Goal: Task Accomplishment & Management: Complete application form

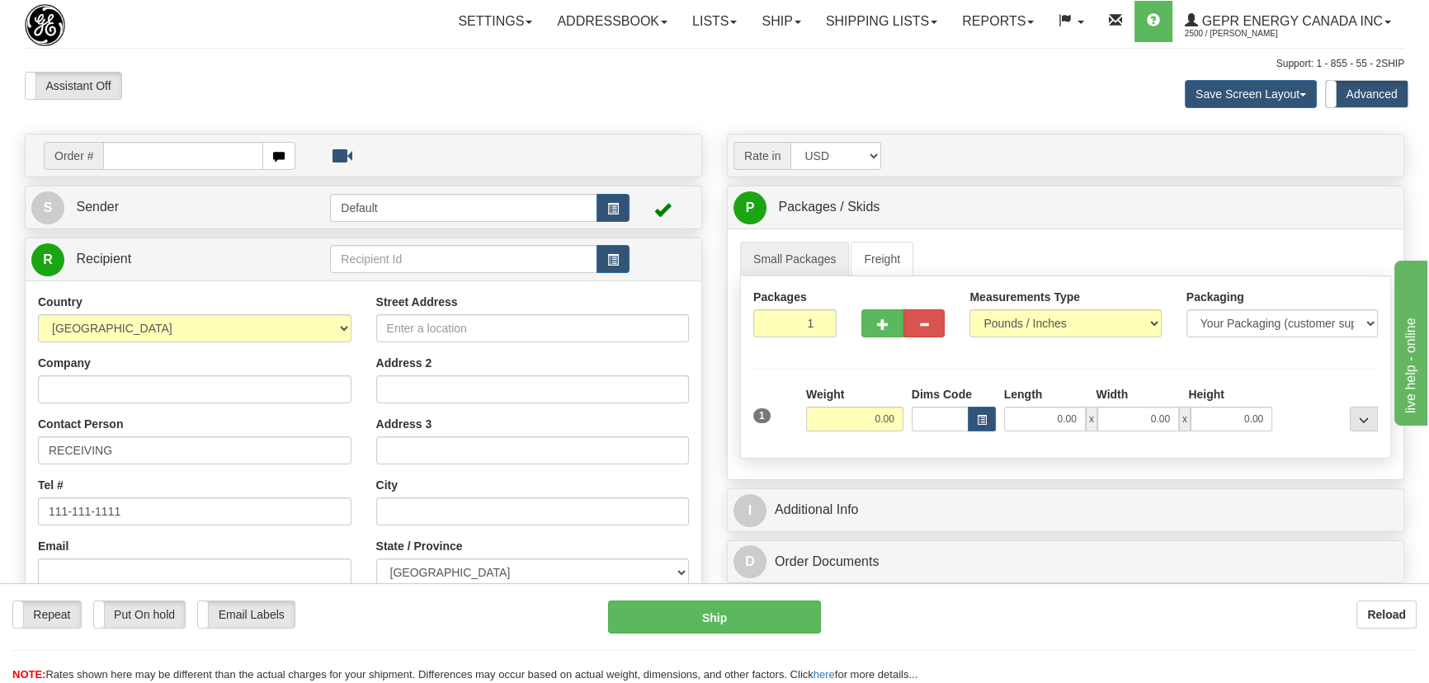
select select "US"
click at [38, 314] on select "AFGHANISTAN ALAND ISLANDS ALBANIA ALGERIA AMERICAN SAMOA ANDORRA ANGOLA ANGUILL…" at bounding box center [194, 328] width 313 height 28
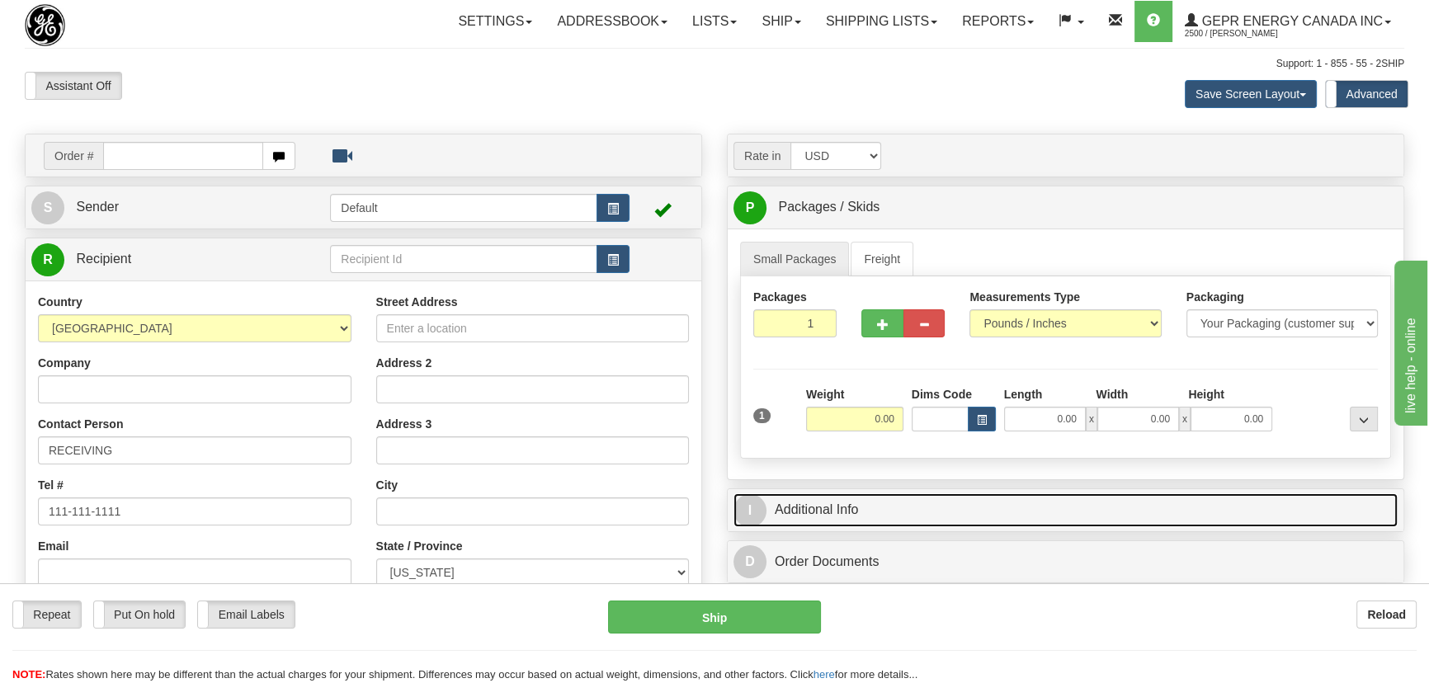
click at [975, 511] on link "I Additional Info" at bounding box center [1065, 510] width 664 height 34
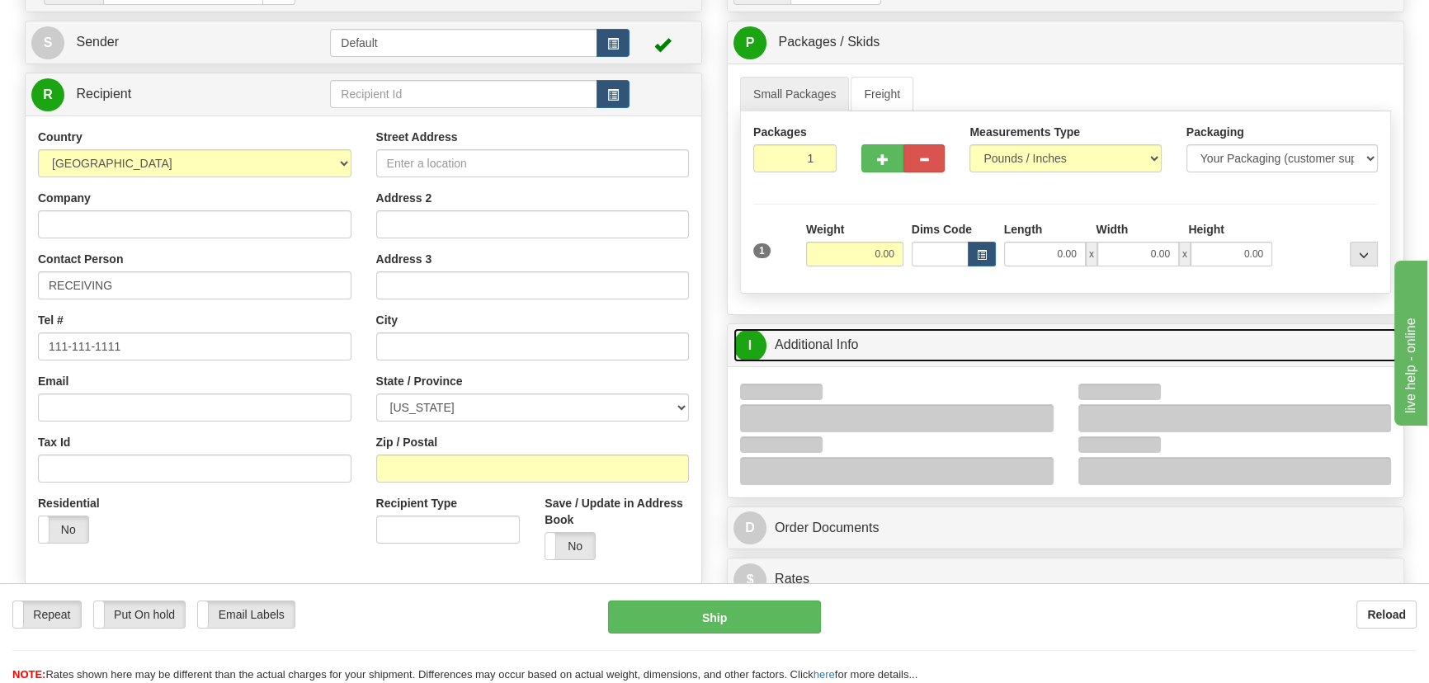
scroll to position [374, 0]
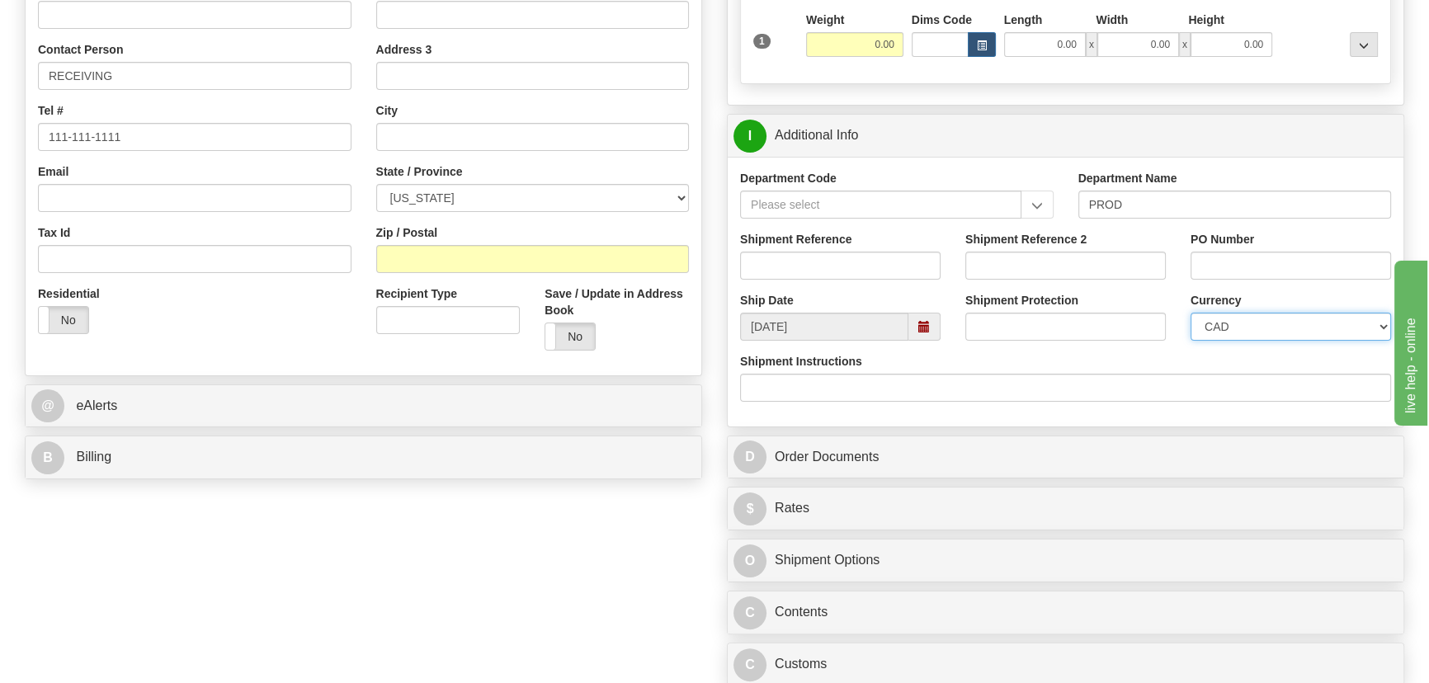
drag, startPoint x: 1254, startPoint y: 334, endPoint x: 1260, endPoint y: 322, distance: 14.0
click at [1254, 335] on select "CAD USD EUR ZAR [PERSON_NAME] ARN AUD AUS AWG BBD BFR BGN BHD BMD BND BRC BRL C…" at bounding box center [1290, 327] width 200 height 28
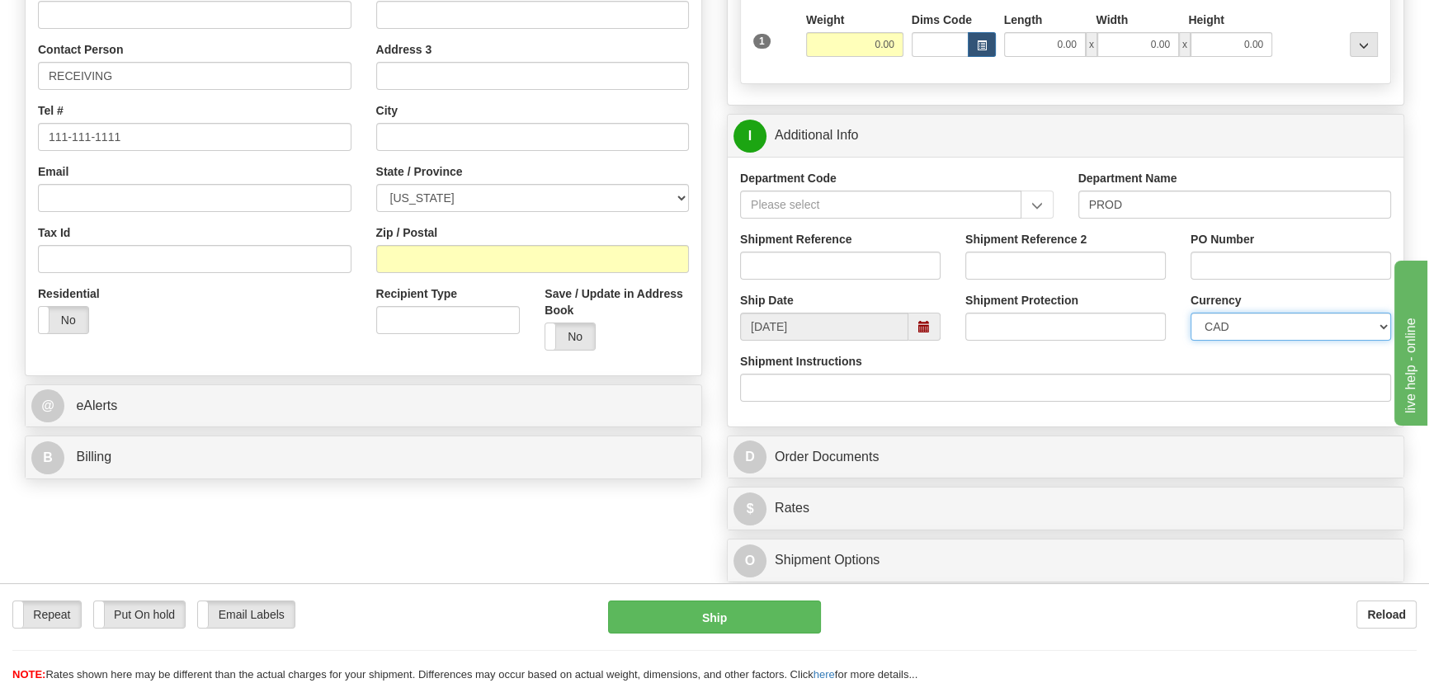
select select "1"
click at [1190, 313] on select "CAD USD EUR ZAR [PERSON_NAME] ARN AUD AUS AWG BBD BFR BGN BHD BMD BND BRC BRL C…" at bounding box center [1290, 327] width 200 height 28
click at [1310, 256] on input "PO Number" at bounding box center [1290, 266] width 200 height 28
paste input "197-001589OLS99530318"
type input "197-001589OLS99530318"
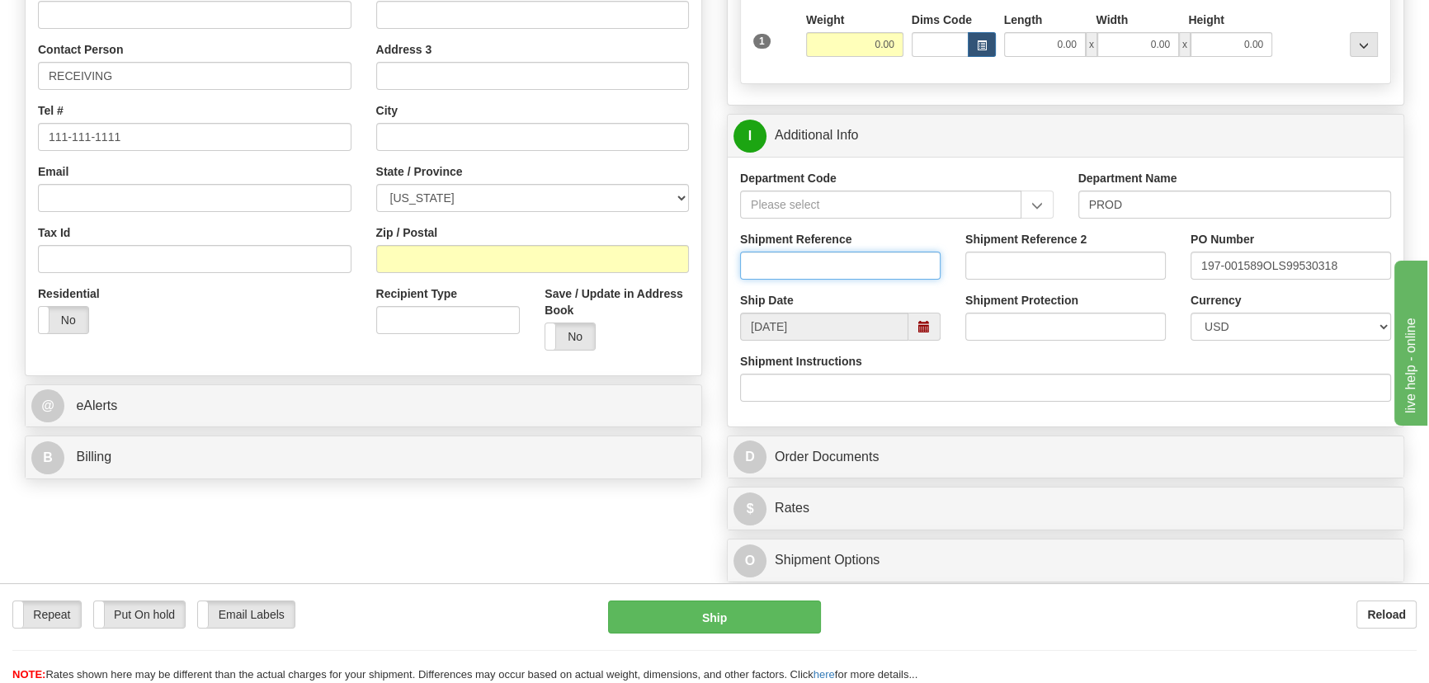
click at [834, 267] on input "Shipment Reference" at bounding box center [840, 266] width 200 height 28
type input "5399006398"
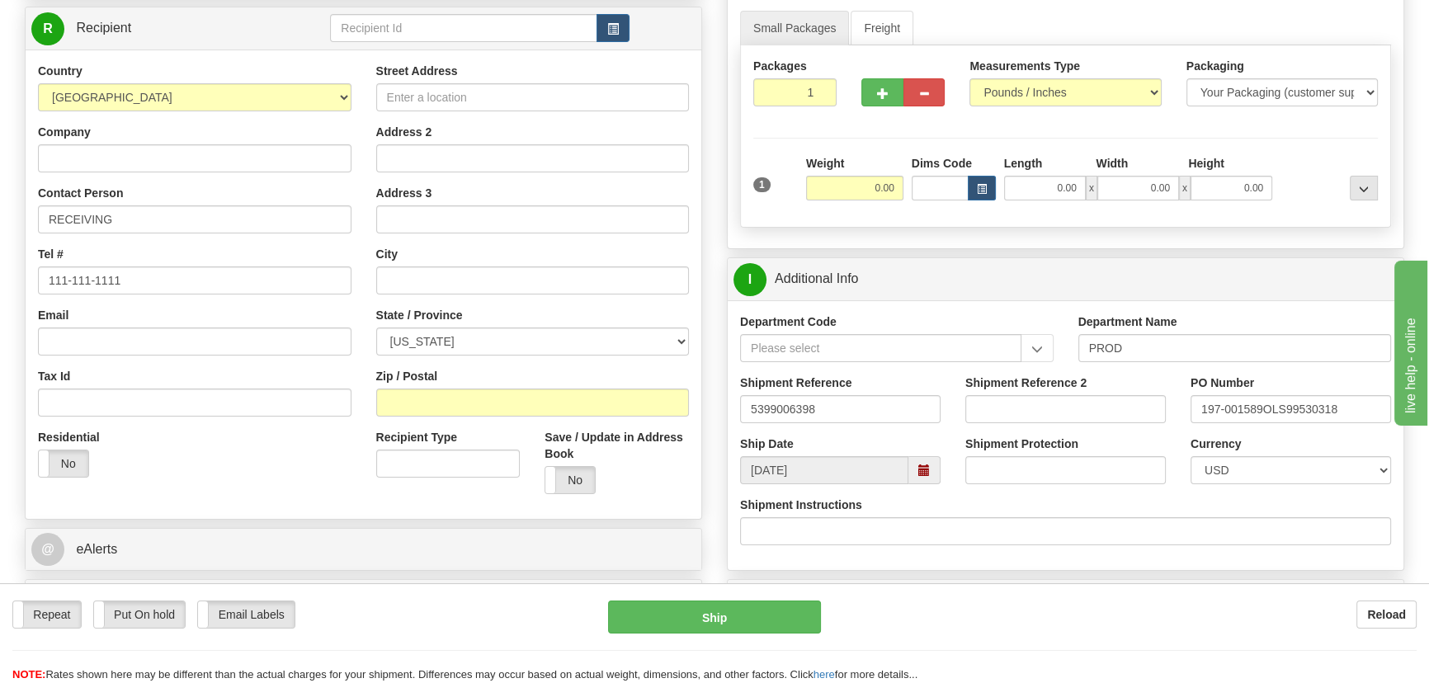
scroll to position [224, 0]
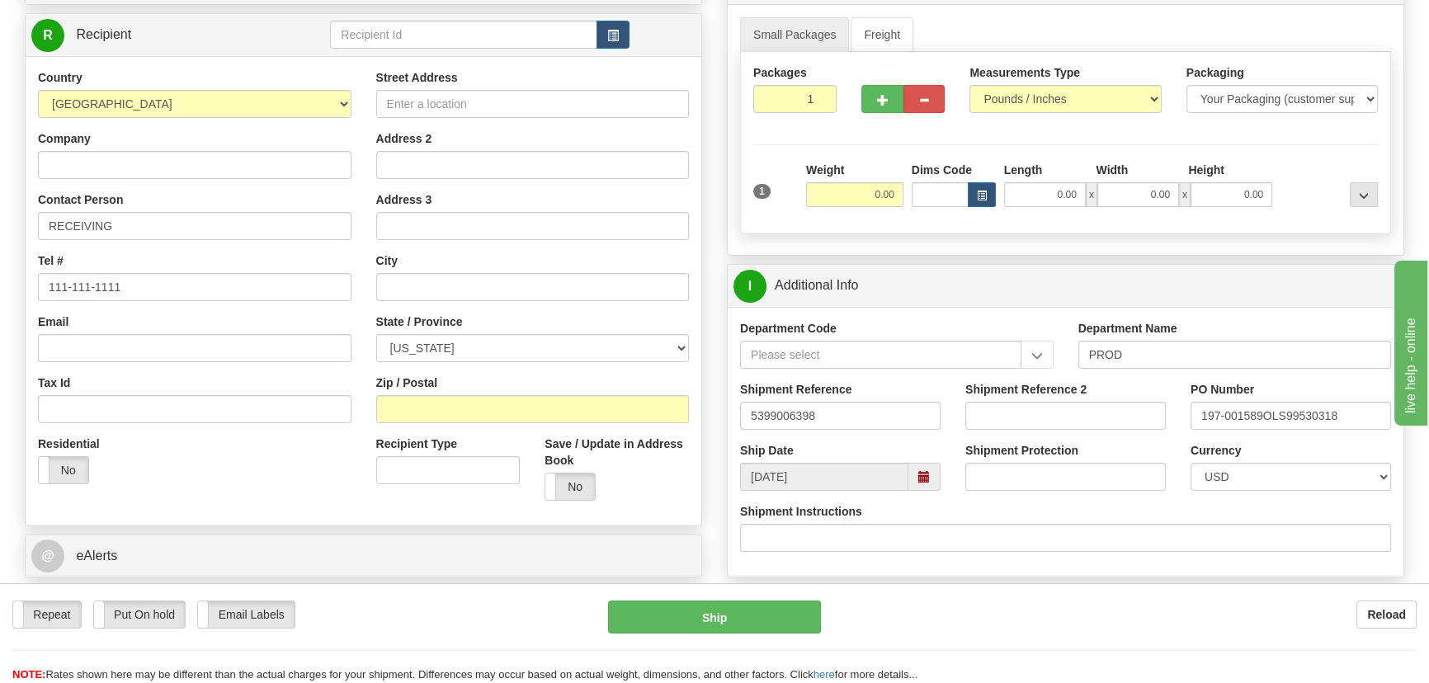
click at [210, 178] on div "Country AFGHANISTAN ALAND ISLANDS ALBANIA ALGERIA AMERICAN SAMOA ANDORRA ANGOLA…" at bounding box center [195, 282] width 338 height 427
click at [208, 164] on input "Company" at bounding box center [194, 165] width 313 height 28
paste input "Elliott Electric"
type input "Elliott Electric"
click at [495, 107] on input "Street Address" at bounding box center [532, 104] width 313 height 28
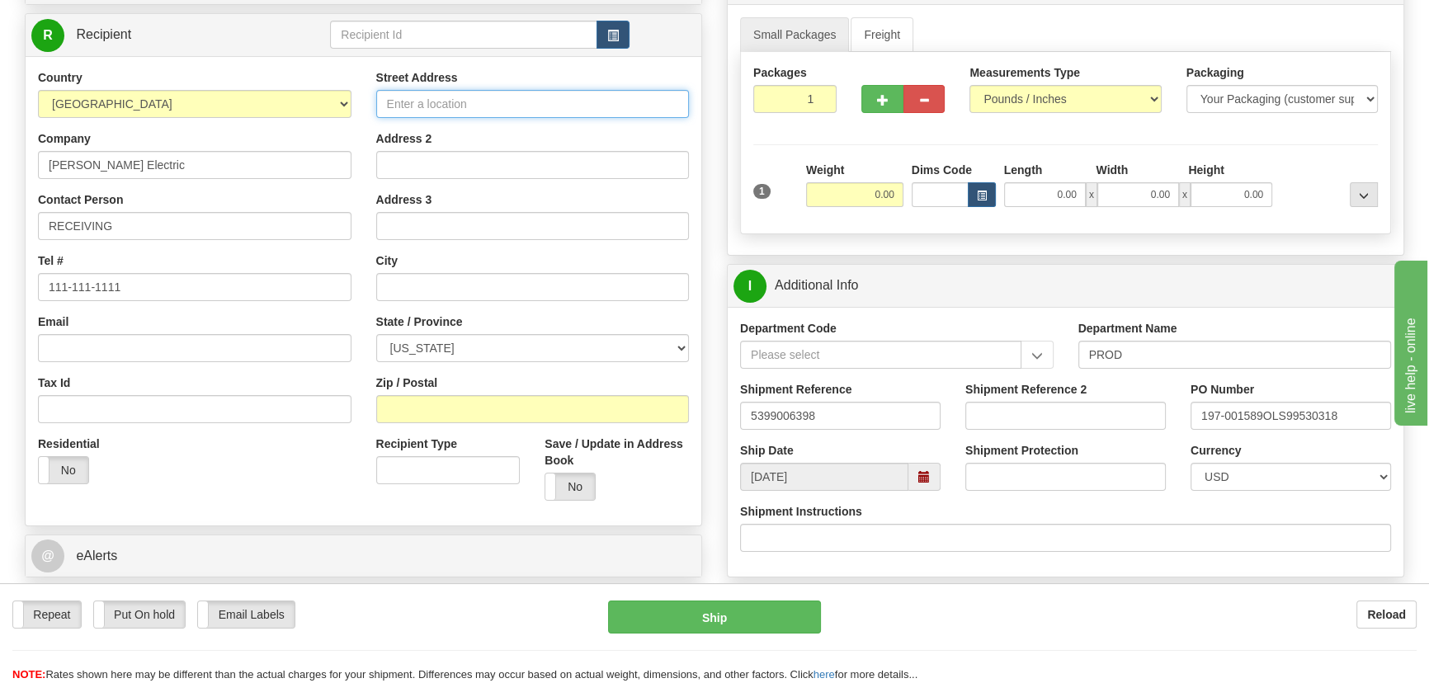
paste input "7604 GATEWAY BLVD"
type input "7604 GATEWAY BLVD"
drag, startPoint x: 432, startPoint y: 399, endPoint x: 249, endPoint y: 447, distance: 189.3
click at [434, 399] on input "Zip / Postal" at bounding box center [532, 409] width 313 height 28
paste input "77521"
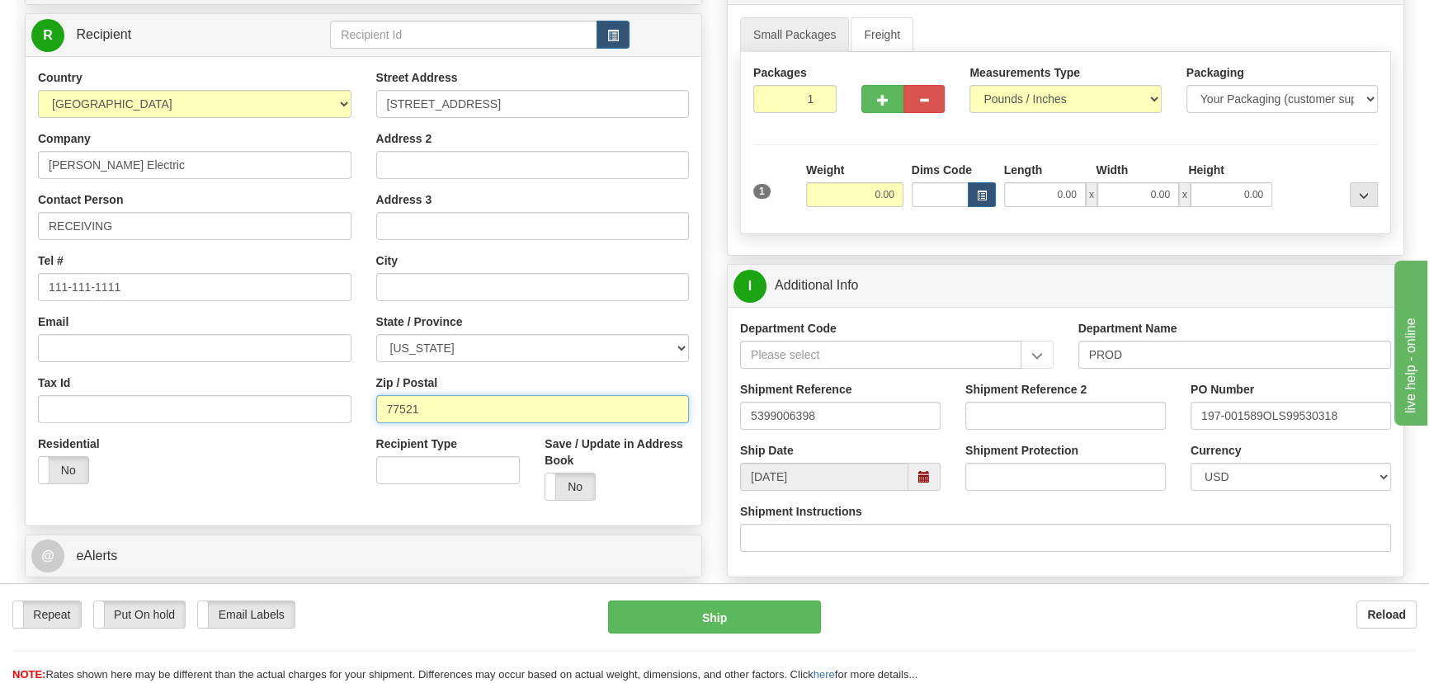
type input "77521"
click at [249, 447] on div "Residential Yes No" at bounding box center [195, 466] width 338 height 61
type input "BAYTOWN"
select select "TX"
click at [863, 191] on input "0.00" at bounding box center [854, 194] width 97 height 25
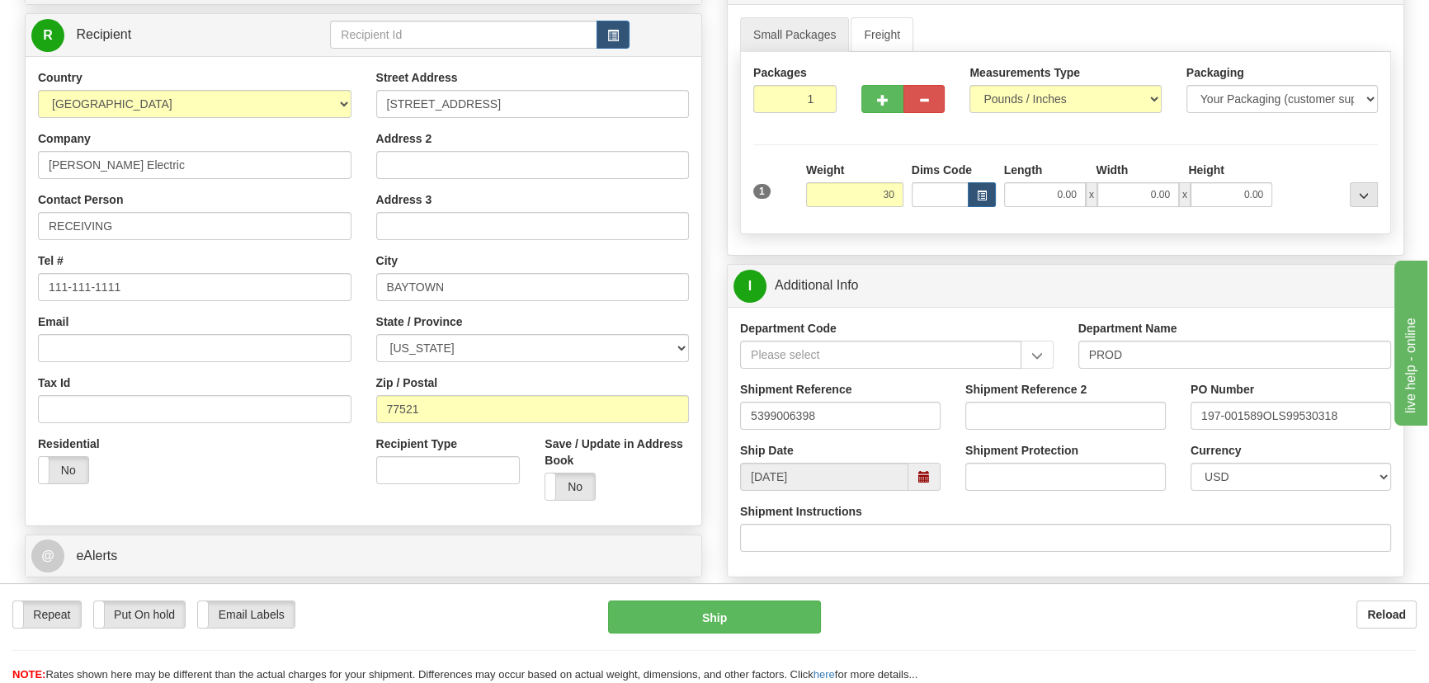
type input "30.00"
click at [1293, 181] on div at bounding box center [1329, 184] width 106 height 45
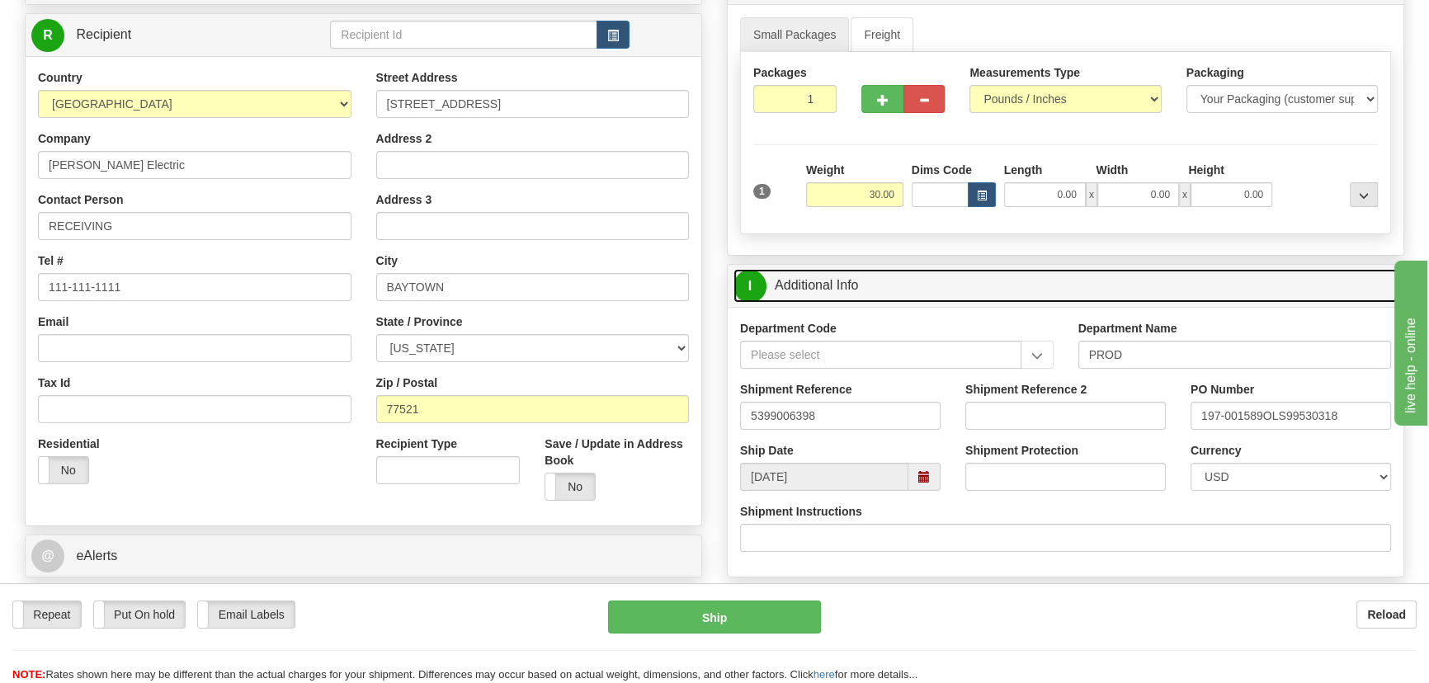
click at [1203, 294] on link "I Additional Info" at bounding box center [1065, 286] width 664 height 34
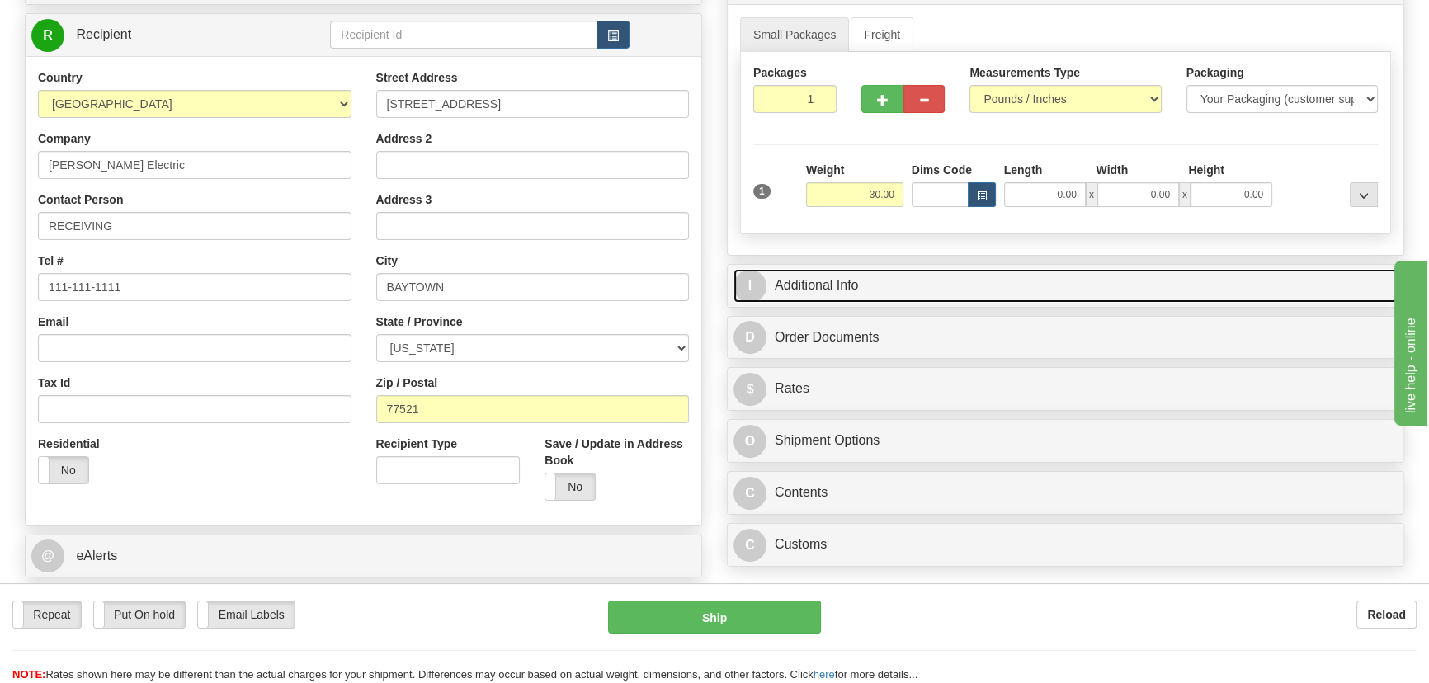
scroll to position [525, 0]
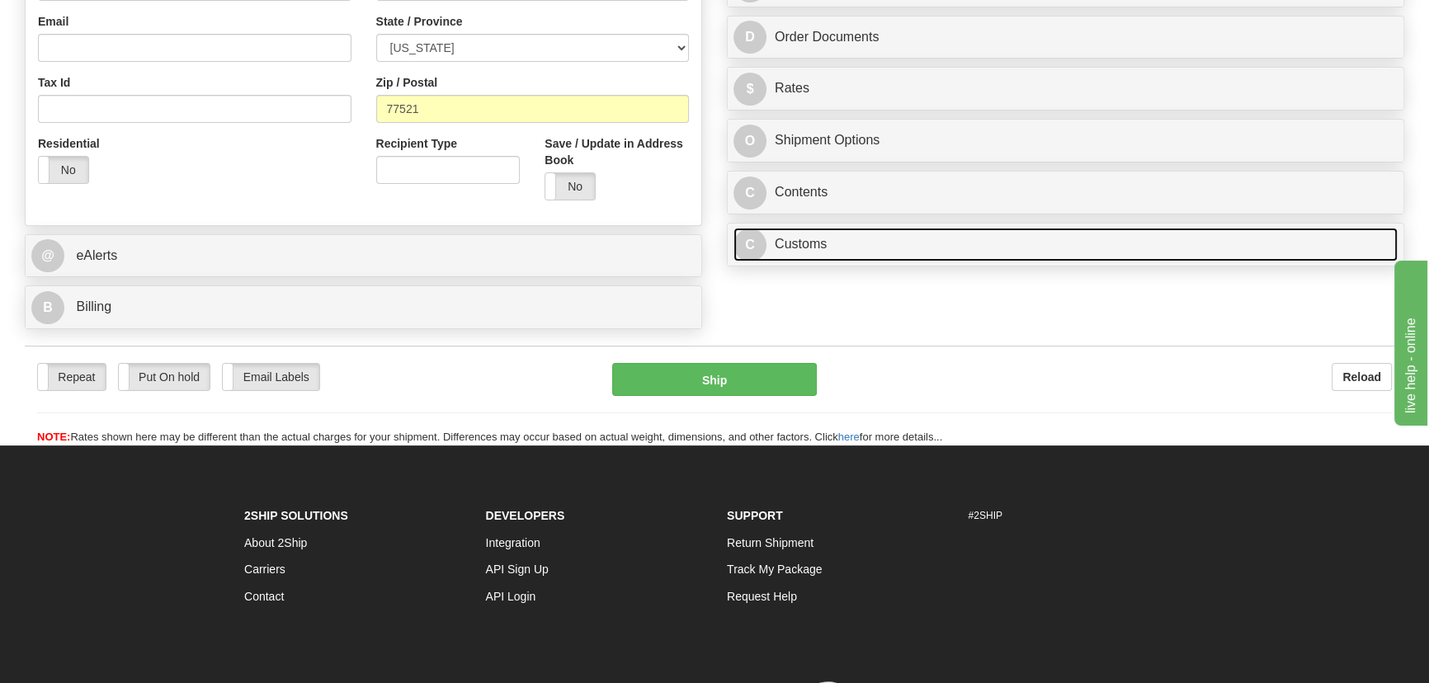
click at [1072, 255] on link "C Customs" at bounding box center [1065, 245] width 664 height 34
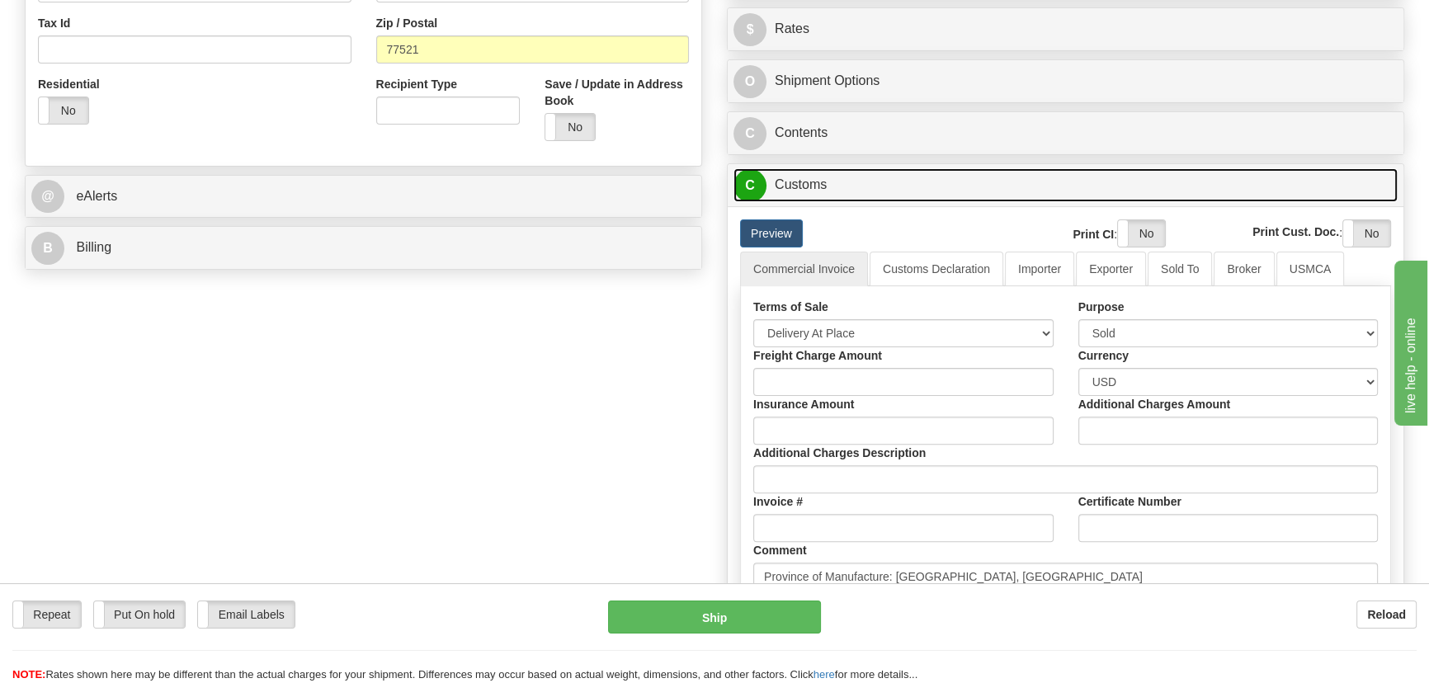
scroll to position [675, 0]
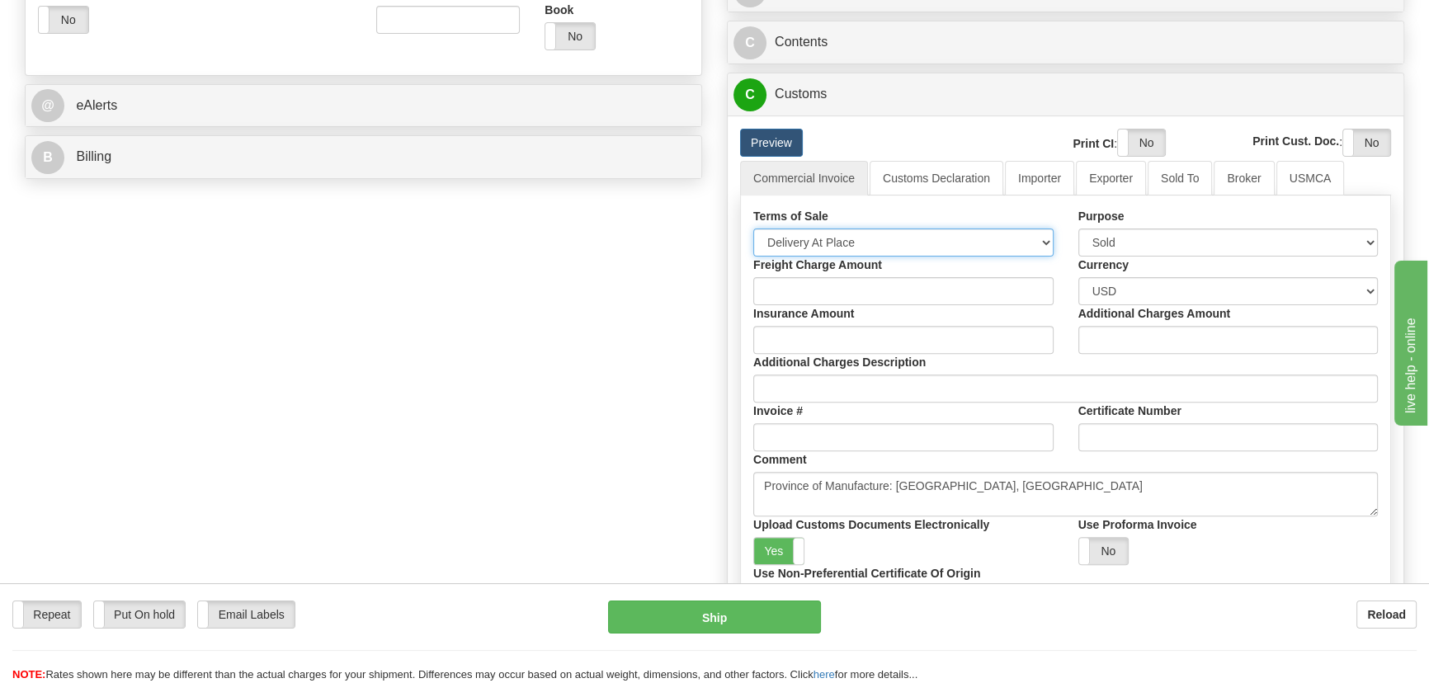
click at [855, 242] on select "Free Carrier Free On Board Ex Works Delivered Duty Unpaid Delivered Duty Paid C…" at bounding box center [903, 242] width 300 height 28
select select "7"
click at [753, 228] on select "Free Carrier Free On Board Ex Works Delivered Duty Unpaid Delivered Duty Paid C…" at bounding box center [903, 242] width 300 height 28
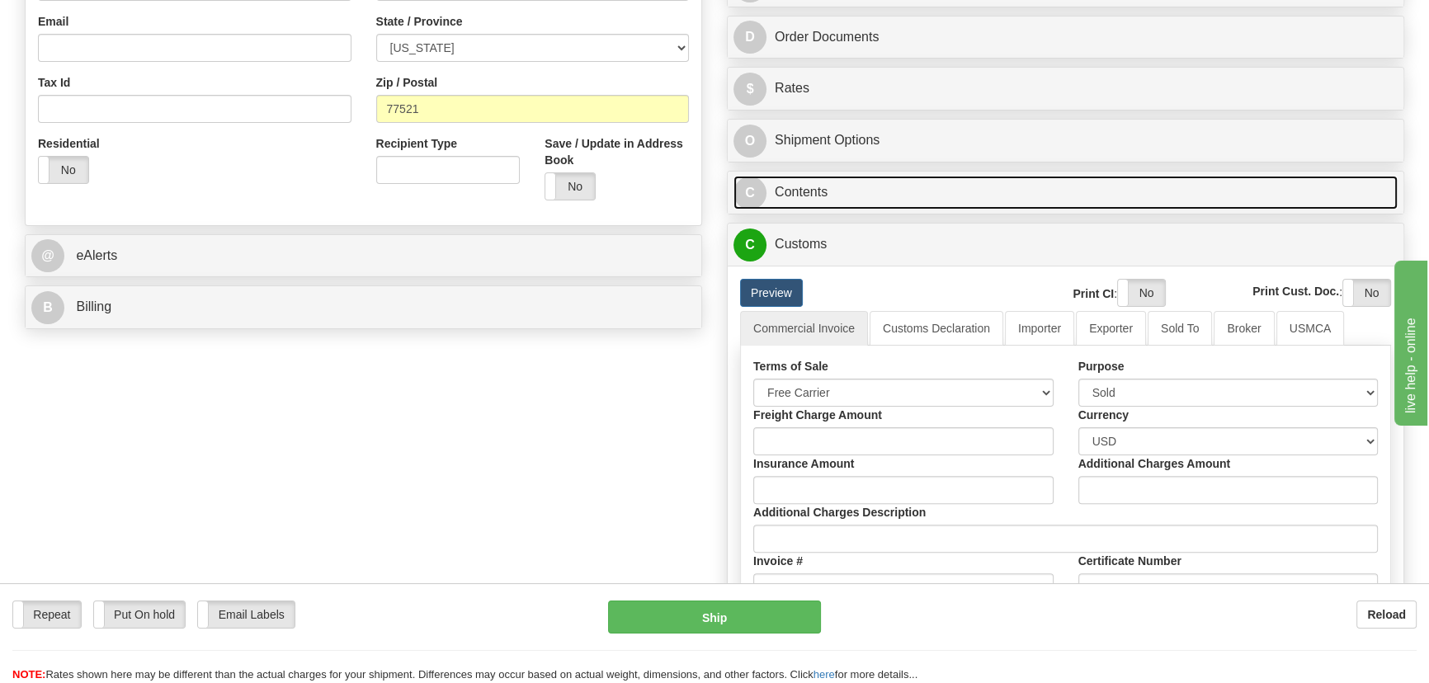
click at [1166, 191] on link "C Contents" at bounding box center [1065, 193] width 664 height 34
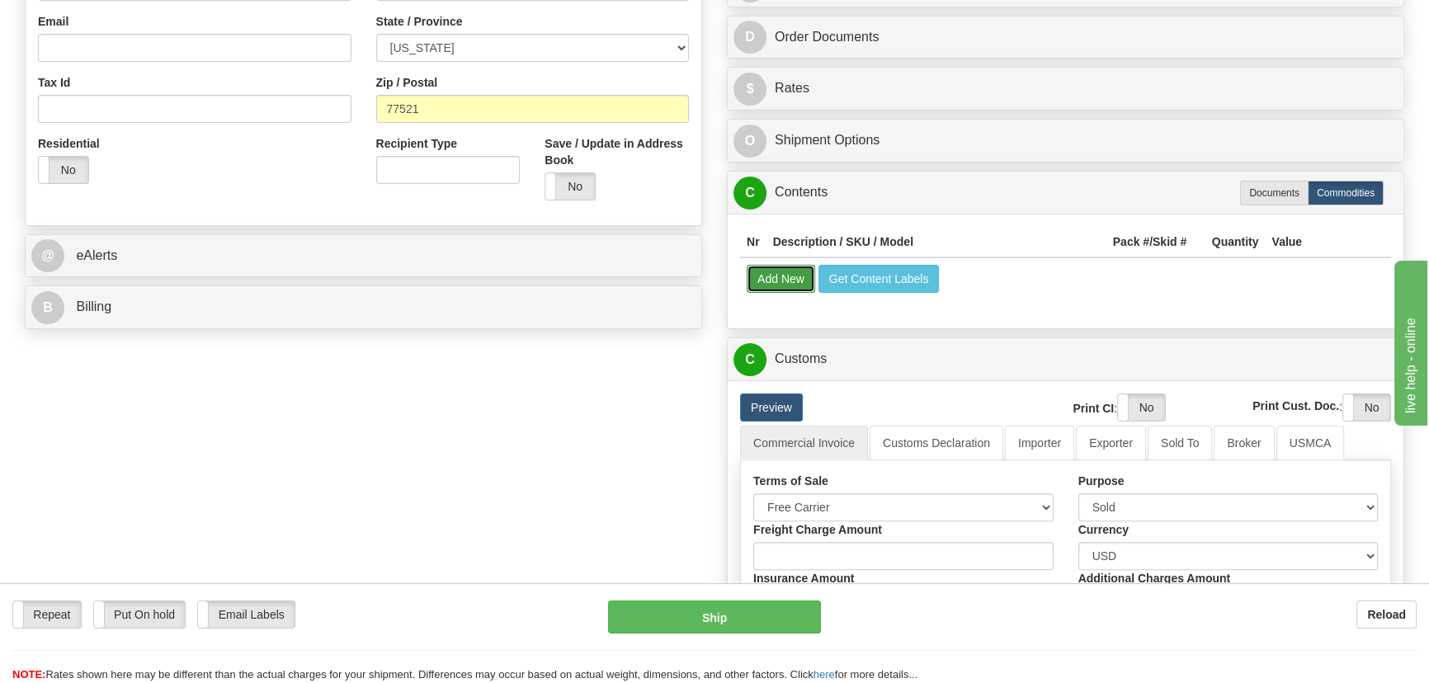
click at [797, 273] on button "Add New" at bounding box center [781, 279] width 68 height 28
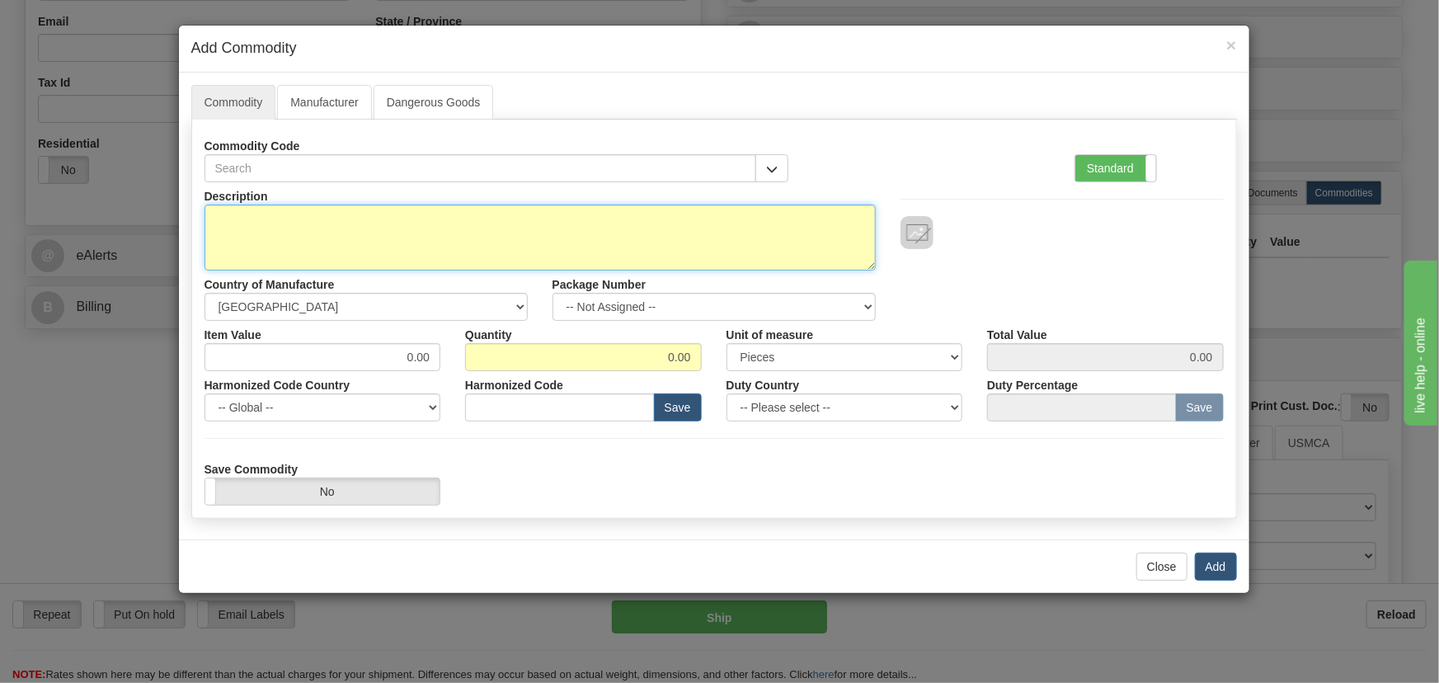
click at [610, 246] on textarea "Description" at bounding box center [540, 238] width 671 height 66
paste textarea "869EP5P5B5LSSALAMMPFASENNB42"
type textarea "869EP5P5B5LSSALAMMPFASENNB42"
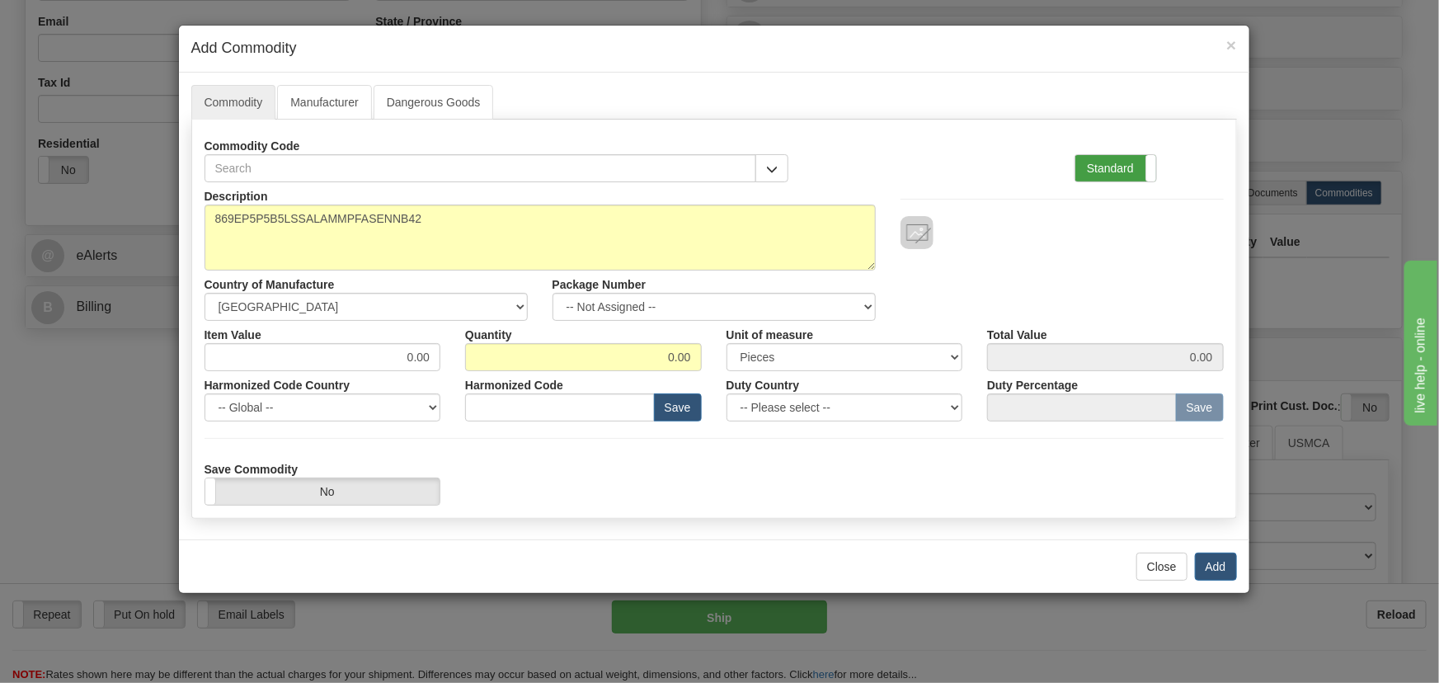
click at [1144, 157] on label "Standard" at bounding box center [1116, 168] width 81 height 26
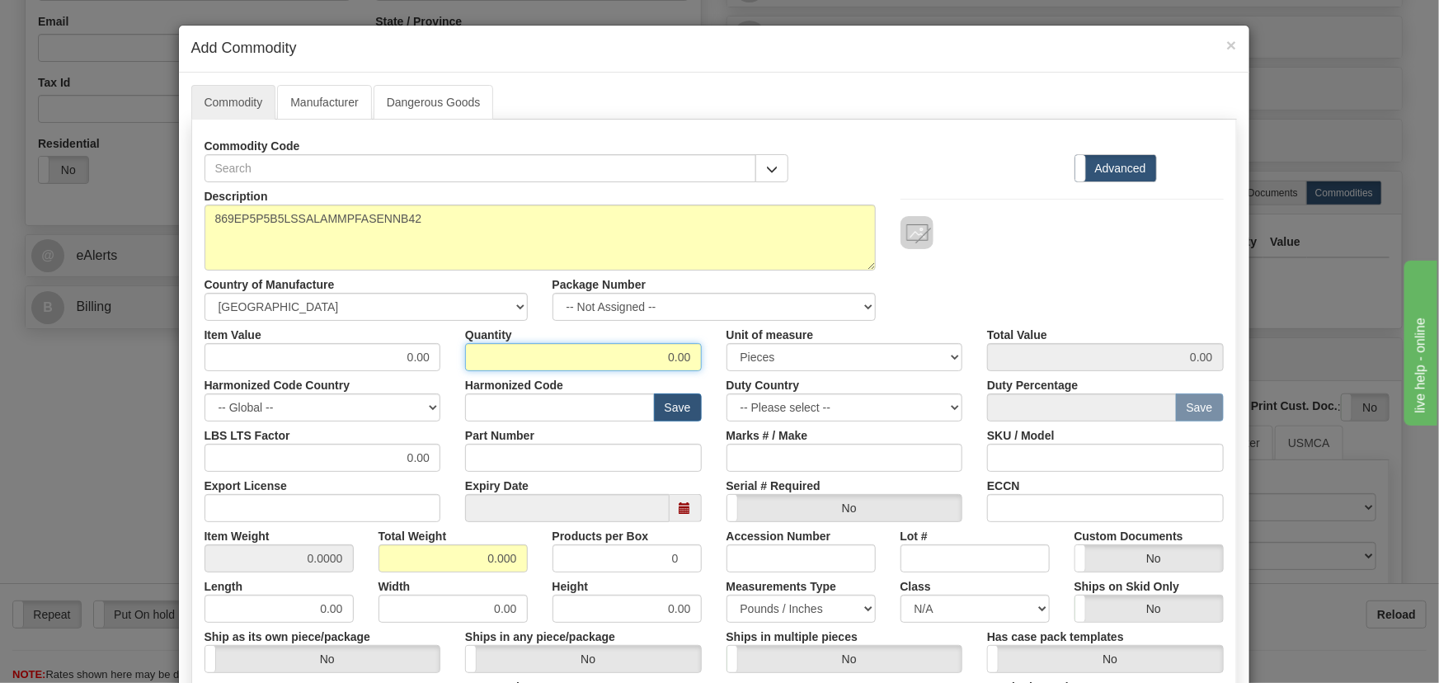
drag, startPoint x: 655, startPoint y: 355, endPoint x: 729, endPoint y: 400, distance: 87.0
click at [725, 378] on div "Description 869EP5P5B5LSSALAMMPFASENNB42 Country of Manufacture -- Unknown -- A…" at bounding box center [715, 545] width 1020 height 726
type input "1"
drag, startPoint x: 474, startPoint y: 559, endPoint x: 529, endPoint y: 569, distance: 55.3
click at [521, 569] on div "0.000" at bounding box center [453, 558] width 149 height 28
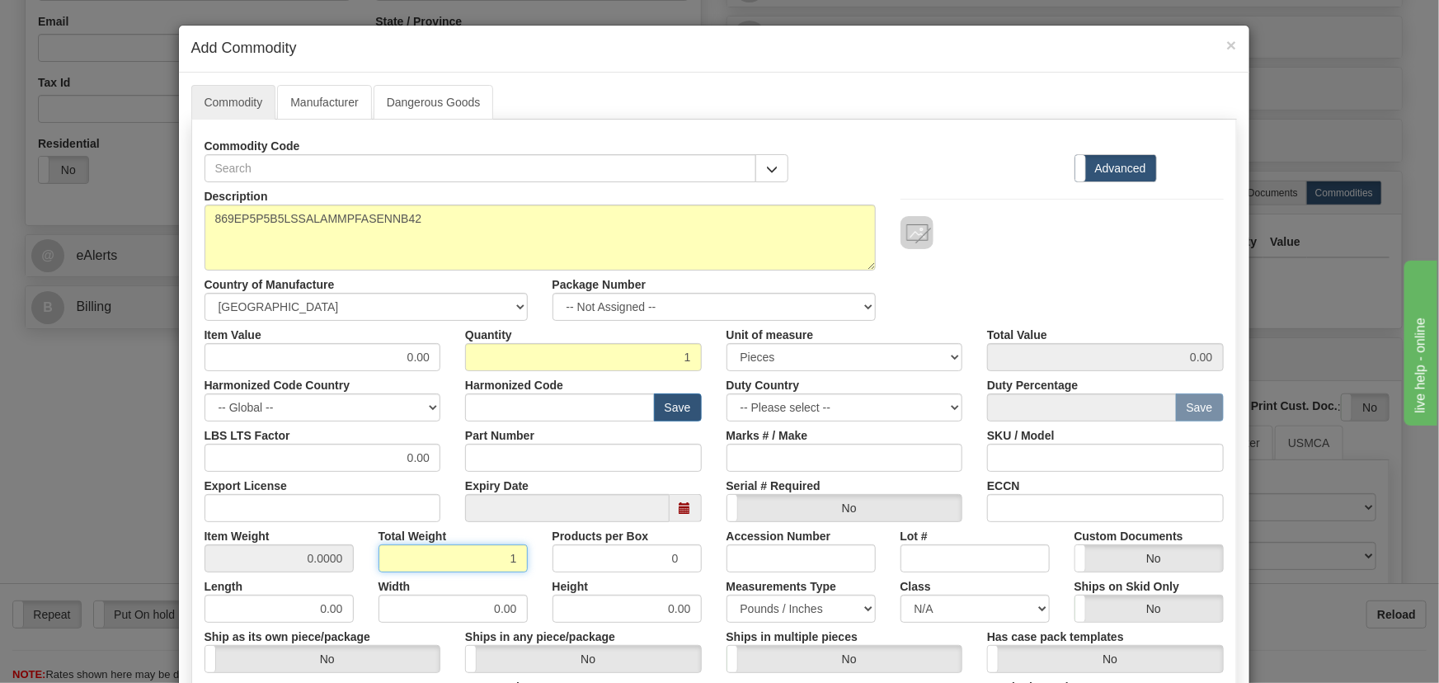
type input "1"
type input "1.0000"
click at [540, 569] on div "Products per Box 0" at bounding box center [627, 547] width 174 height 50
click at [975, 647] on div "Has case pack templates Yes No" at bounding box center [1105, 648] width 261 height 50
drag, startPoint x: 403, startPoint y: 355, endPoint x: 434, endPoint y: 371, distance: 35.4
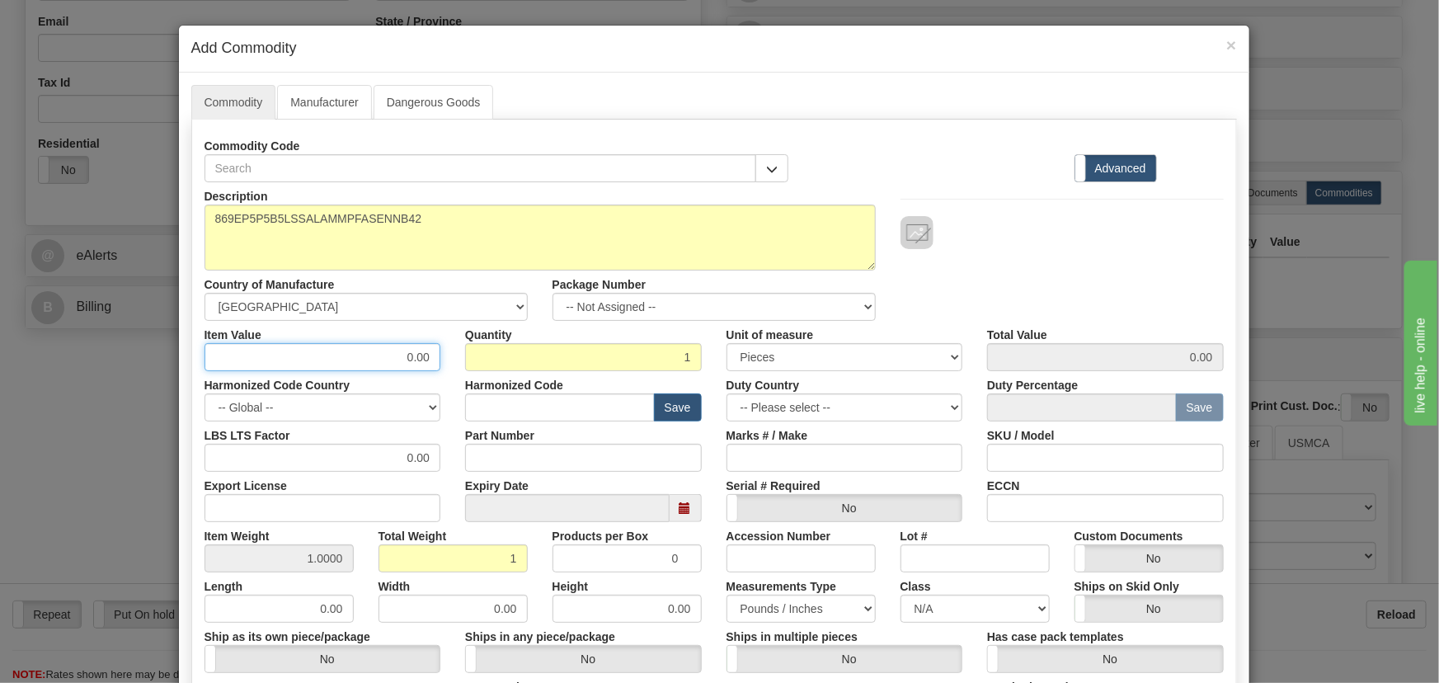
click at [433, 370] on div "Description 869EP5P5B5LSSALAMMPFASENNB42 Country of Manufacture -- Unknown -- A…" at bounding box center [715, 545] width 1020 height 726
paste input "5.929,56"
type input "5929.56"
click at [973, 148] on div "Commodity Code Standard Advanced" at bounding box center [714, 157] width 1044 height 50
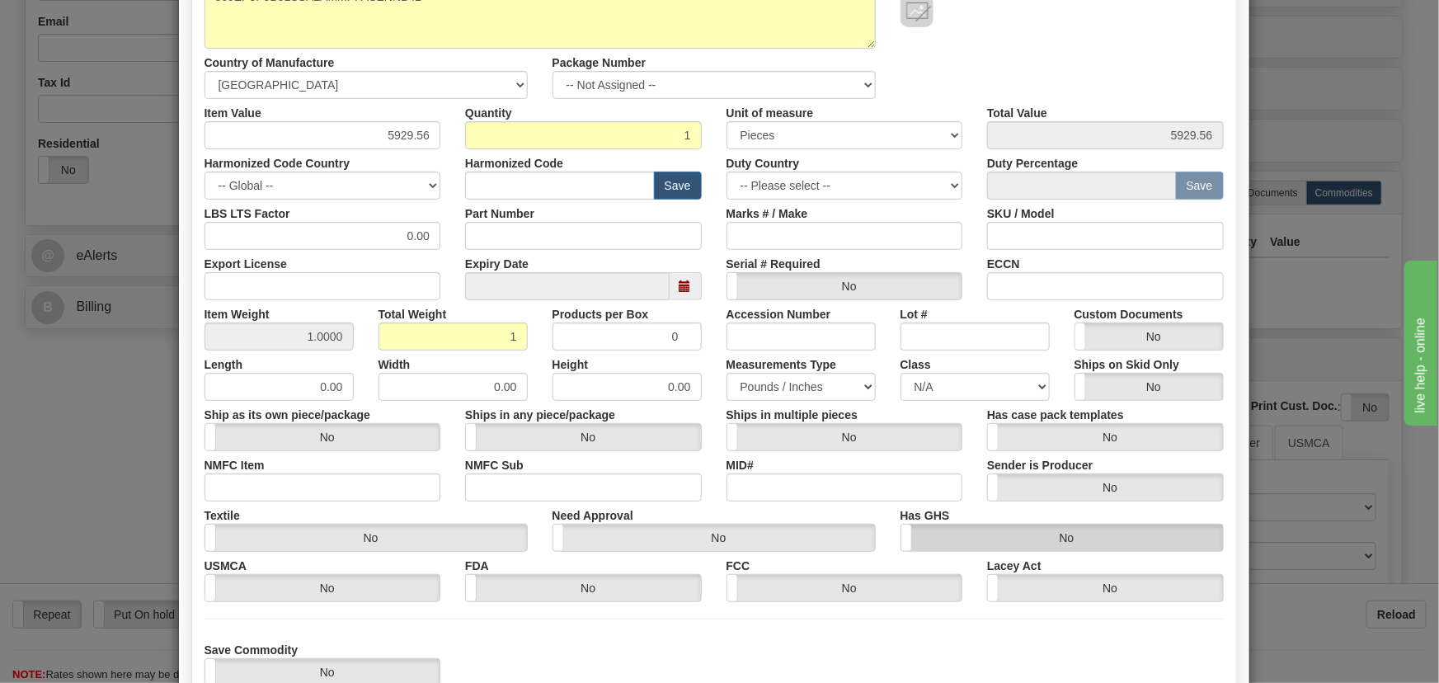
scroll to position [299, 0]
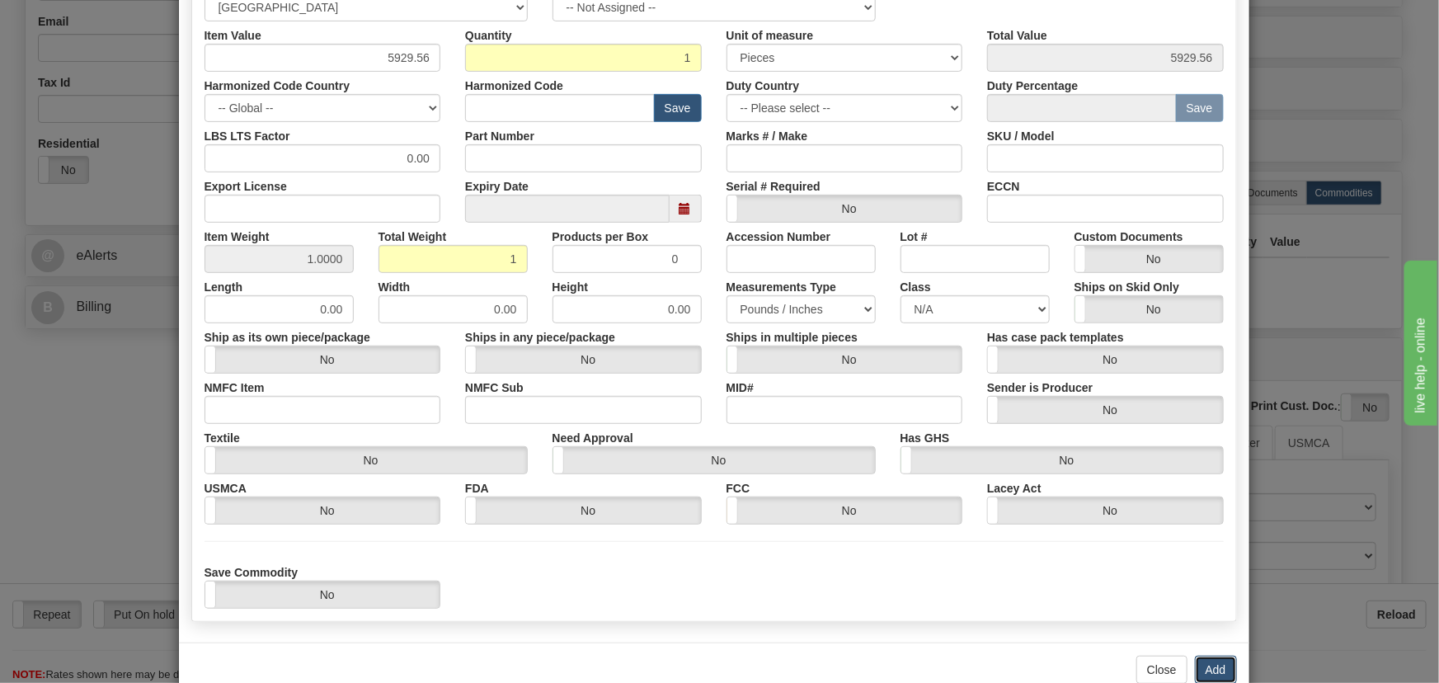
click at [1218, 667] on button "Add" at bounding box center [1216, 670] width 42 height 28
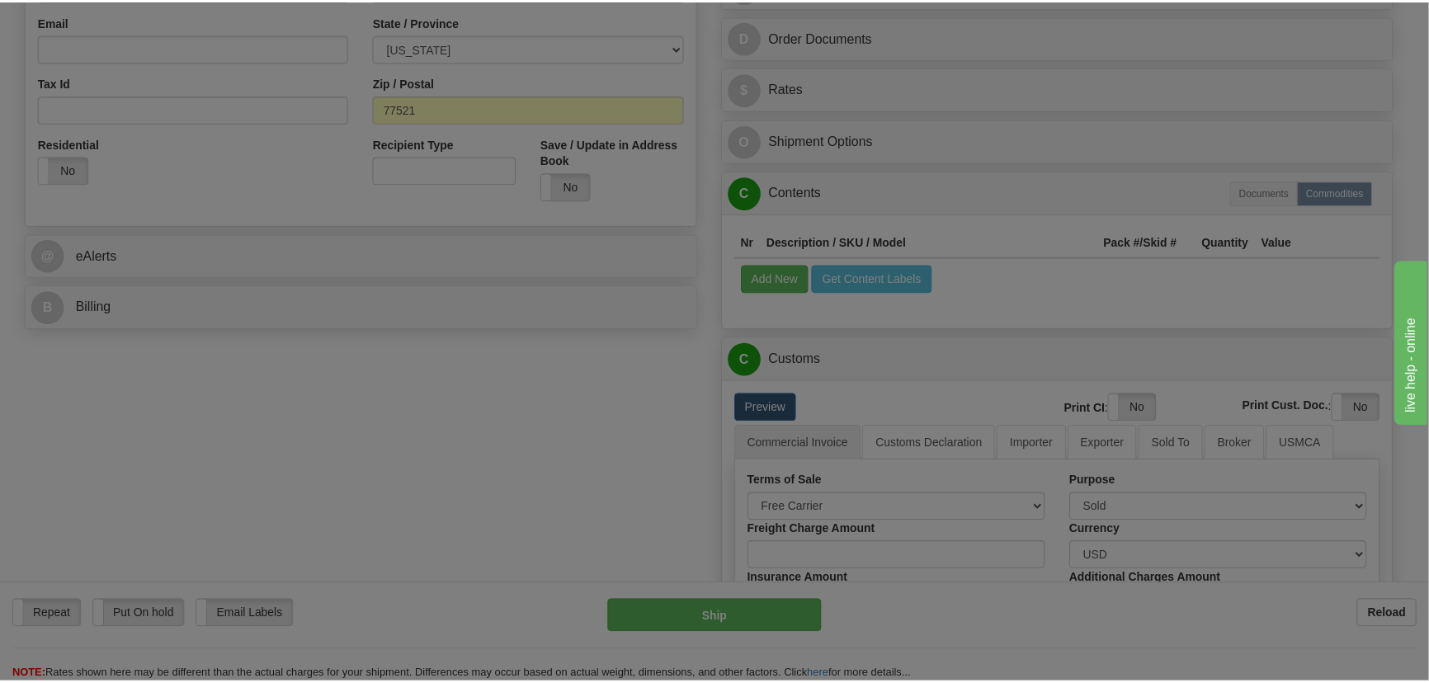
scroll to position [0, 0]
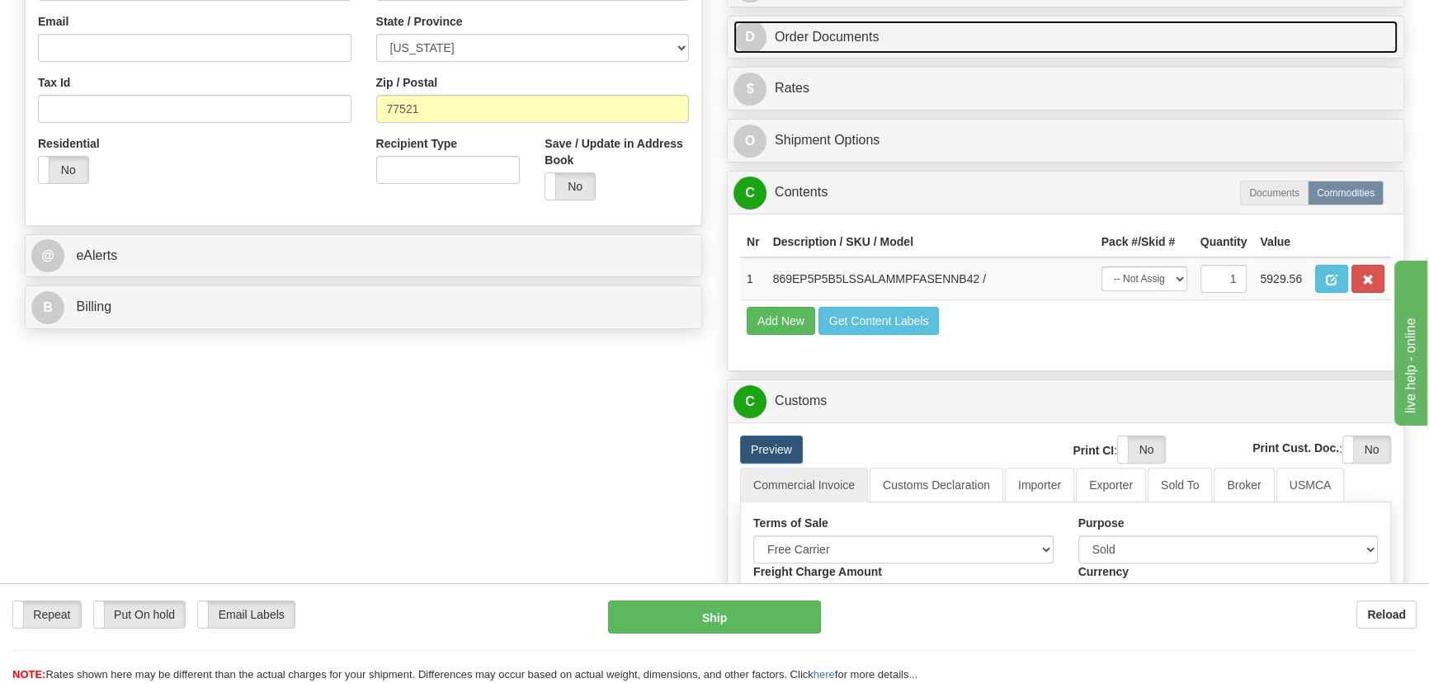
click at [1138, 39] on link "D Order Documents" at bounding box center [1065, 38] width 664 height 34
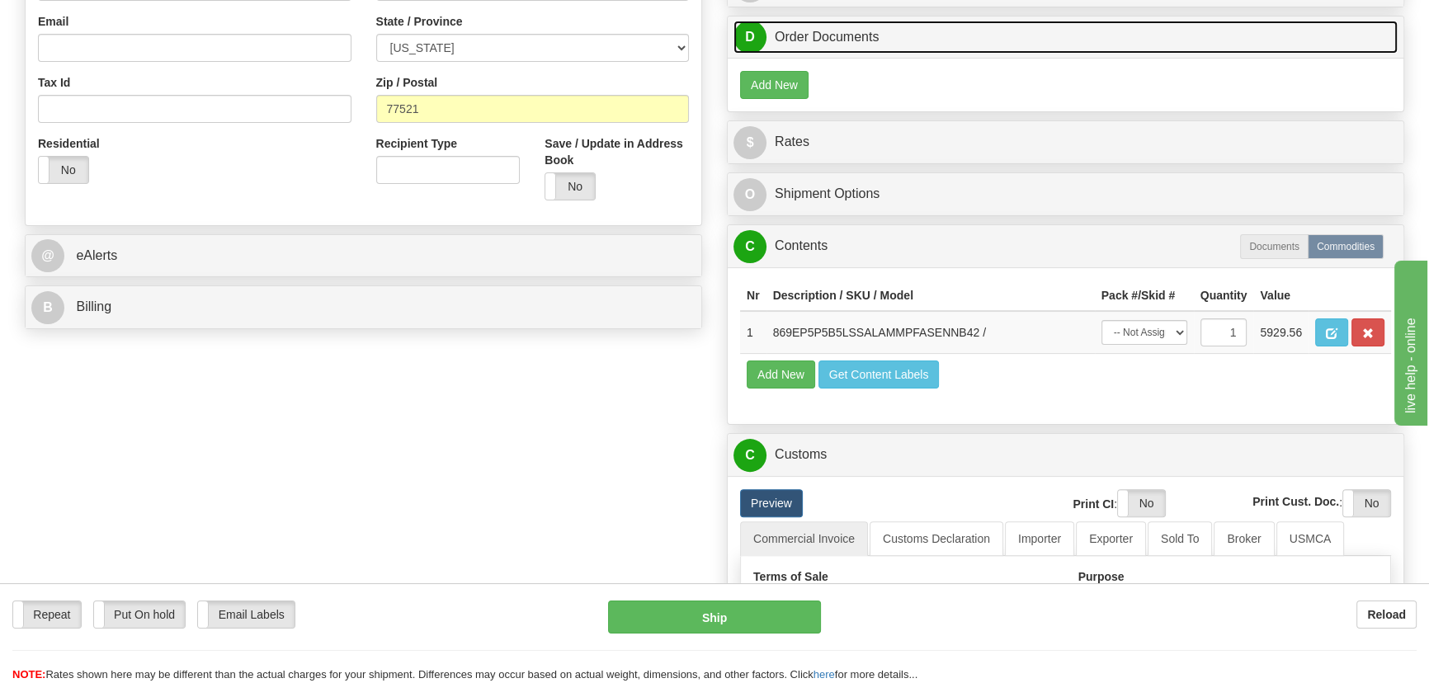
click at [1138, 39] on link "D Order Documents" at bounding box center [1065, 38] width 664 height 34
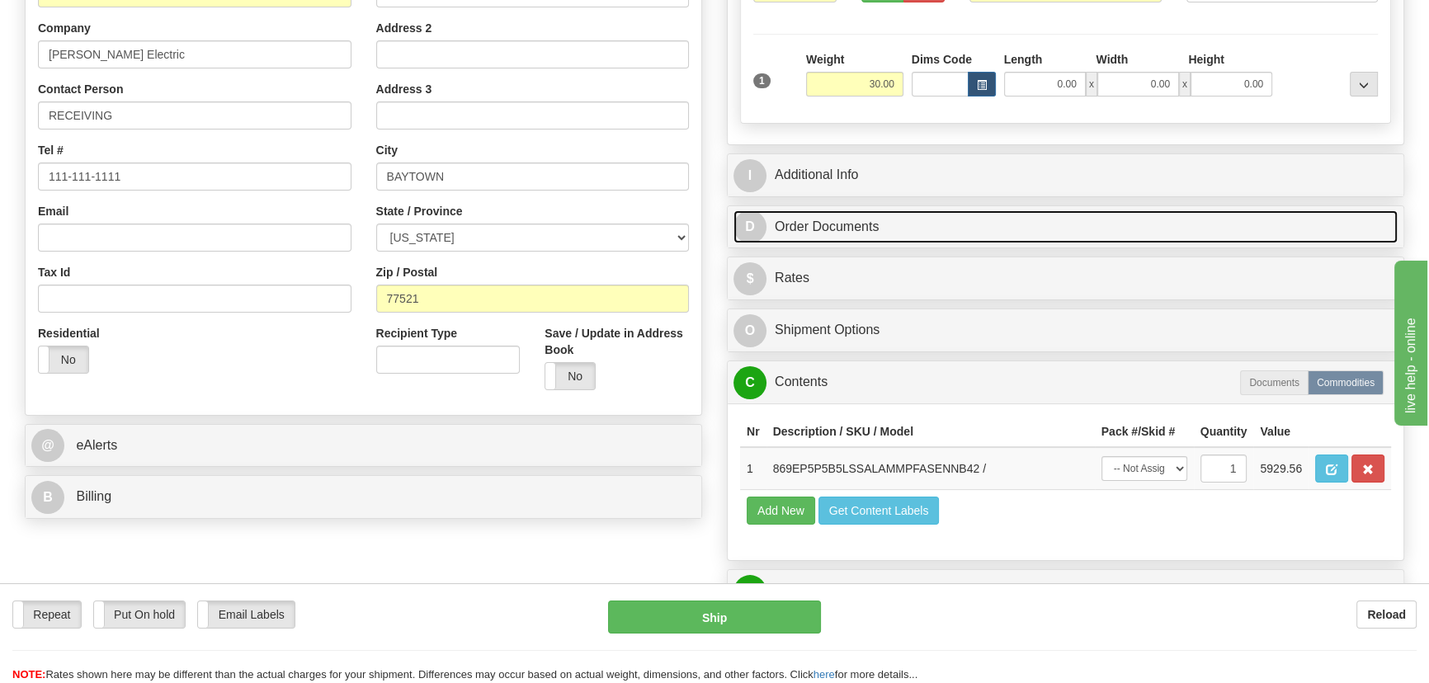
scroll to position [299, 0]
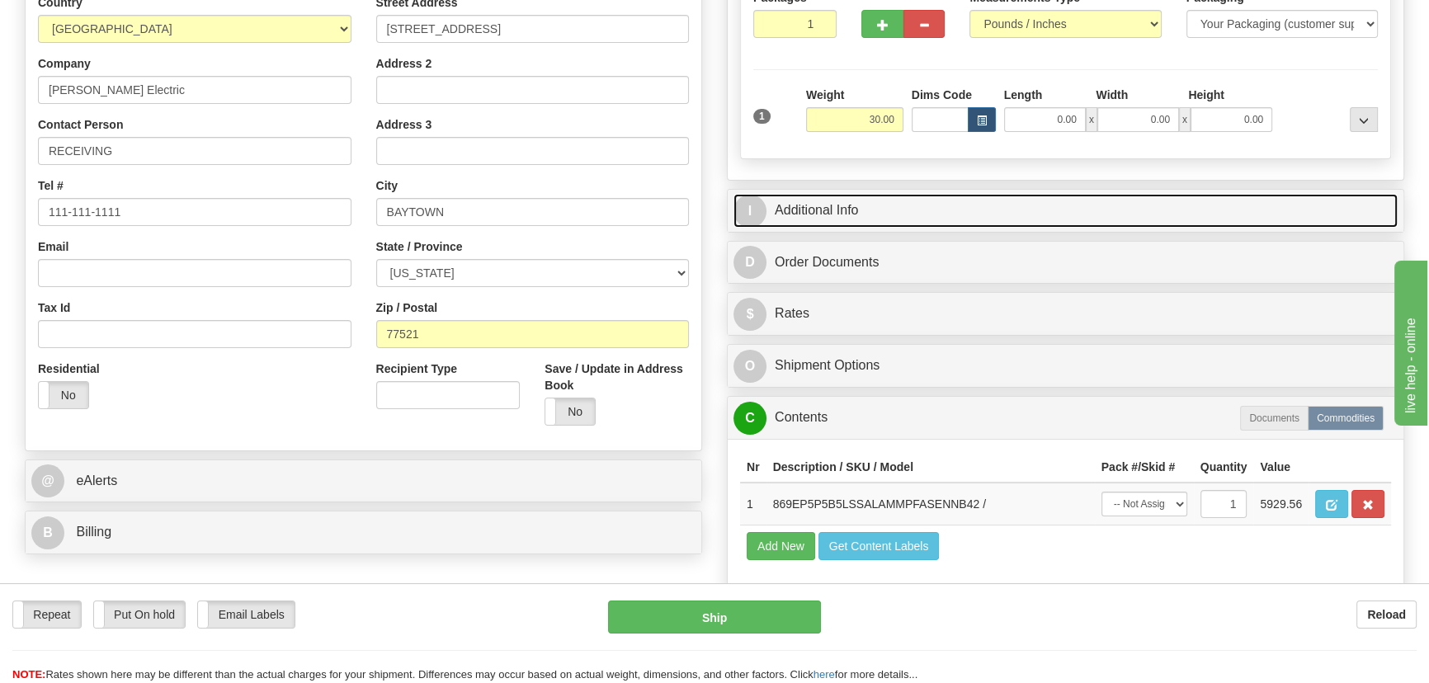
click at [1119, 210] on link "I Additional Info" at bounding box center [1065, 211] width 664 height 34
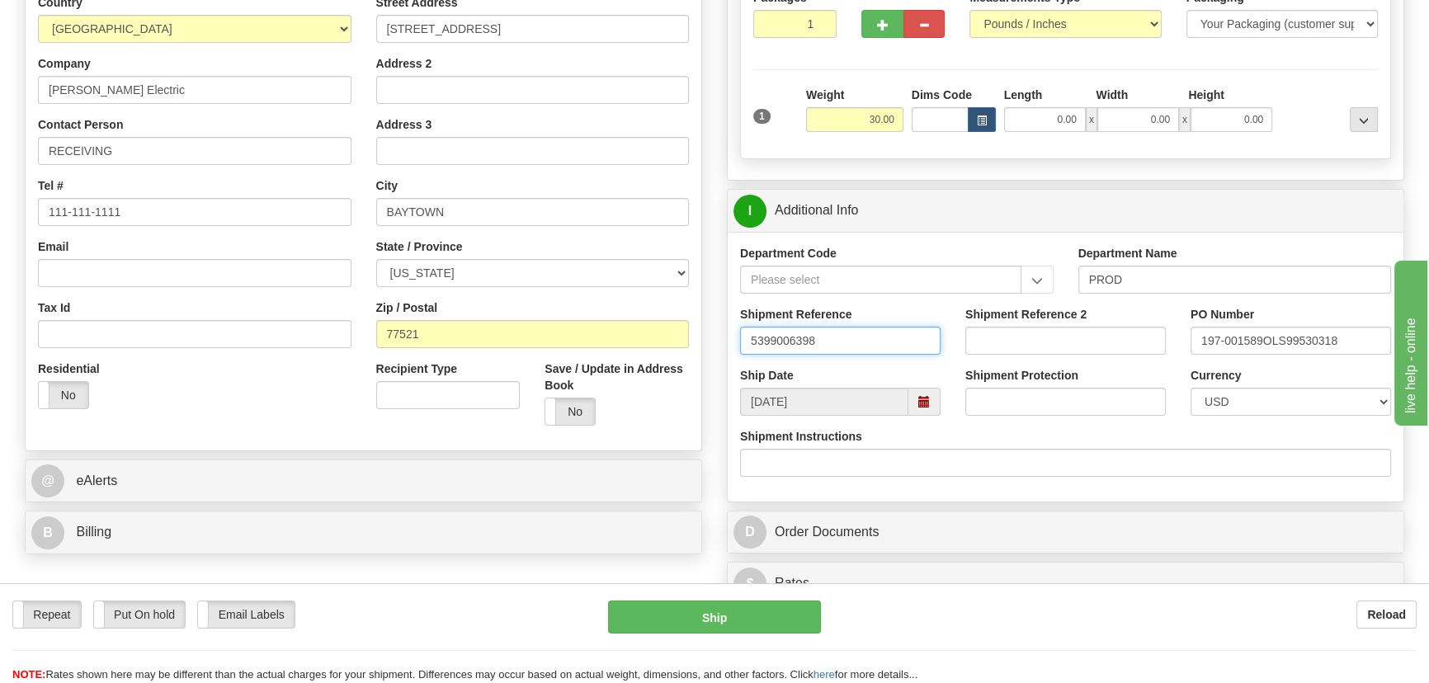
drag, startPoint x: 883, startPoint y: 345, endPoint x: 689, endPoint y: 336, distance: 194.1
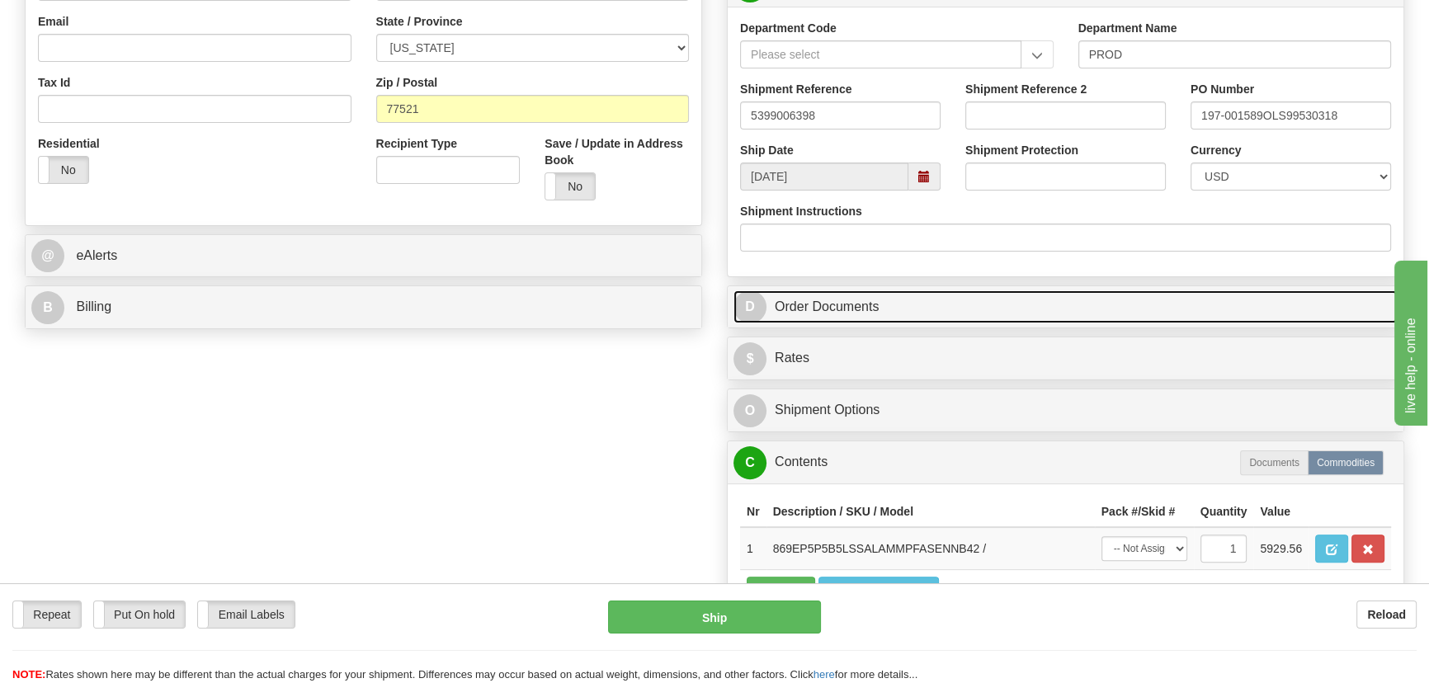
click at [1061, 305] on link "D Order Documents" at bounding box center [1065, 307] width 664 height 34
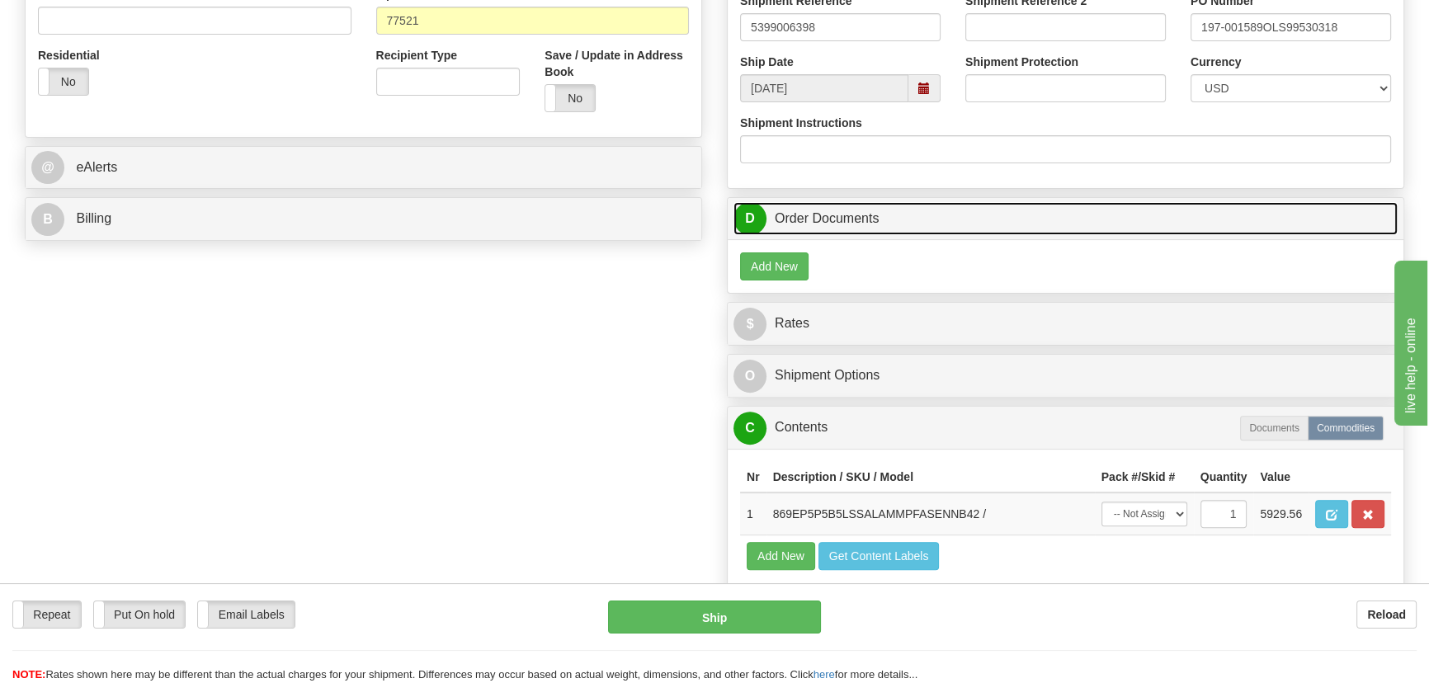
scroll to position [750, 0]
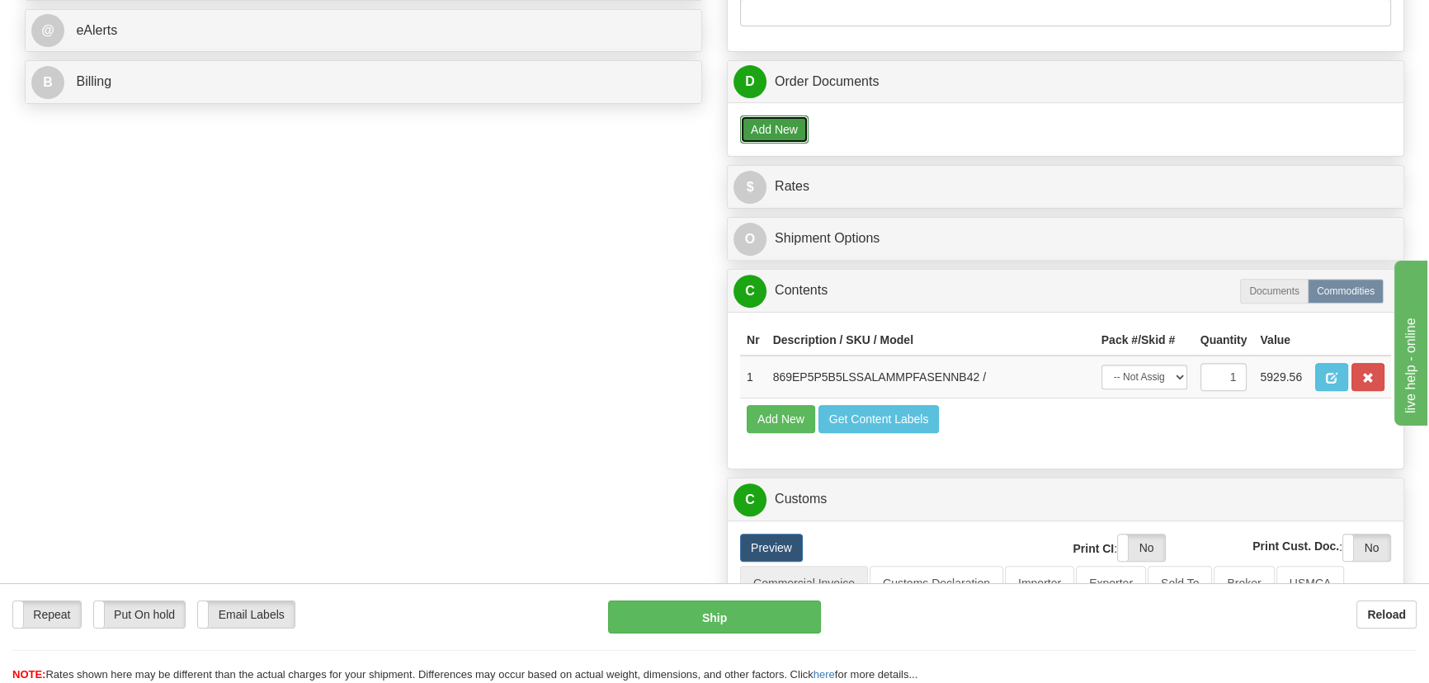
click at [798, 130] on button "Add New" at bounding box center [774, 129] width 68 height 28
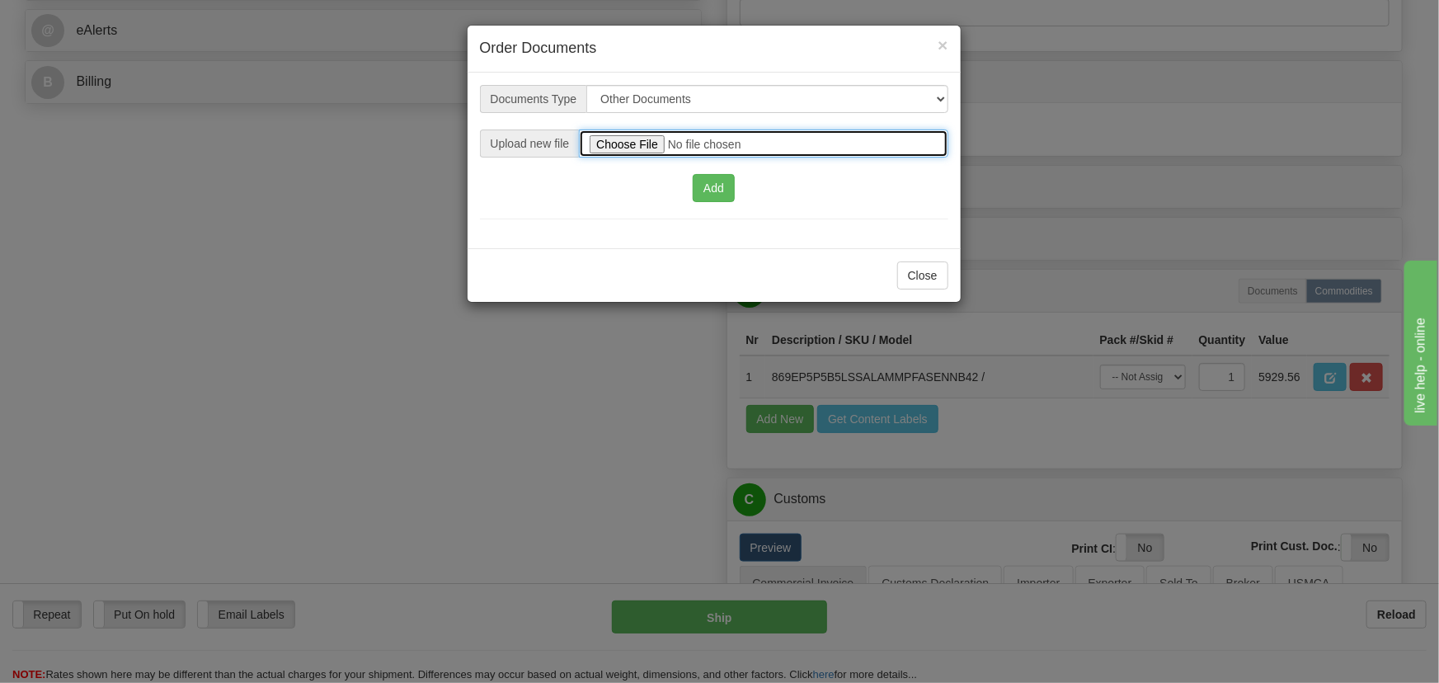
click at [635, 141] on input "file" at bounding box center [763, 144] width 369 height 28
type input "C:\fakepath\2025I1-1-1557-USMCA-1.pdf"
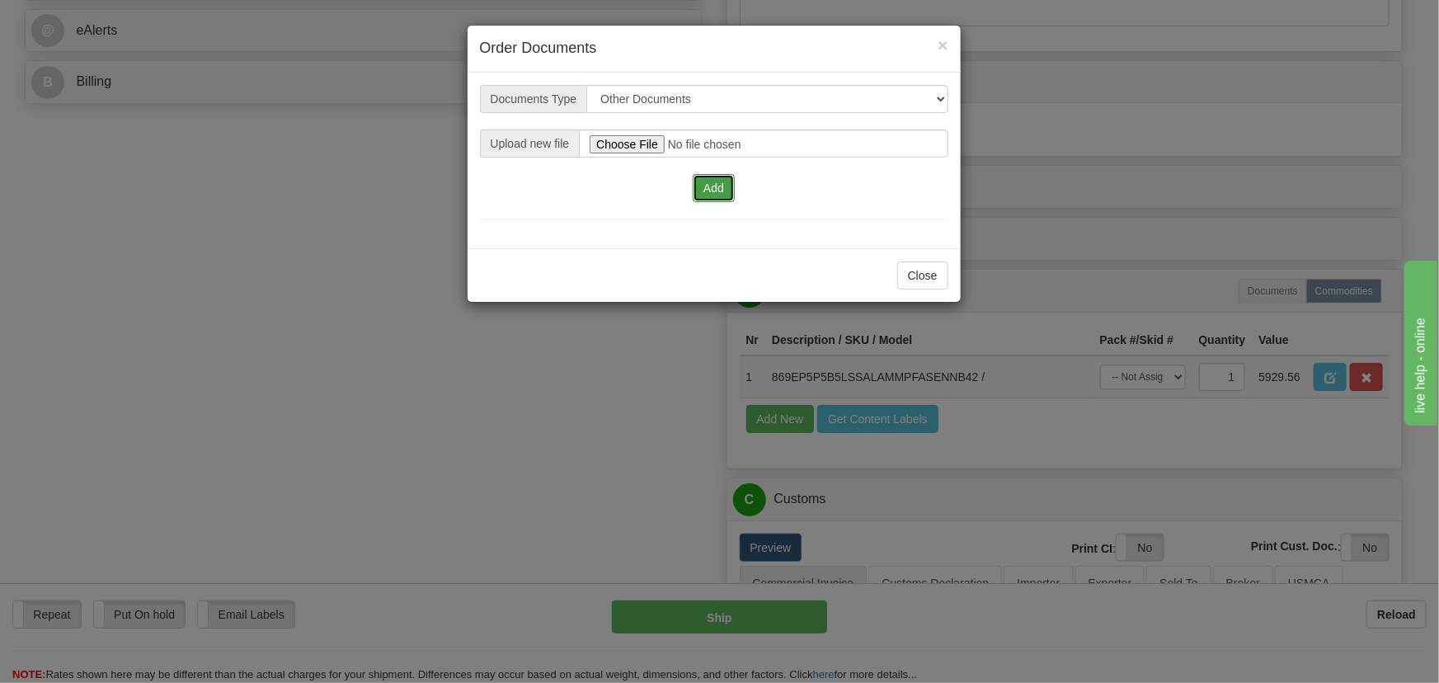
click at [717, 184] on button "Add" at bounding box center [714, 188] width 42 height 28
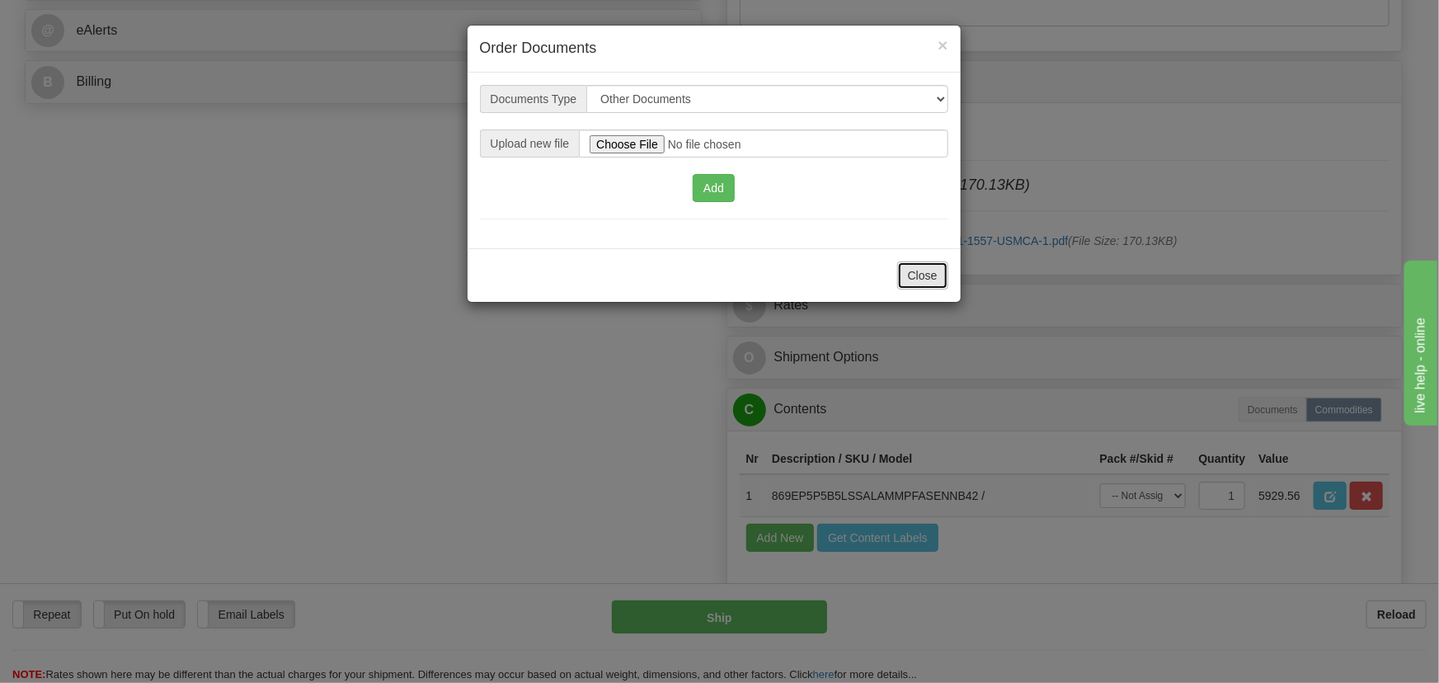
click at [932, 274] on button "Close" at bounding box center [922, 275] width 51 height 28
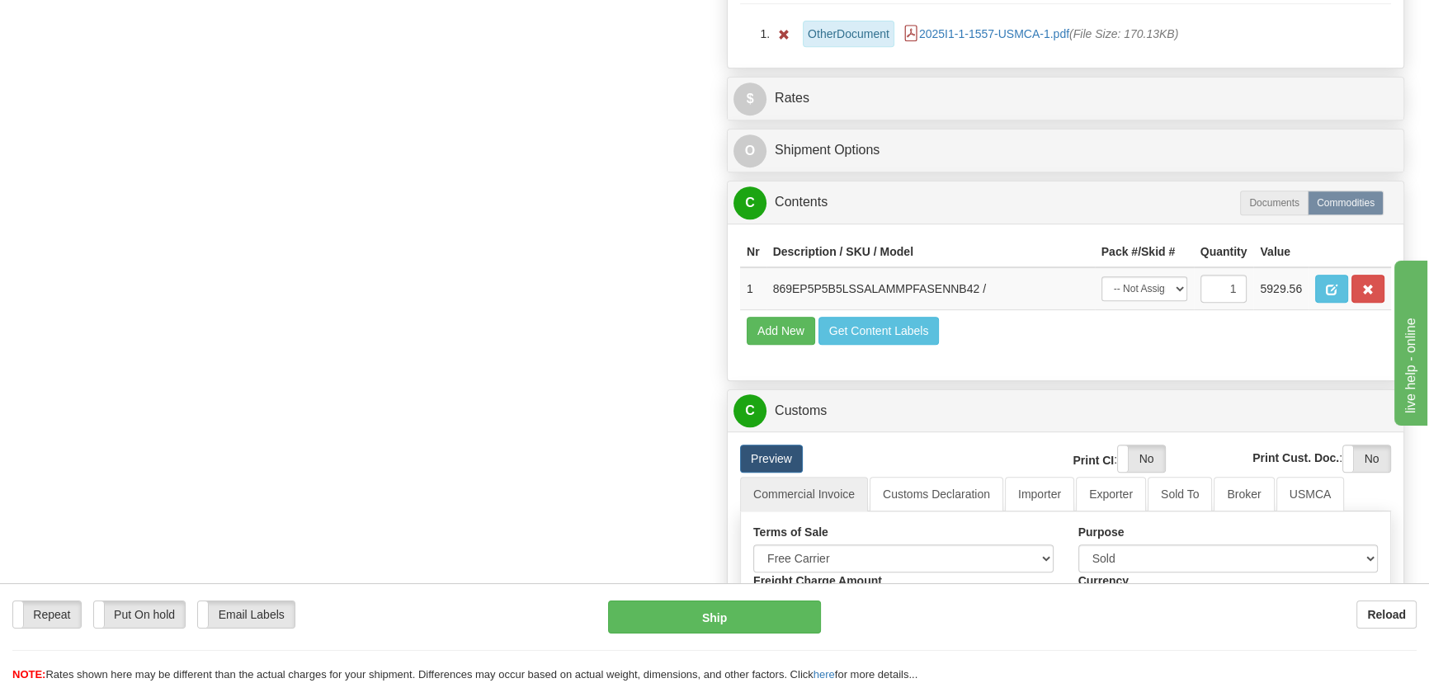
scroll to position [974, 0]
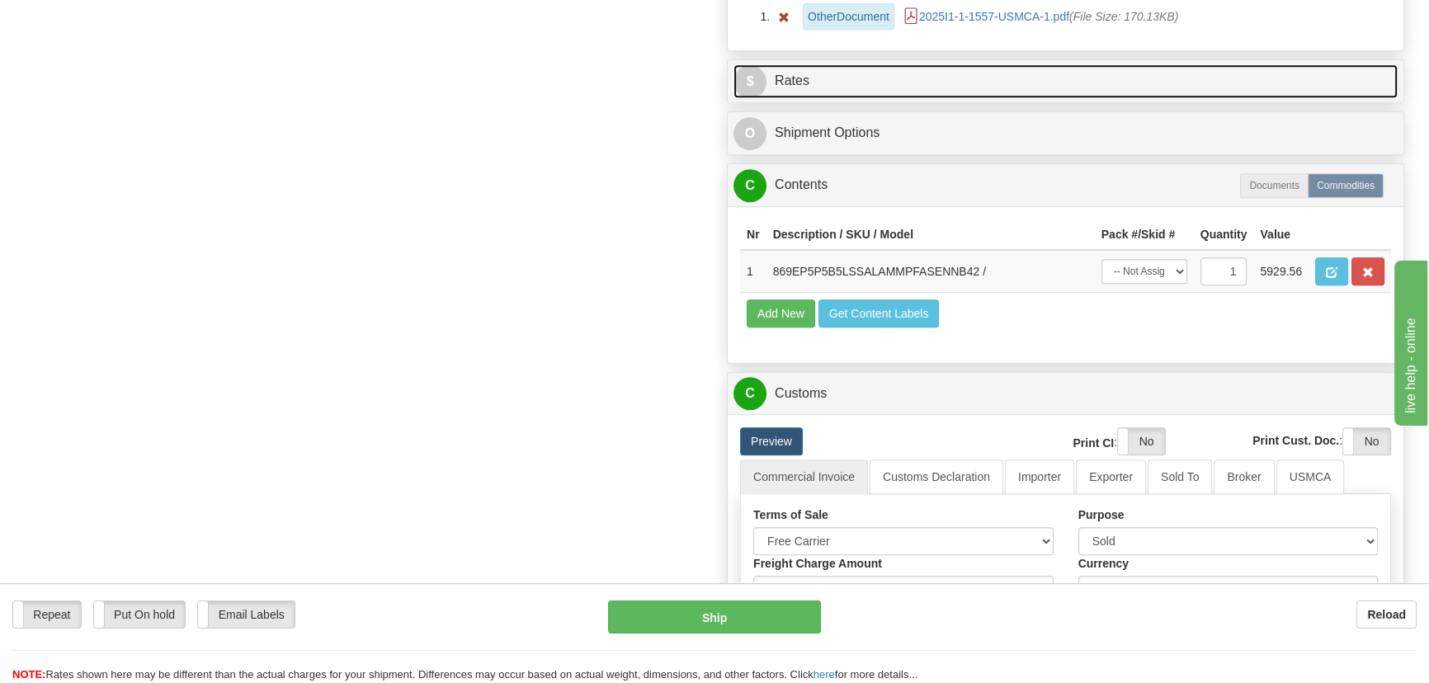
click at [1230, 83] on link "$ Rates" at bounding box center [1065, 81] width 664 height 34
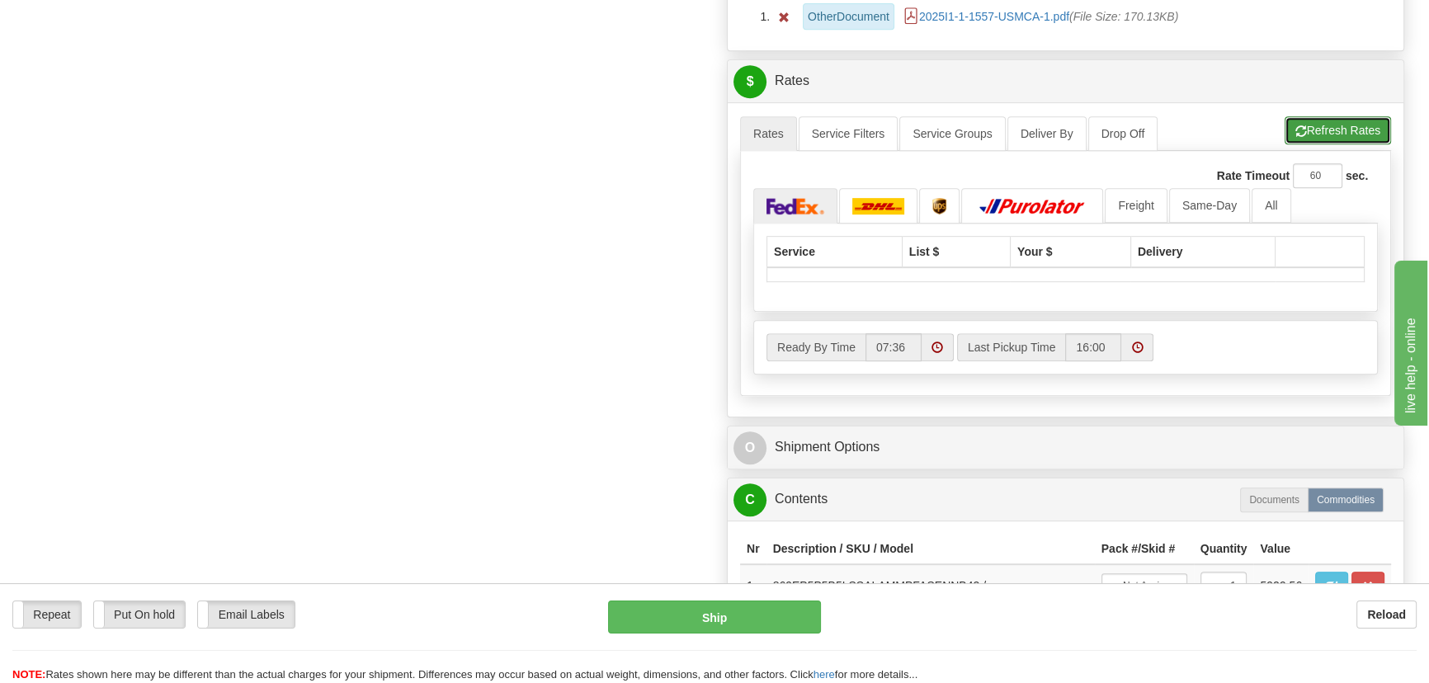
click at [1326, 129] on button "Refresh Rates" at bounding box center [1337, 130] width 106 height 28
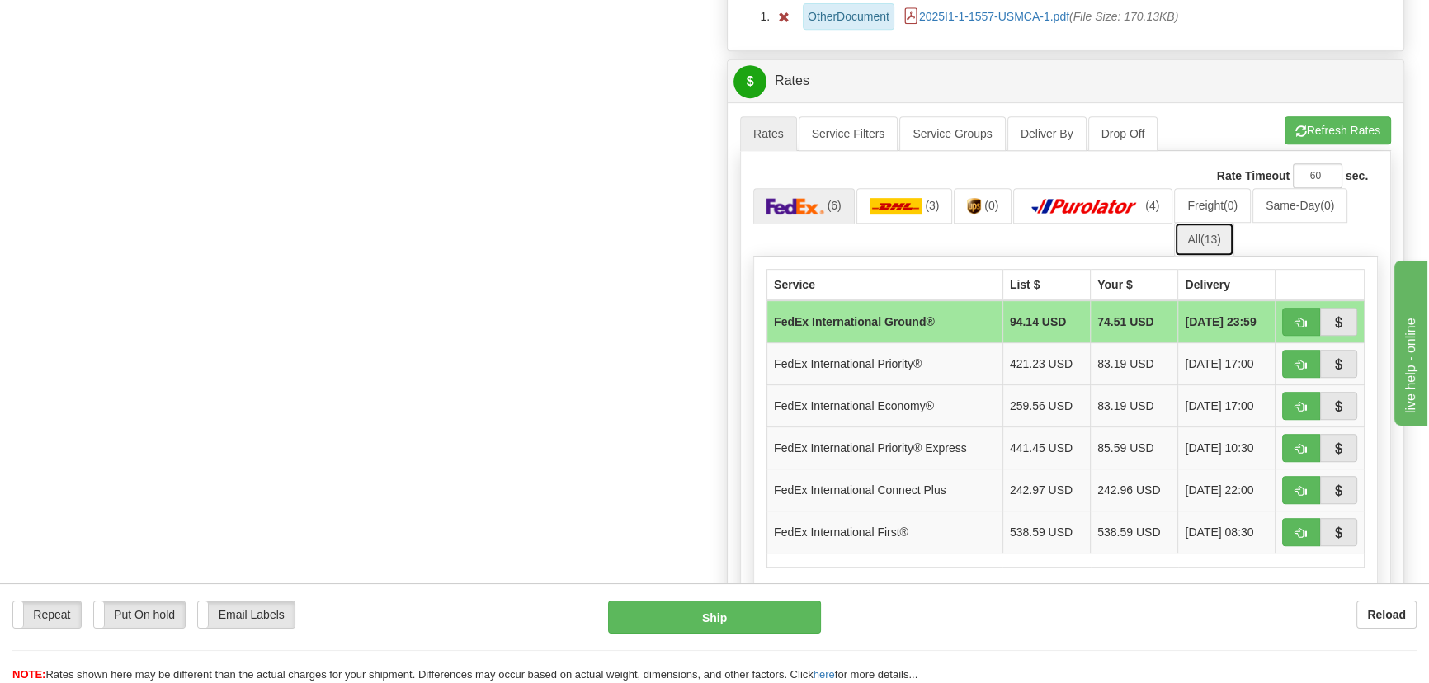
click at [1199, 242] on link "All (13)" at bounding box center [1203, 239] width 59 height 35
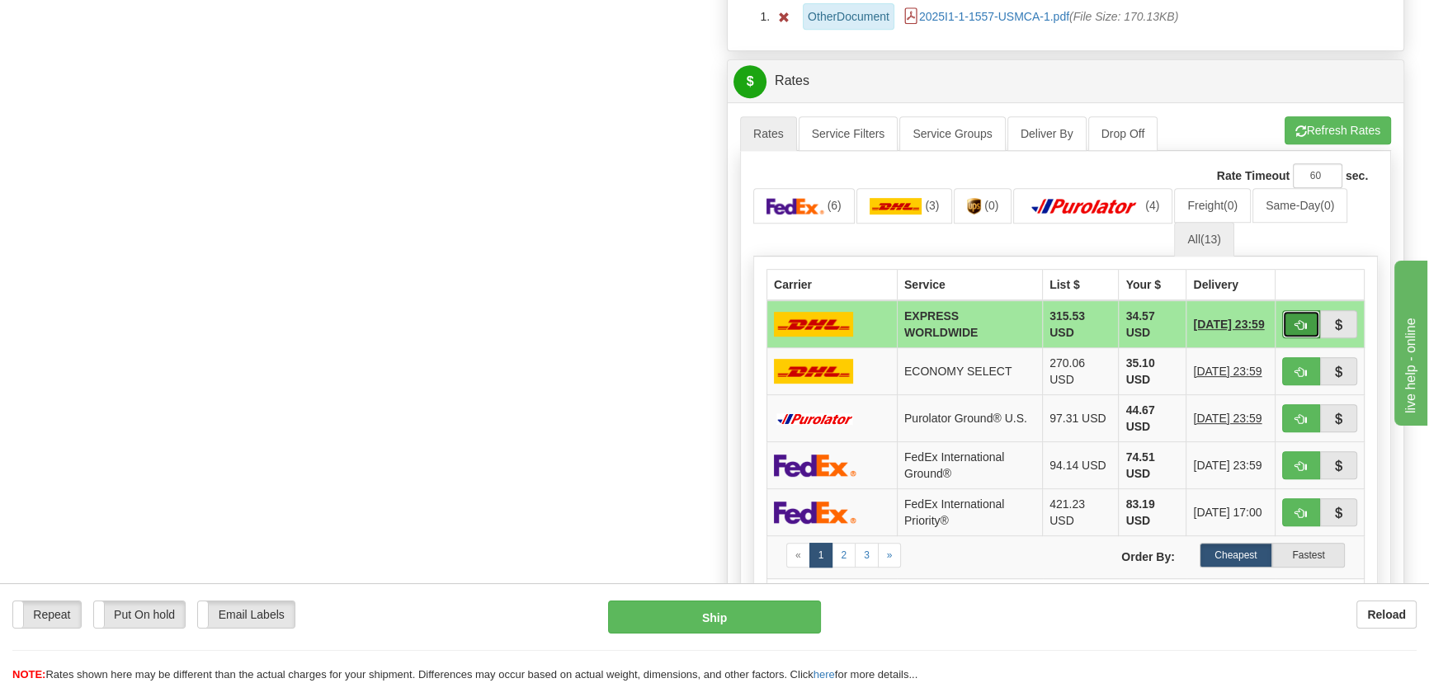
click at [1300, 320] on span "button" at bounding box center [1301, 325] width 12 height 11
type input "P"
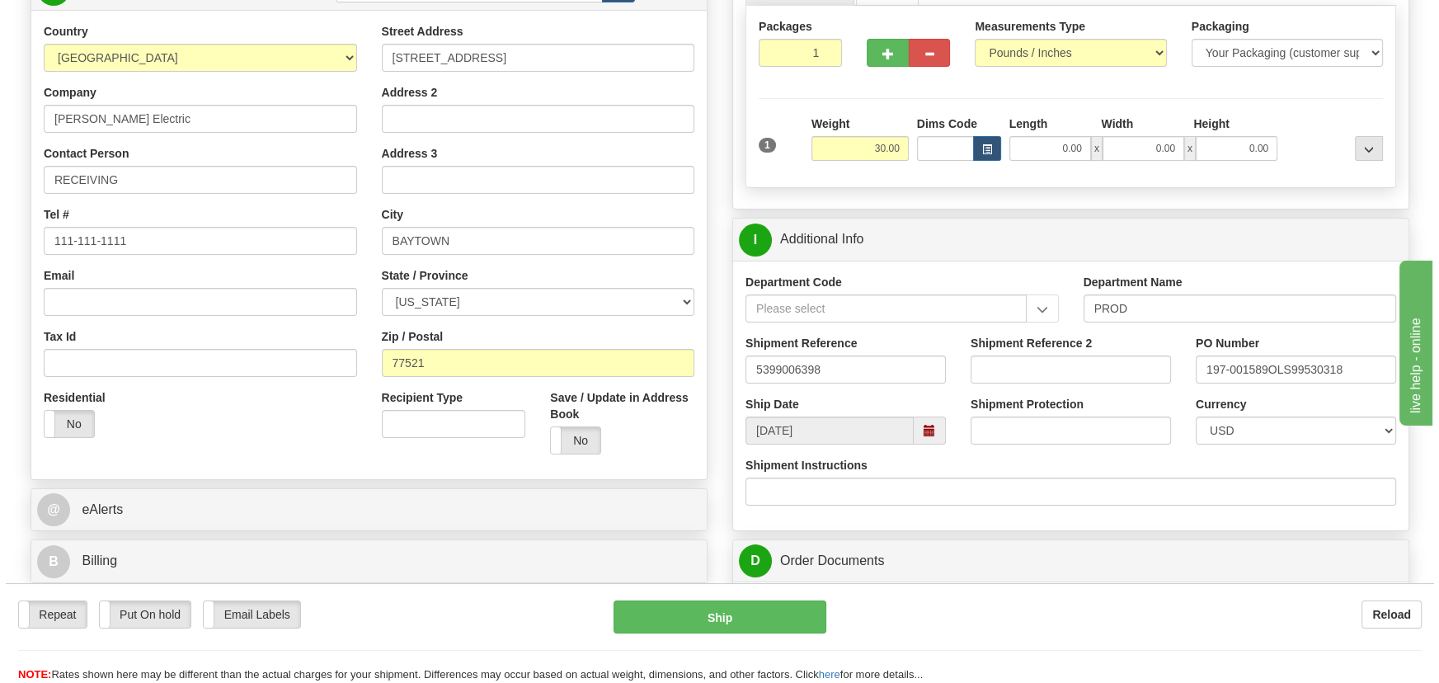
scroll to position [149, 0]
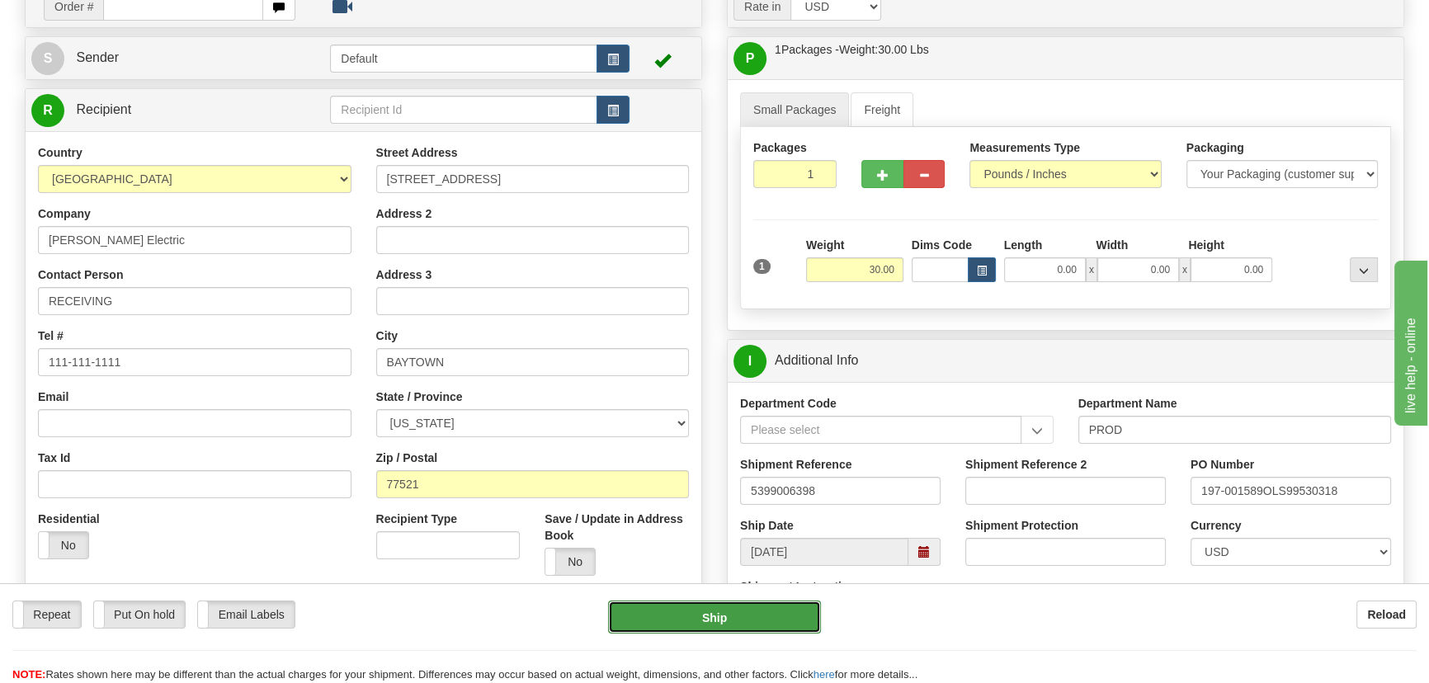
click at [725, 615] on button "Ship" at bounding box center [715, 617] width 214 height 33
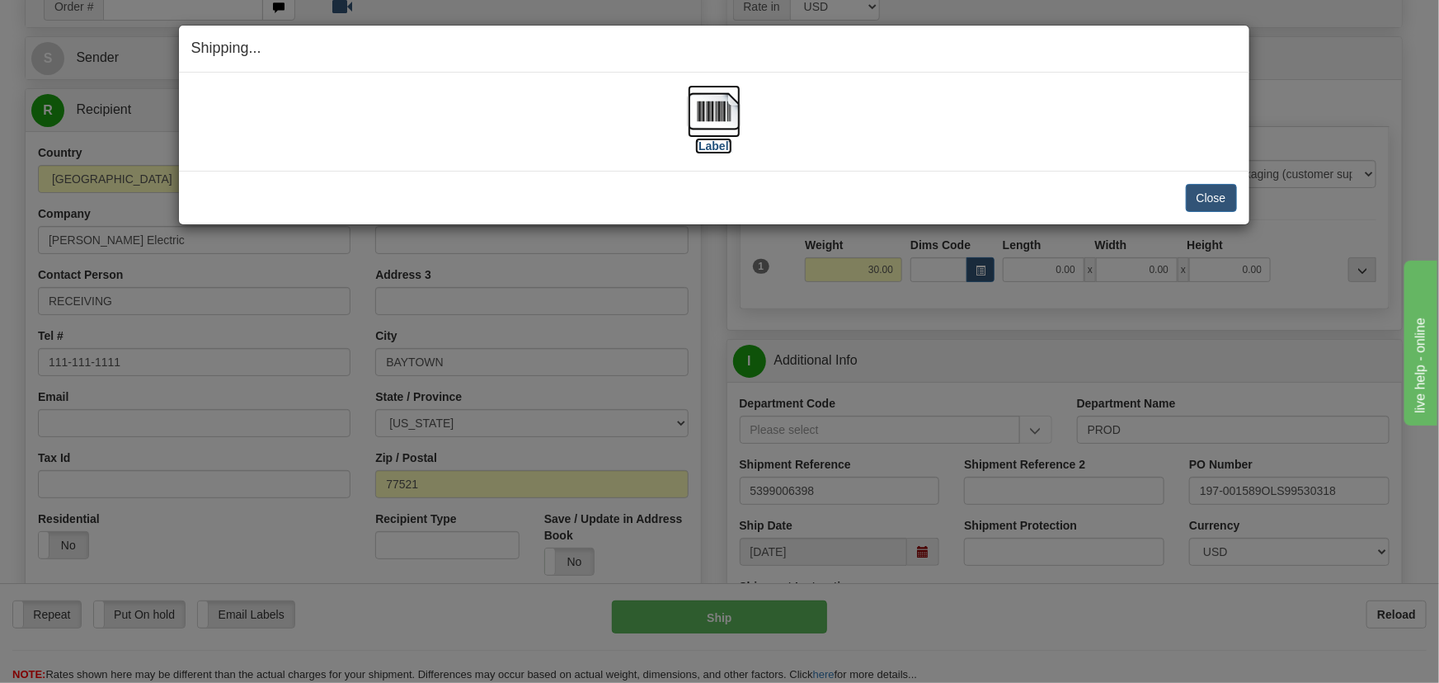
click at [720, 115] on img at bounding box center [714, 111] width 53 height 53
click at [1213, 197] on button "Close" at bounding box center [1211, 198] width 51 height 28
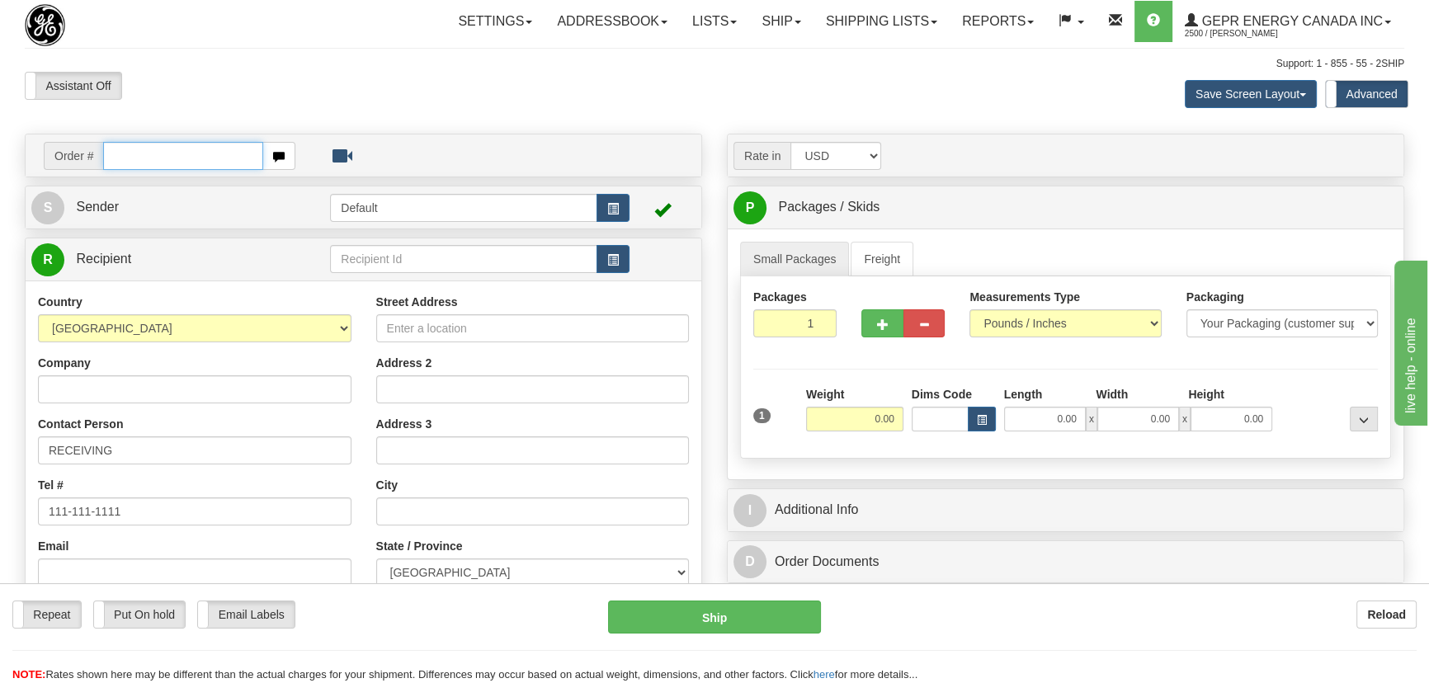
paste input "0086707974"
click at [126, 158] on input "0086707974" at bounding box center [183, 156] width 160 height 28
type input "86707974"
click at [365, 97] on body "Training Course Close Toggle navigation Settings Shipping Preferences New Recip…" at bounding box center [719, 341] width 1439 height 683
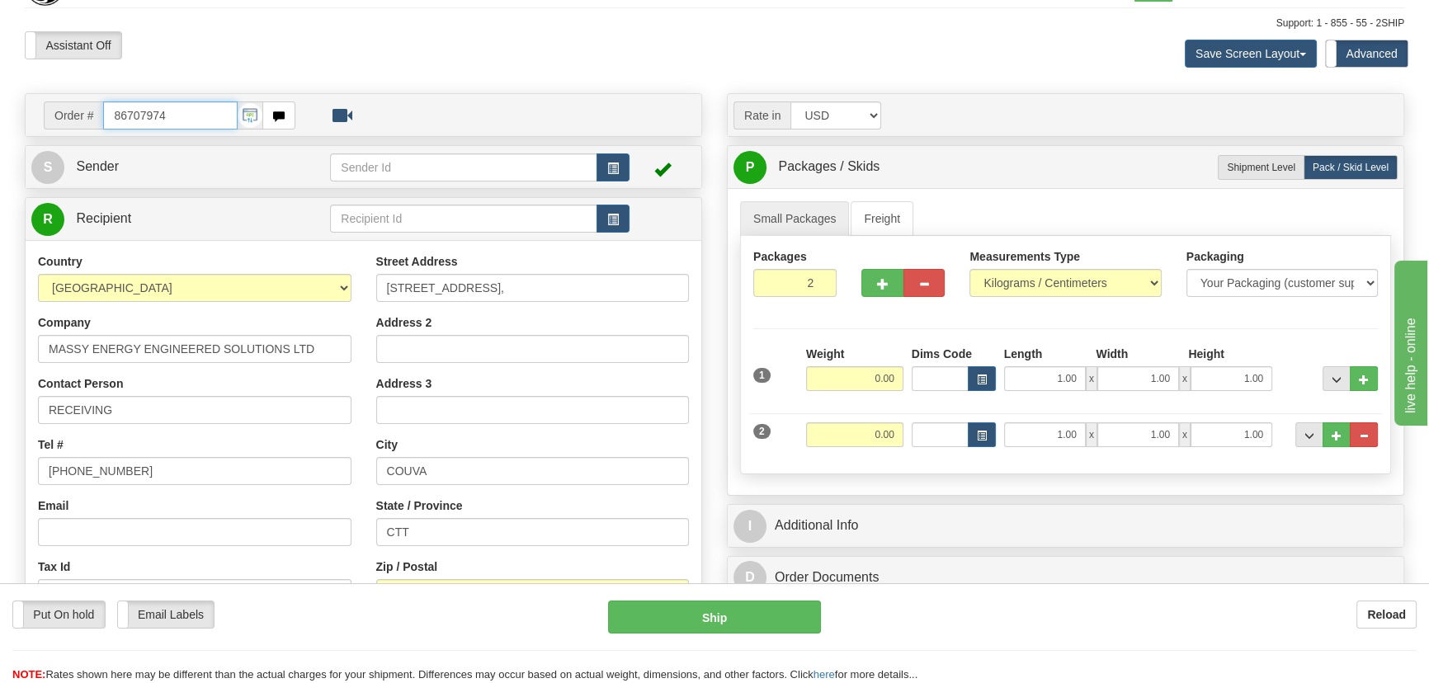
scroll to position [74, 0]
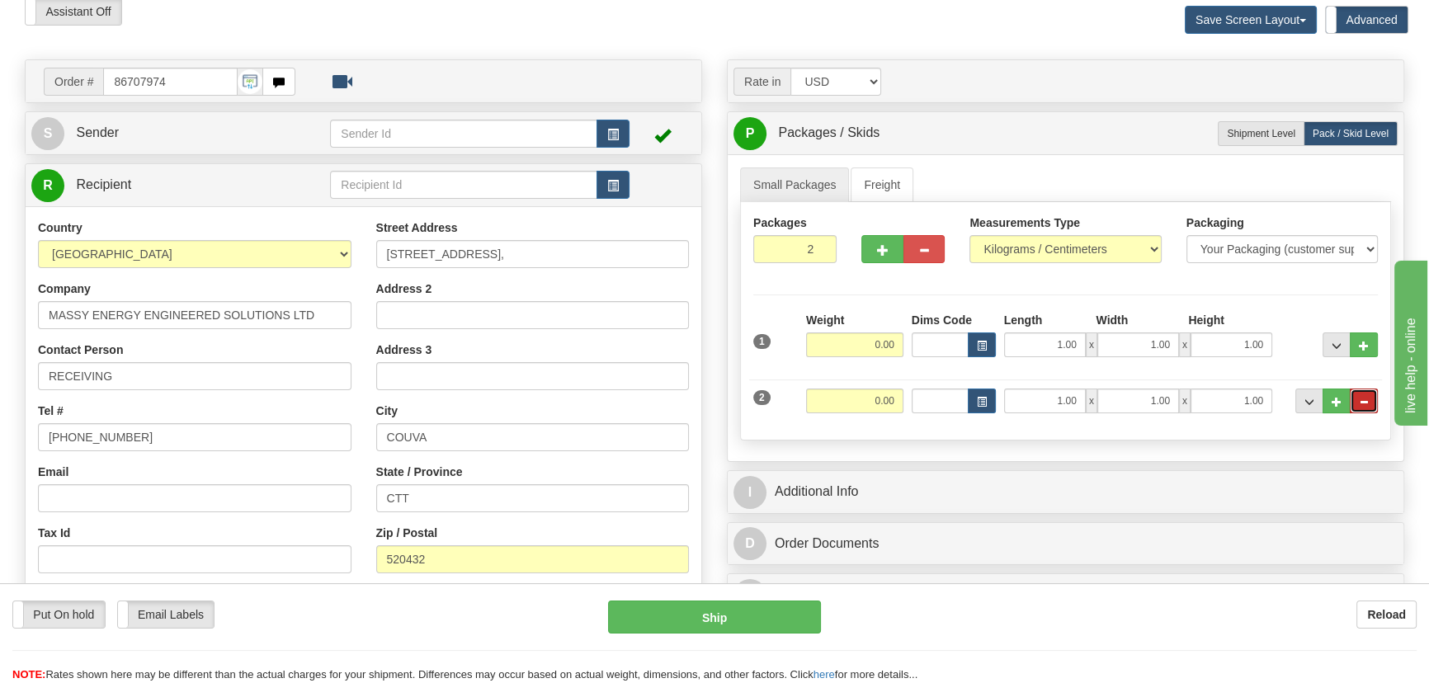
click at [1362, 398] on span "..." at bounding box center [1364, 402] width 10 height 9
radio input "true"
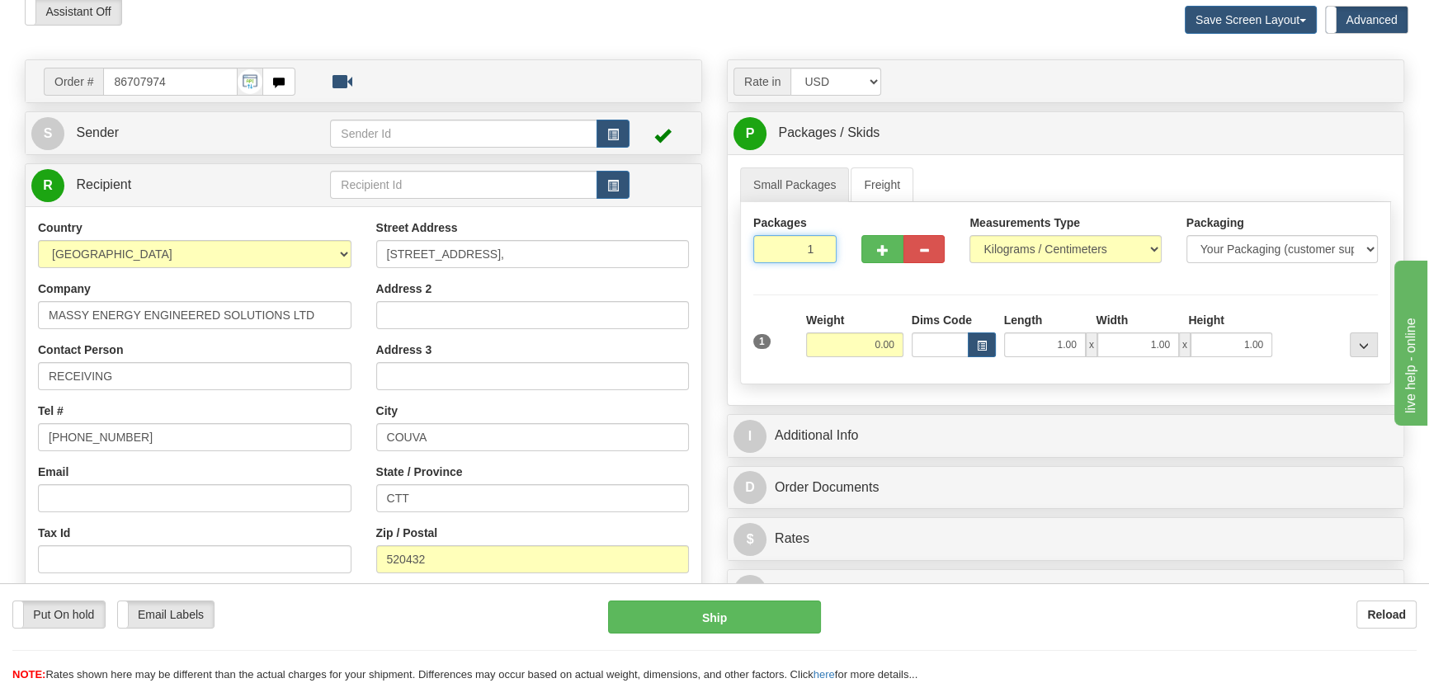
drag, startPoint x: 803, startPoint y: 249, endPoint x: 841, endPoint y: 266, distance: 42.1
click at [834, 264] on div "Packages 1 1" at bounding box center [795, 244] width 108 height 61
type input "2"
click at [1048, 254] on div "Packages 2 1 Measurements Type" at bounding box center [1065, 293] width 651 height 182
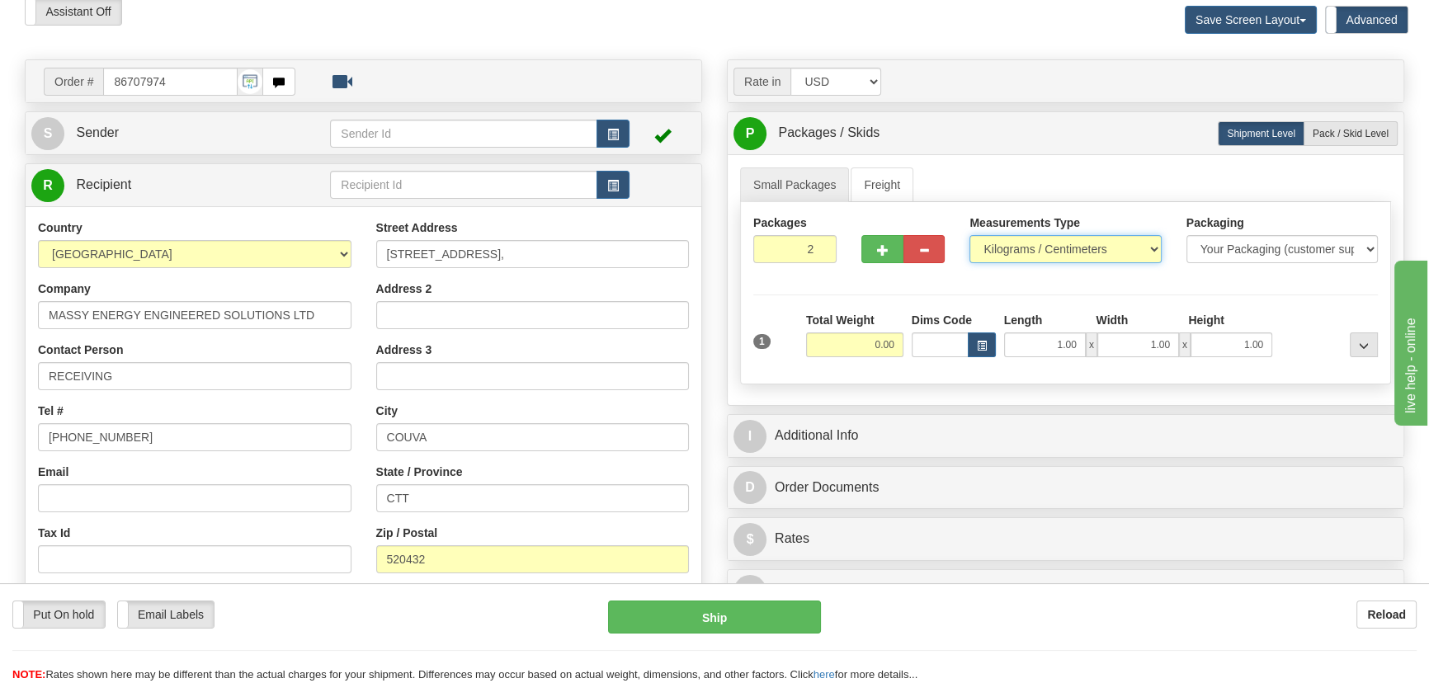
select select "0"
click at [969, 235] on select "Pounds / Inches Kilograms / Centimeters" at bounding box center [1064, 249] width 191 height 28
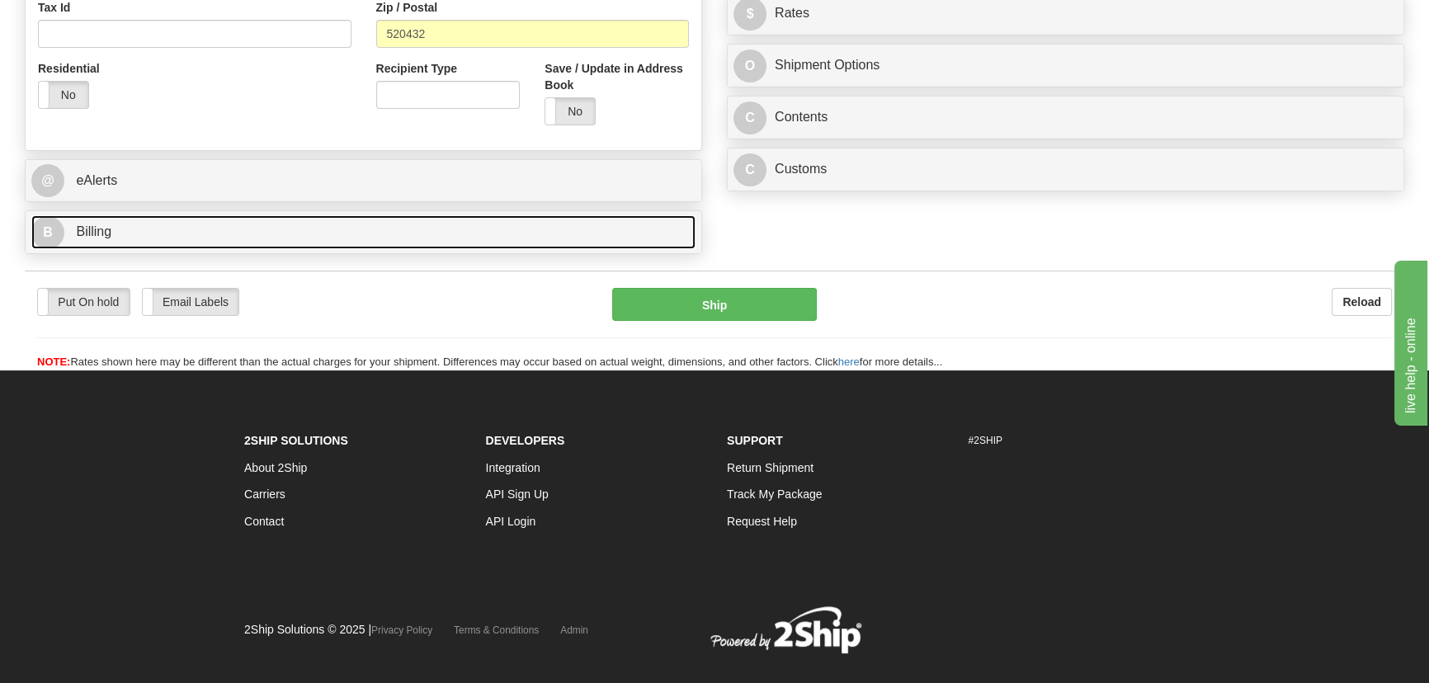
click at [389, 234] on link "B Billing" at bounding box center [363, 232] width 664 height 34
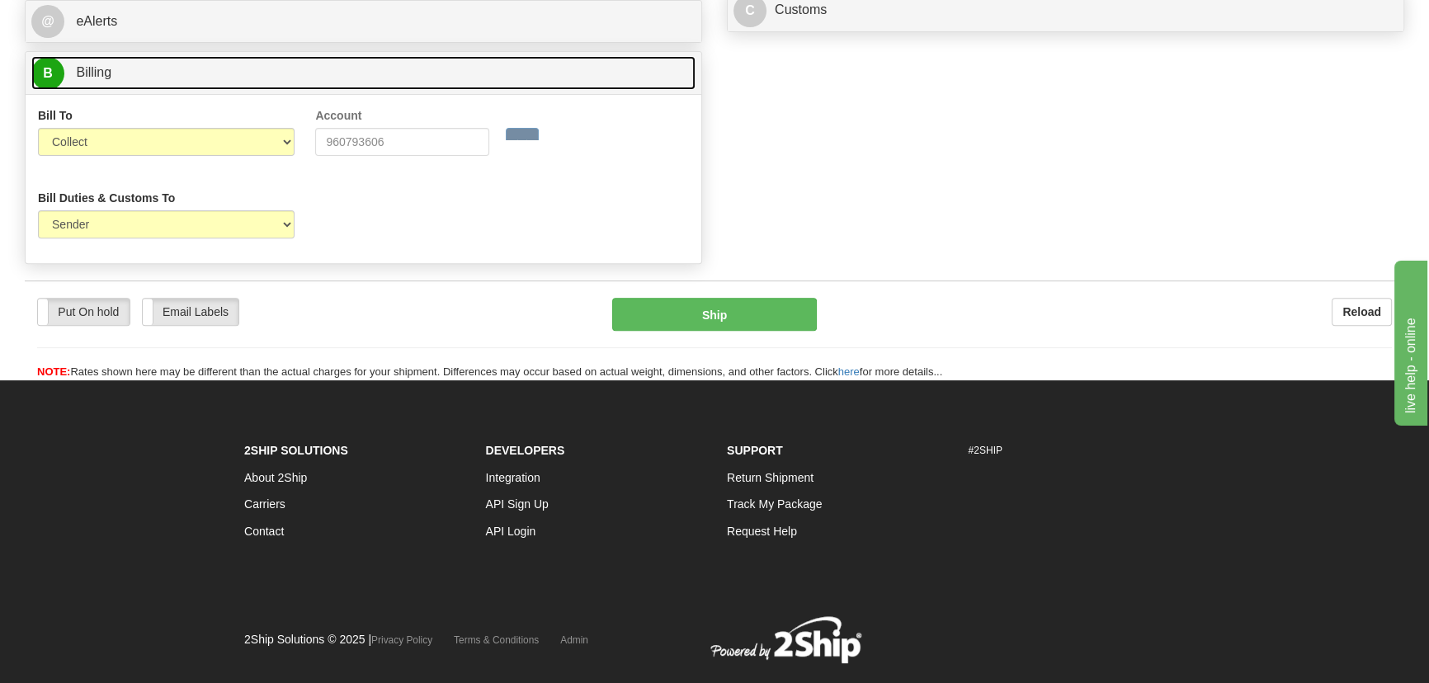
scroll to position [759, 0]
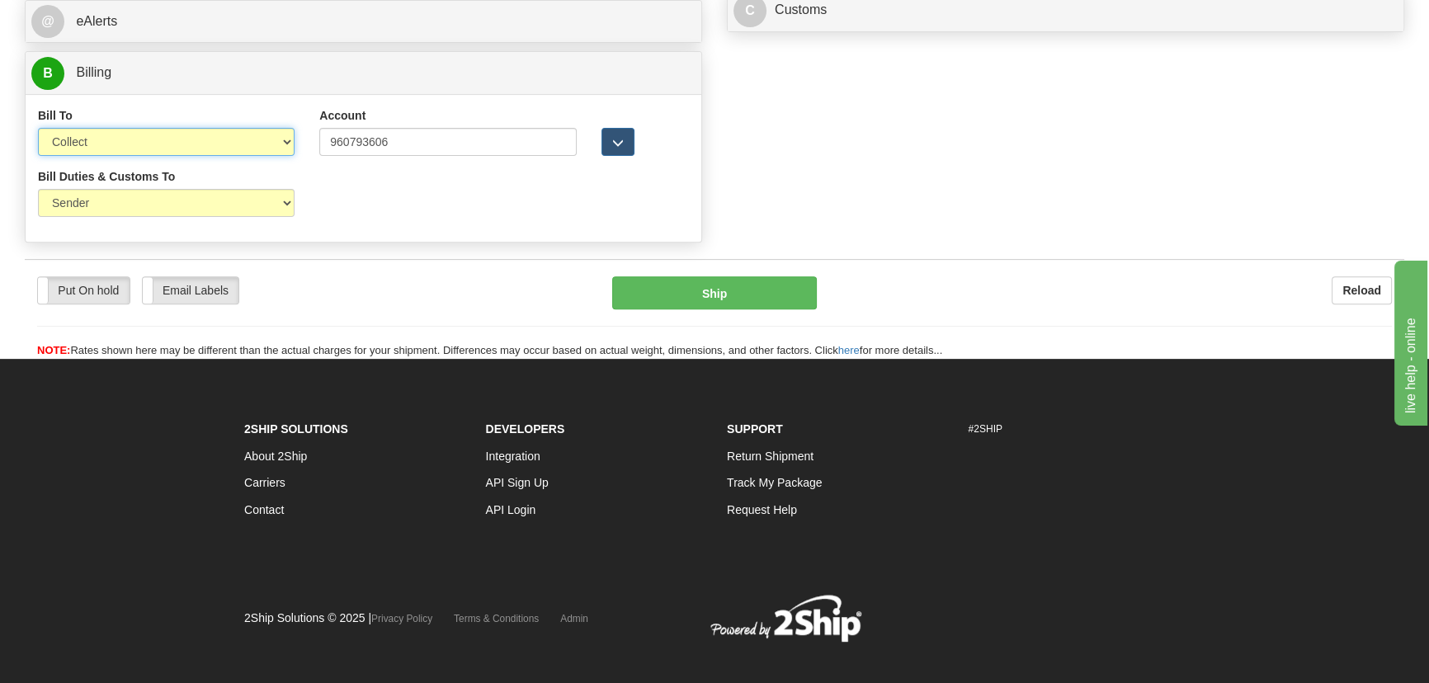
click at [166, 145] on select "Sender Recipient Third Party Collect" at bounding box center [166, 142] width 257 height 28
select select "2"
click at [38, 128] on select "Sender Recipient Third Party Collect" at bounding box center [166, 142] width 257 height 28
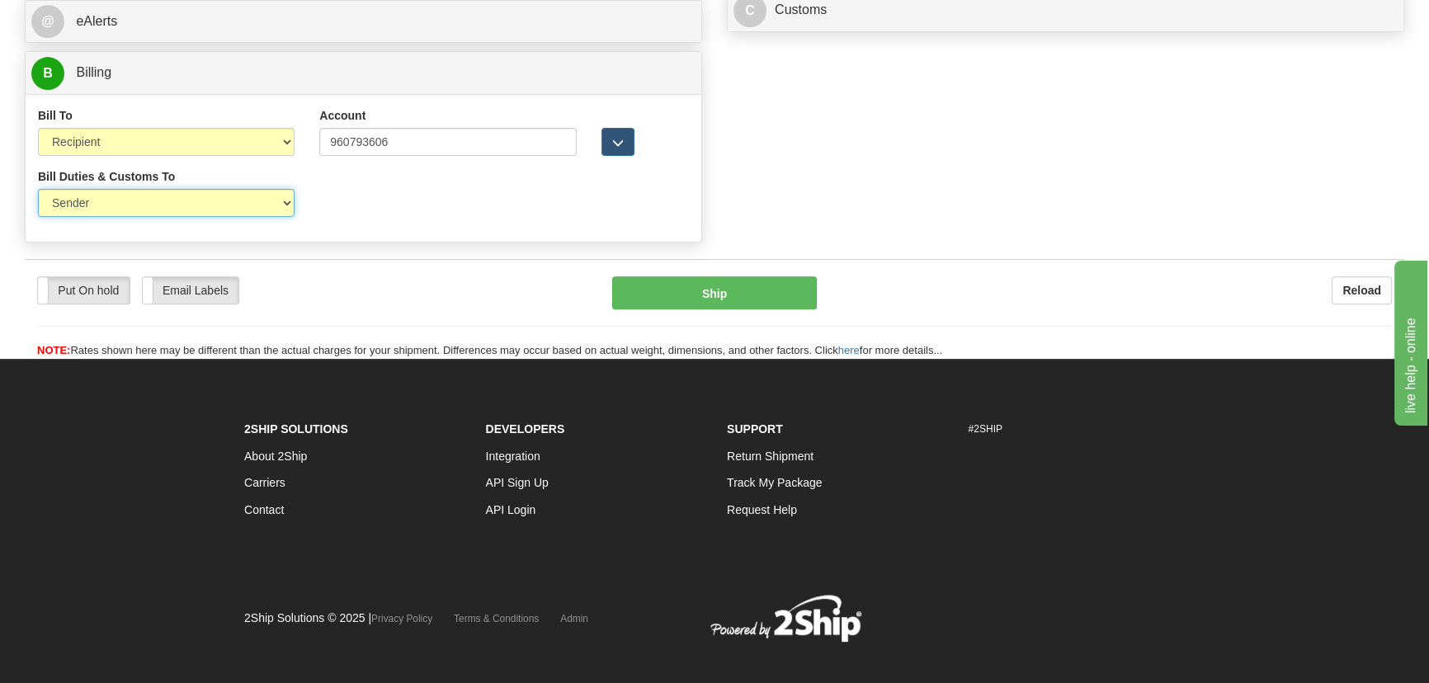
click at [141, 208] on select "Sender Recipient Third Party" at bounding box center [166, 203] width 257 height 28
select select "2"
click at [38, 189] on select "Sender Recipient Third Party" at bounding box center [166, 203] width 257 height 28
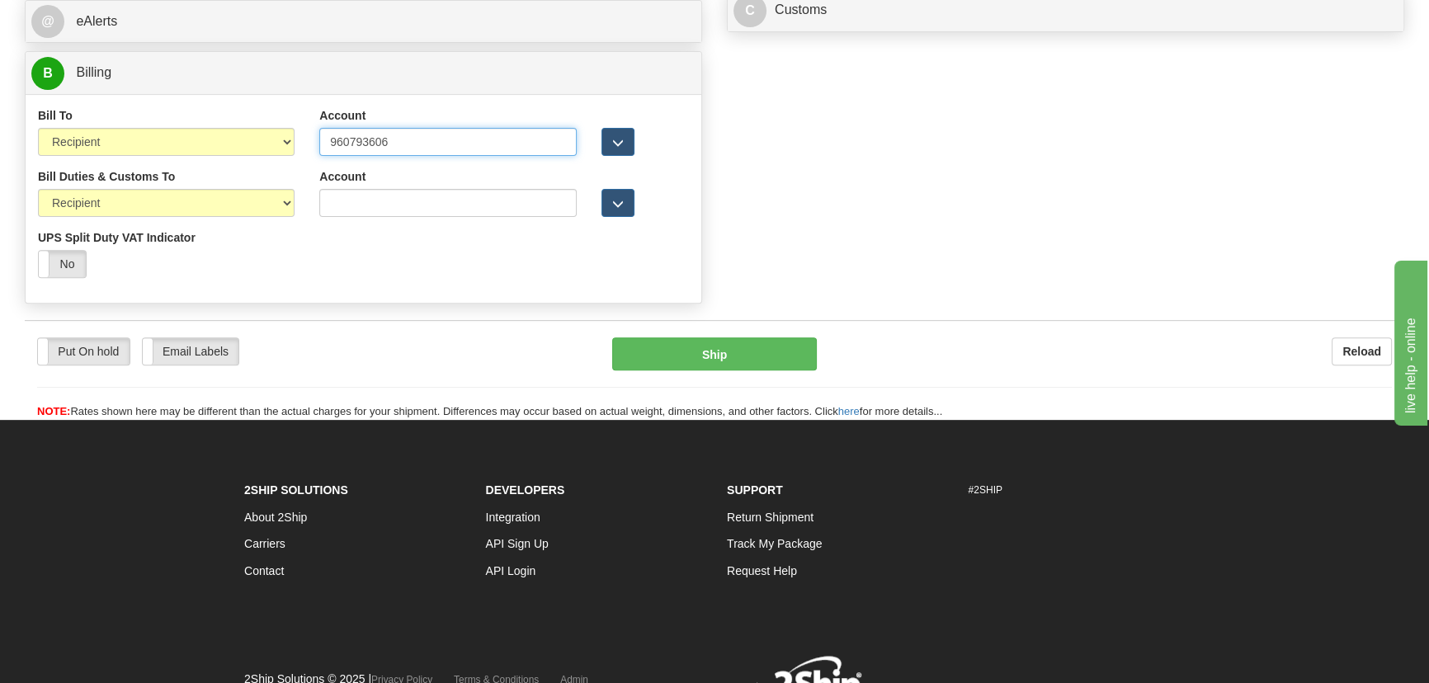
drag, startPoint x: 449, startPoint y: 153, endPoint x: 216, endPoint y: 163, distance: 232.8
click at [216, 163] on div "Bill To Sender Recipient Third Party Collect Account 960793606 3rd Party Accoun…" at bounding box center [364, 137] width 676 height 61
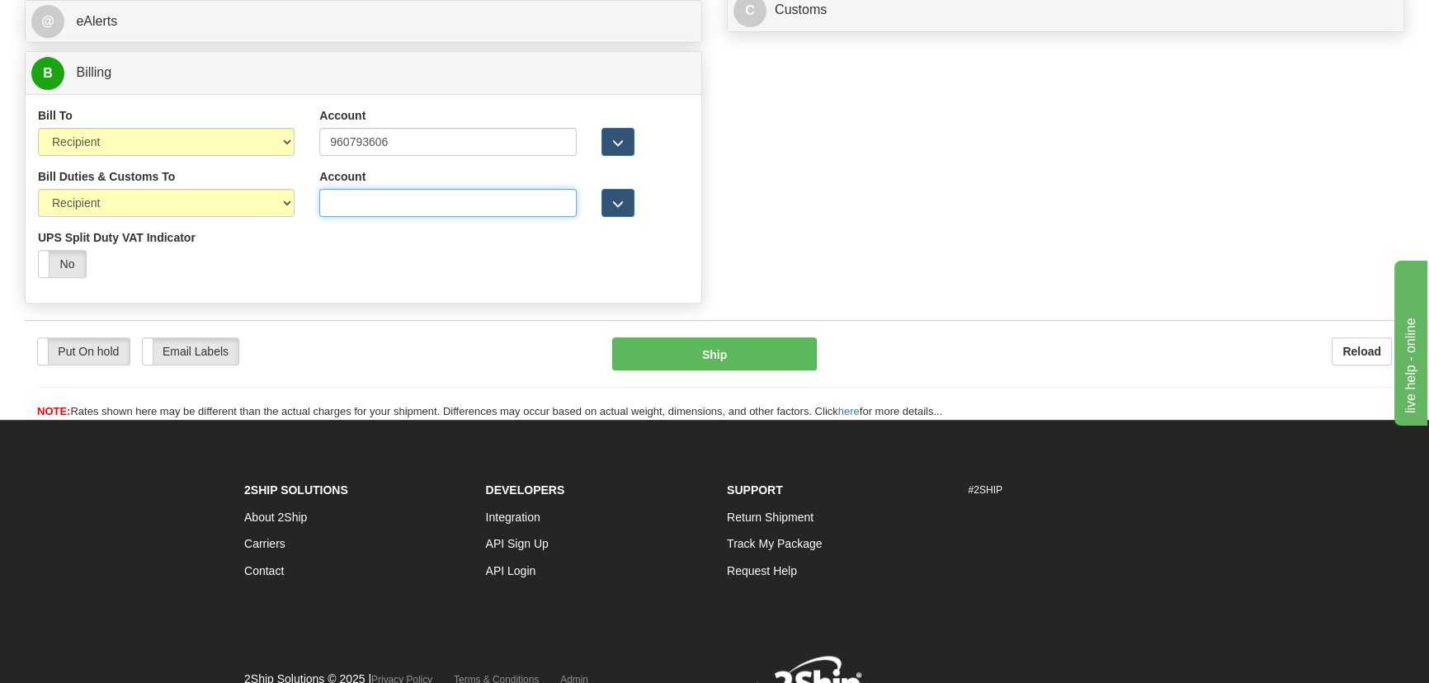
click at [422, 211] on input "Account" at bounding box center [447, 203] width 257 height 28
paste input "960793606"
type input "960793606"
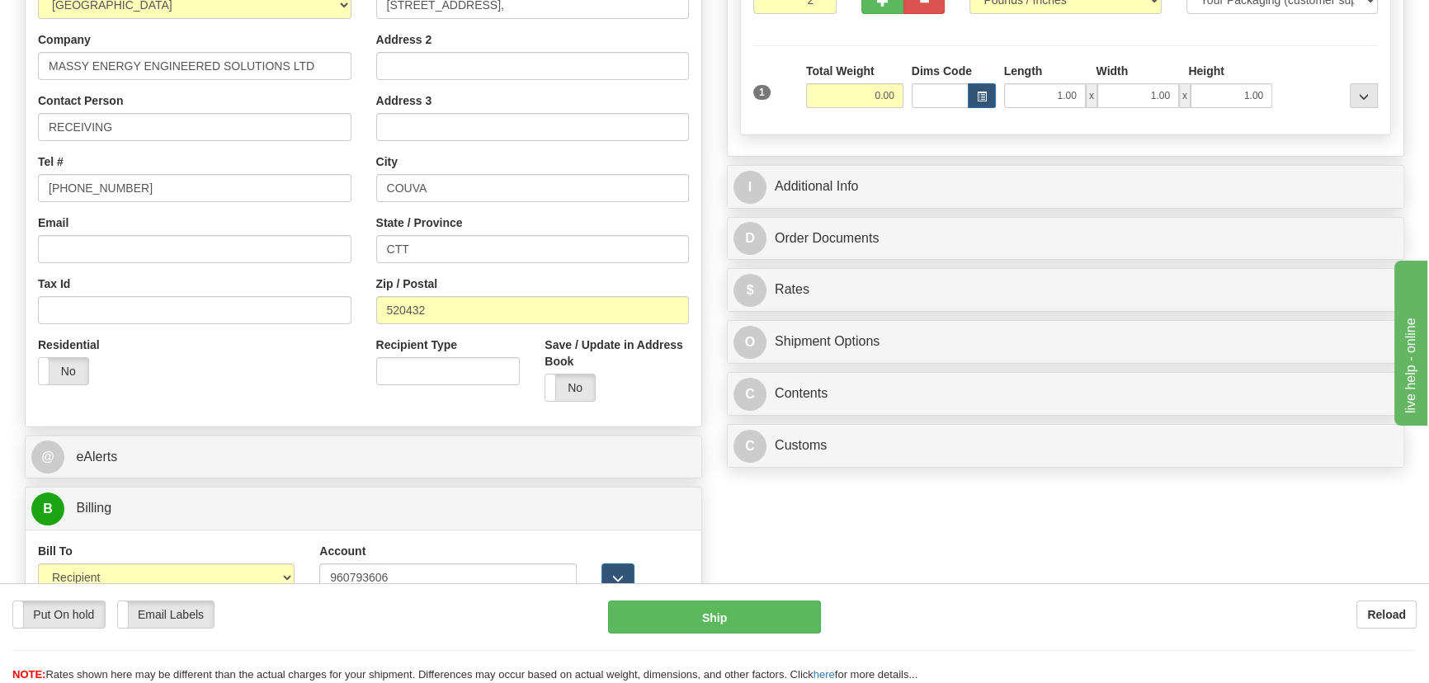
scroll to position [309, 0]
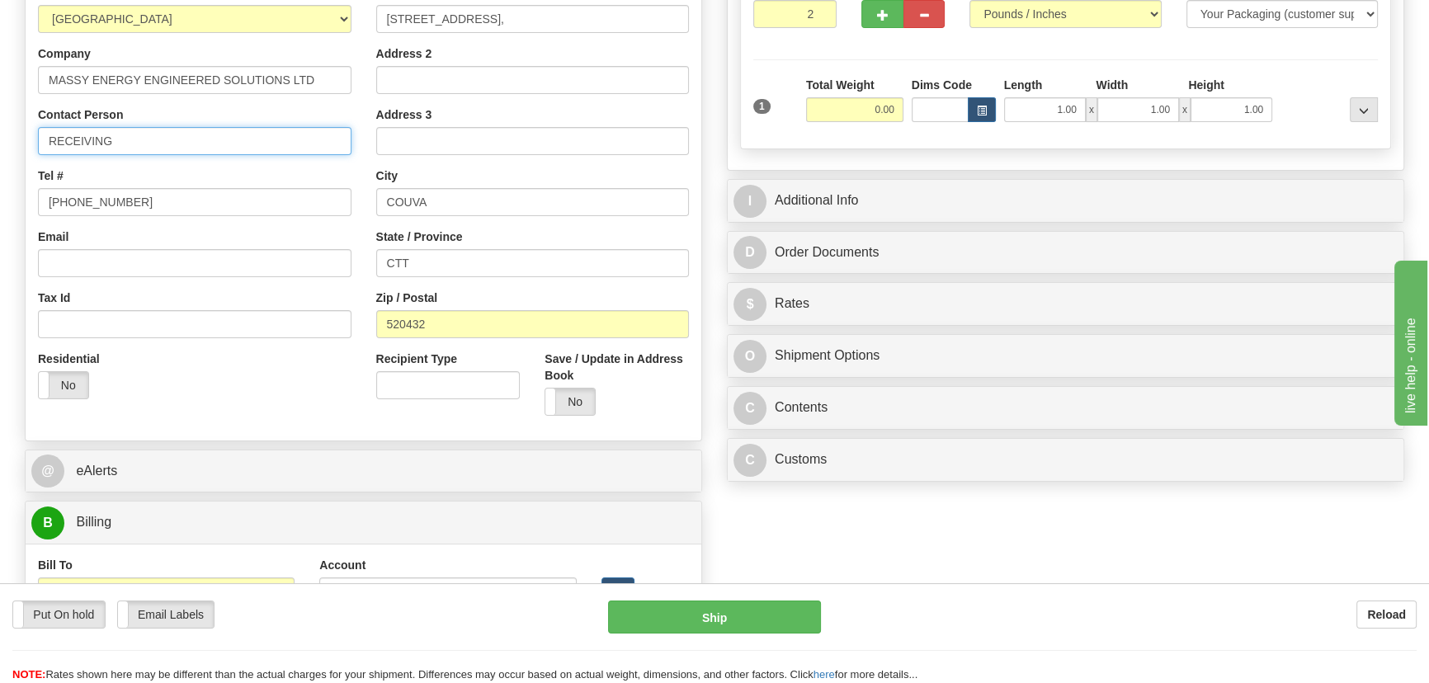
click at [162, 139] on input "RECEIVING" at bounding box center [194, 141] width 313 height 28
paste input "SUSAN MAKASKIE"
type input "RECEIVING/SUSAN MAKASKIE"
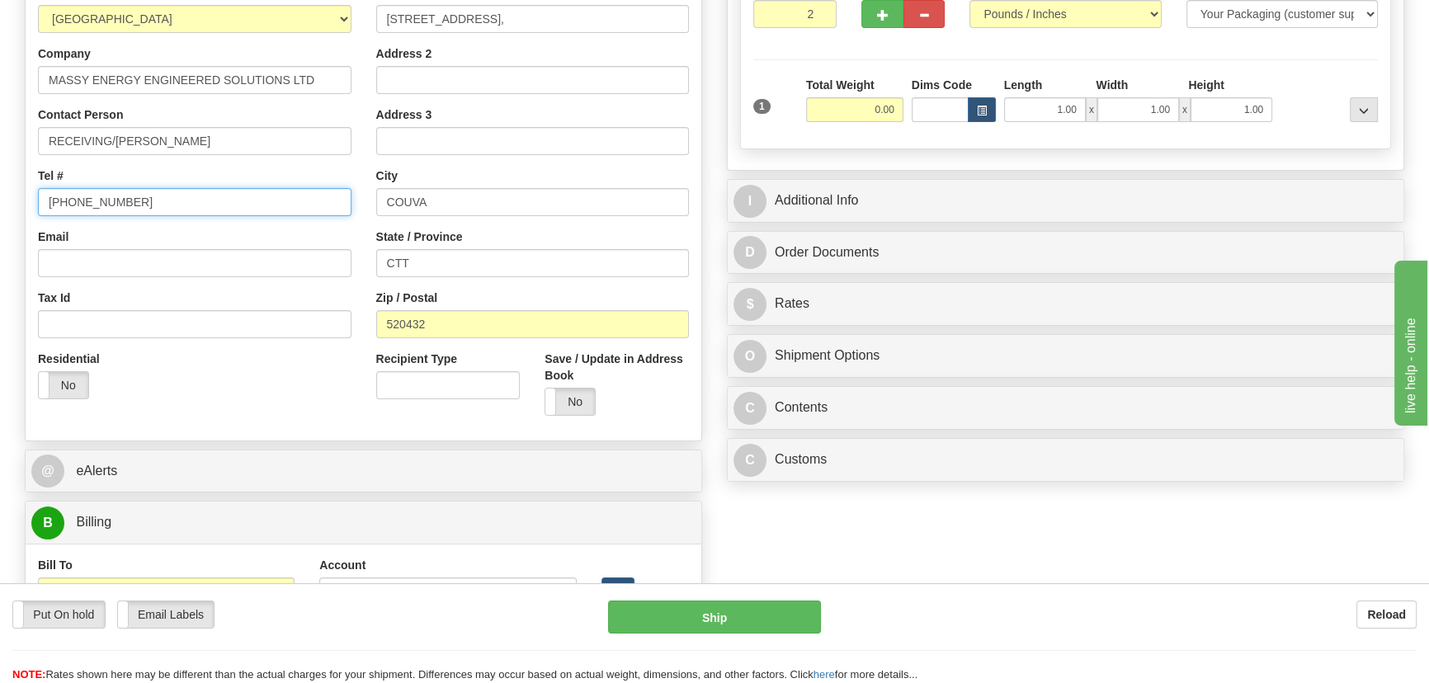
drag, startPoint x: 163, startPoint y: 195, endPoint x: 0, endPoint y: 207, distance: 163.7
click at [0, 207] on div "Toggle navigation Settings Shipping Preferences Fields Preferences New" at bounding box center [714, 268] width 1429 height 1155
paste input "868-652-8728"
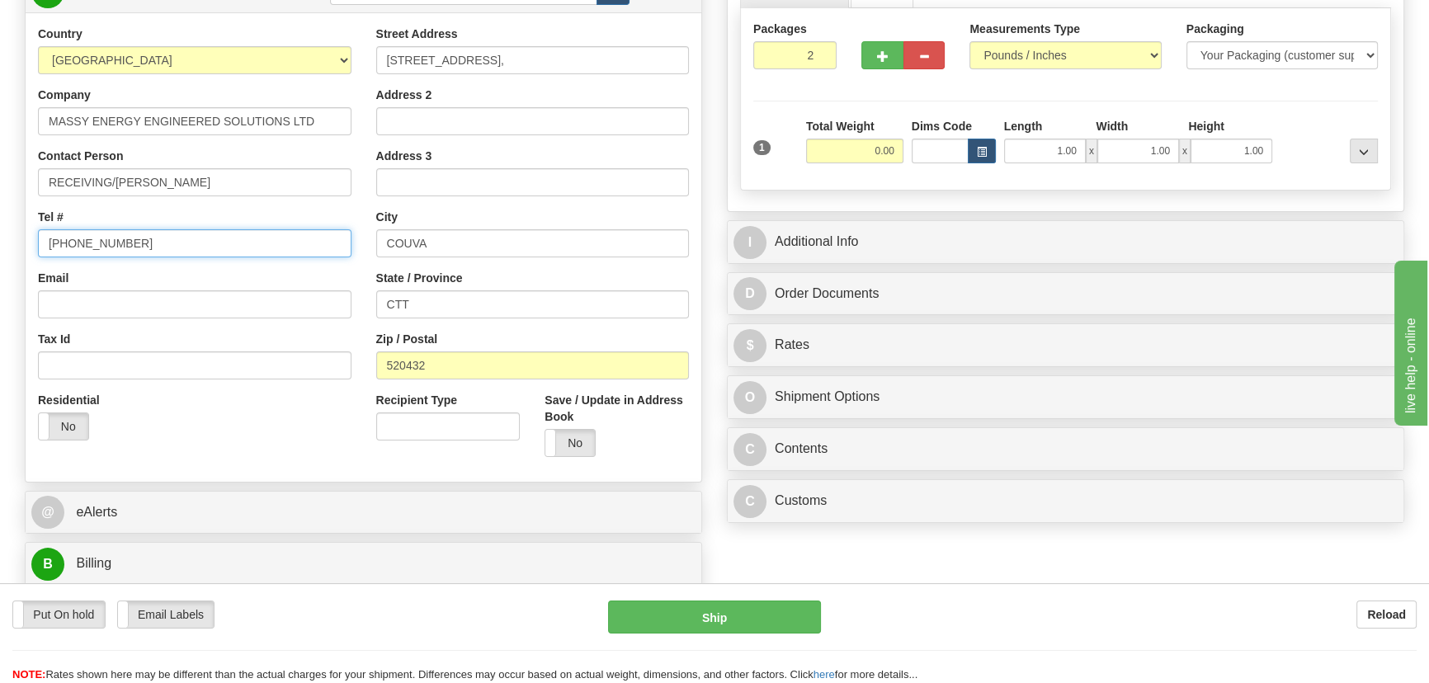
scroll to position [234, 0]
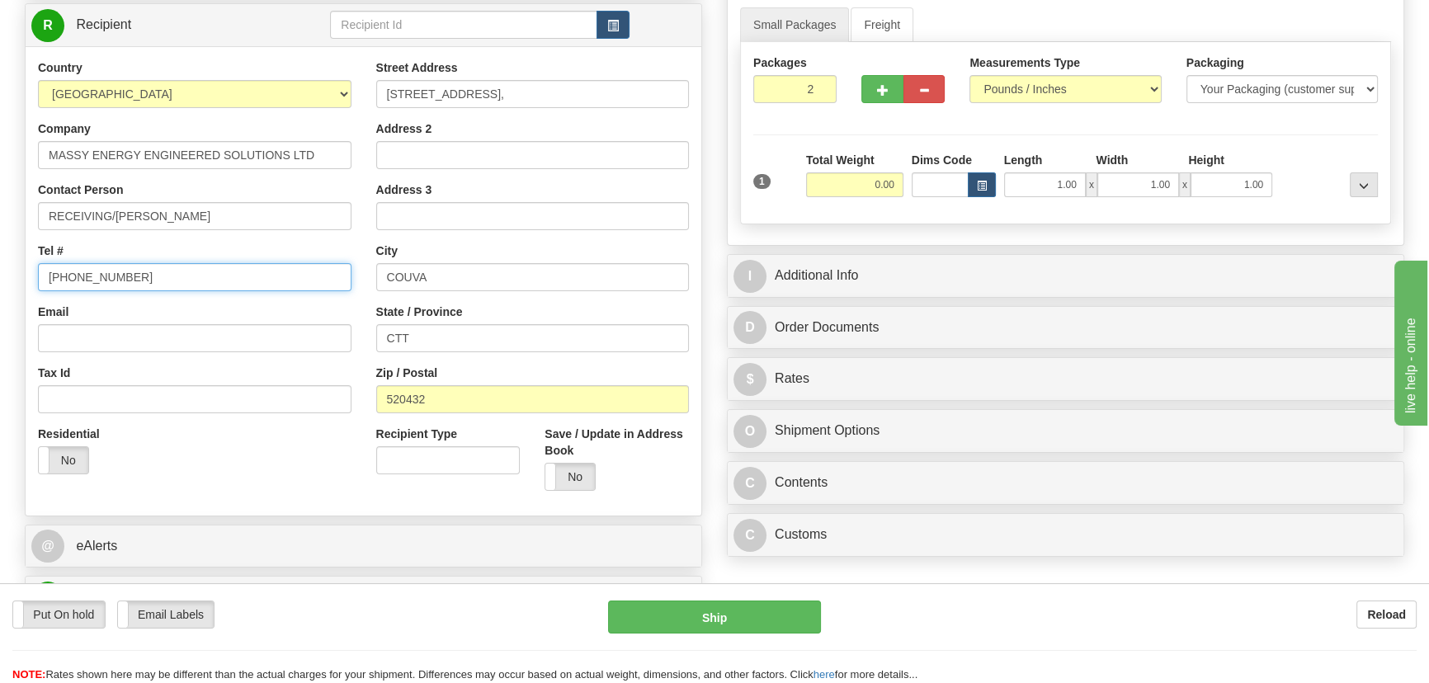
type input "868-652-8728"
drag, startPoint x: 879, startPoint y: 191, endPoint x: 906, endPoint y: 203, distance: 28.8
click at [906, 203] on div "Total Weight 0.00" at bounding box center [855, 181] width 106 height 58
type input "38.00"
click at [1065, 88] on select "Pounds / Inches Kilograms / Centimeters" at bounding box center [1064, 89] width 191 height 28
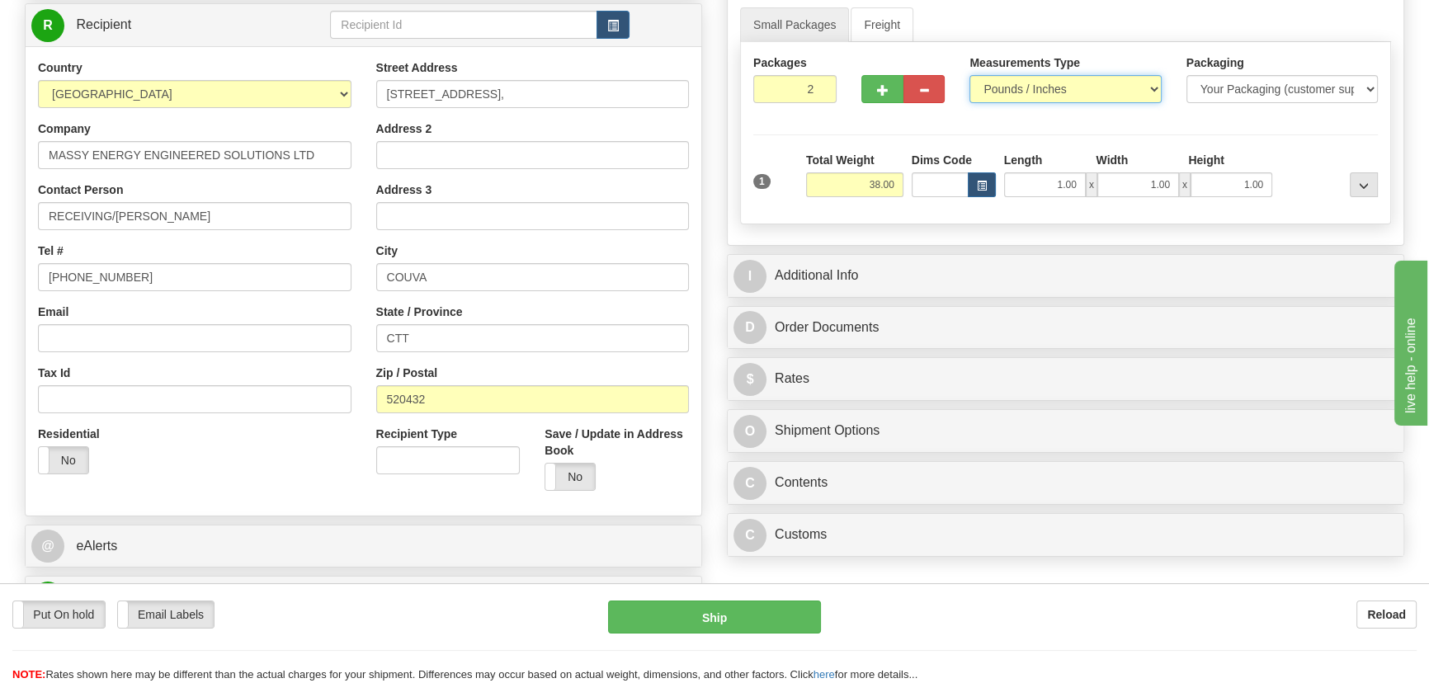
click at [1065, 88] on select "Pounds / Inches Kilograms / Centimeters" at bounding box center [1064, 89] width 191 height 28
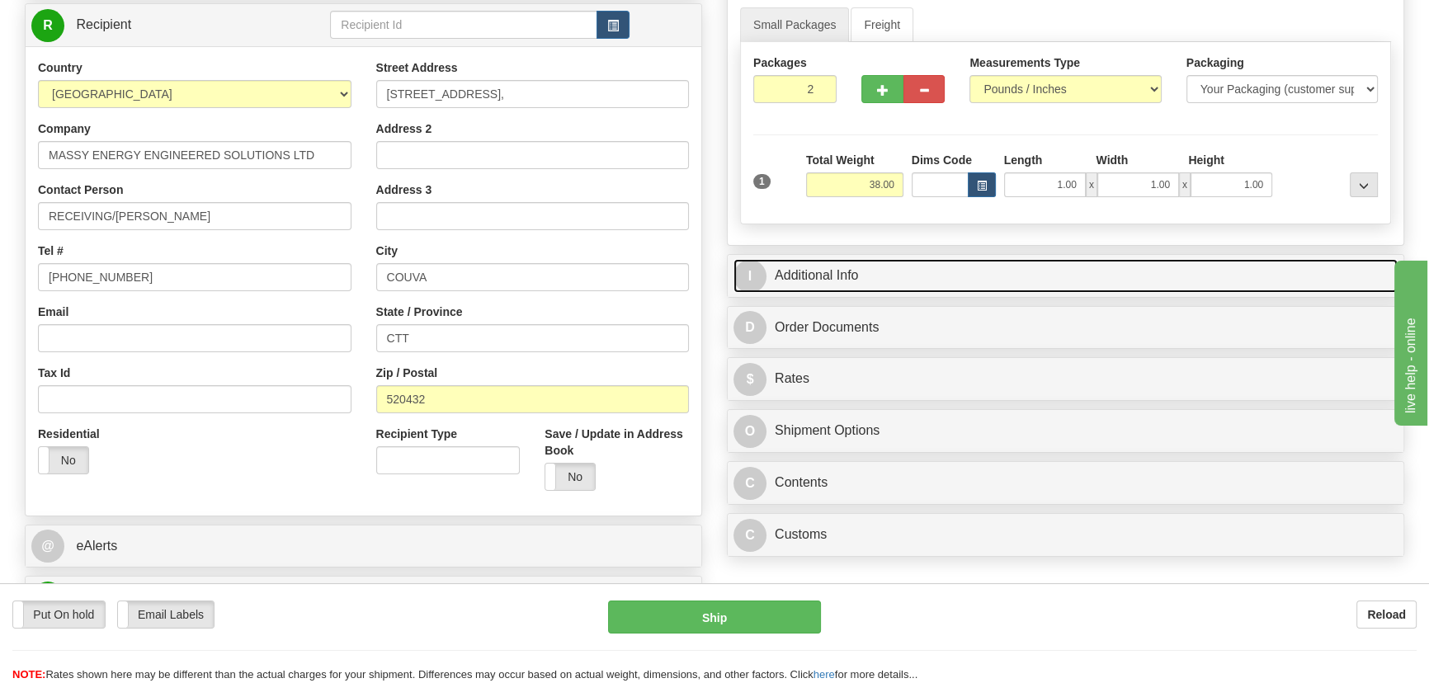
click at [1073, 284] on link "I Additional Info" at bounding box center [1065, 276] width 664 height 34
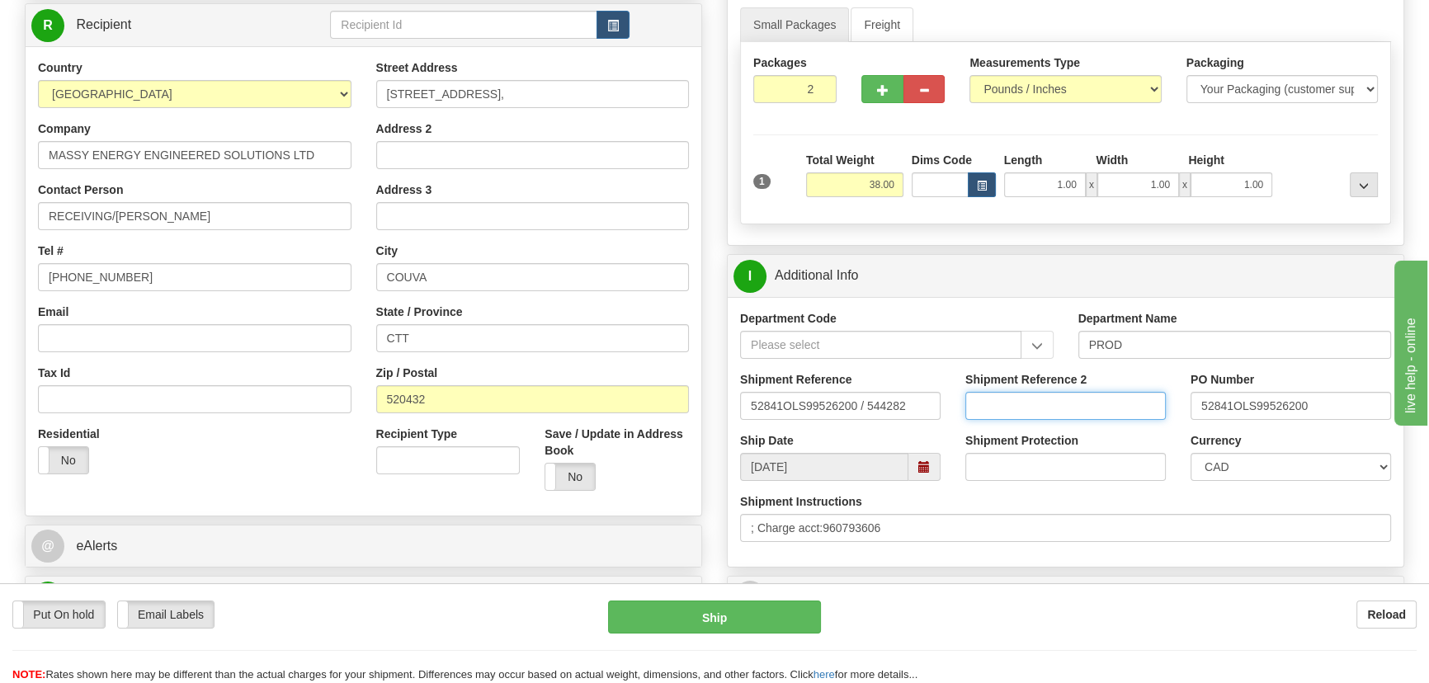
click at [1103, 404] on input "Shipment Reference 2" at bounding box center [1065, 406] width 200 height 28
drag, startPoint x: 1103, startPoint y: 404, endPoint x: 875, endPoint y: 382, distance: 228.8
click at [876, 382] on div "Shipment Reference 52841OLS99526200 / 544282 Shipment Reference 2 5399006433 PO…" at bounding box center [1066, 401] width 676 height 61
type input "5399006433"
click at [1204, 467] on select "CAD USD EUR ZAR [PERSON_NAME] ARN AUD AUS AWG BBD BFR BGN BHD BMD BND BRC BRL C…" at bounding box center [1290, 467] width 200 height 28
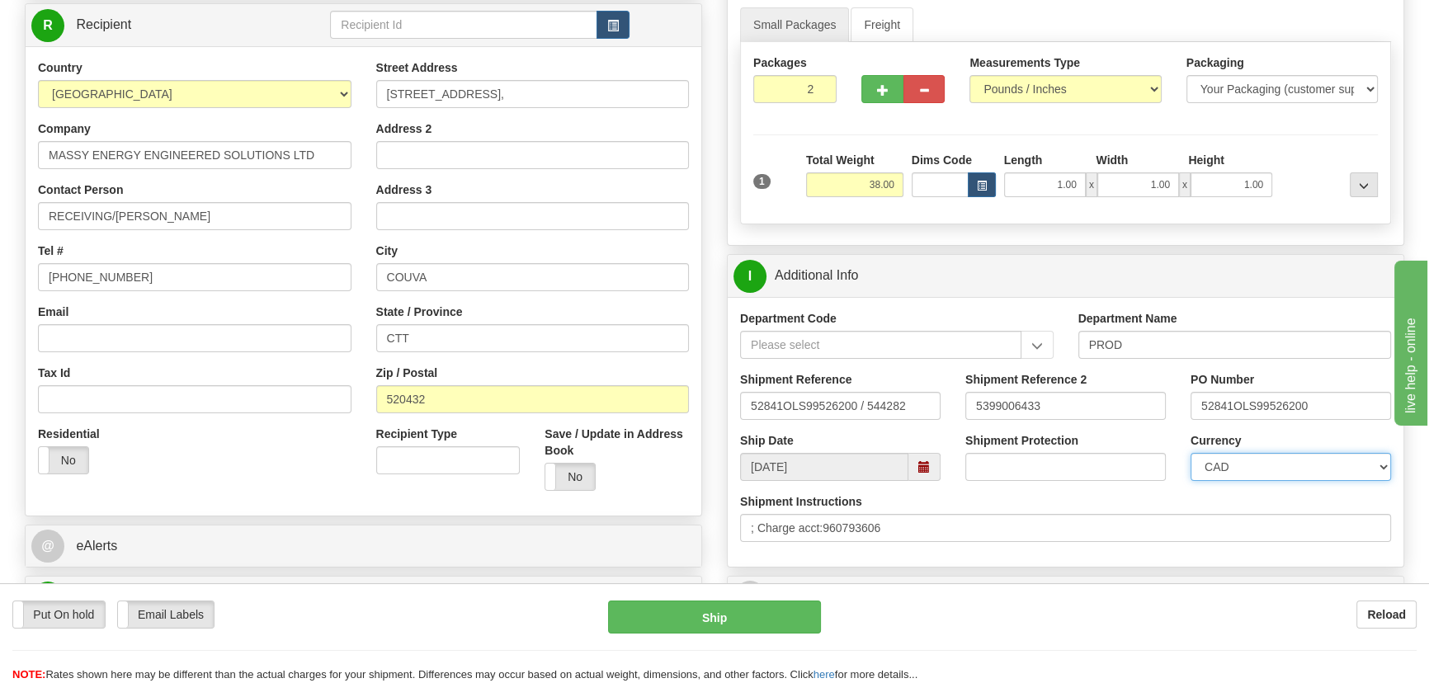
select select "1"
click at [1190, 453] on select "CAD USD EUR ZAR [PERSON_NAME] ARN AUD AUS AWG BBD BFR BGN BHD BMD BND BRC BRL C…" at bounding box center [1290, 467] width 200 height 28
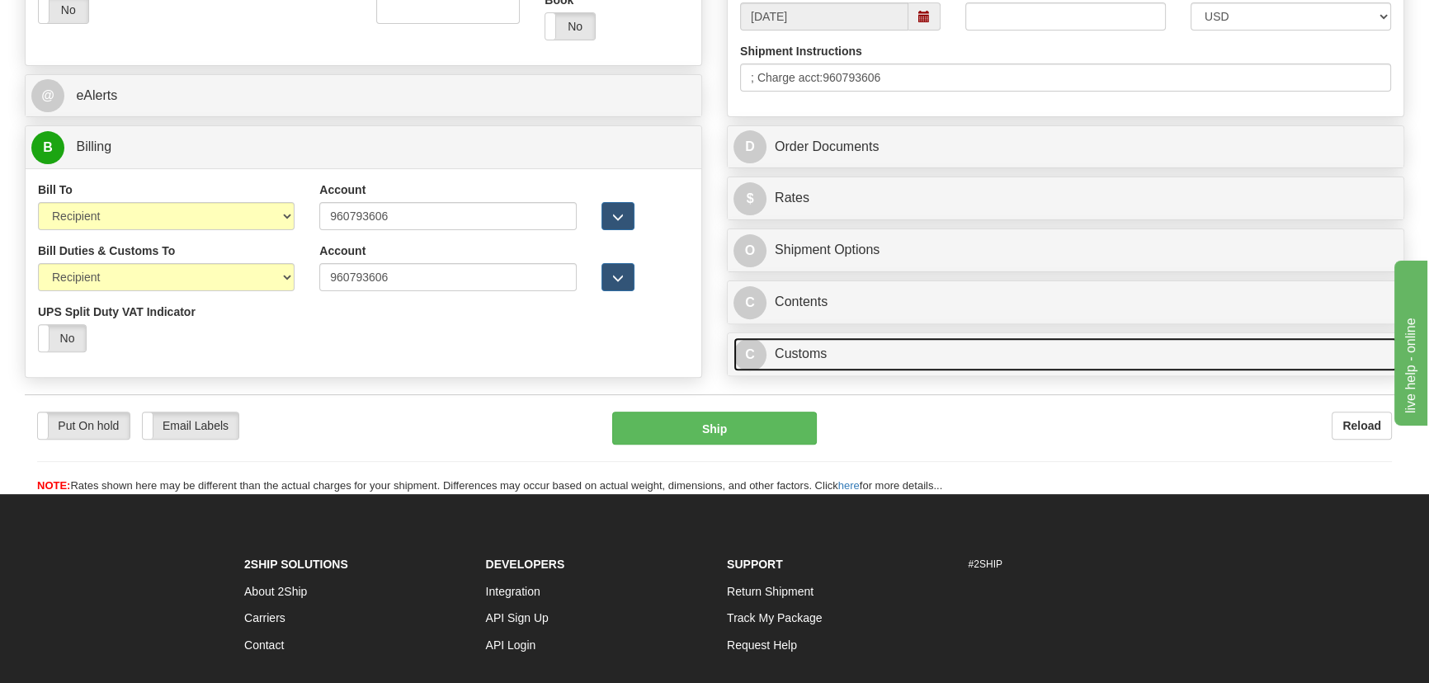
click at [963, 342] on link "C Customs" at bounding box center [1065, 354] width 664 height 34
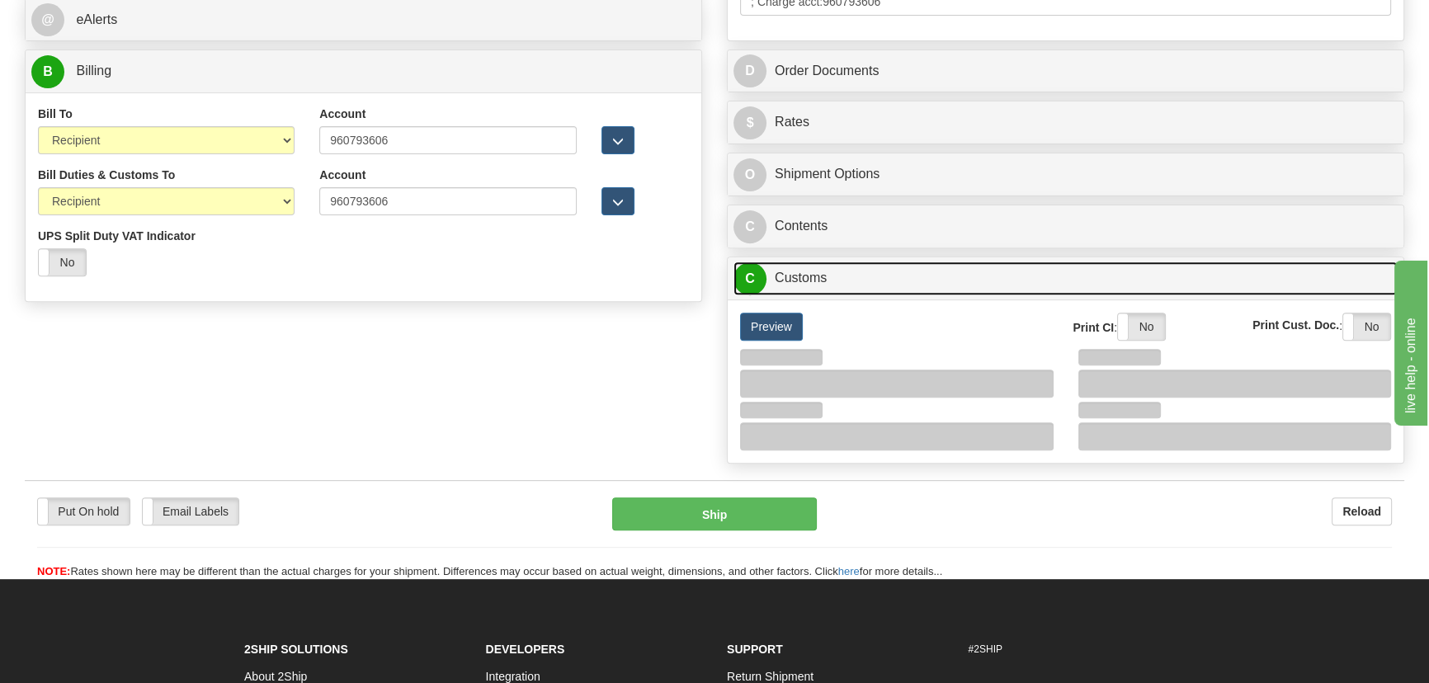
scroll to position [834, 0]
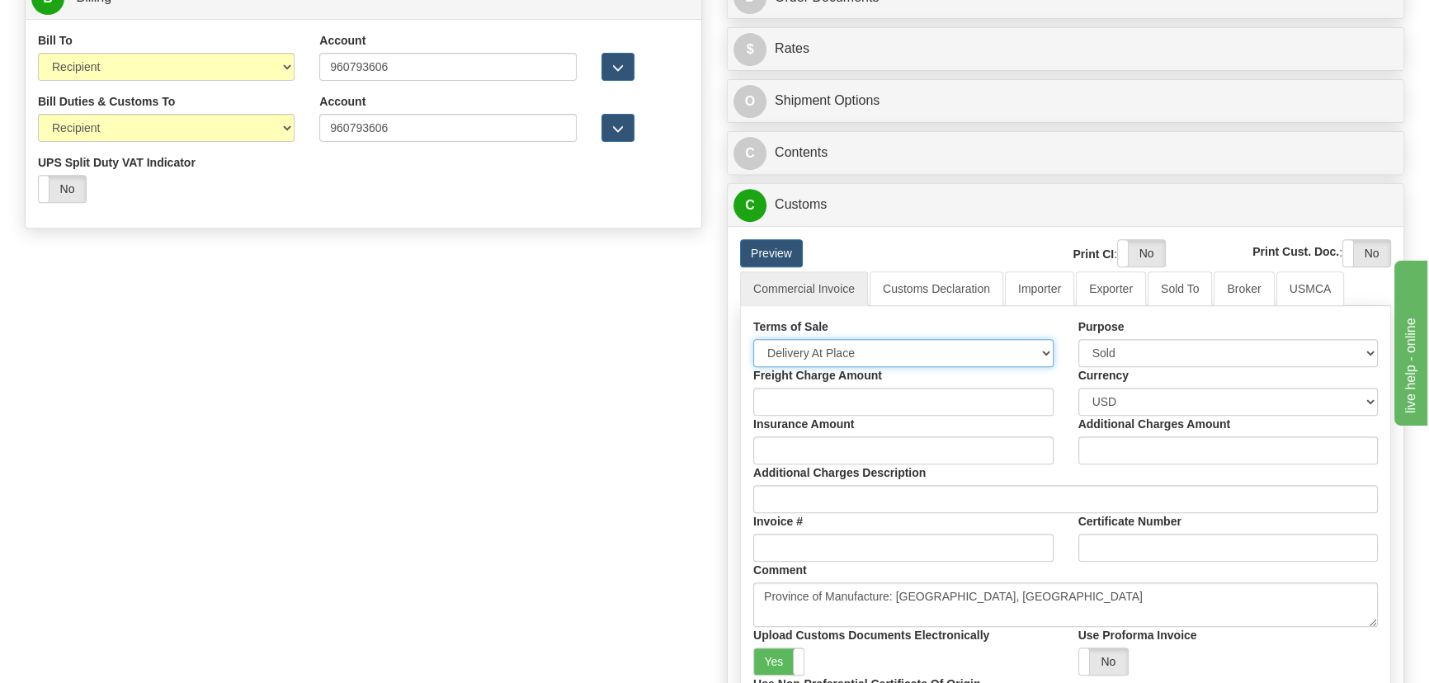
drag, startPoint x: 846, startPoint y: 350, endPoint x: 842, endPoint y: 362, distance: 13.0
click at [846, 353] on select "Free Carrier Free On Board Ex Works Delivered Duty Unpaid Delivered Duty Paid C…" at bounding box center [903, 353] width 300 height 28
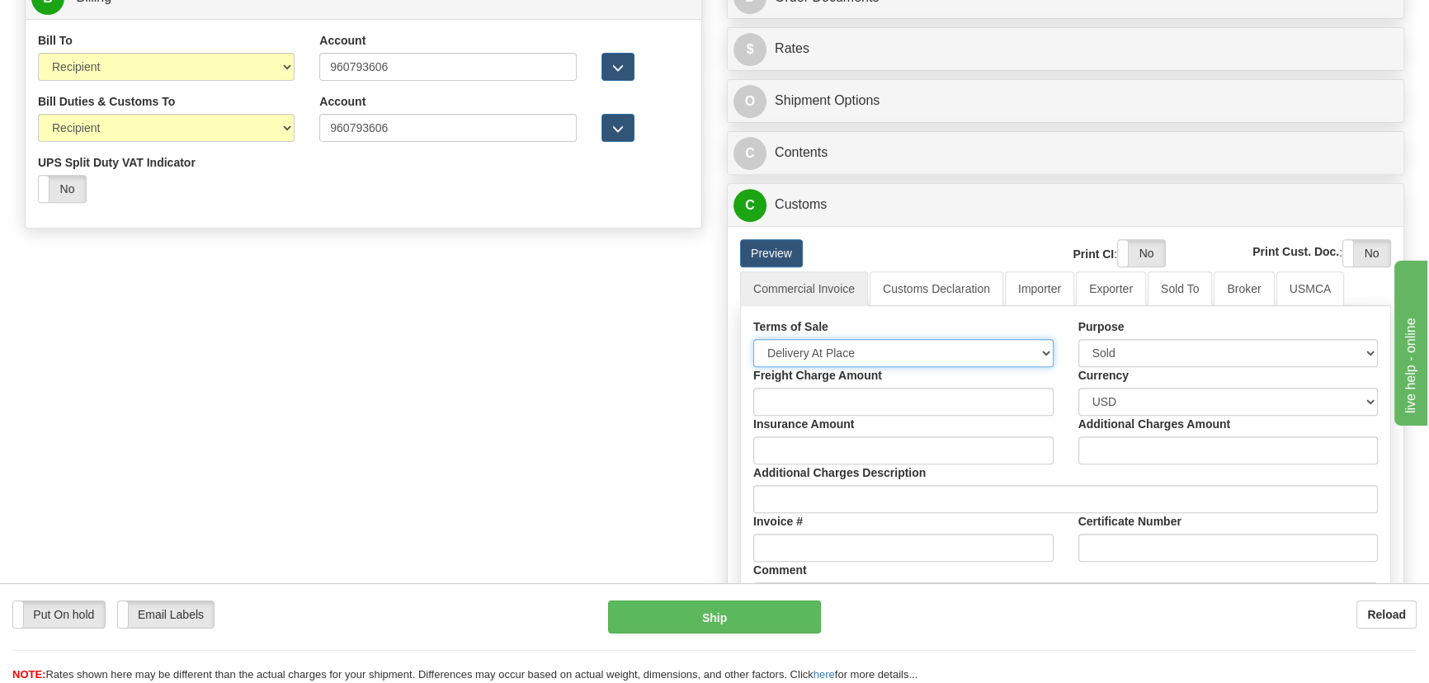
select select "7"
click at [753, 339] on select "Free Carrier Free On Board Ex Works Delivered Duty Unpaid Delivered Duty Paid C…" at bounding box center [903, 353] width 300 height 28
click at [1023, 297] on link "Importer" at bounding box center [1039, 288] width 69 height 35
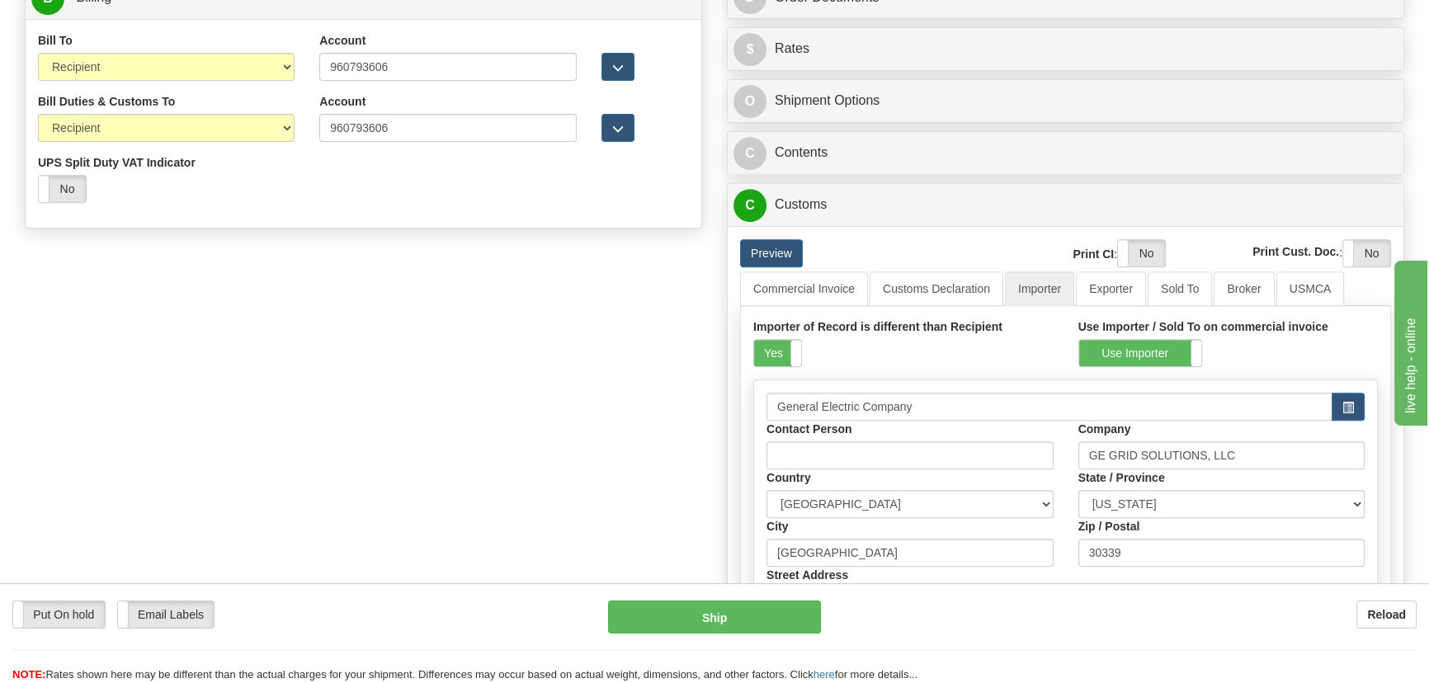
click at [803, 341] on div "Importer of Record is different than Recipient Yes No" at bounding box center [903, 342] width 300 height 49
click at [789, 346] on label "Yes" at bounding box center [777, 353] width 47 height 26
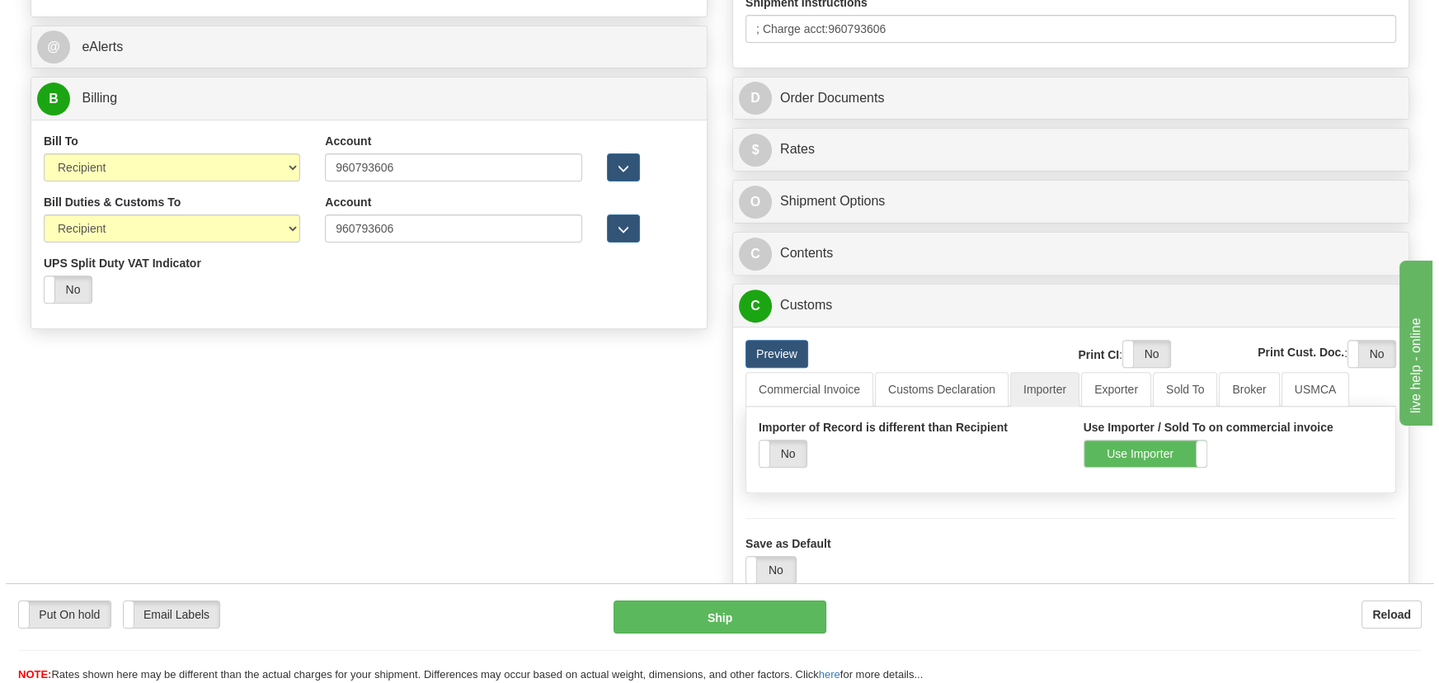
scroll to position [759, 0]
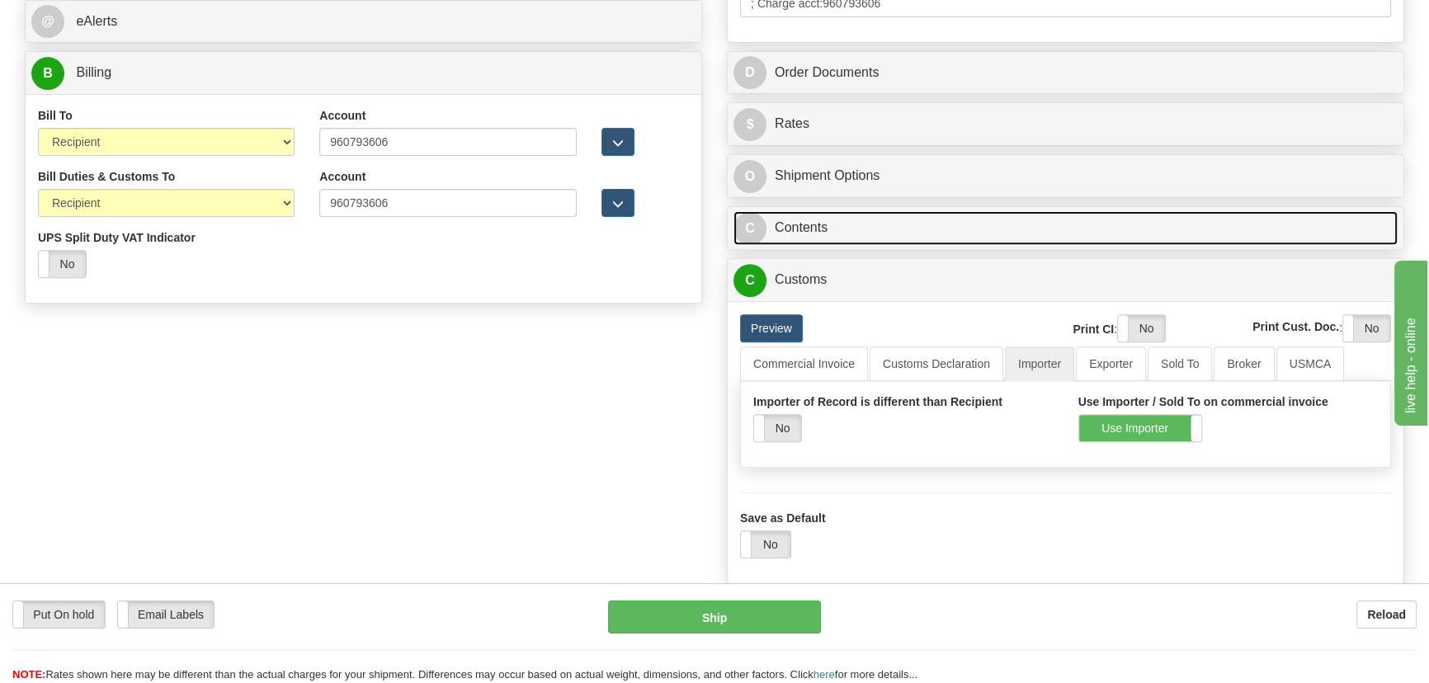
click at [1134, 218] on link "C Contents" at bounding box center [1065, 228] width 664 height 34
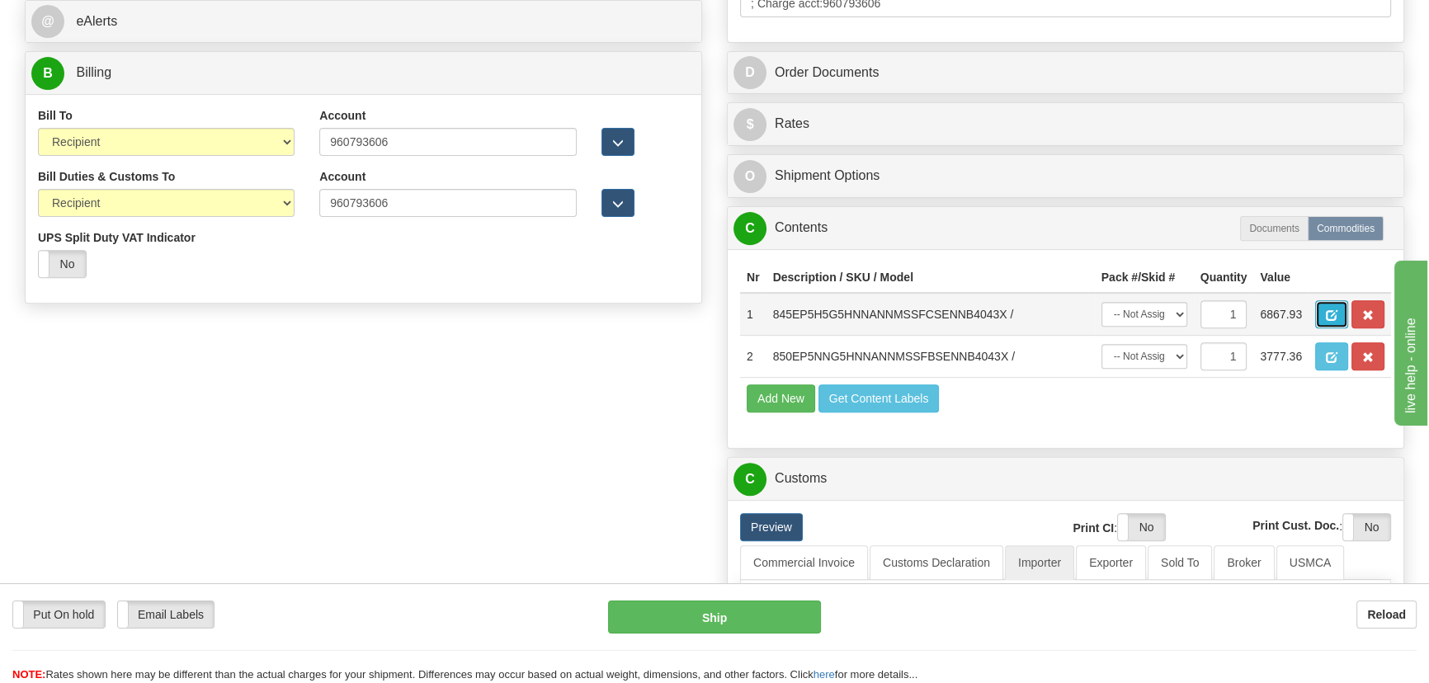
click at [1324, 309] on button "button" at bounding box center [1331, 314] width 33 height 28
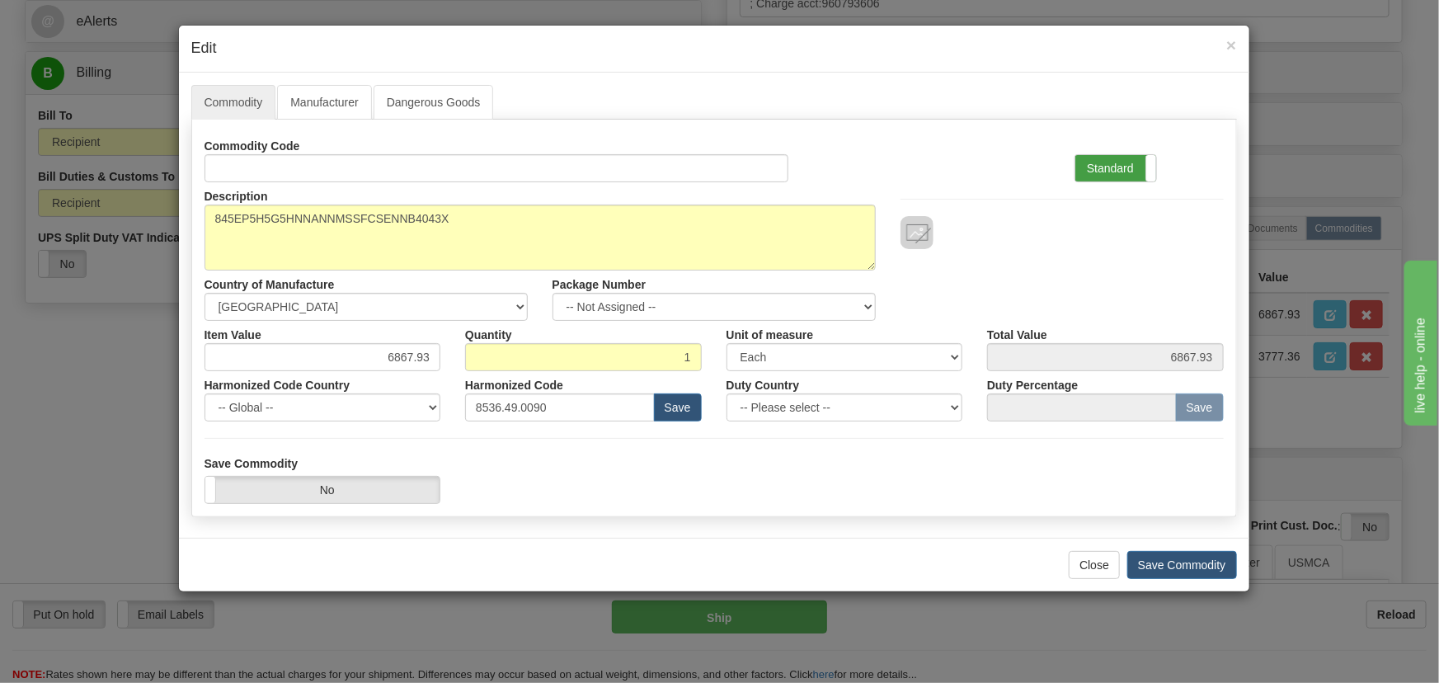
click at [1112, 167] on label "Standard" at bounding box center [1116, 168] width 81 height 26
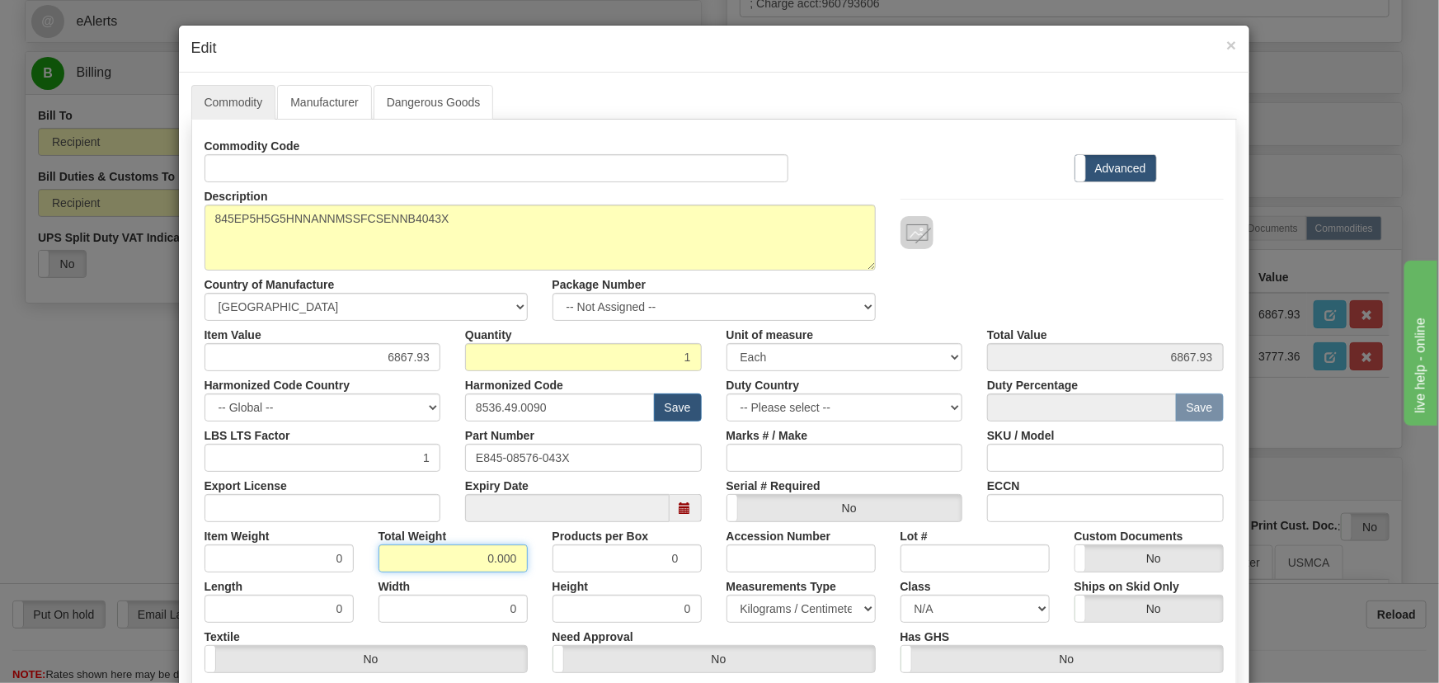
drag, startPoint x: 467, startPoint y: 556, endPoint x: 636, endPoint y: 562, distance: 169.2
click at [629, 564] on div "Item Weight 0 Total Weight 0.000 Products per Box 0 Accession Number Lot # Cust…" at bounding box center [714, 547] width 1044 height 50
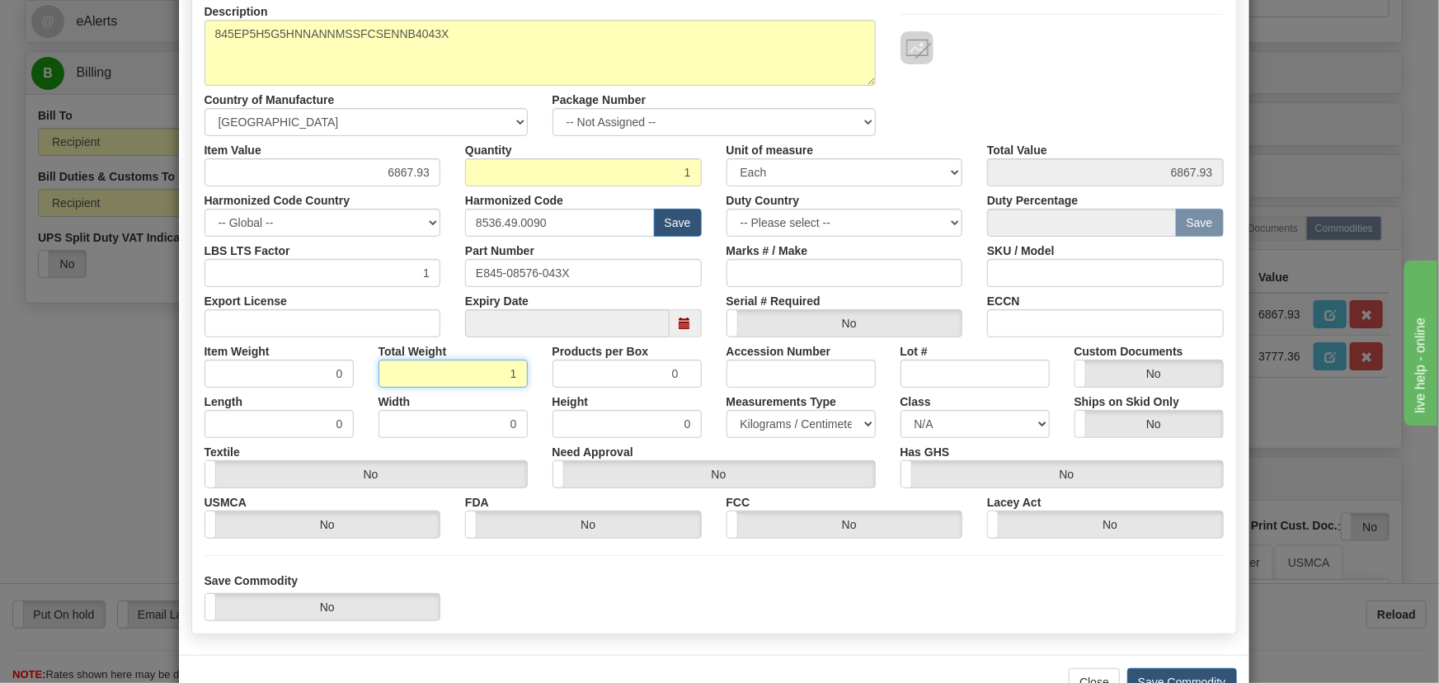
scroll to position [224, 0]
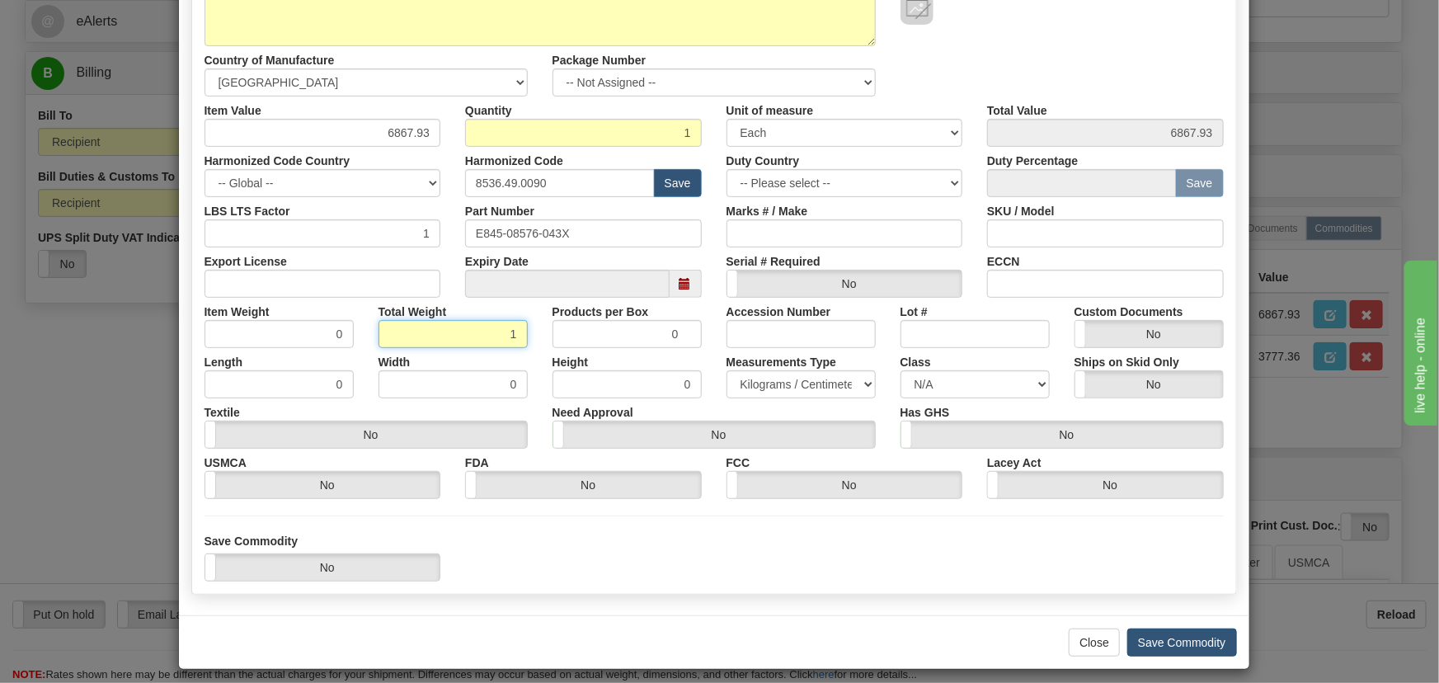
type input "1"
type input "1.0000"
click at [1189, 646] on button "Save Commodity" at bounding box center [1183, 643] width 110 height 28
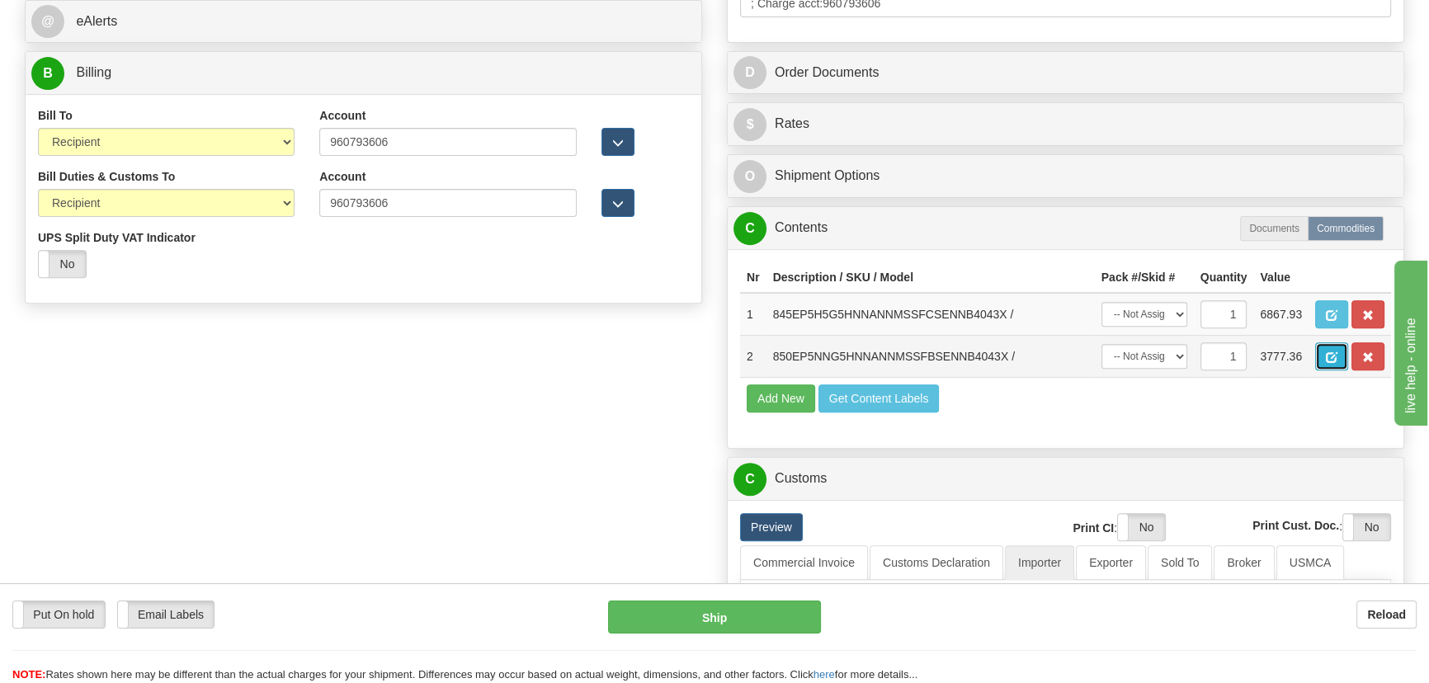
click at [1331, 353] on span "button" at bounding box center [1332, 357] width 12 height 11
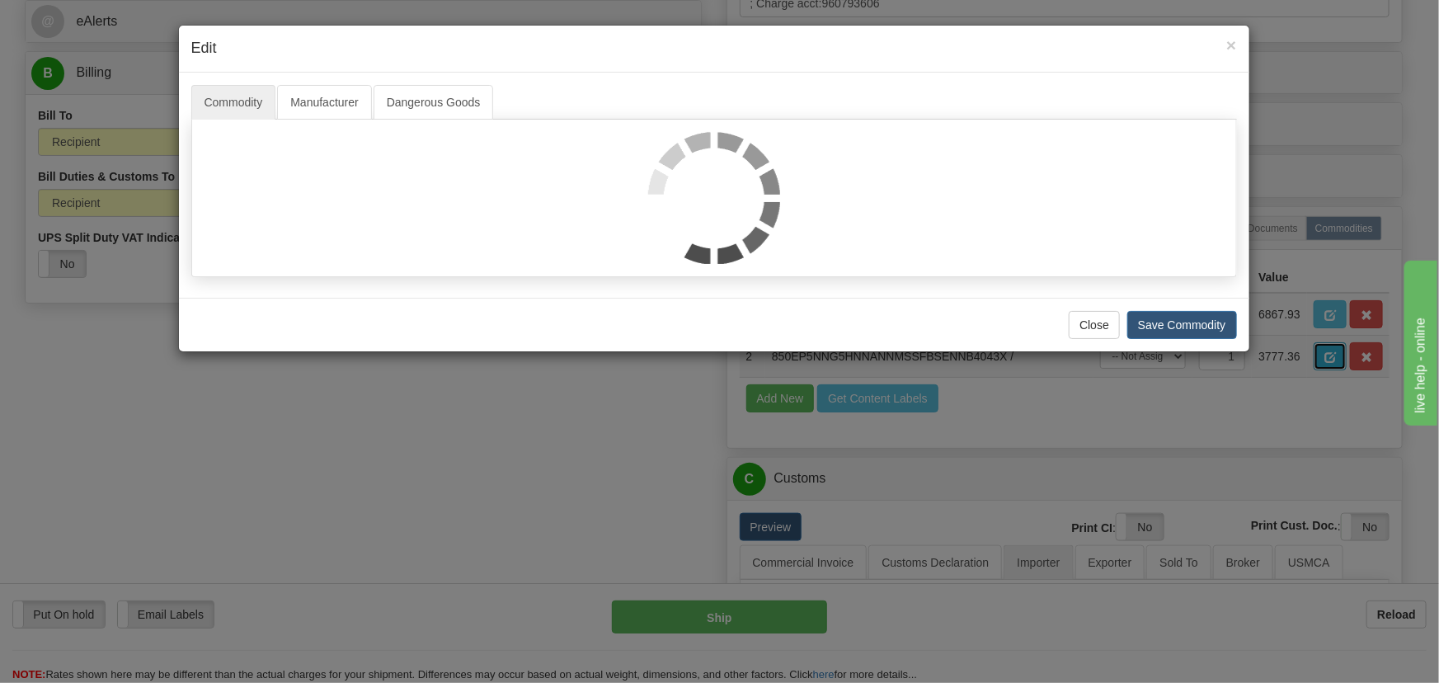
scroll to position [0, 0]
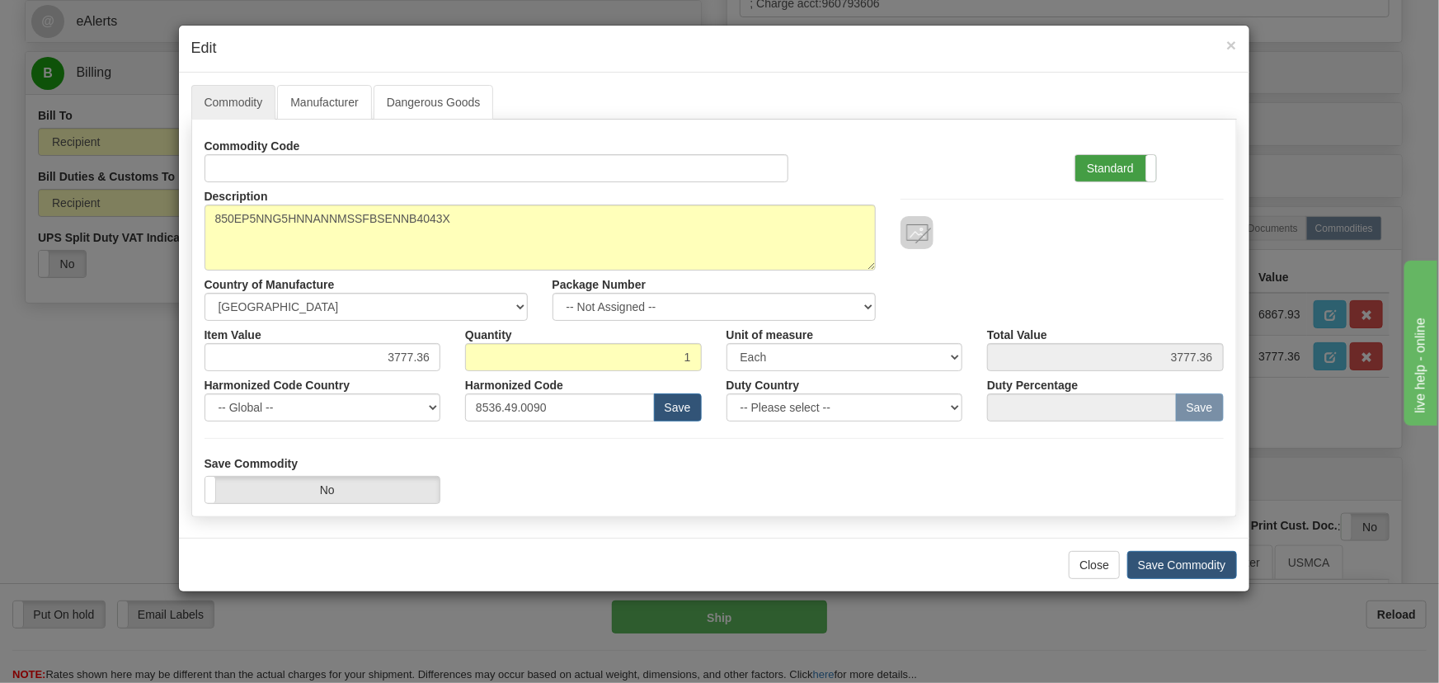
click at [1138, 175] on label "Standard" at bounding box center [1116, 168] width 81 height 26
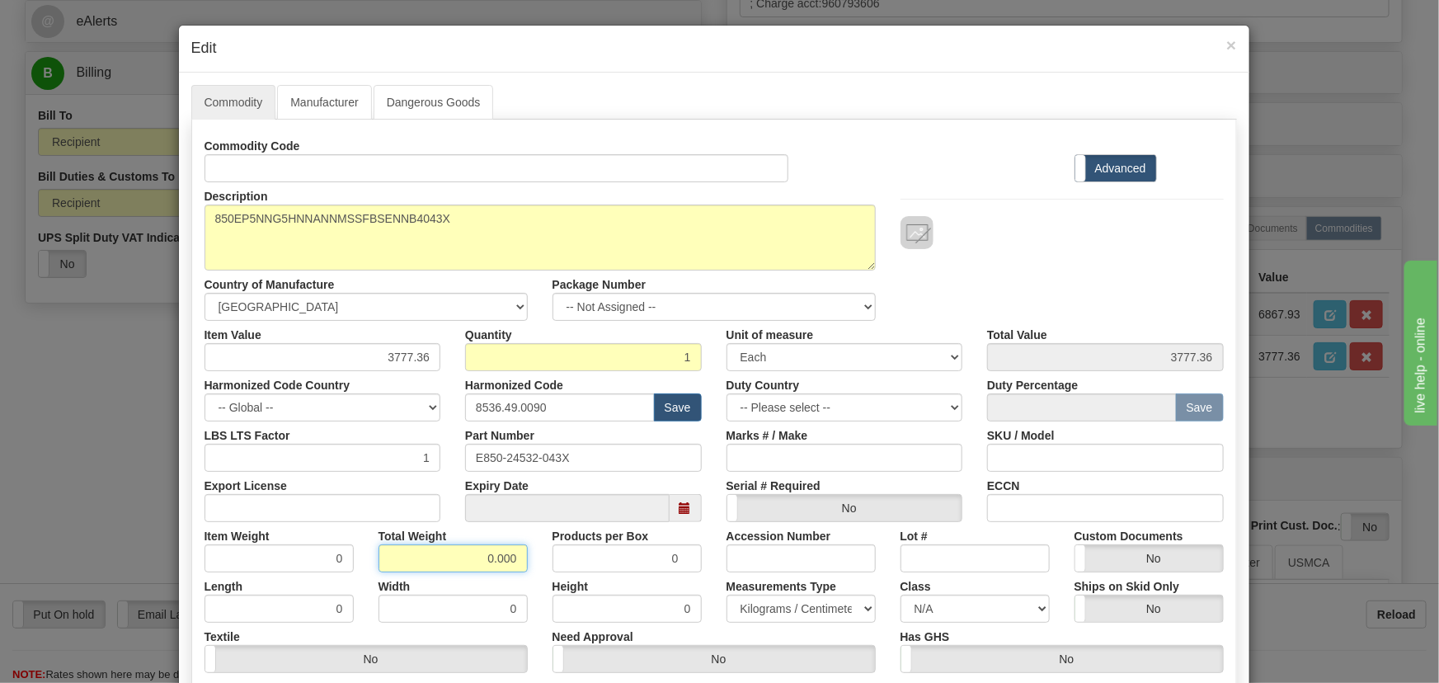
drag, startPoint x: 467, startPoint y: 559, endPoint x: 546, endPoint y: 589, distance: 84.6
click at [548, 590] on div "Commodity Code Standard Advanced Description 850EP5NNG5HNNANNMSSFBSENNB4043X Co…" at bounding box center [715, 427] width 1020 height 591
type input "1"
type input "1.0000"
click at [540, 582] on div "Height 0" at bounding box center [627, 597] width 174 height 50
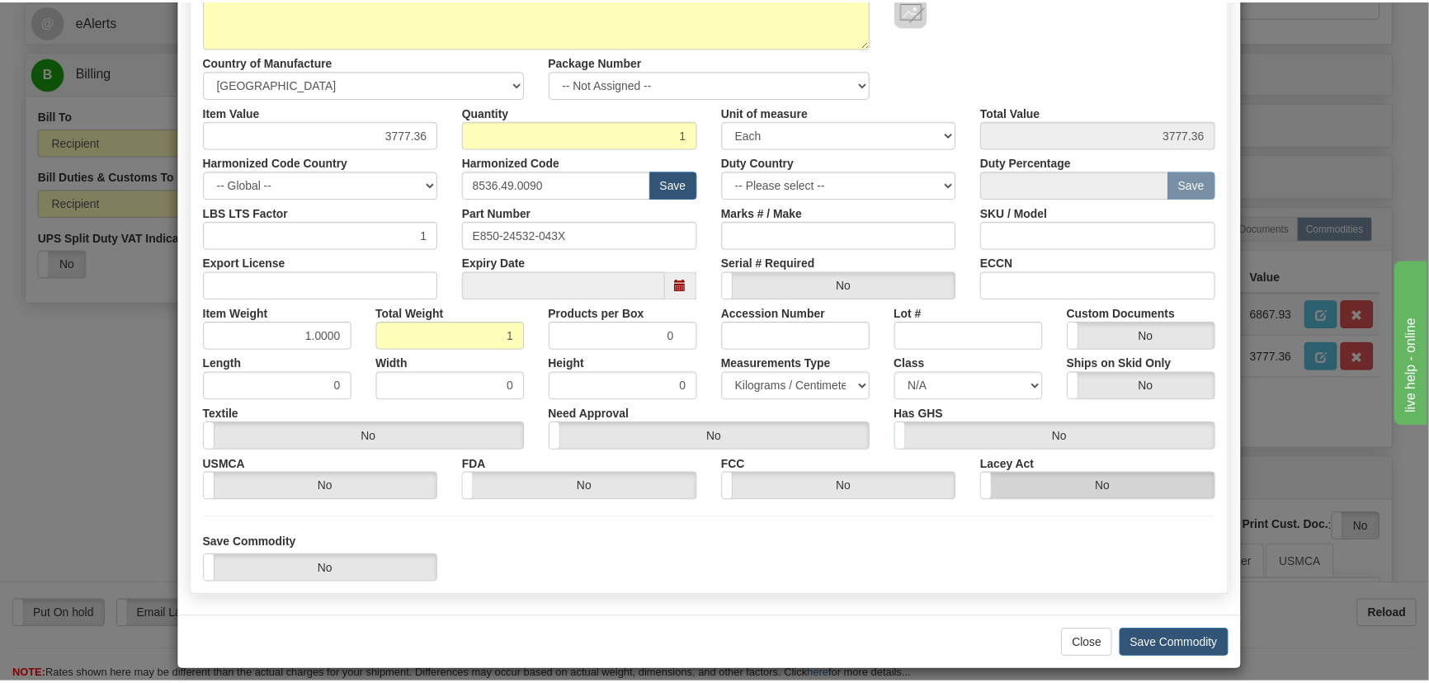
scroll to position [234, 0]
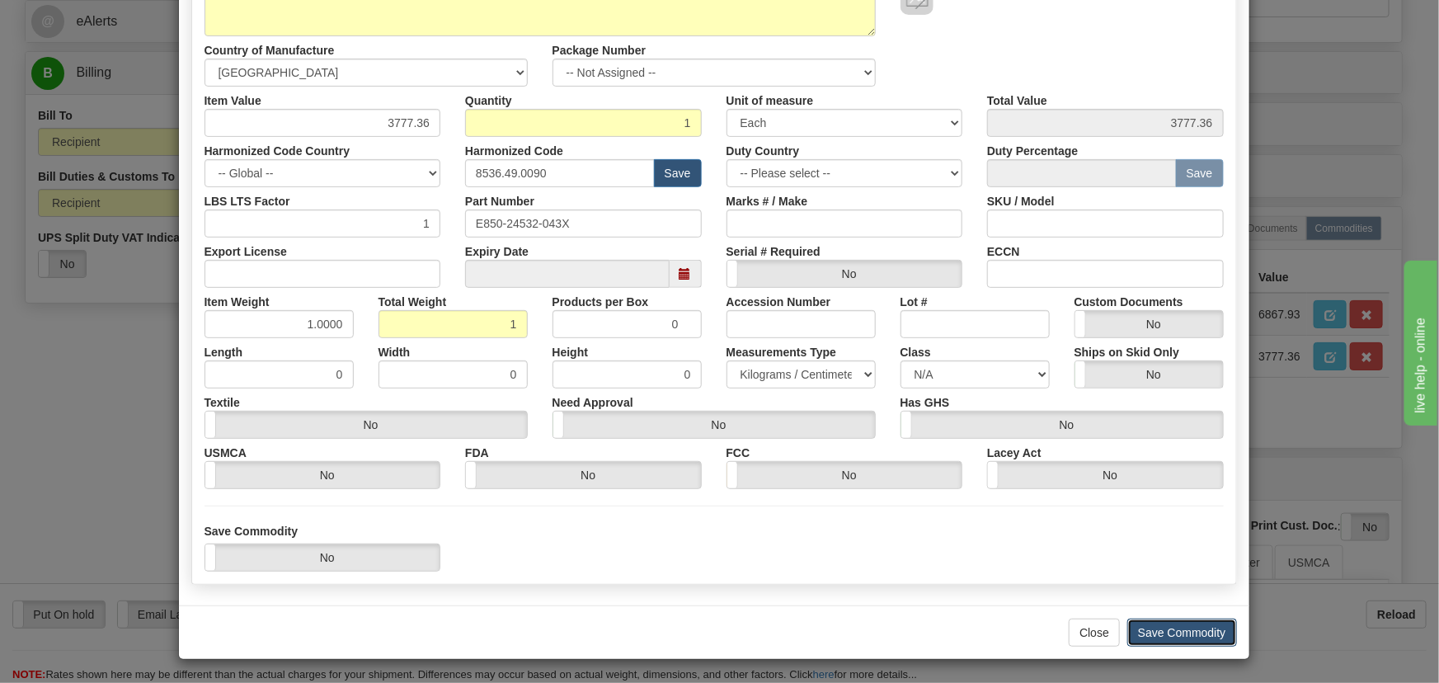
click at [1137, 627] on button "Save Commodity" at bounding box center [1183, 633] width 110 height 28
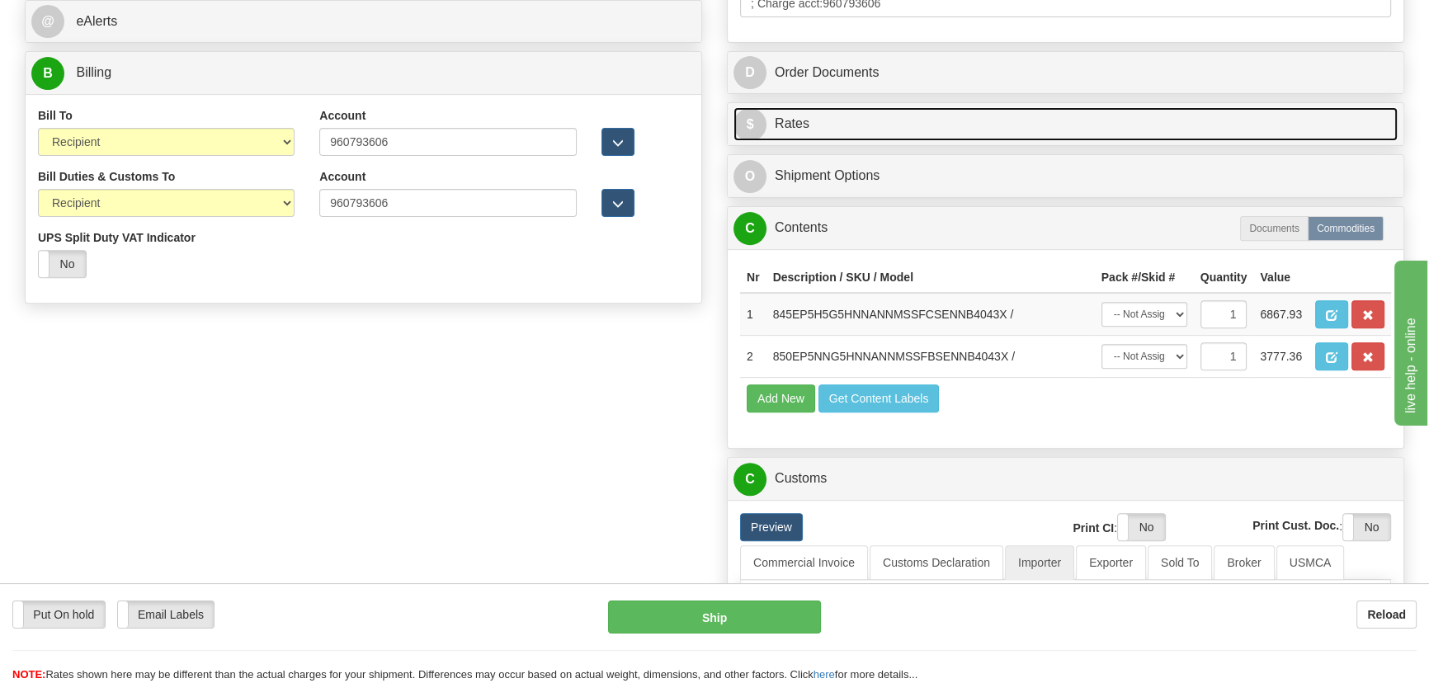
click at [1171, 115] on link "$ Rates" at bounding box center [1065, 124] width 664 height 34
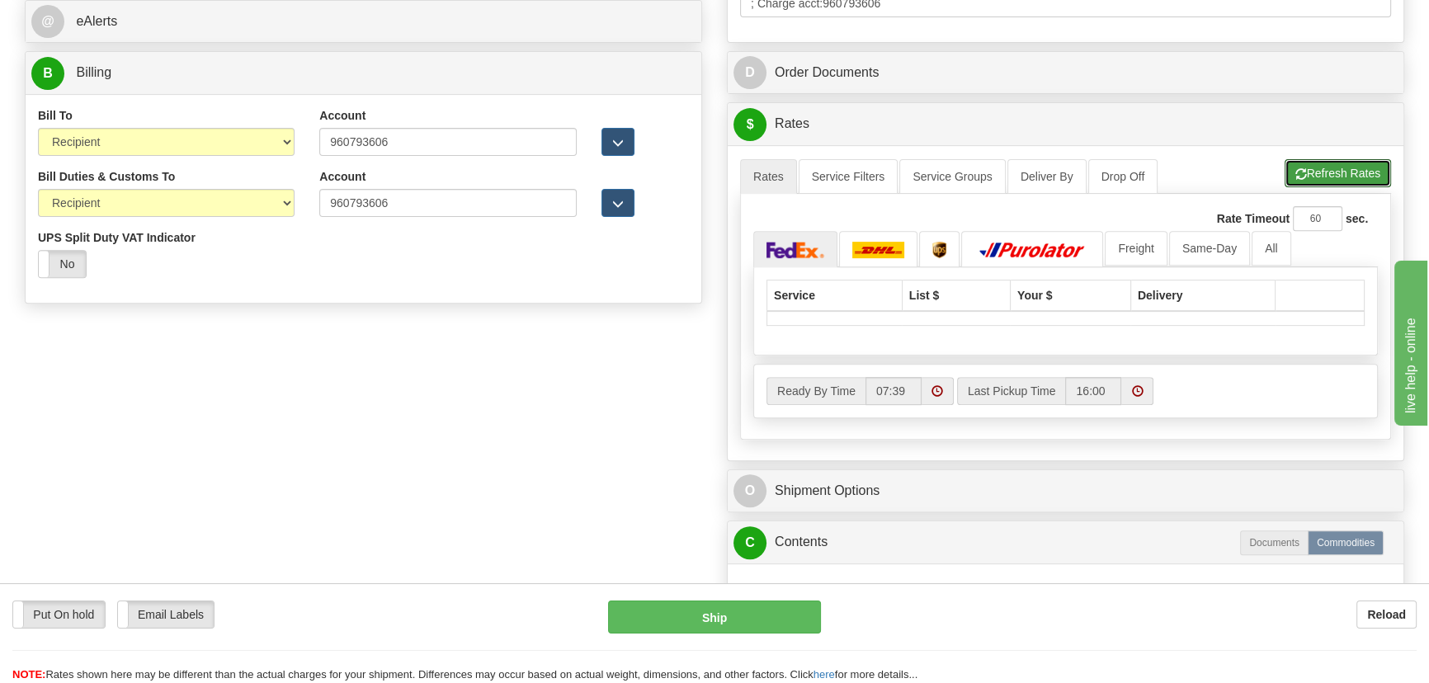
click at [1336, 177] on button "Refresh Rates" at bounding box center [1337, 173] width 106 height 28
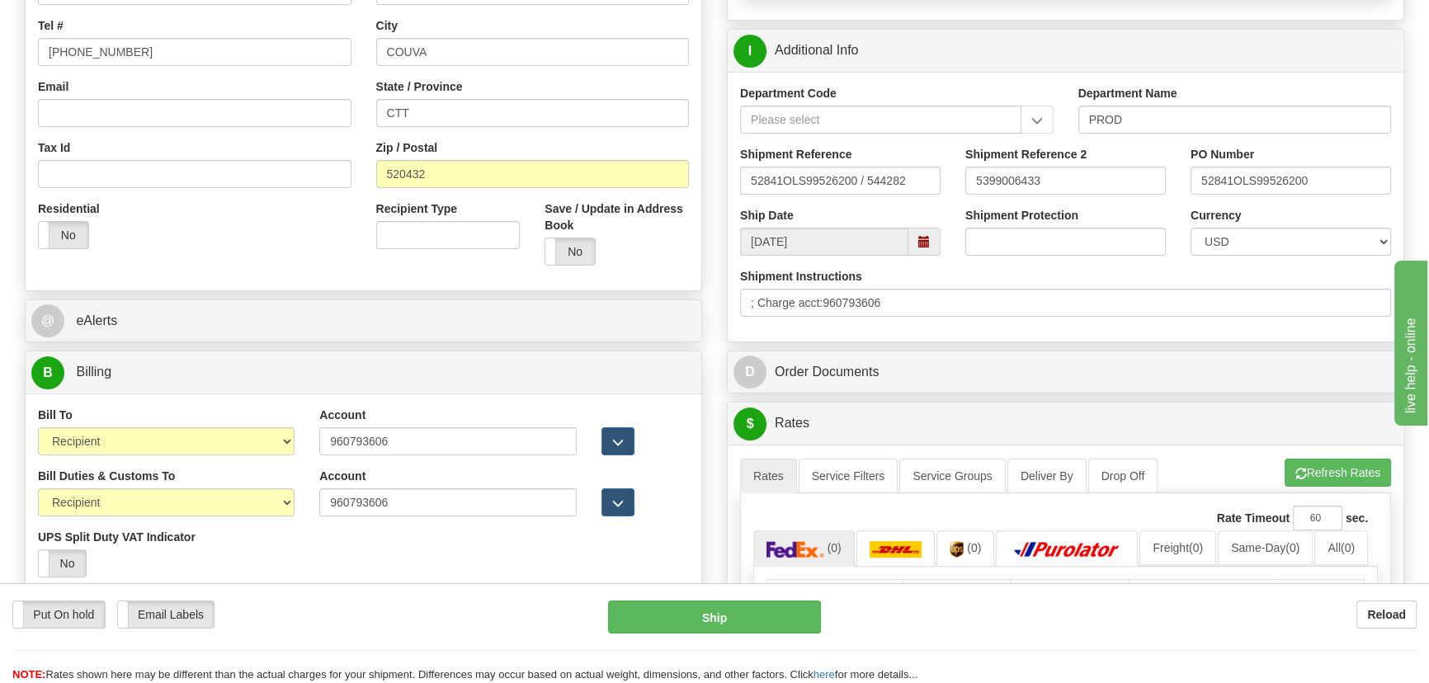
scroll to position [610, 0]
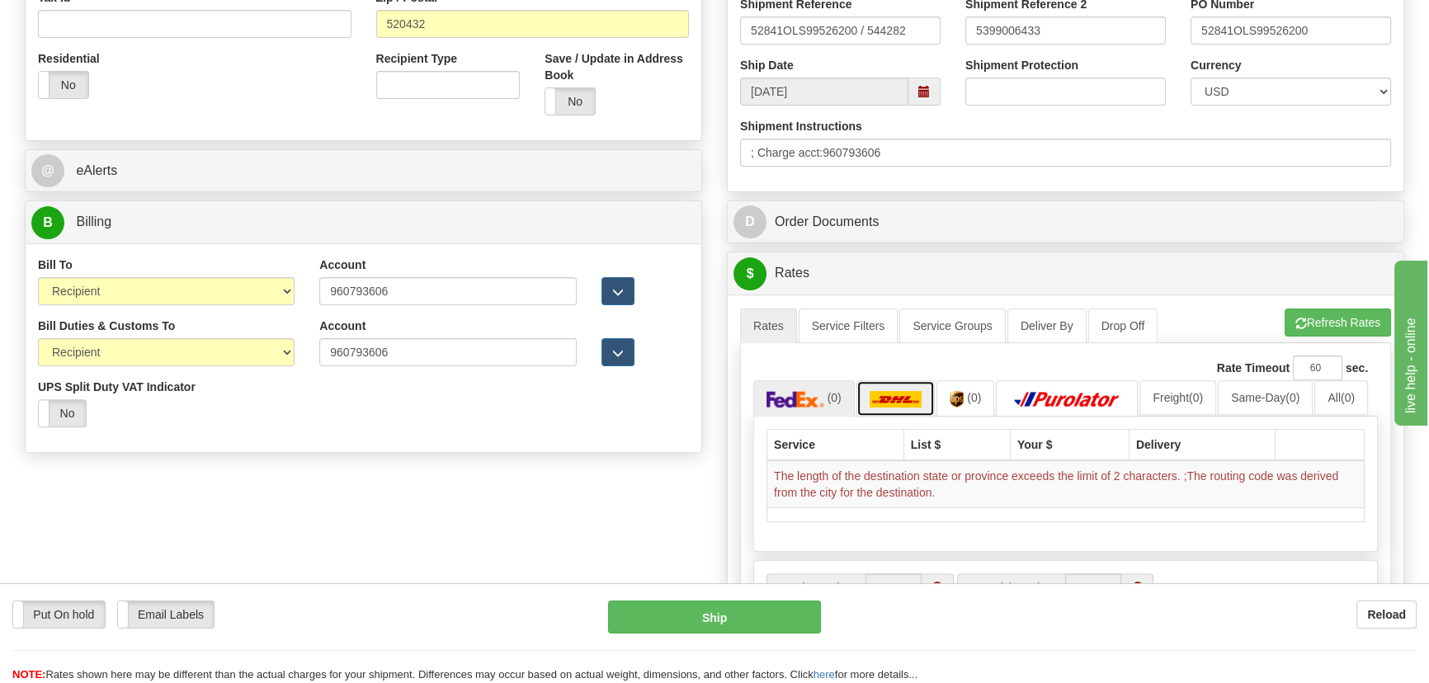
click at [911, 403] on img at bounding box center [895, 399] width 53 height 16
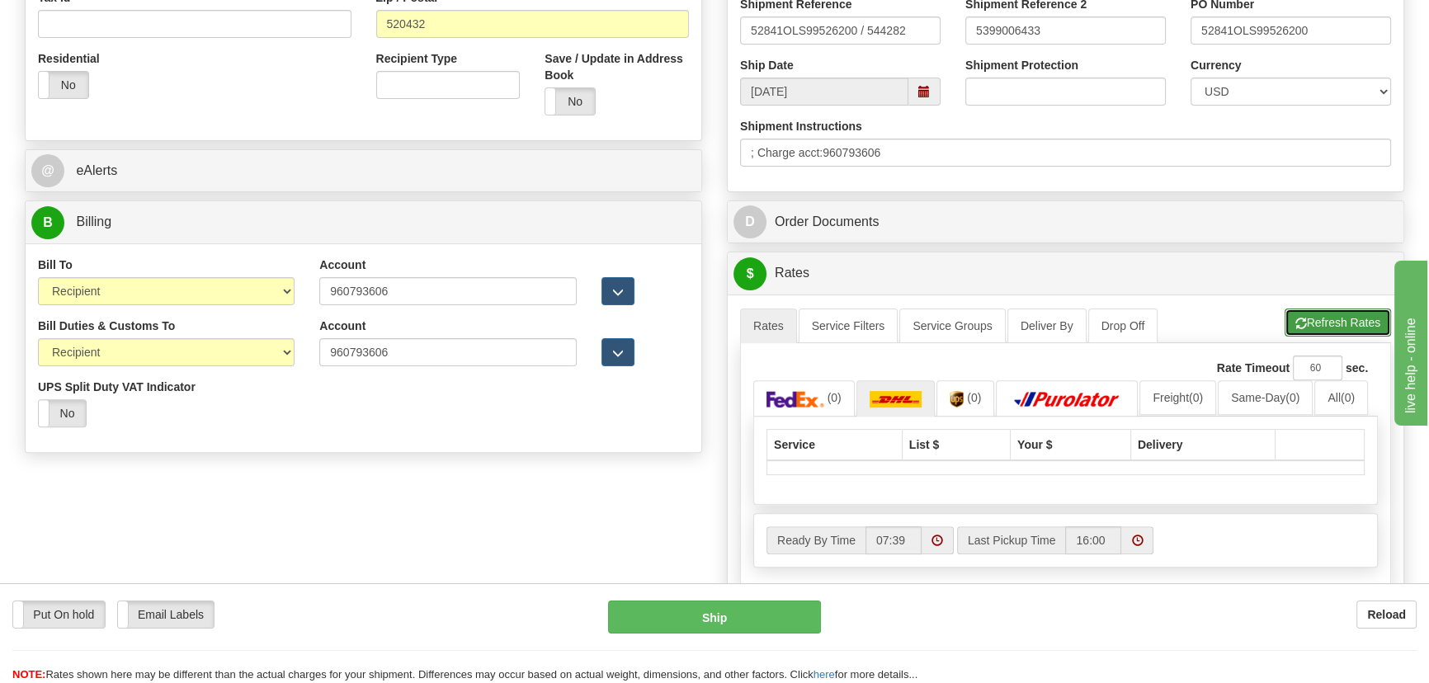
click at [1356, 322] on button "Refresh Rates" at bounding box center [1337, 323] width 106 height 28
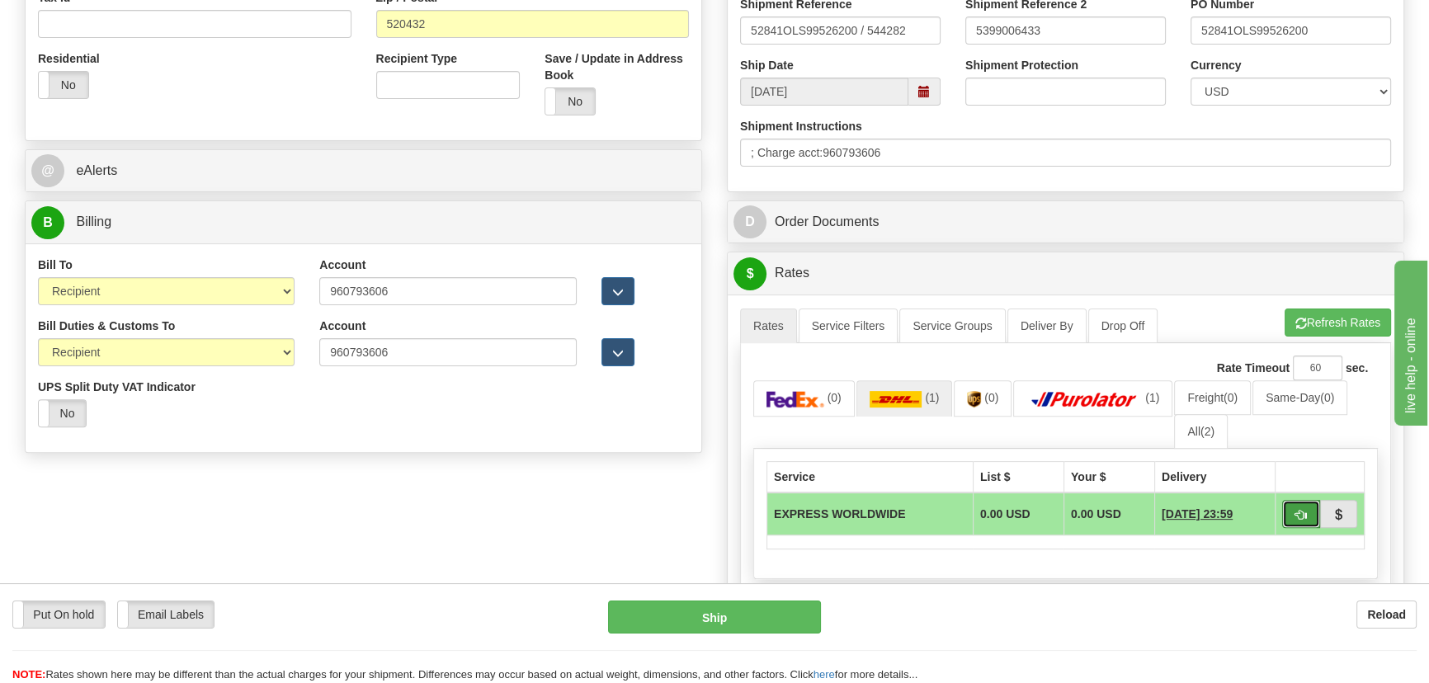
click at [1300, 515] on span "button" at bounding box center [1301, 515] width 12 height 11
type input "P"
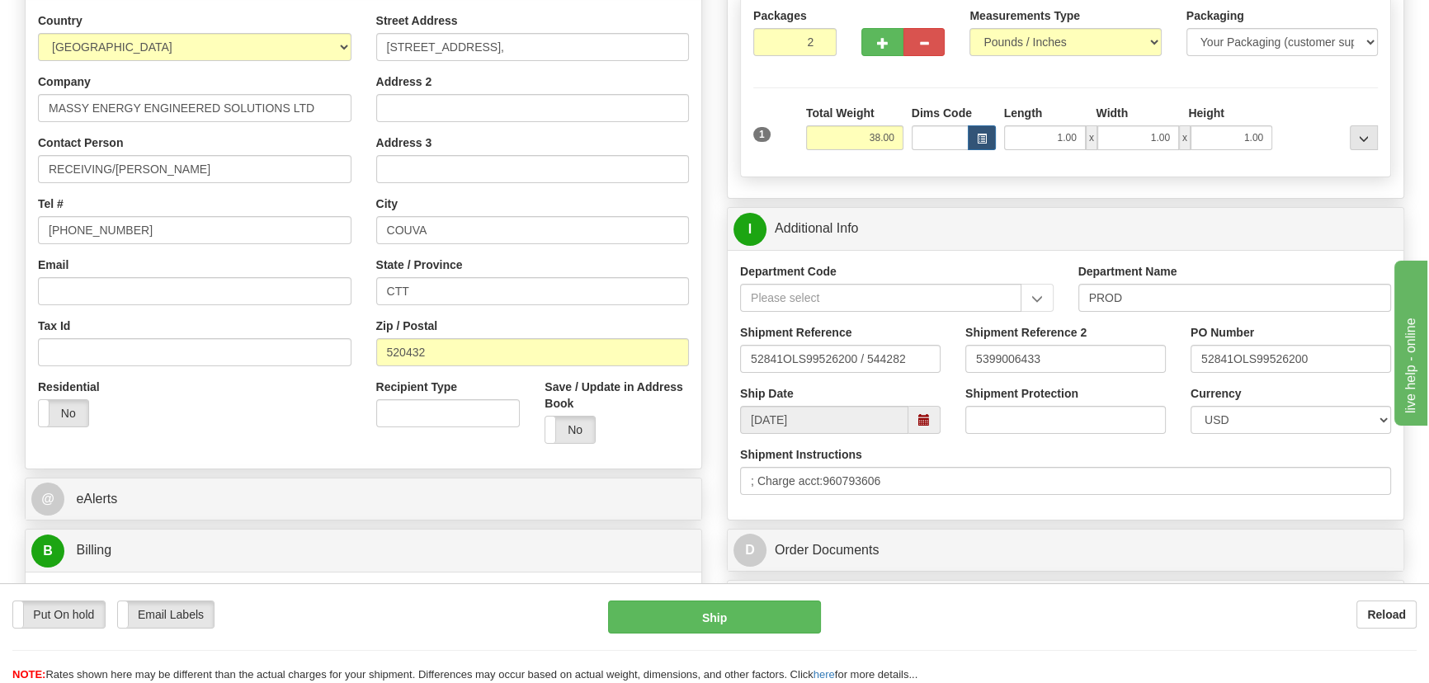
scroll to position [234, 0]
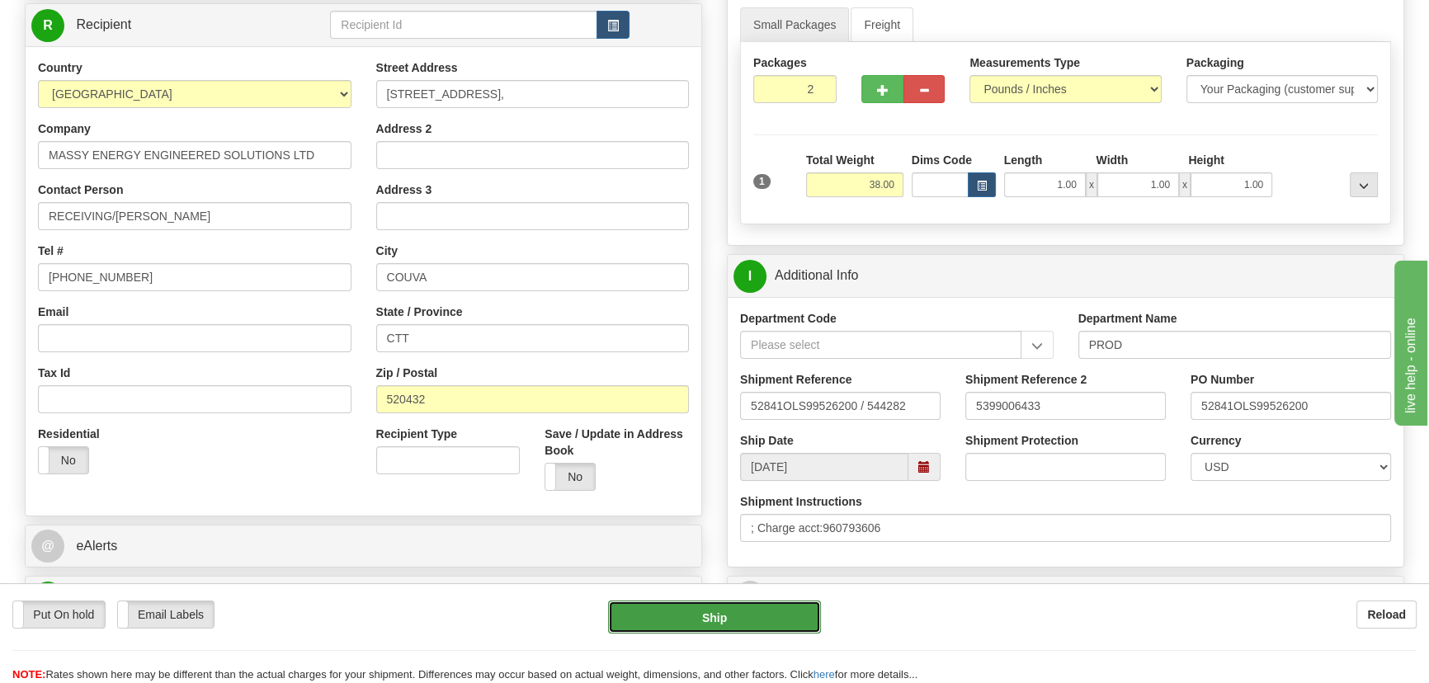
click at [765, 610] on button "Ship" at bounding box center [715, 617] width 214 height 33
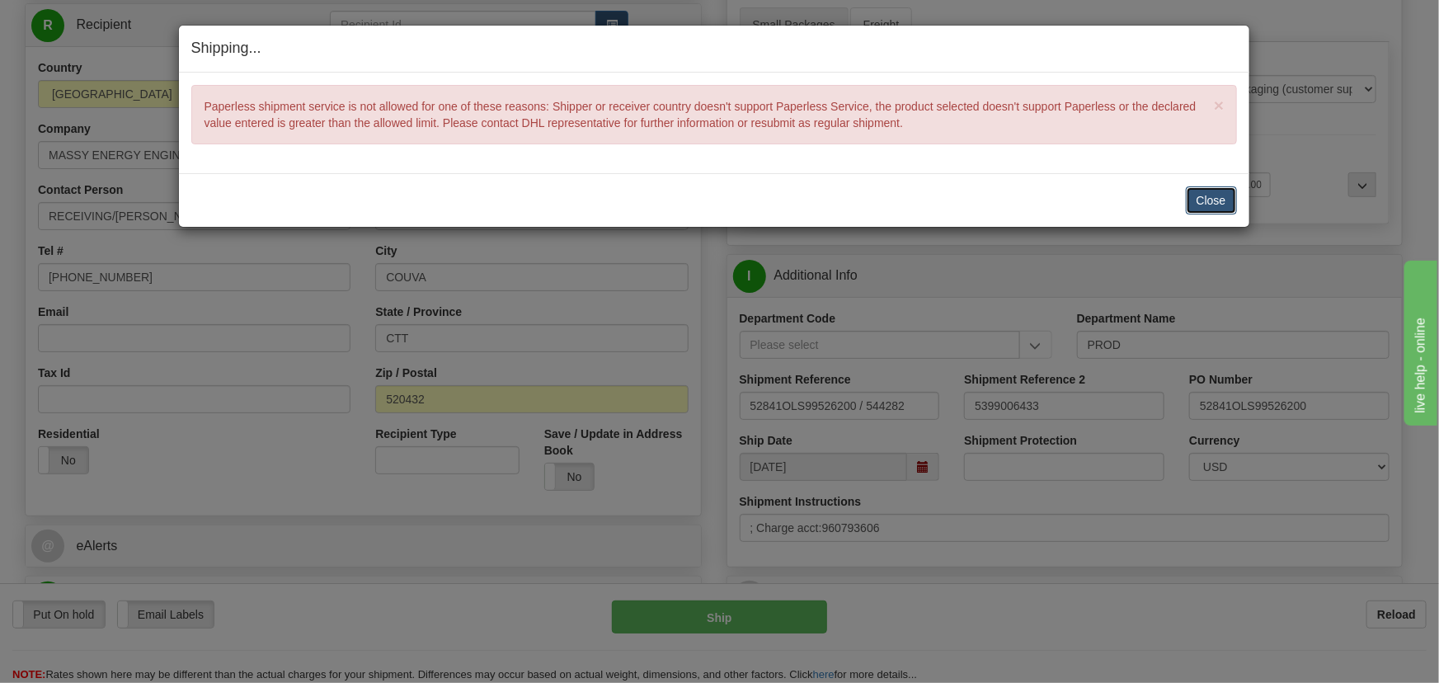
click at [1230, 198] on button "Close" at bounding box center [1211, 200] width 51 height 28
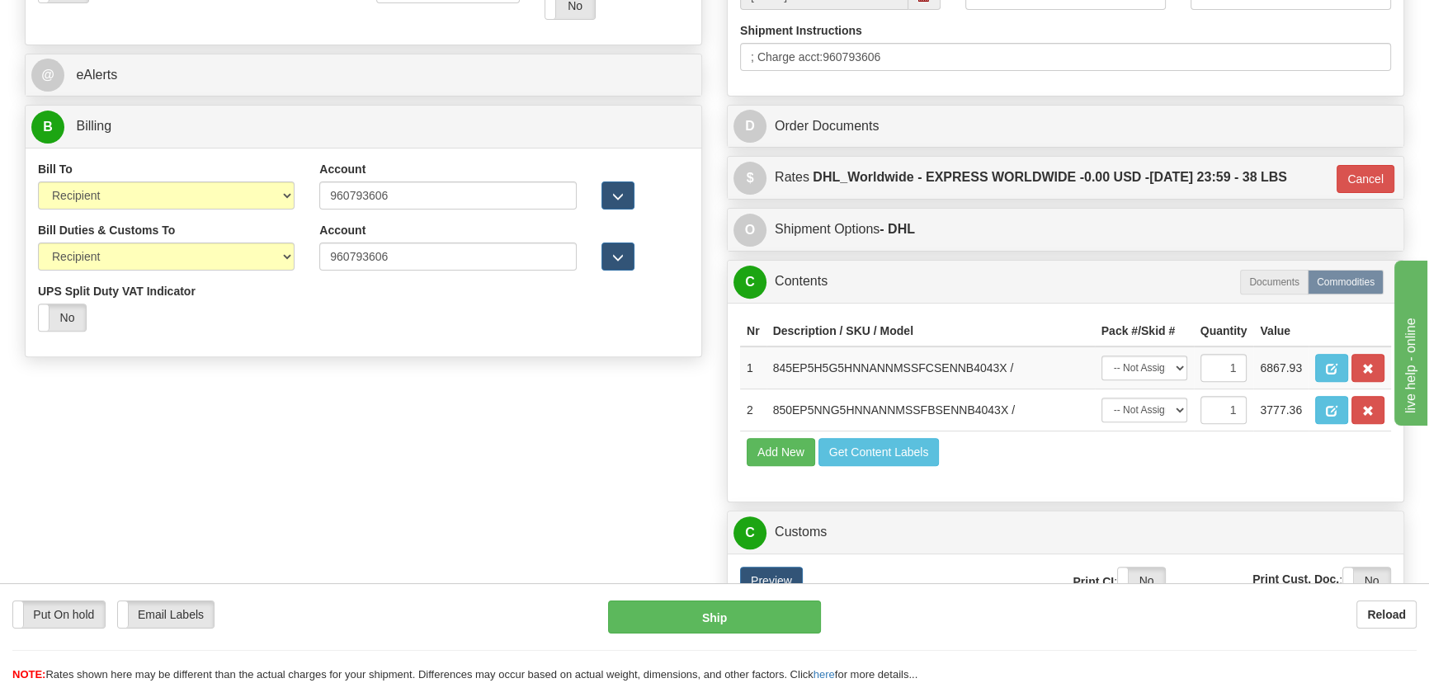
scroll to position [909, 0]
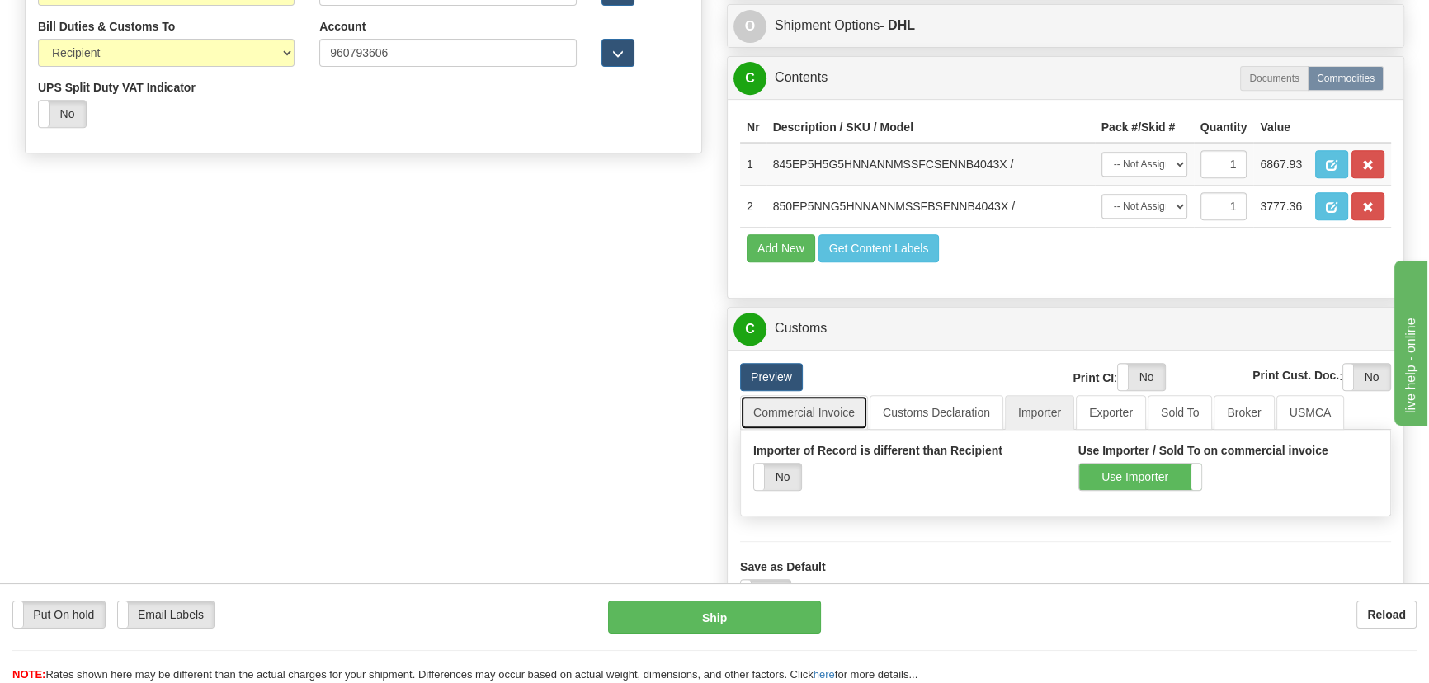
click at [798, 417] on link "Commercial Invoice" at bounding box center [804, 412] width 128 height 35
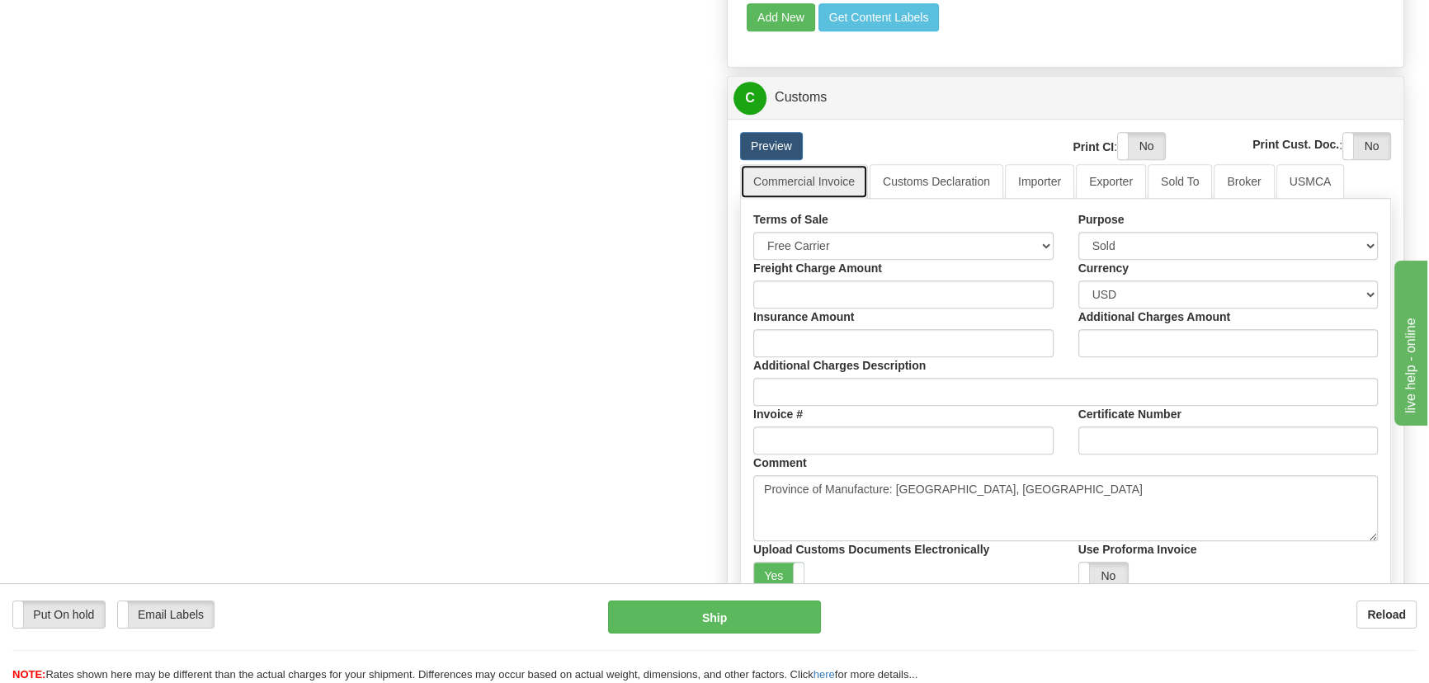
scroll to position [1284, 0]
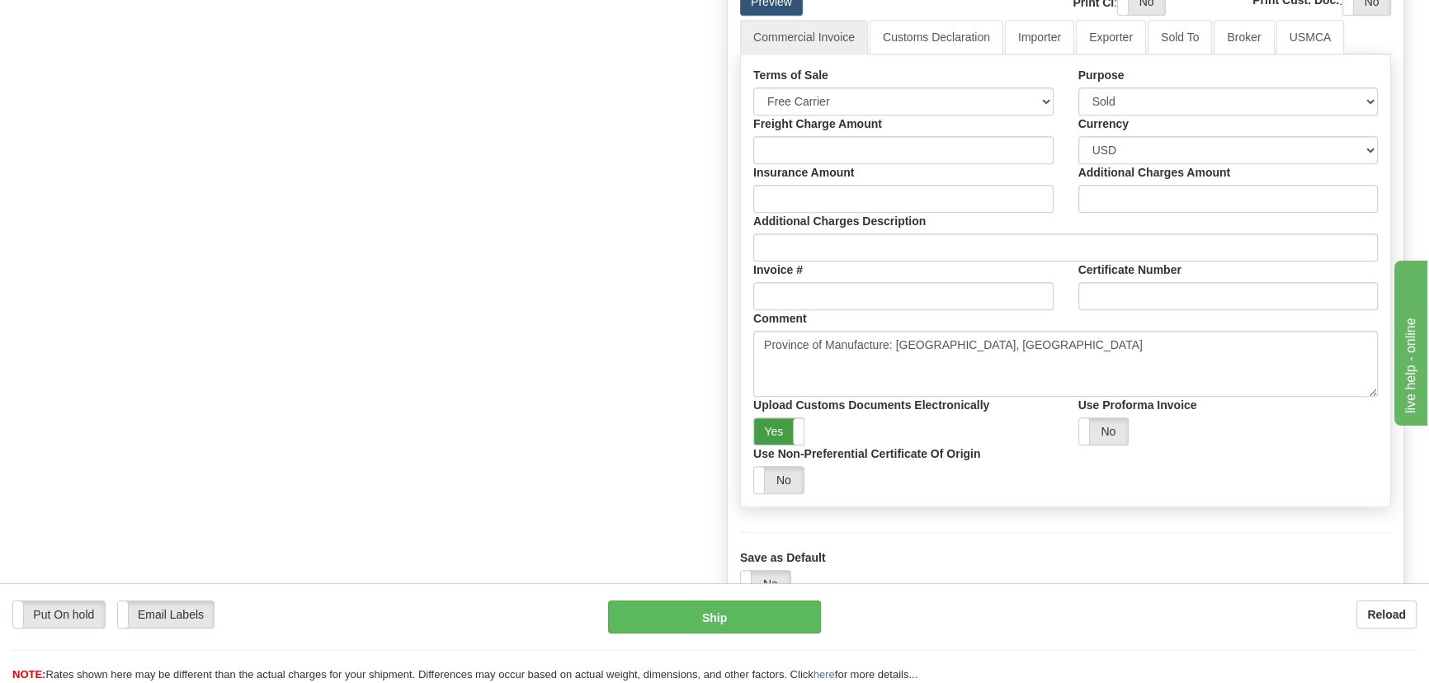
click at [787, 422] on label "Yes" at bounding box center [778, 431] width 49 height 26
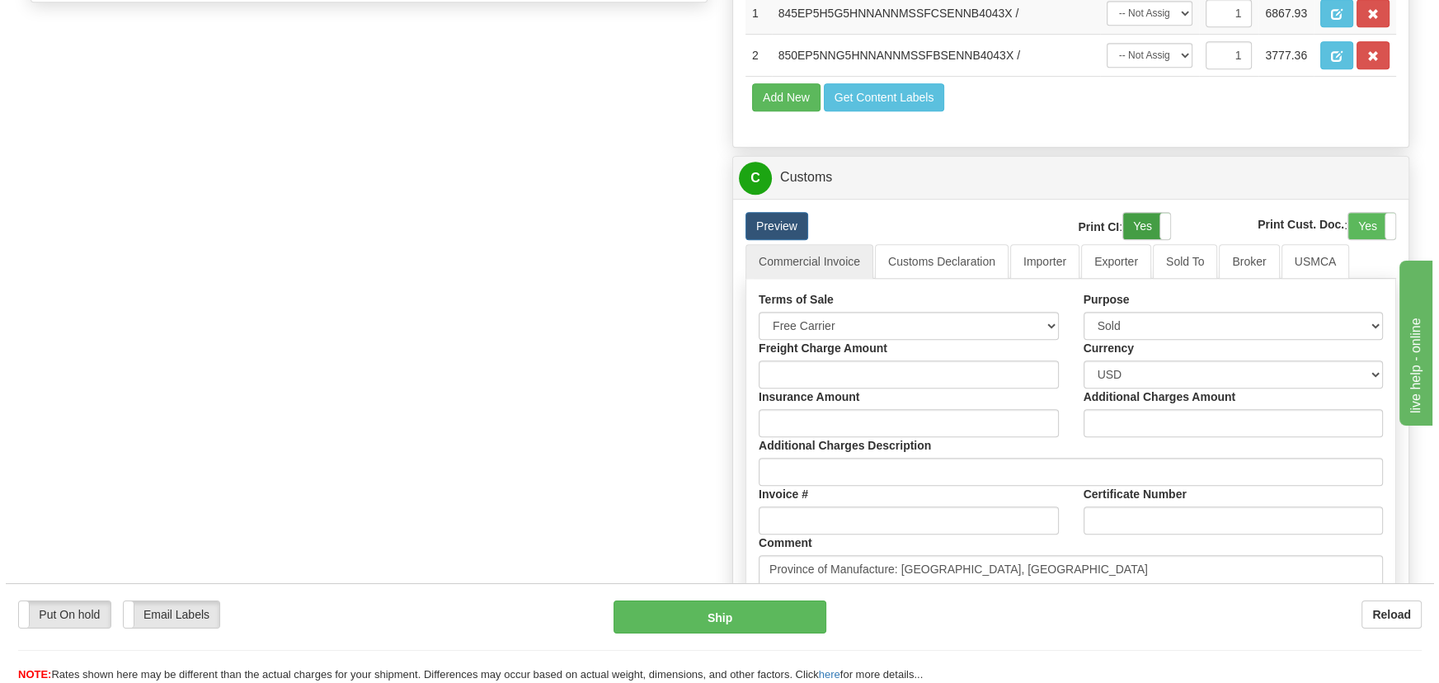
scroll to position [1059, 0]
click at [1142, 225] on label "Yes" at bounding box center [1141, 227] width 47 height 26
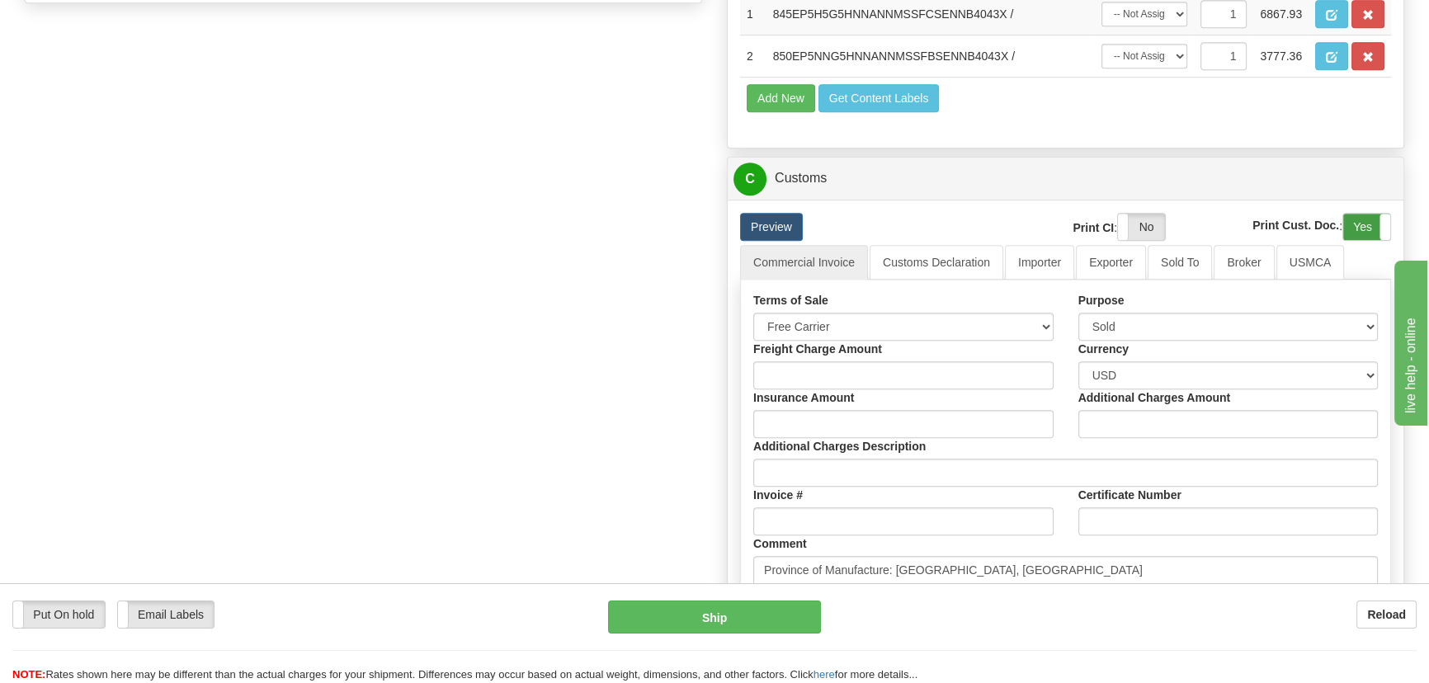
click at [1368, 224] on label "Yes" at bounding box center [1366, 227] width 47 height 26
click at [730, 620] on button "Ship" at bounding box center [715, 617] width 214 height 33
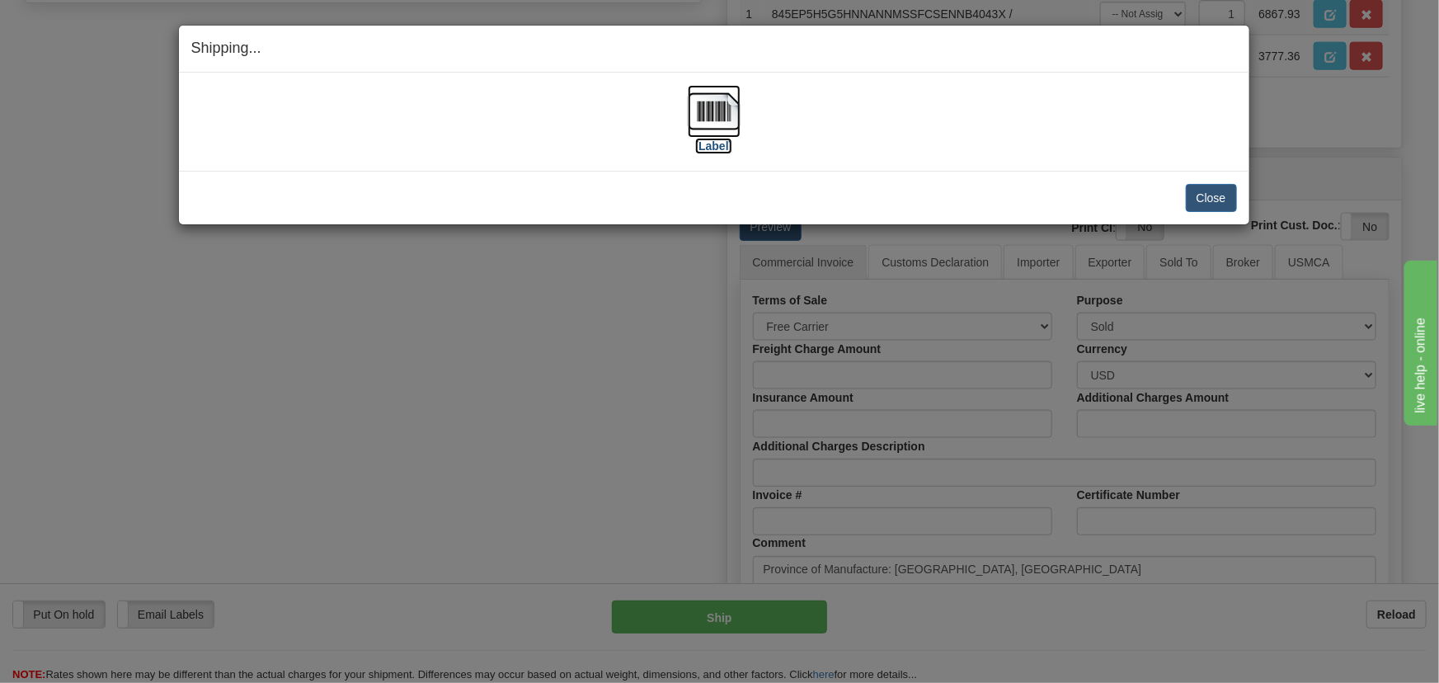
click at [717, 116] on img at bounding box center [714, 111] width 53 height 53
click at [1221, 205] on button "Close" at bounding box center [1211, 198] width 51 height 28
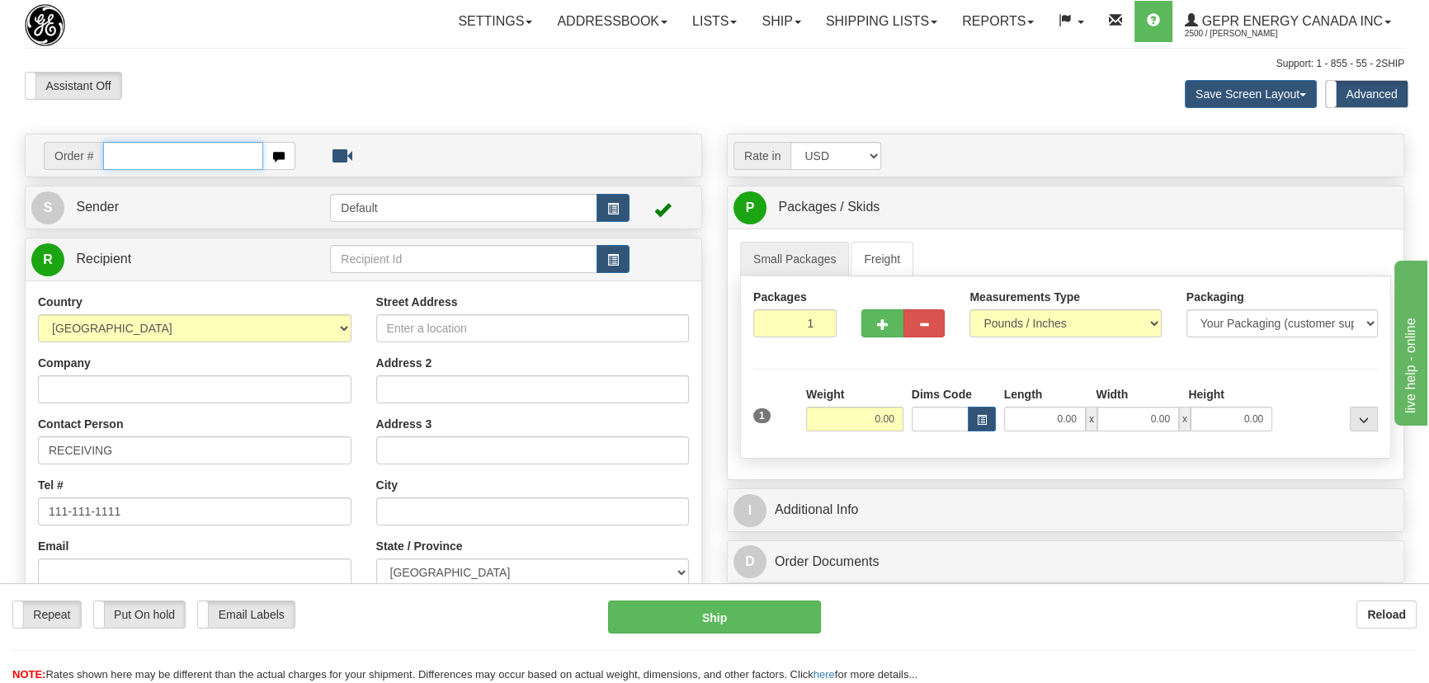
paste input "0086710550"
click at [124, 159] on input "0086710550" at bounding box center [183, 156] width 160 height 28
type input "86710550"
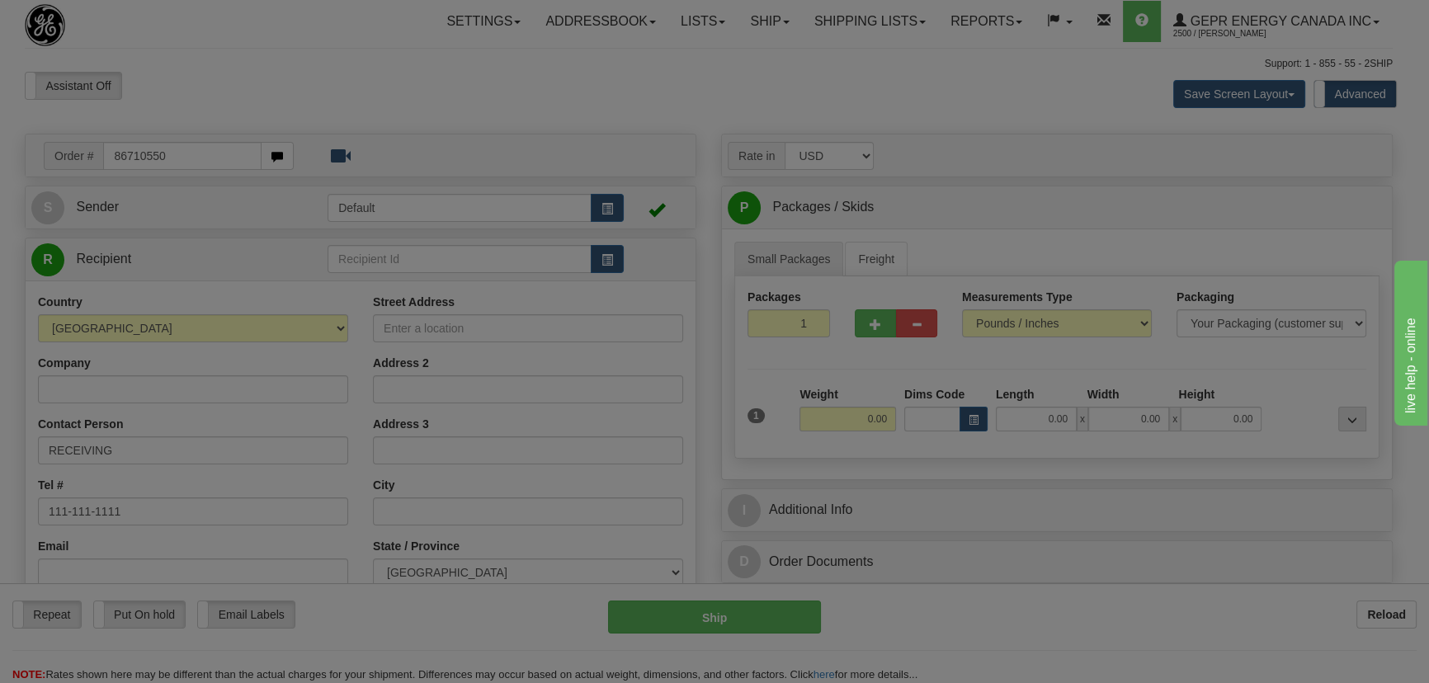
click at [337, 75] on body "Training Course Close Toggle navigation Settings Shipping Preferences New Recip…" at bounding box center [714, 341] width 1429 height 683
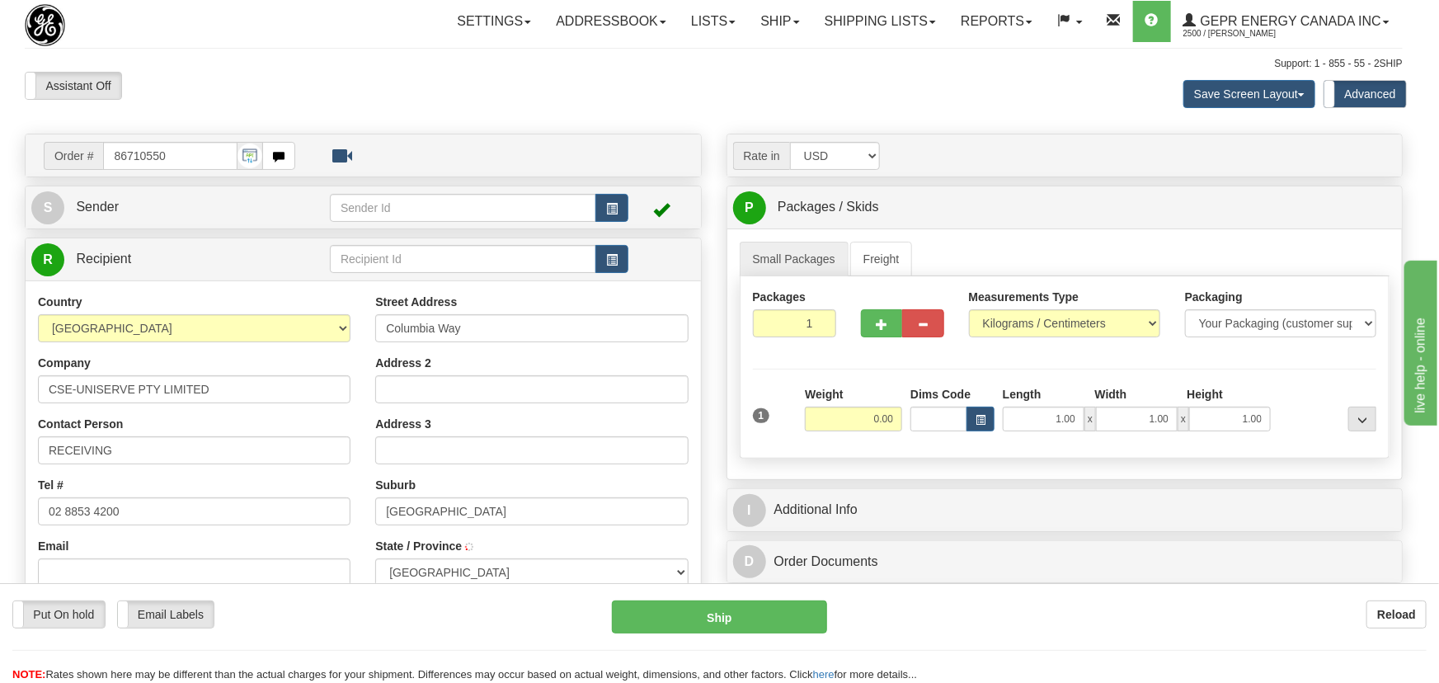
select select
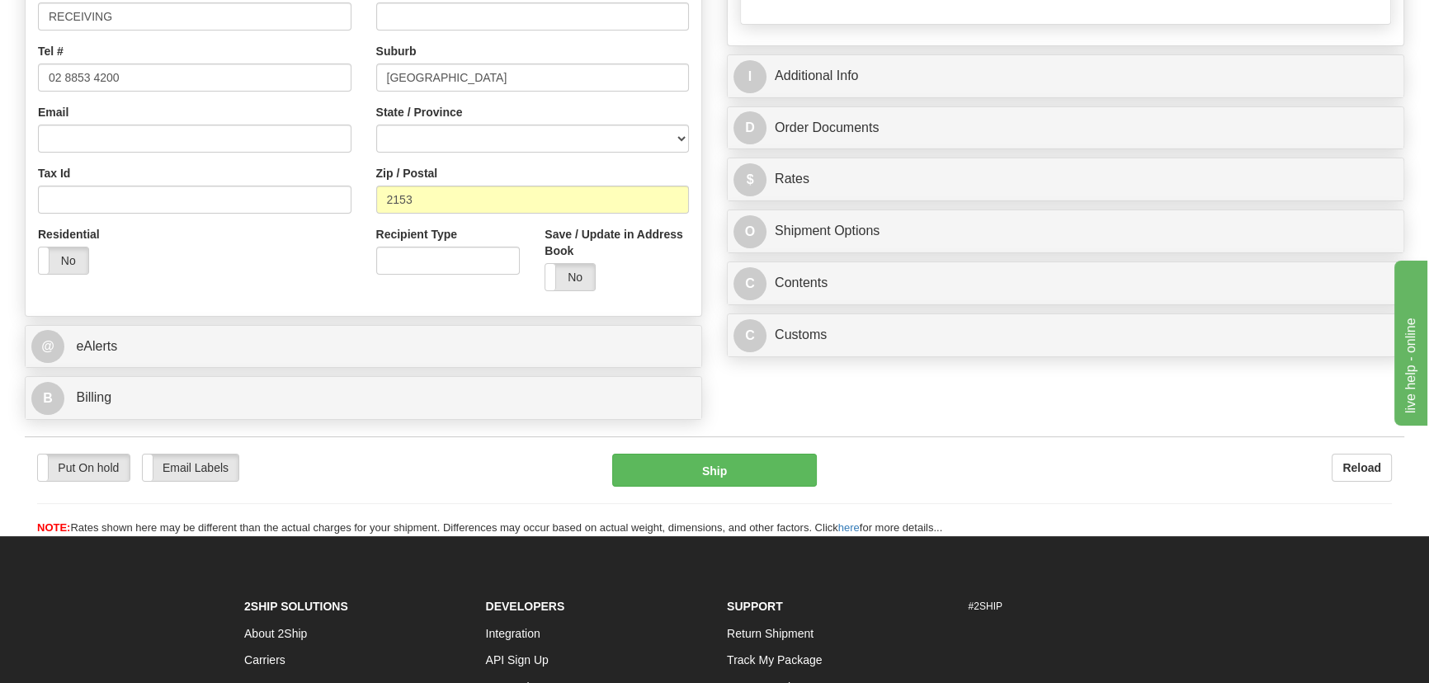
scroll to position [450, 0]
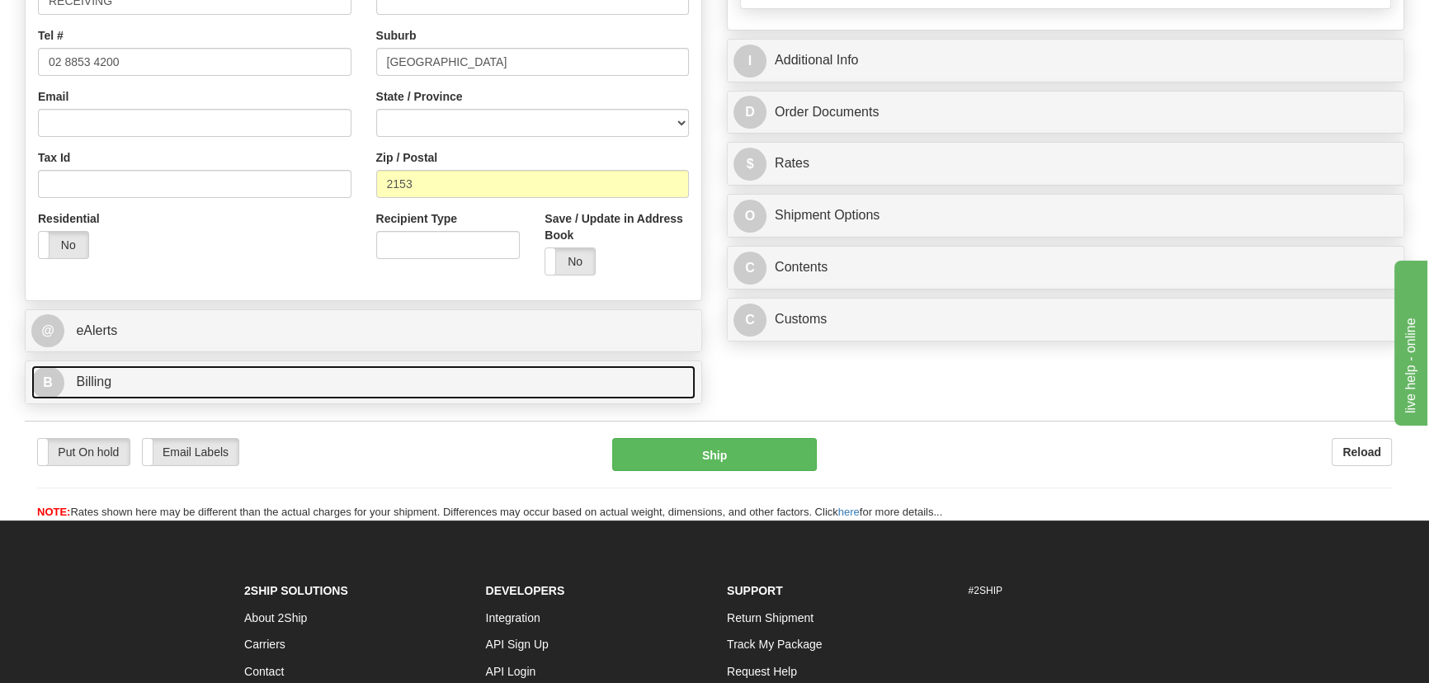
click at [321, 387] on link "B Billing" at bounding box center [363, 382] width 664 height 34
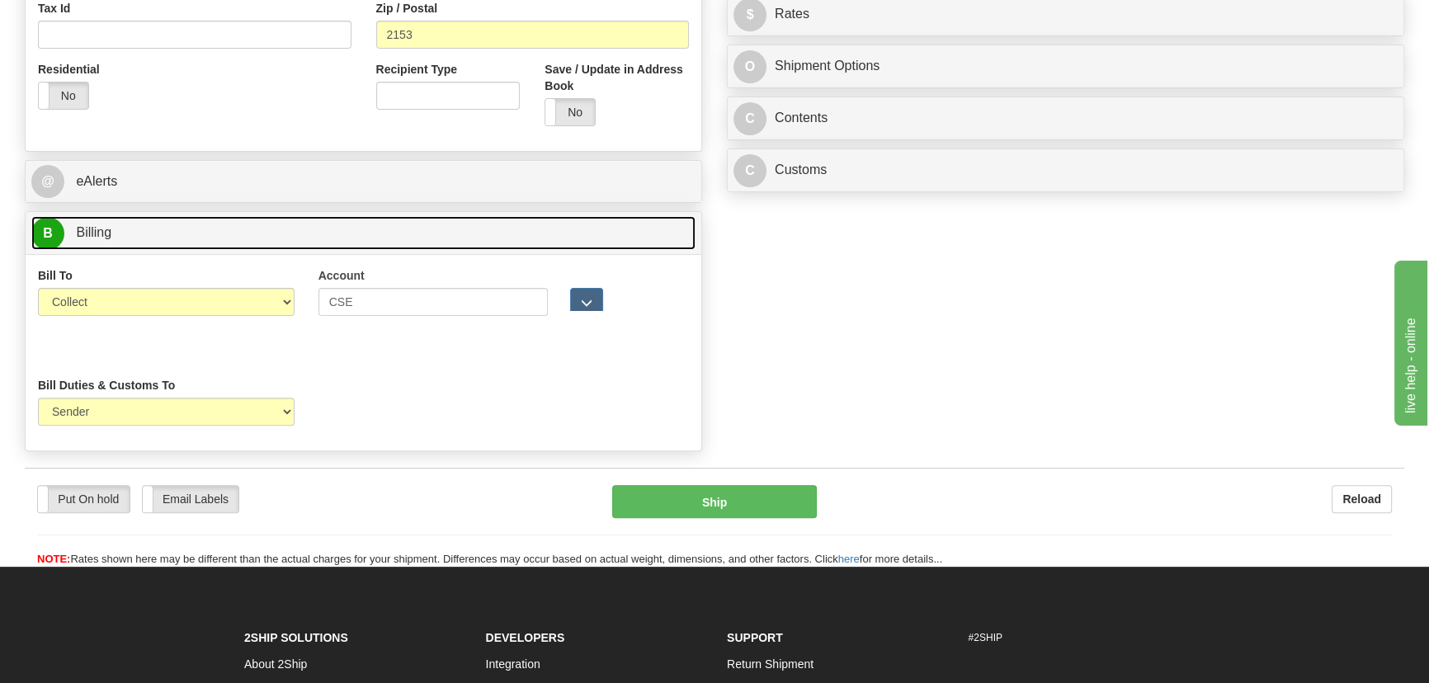
scroll to position [600, 0]
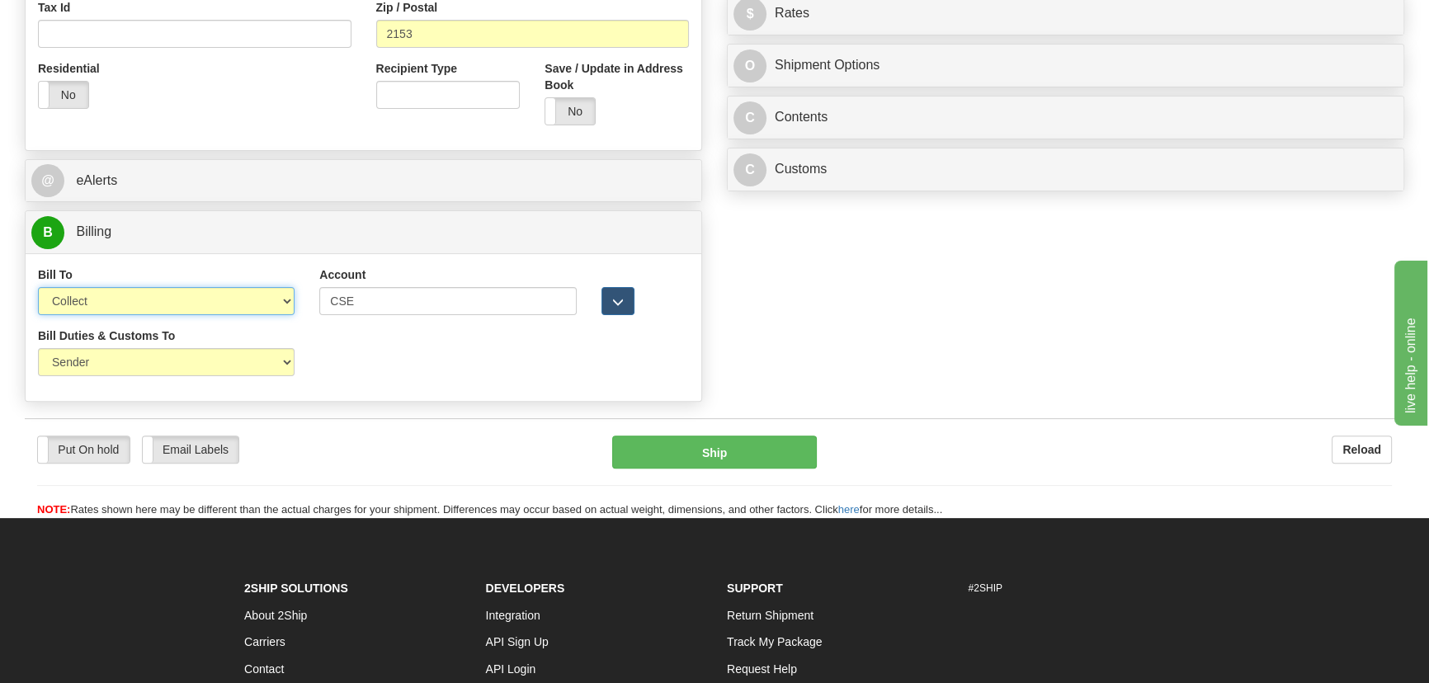
click at [172, 313] on select "Sender Recipient Third Party Collect" at bounding box center [166, 301] width 257 height 28
select select "2"
click at [38, 287] on select "Sender Recipient Third Party Collect" at bounding box center [166, 301] width 257 height 28
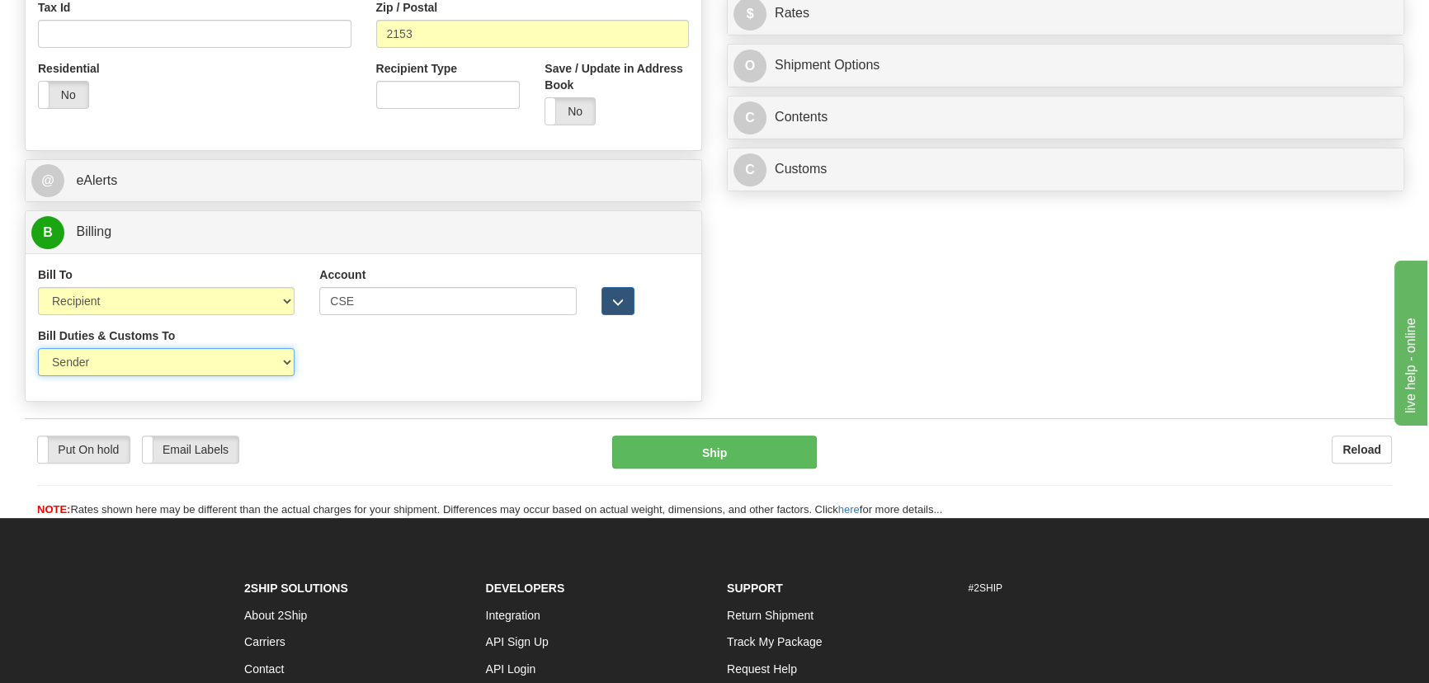
click at [157, 370] on select "Sender Recipient Third Party" at bounding box center [166, 362] width 257 height 28
select select "2"
click at [38, 348] on select "Sender Recipient Third Party" at bounding box center [166, 362] width 257 height 28
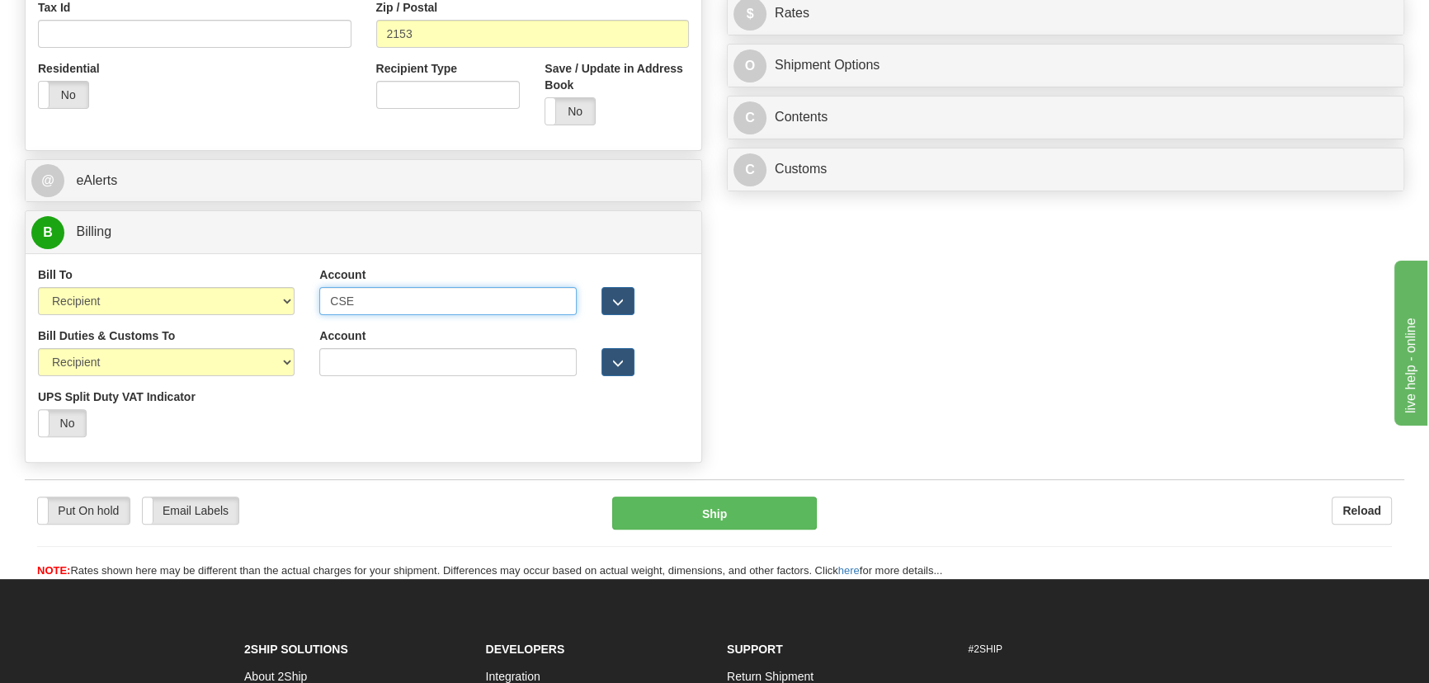
click at [411, 295] on input "CSE" at bounding box center [447, 301] width 257 height 28
paste input "962 612 323"
drag, startPoint x: 416, startPoint y: 304, endPoint x: 85, endPoint y: 297, distance: 330.9
click at [80, 300] on div "Bill To Sender Recipient Third Party Collect Account CSE962 612 323 3rd Party A…" at bounding box center [364, 296] width 676 height 61
paste input "text"
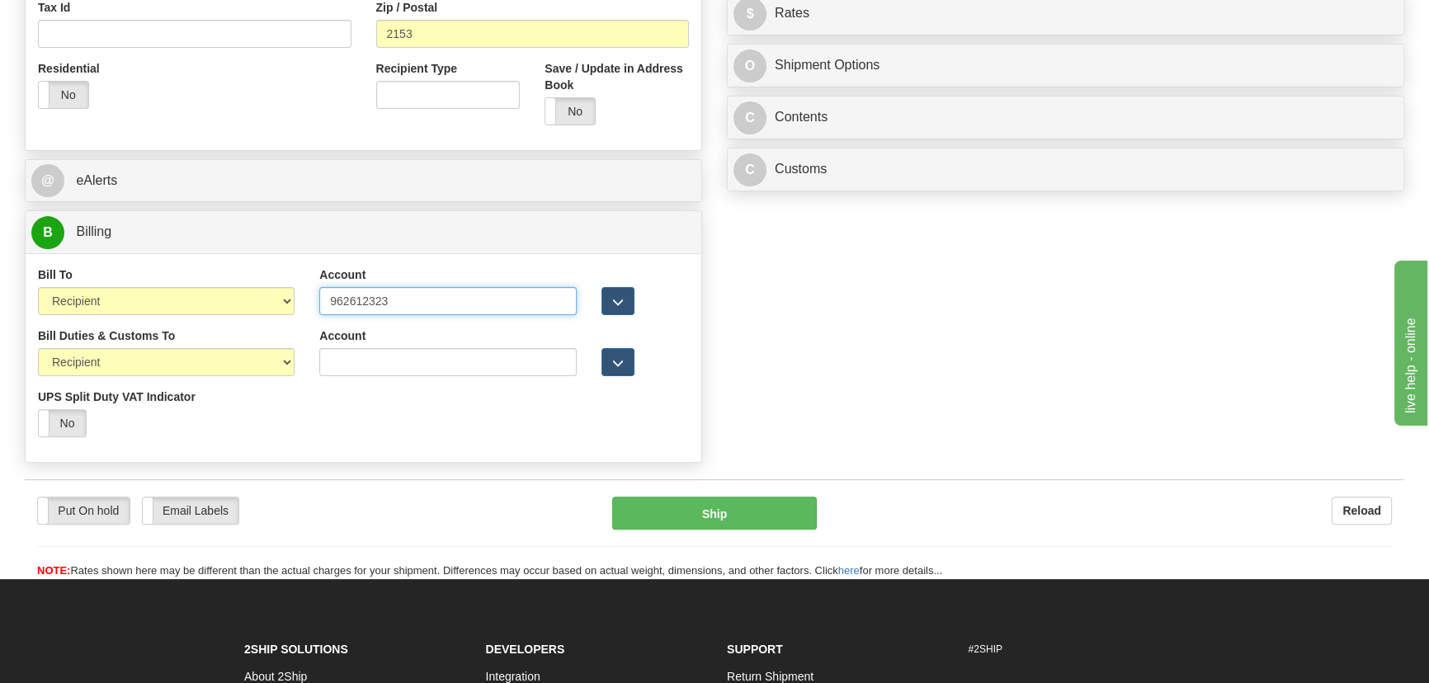
drag, startPoint x: 443, startPoint y: 305, endPoint x: 222, endPoint y: 313, distance: 221.2
click at [204, 306] on div "Bill To Sender Recipient Third Party Collect Account 962612323 3rd Party Accoun…" at bounding box center [364, 296] width 676 height 61
type input "962612323"
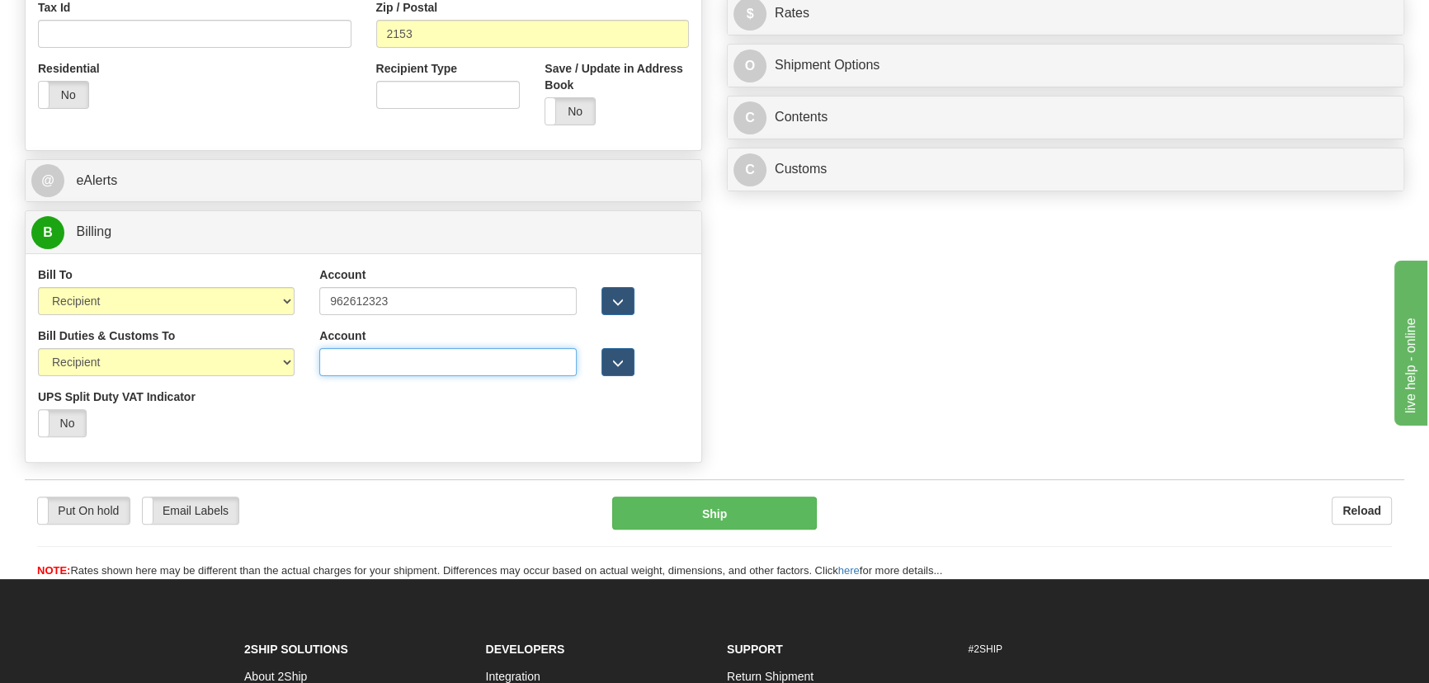
click at [387, 362] on input "Account" at bounding box center [447, 362] width 257 height 28
paste input "962612323"
type input "962612323"
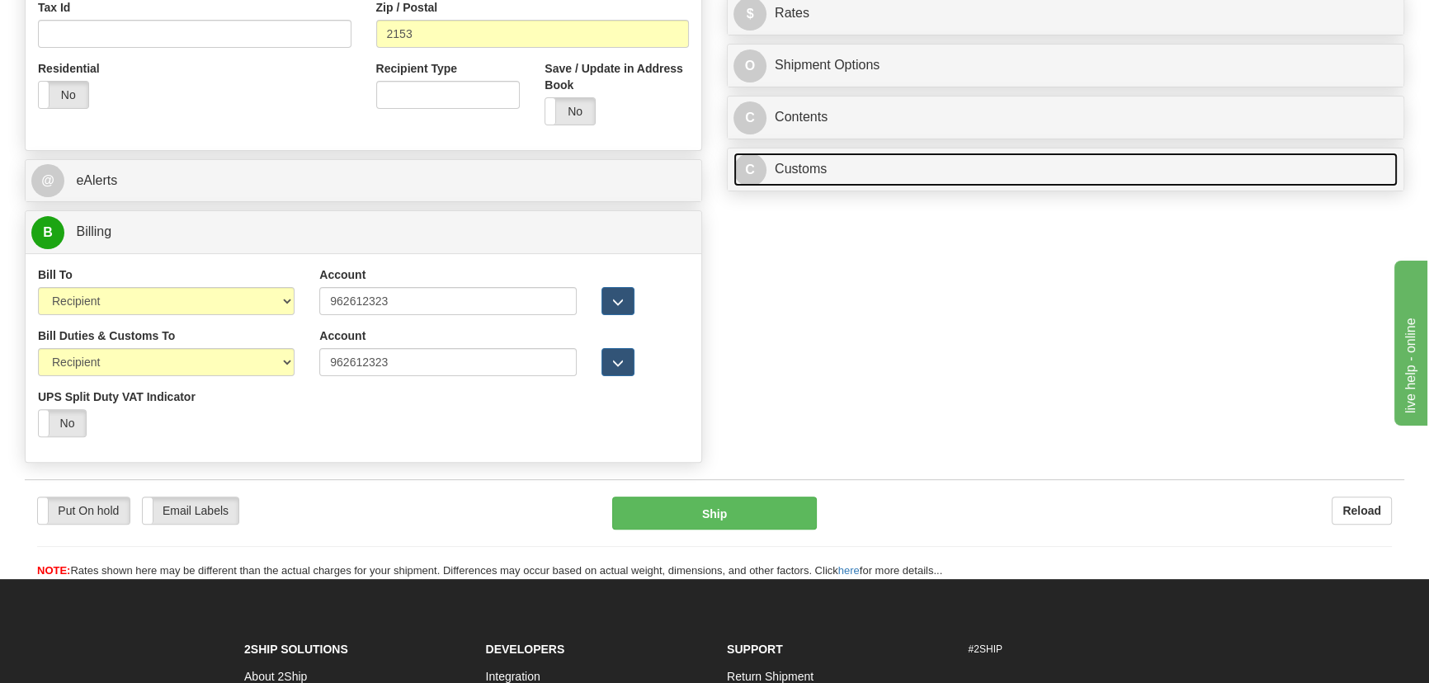
click at [1031, 168] on link "C Customs" at bounding box center [1065, 170] width 664 height 34
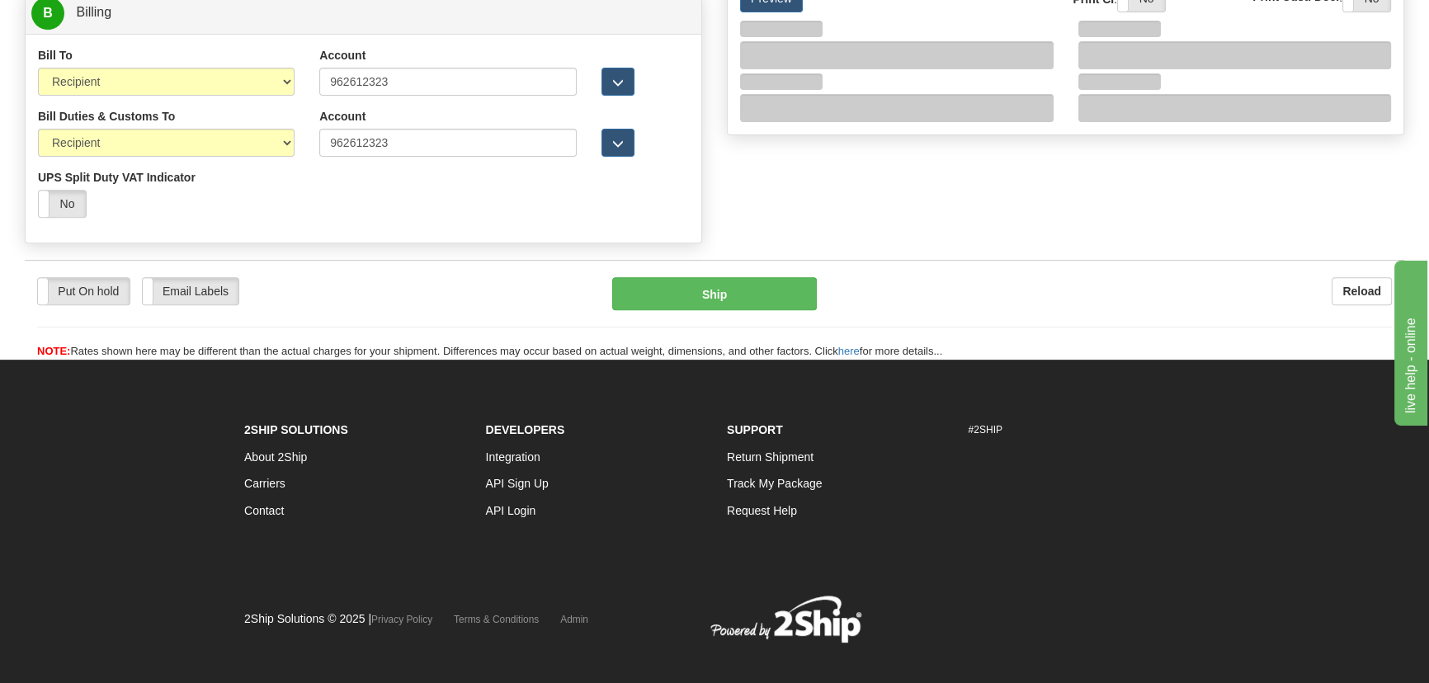
scroll to position [825, 0]
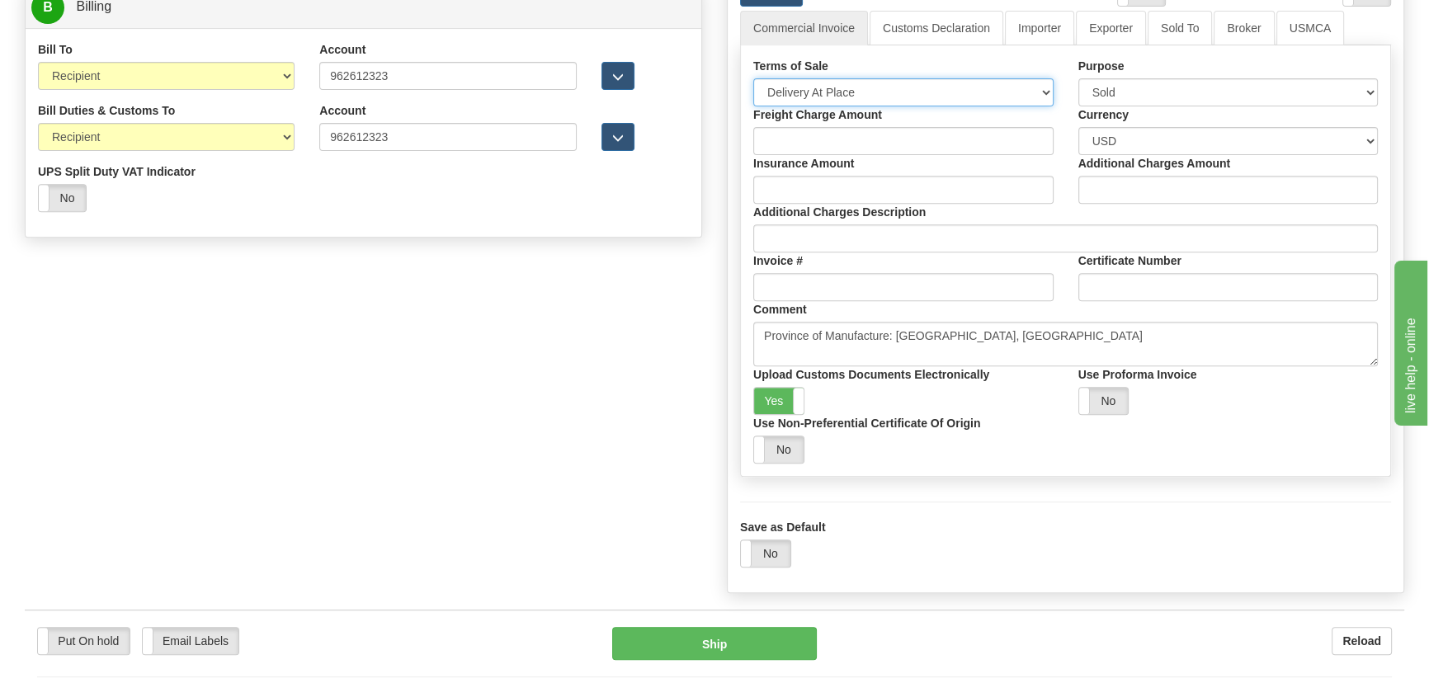
click at [855, 91] on select "Free Carrier Free On Board Ex Works Delivered Duty Unpaid Delivered Duty Paid C…" at bounding box center [903, 92] width 300 height 28
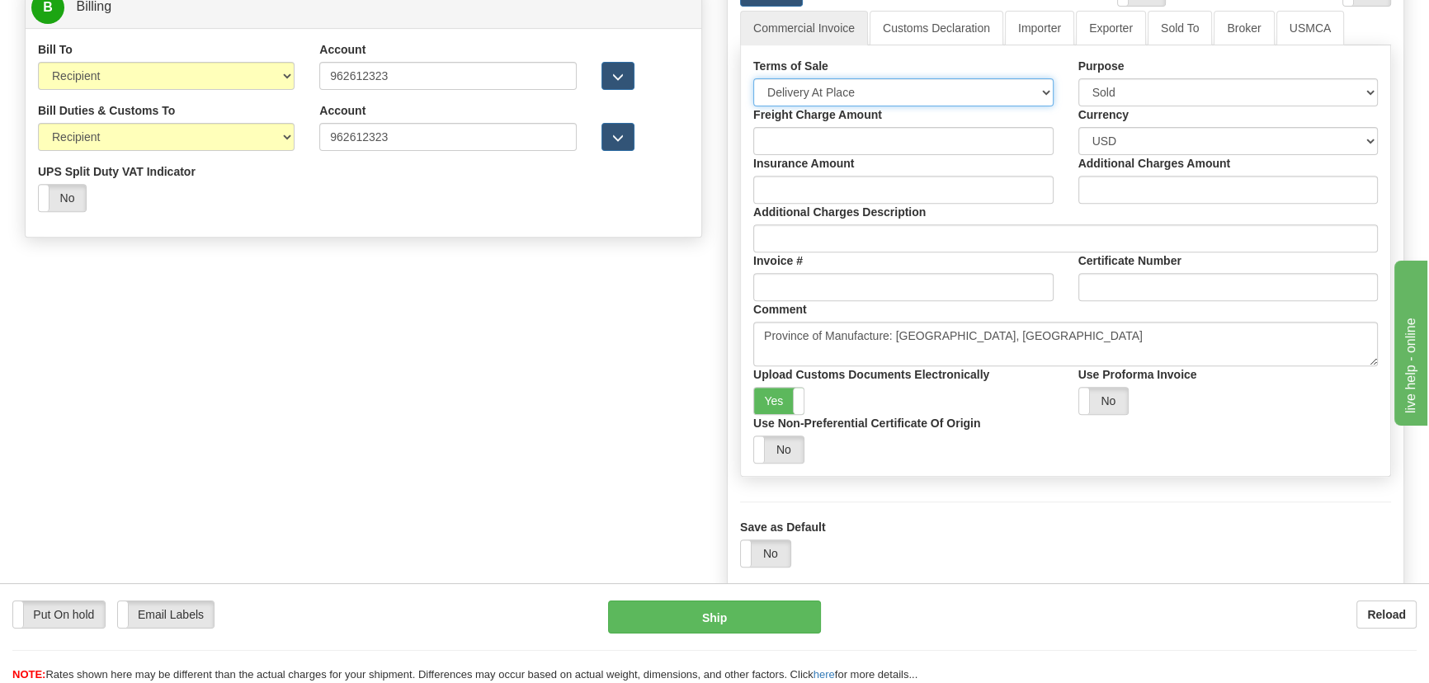
select select "7"
click at [753, 78] on select "Free Carrier Free On Board Ex Works Delivered Duty Unpaid Delivered Duty Paid C…" at bounding box center [903, 92] width 300 height 28
drag, startPoint x: 1037, startPoint y: 17, endPoint x: 896, endPoint y: 76, distance: 152.7
click at [1037, 18] on link "Importer" at bounding box center [1039, 28] width 69 height 35
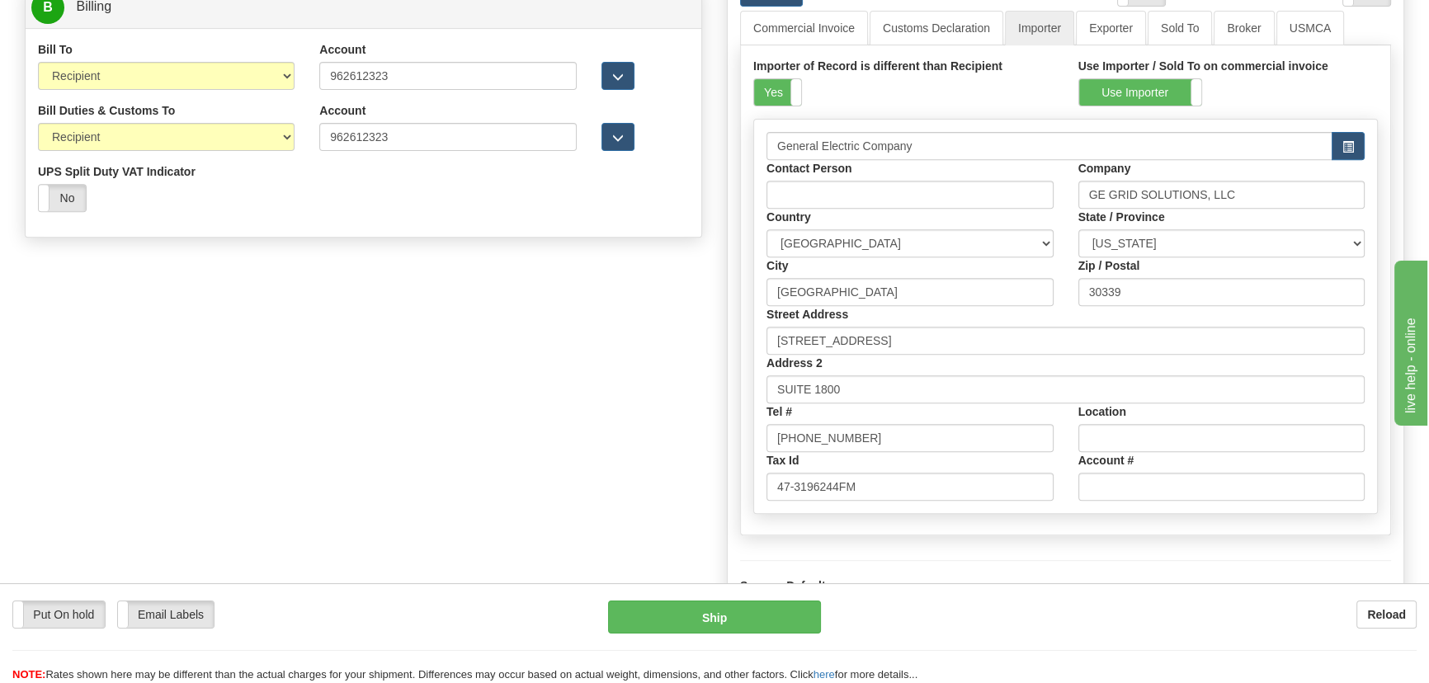
click at [800, 89] on div "Yes No" at bounding box center [777, 92] width 49 height 28
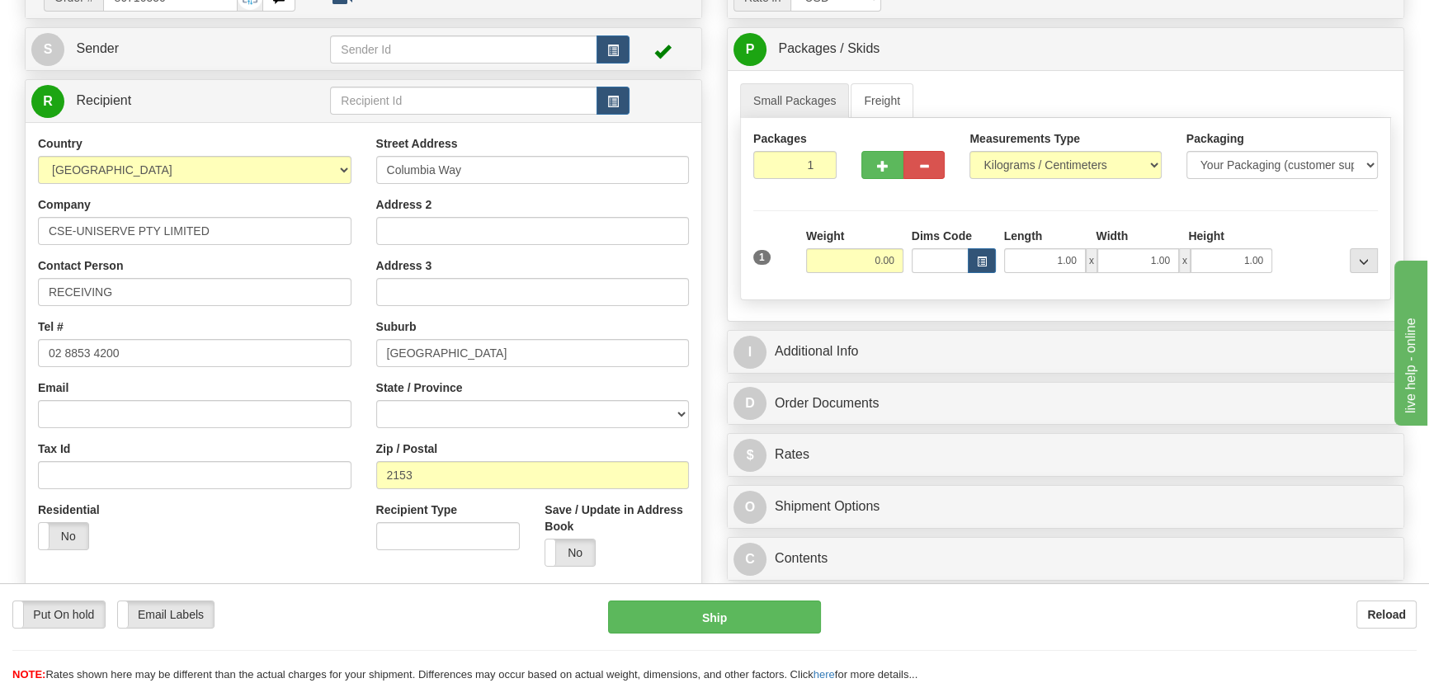
scroll to position [148, 0]
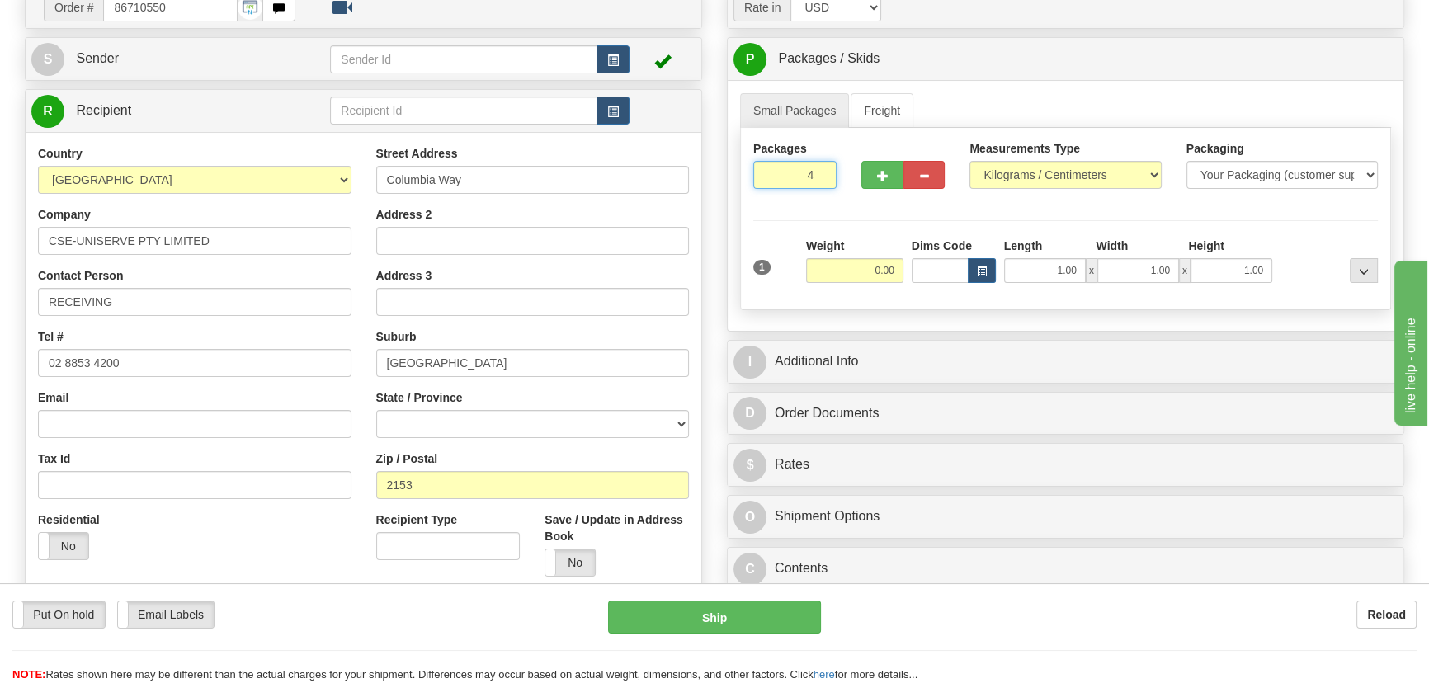
drag, startPoint x: 792, startPoint y: 174, endPoint x: 864, endPoint y: 194, distance: 74.4
click at [855, 194] on div "Packages 4 1" at bounding box center [1065, 172] width 649 height 64
type input "4"
click at [1023, 165] on div "Packages 4 1 Measurements Type" at bounding box center [1065, 219] width 651 height 182
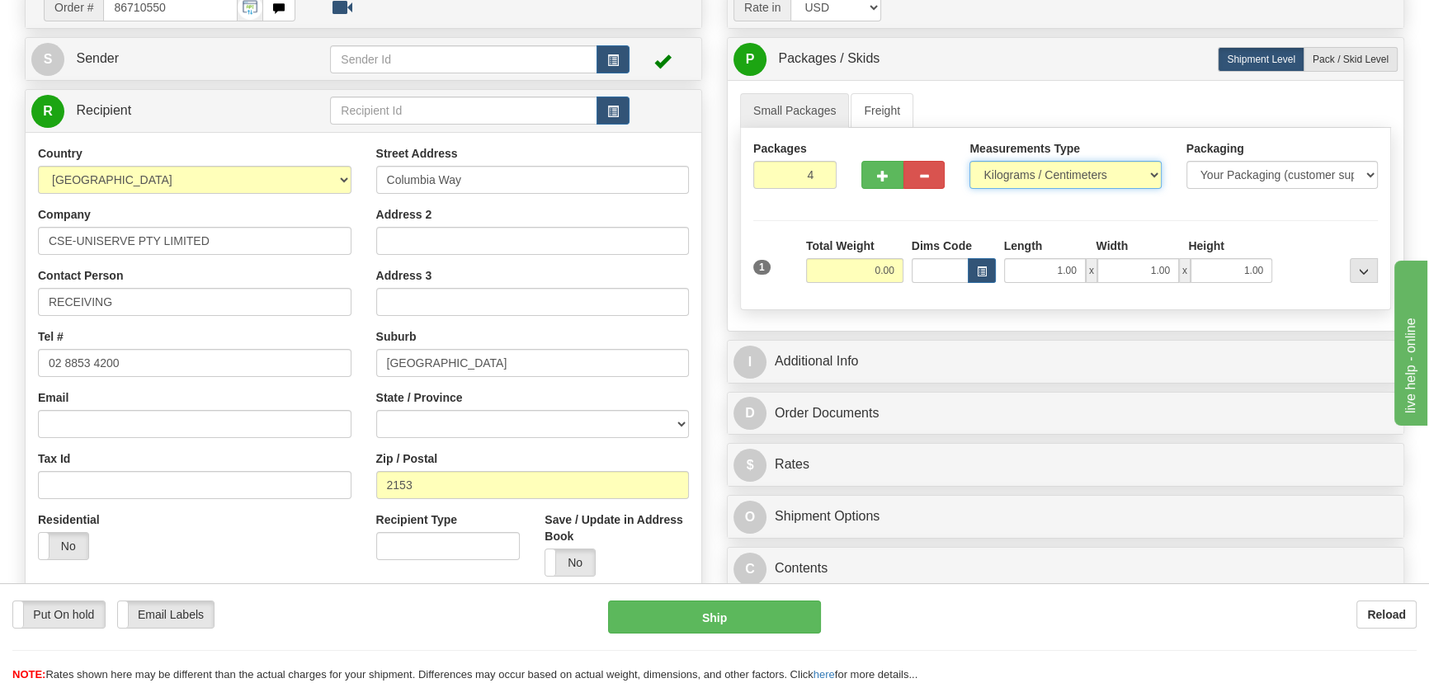
select select "0"
click at [969, 161] on select "Pounds / Inches Kilograms / Centimeters" at bounding box center [1064, 175] width 191 height 28
click at [857, 269] on input "0.00" at bounding box center [854, 270] width 97 height 25
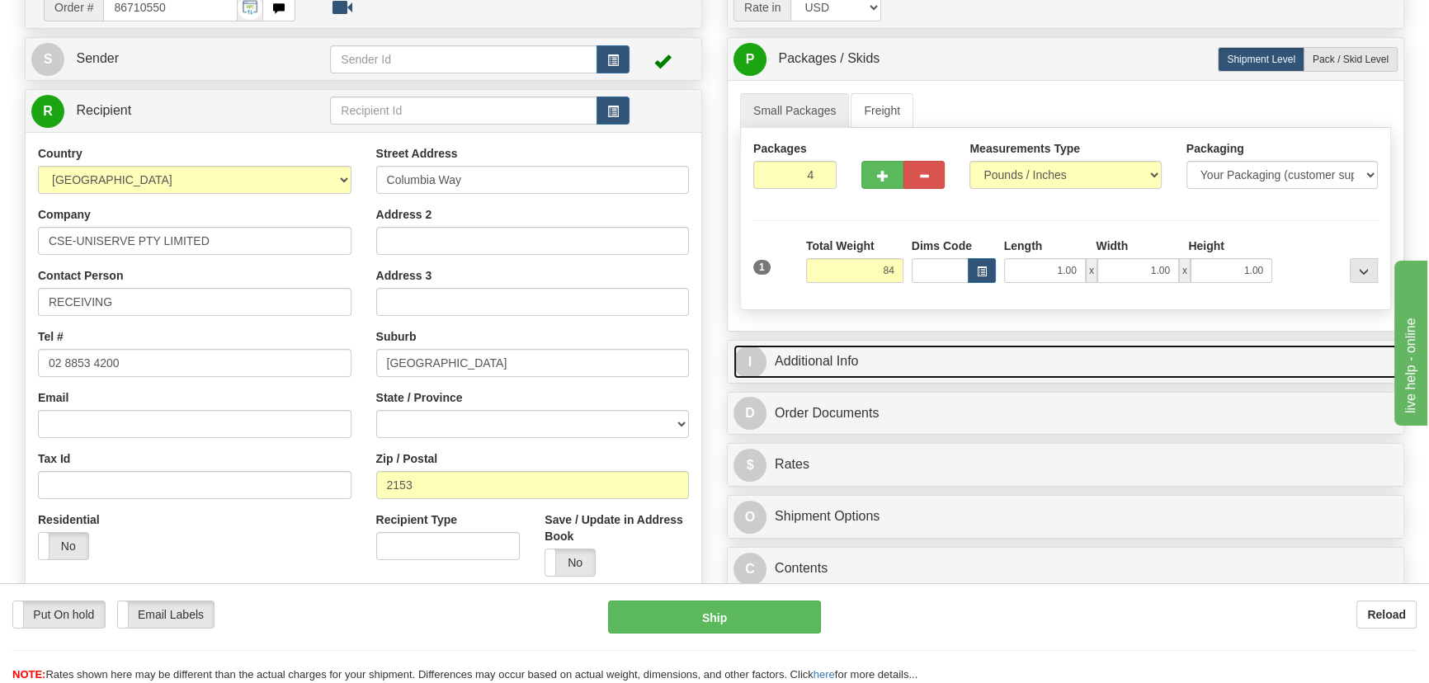
type input "84.00"
click at [1035, 354] on link "I Additional Info" at bounding box center [1065, 362] width 664 height 34
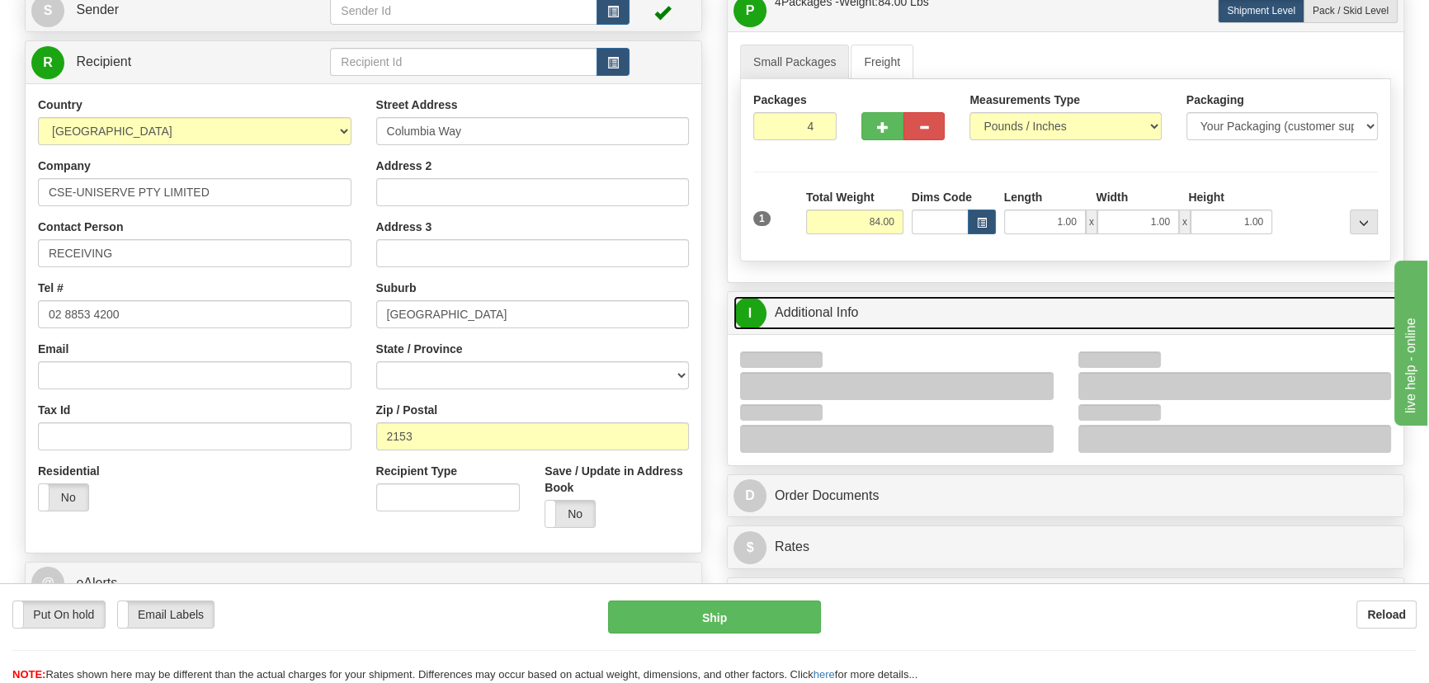
scroll to position [224, 0]
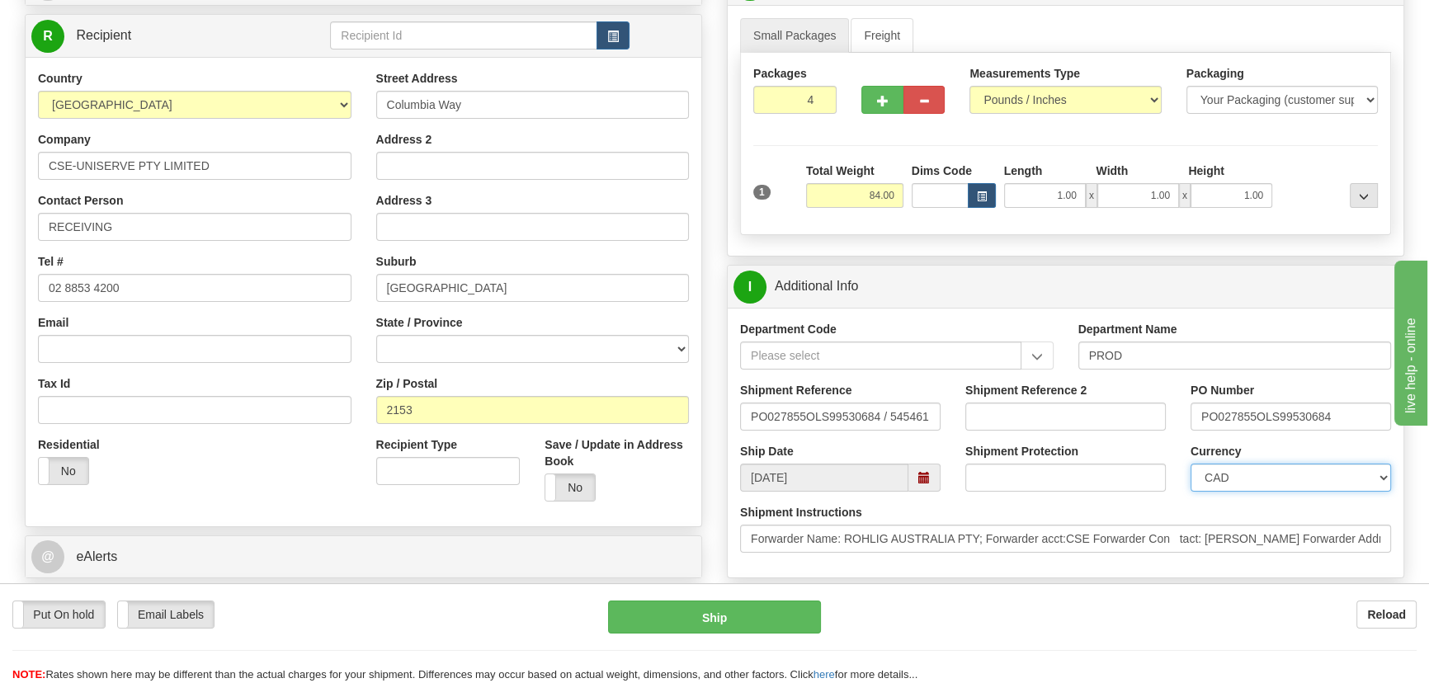
click at [1241, 477] on select "CAD USD EUR ZAR RON ANG ARN AUD AUS AWG BBD BFR BGN BHD BMD BND BRC BRL CHP CKZ…" at bounding box center [1290, 478] width 200 height 28
select select "1"
click at [1190, 464] on select "CAD USD EUR ZAR RON ANG ARN AUD AUS AWG BBD BFR BGN BHD BMD BND BRC BRL CHP CKZ…" at bounding box center [1290, 478] width 200 height 28
click at [1032, 410] on input "Shipment Reference 2" at bounding box center [1065, 417] width 200 height 28
paste input "5399006457"
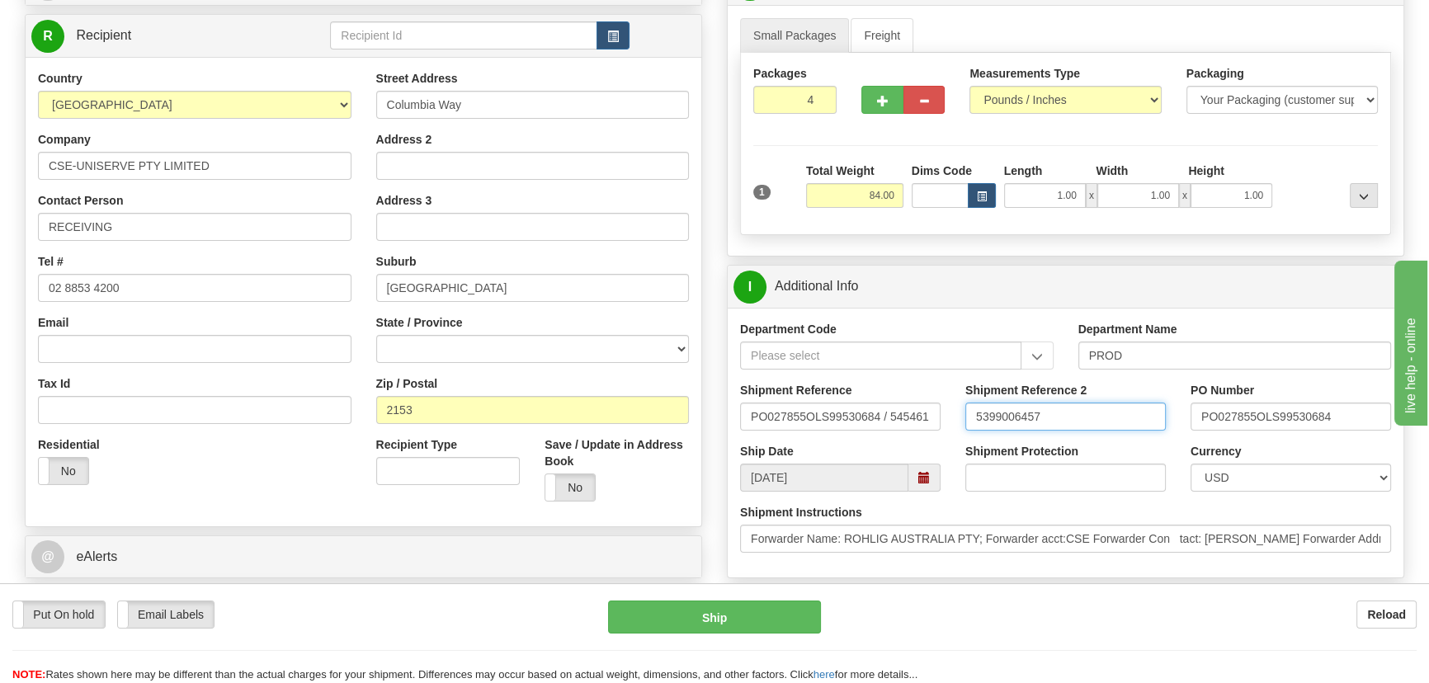
type input "5399006457"
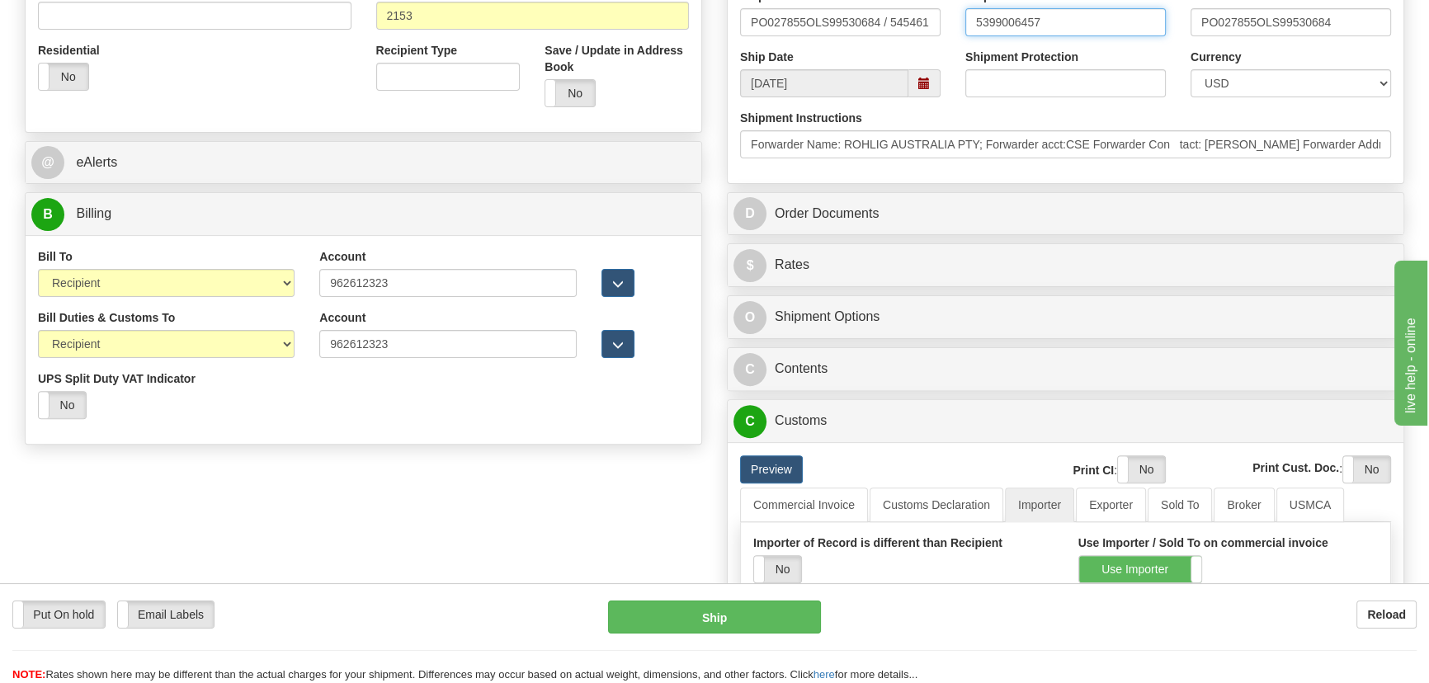
scroll to position [599, 0]
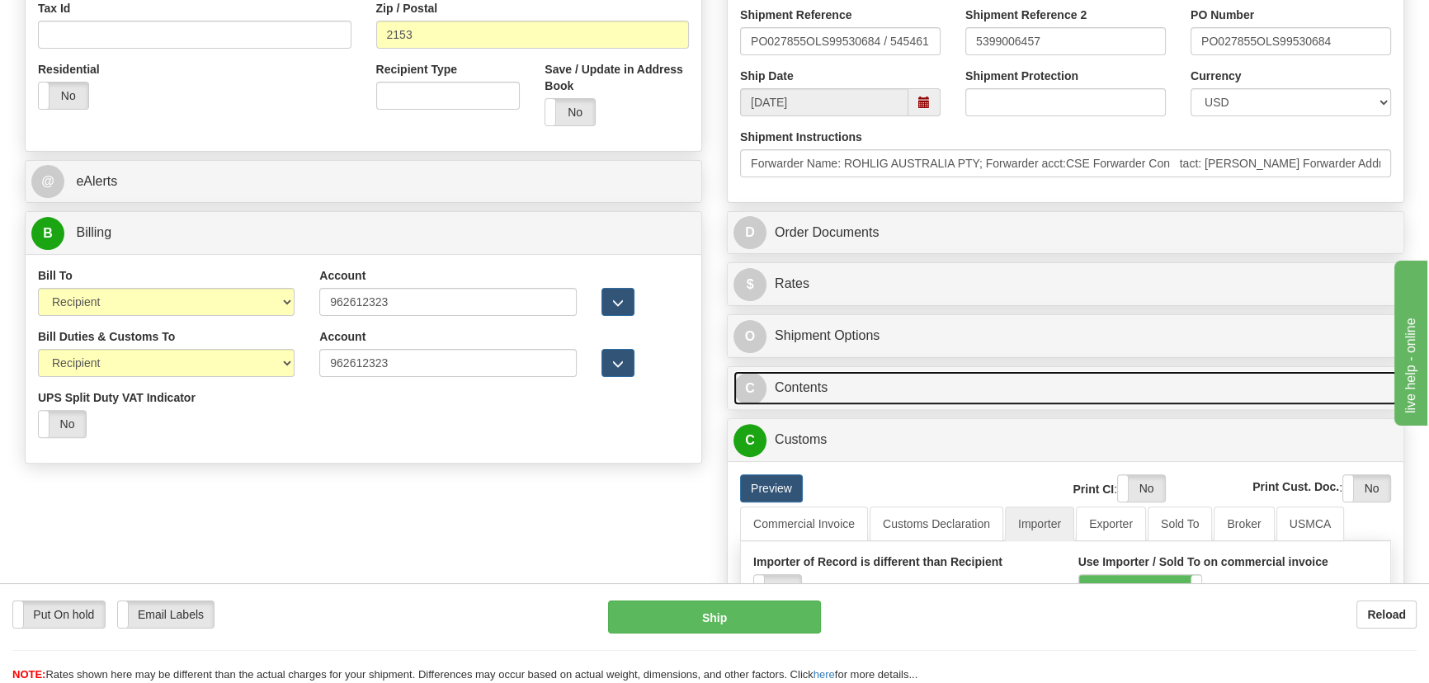
click at [1013, 393] on link "C Contents" at bounding box center [1065, 388] width 664 height 34
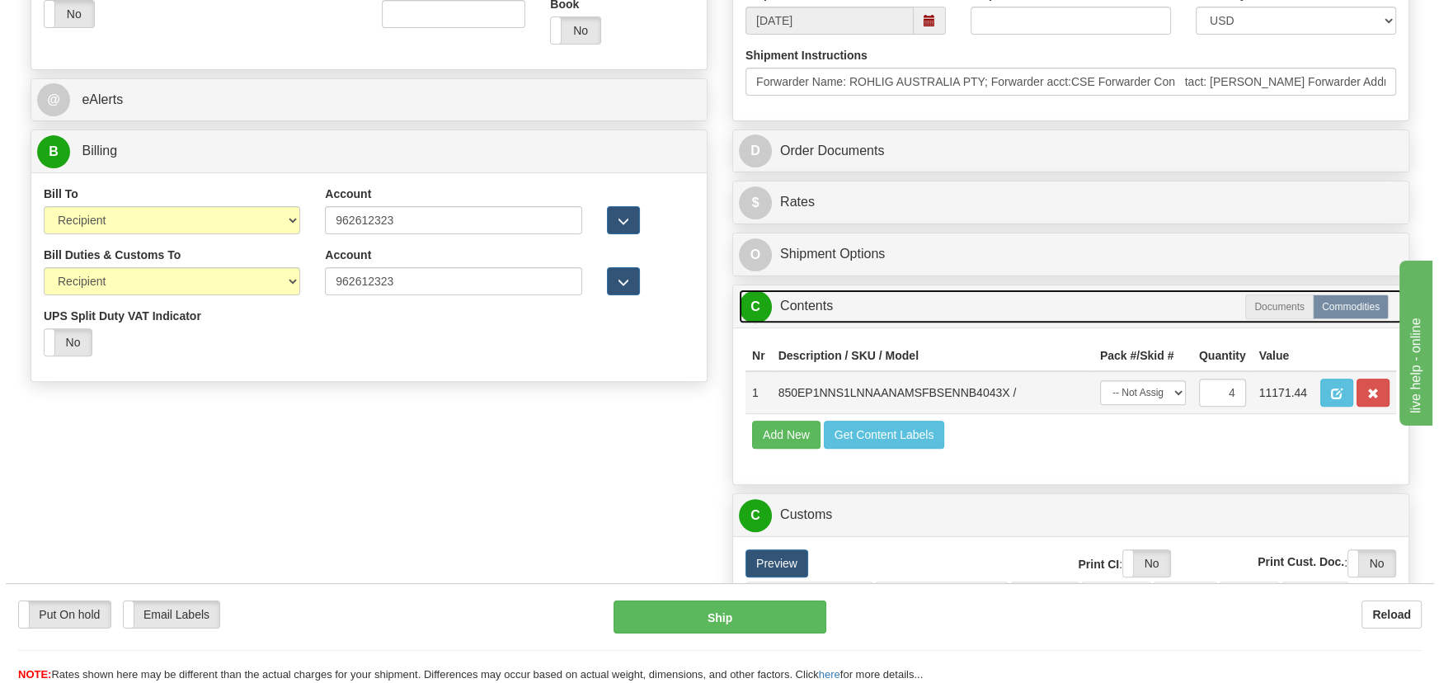
scroll to position [749, 0]
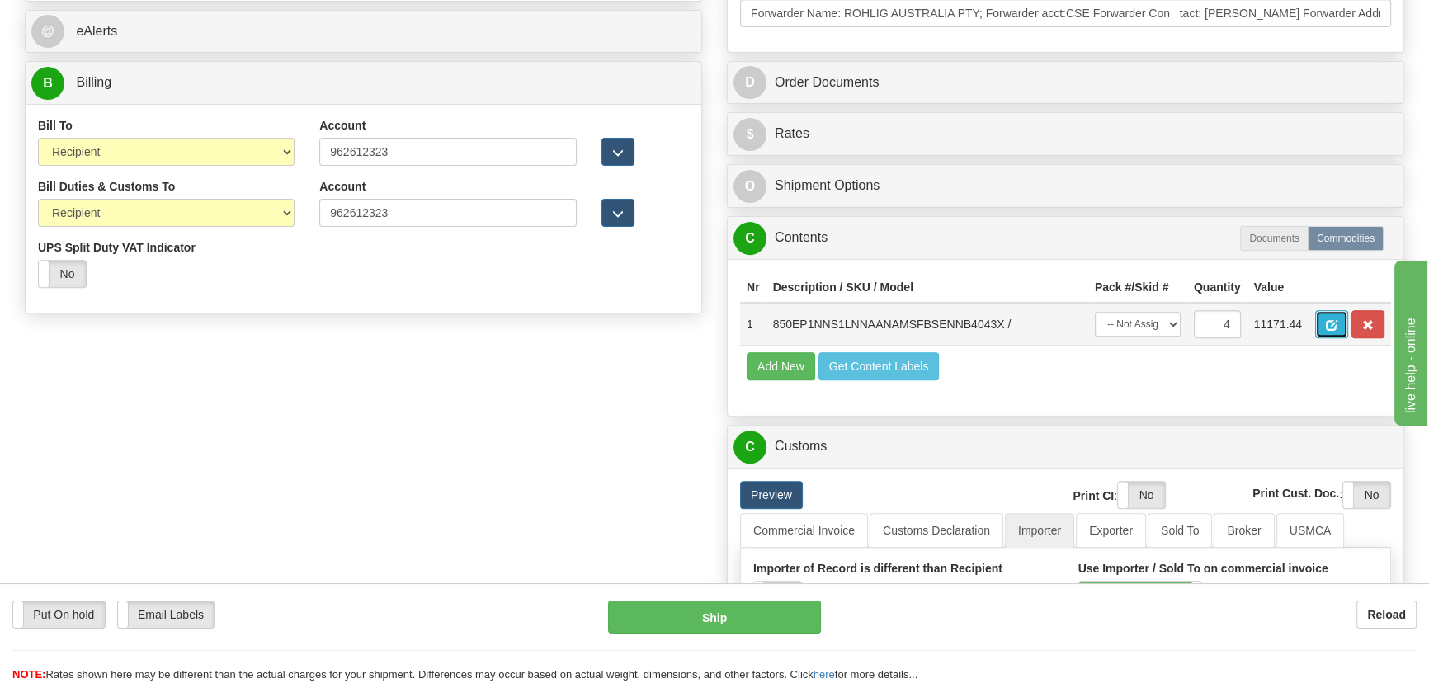
click at [1323, 327] on button "button" at bounding box center [1331, 324] width 33 height 28
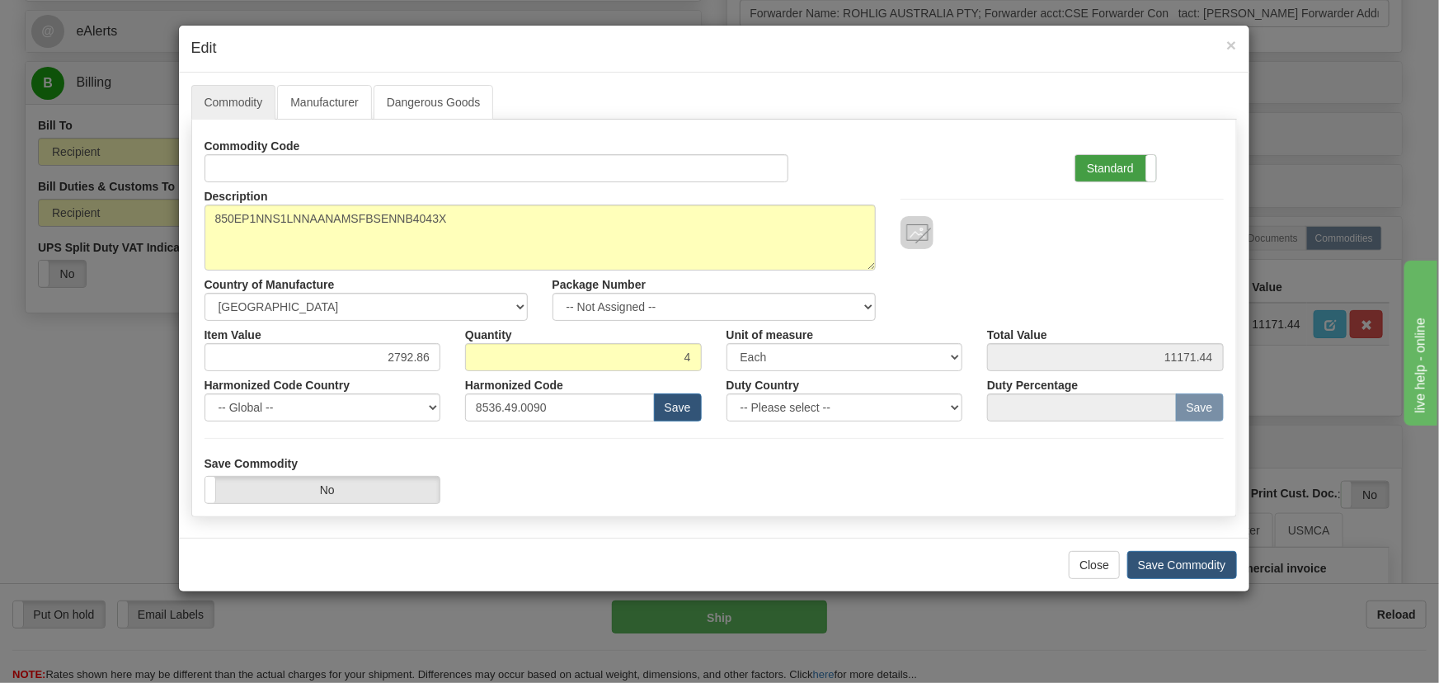
click at [1114, 167] on label "Standard" at bounding box center [1116, 168] width 81 height 26
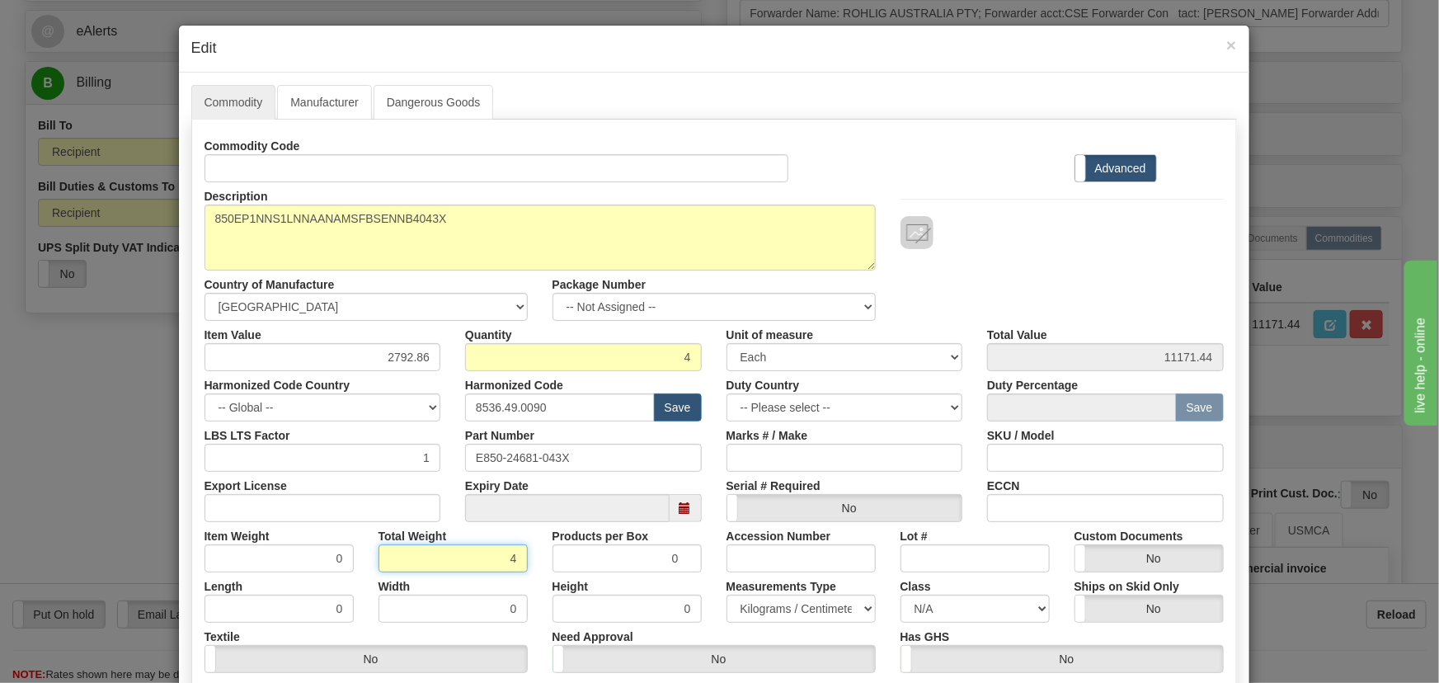
drag, startPoint x: 479, startPoint y: 555, endPoint x: 548, endPoint y: 576, distance: 71.5
click at [548, 576] on div "Commodity Code Standard Advanced Description 850EP1NNS1LNNAANAMSFBSENNB4043X Co…" at bounding box center [715, 427] width 1020 height 591
type input "4"
type input "1.0000"
click at [544, 577] on div "Height 0" at bounding box center [627, 597] width 174 height 50
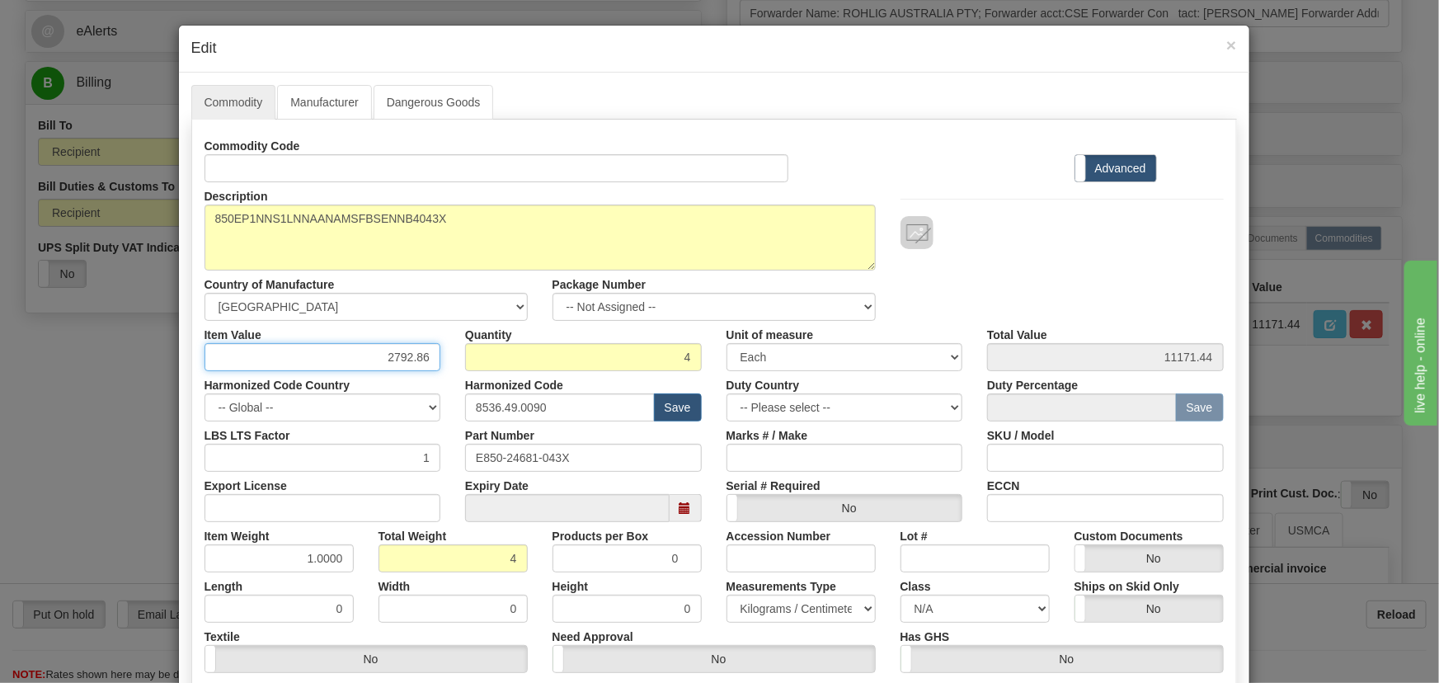
drag, startPoint x: 352, startPoint y: 351, endPoint x: 491, endPoint y: 354, distance: 138.6
click at [491, 354] on div "Item Value 2792.86 Quantity 4 Unit of measure 3 Thousand Square Inches Adjustme…" at bounding box center [714, 346] width 1044 height 50
type input "3072.145"
type input "12288.58"
click at [1016, 275] on div "Description 850EP1NNS1LNNAANAMSFBSENNB4043X Country of Manufacture -- Unknown -…" at bounding box center [714, 251] width 1044 height 139
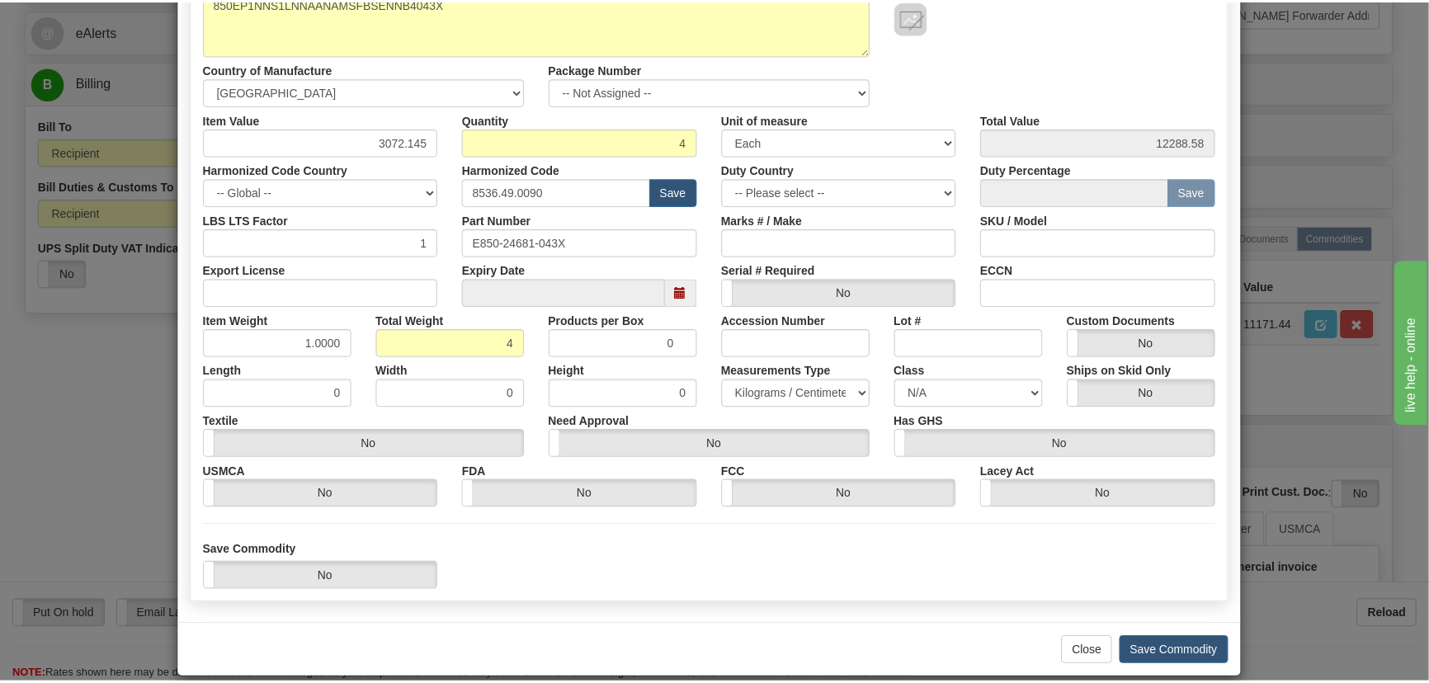
scroll to position [234, 0]
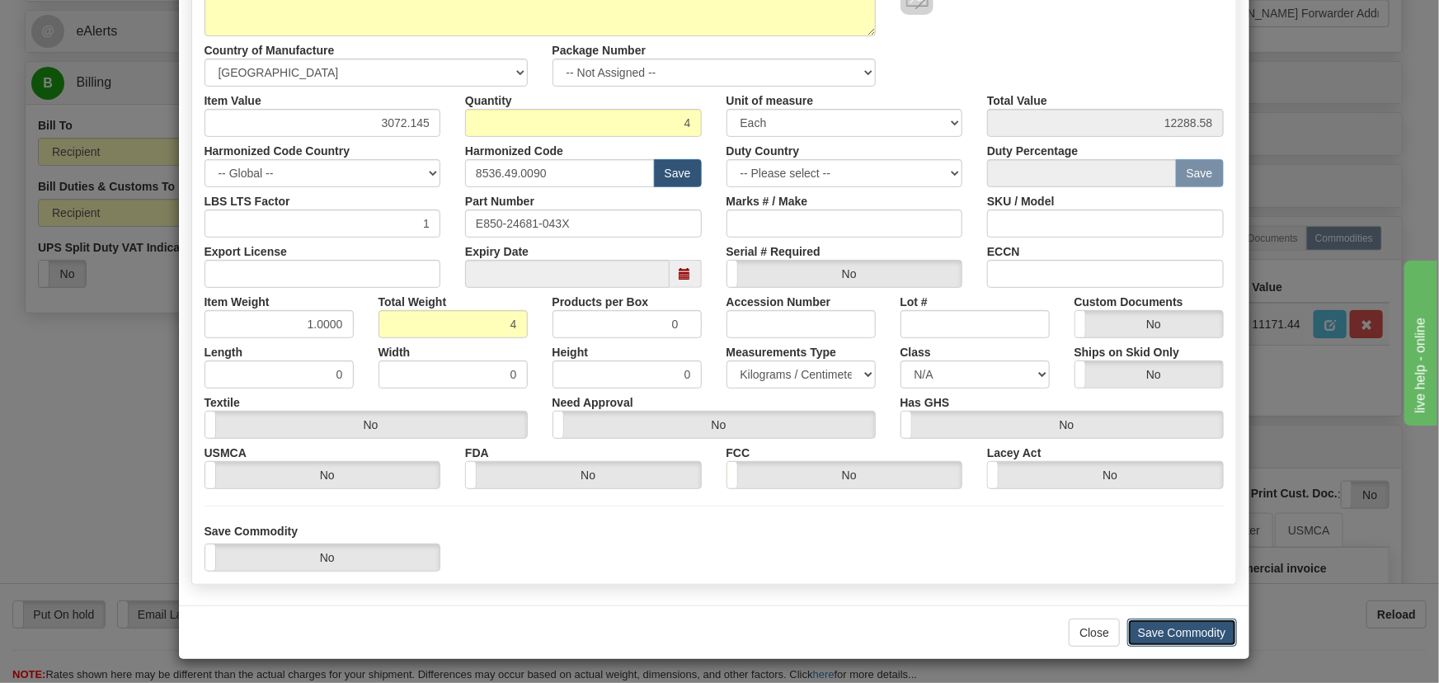
click at [1161, 629] on button "Save Commodity" at bounding box center [1183, 633] width 110 height 28
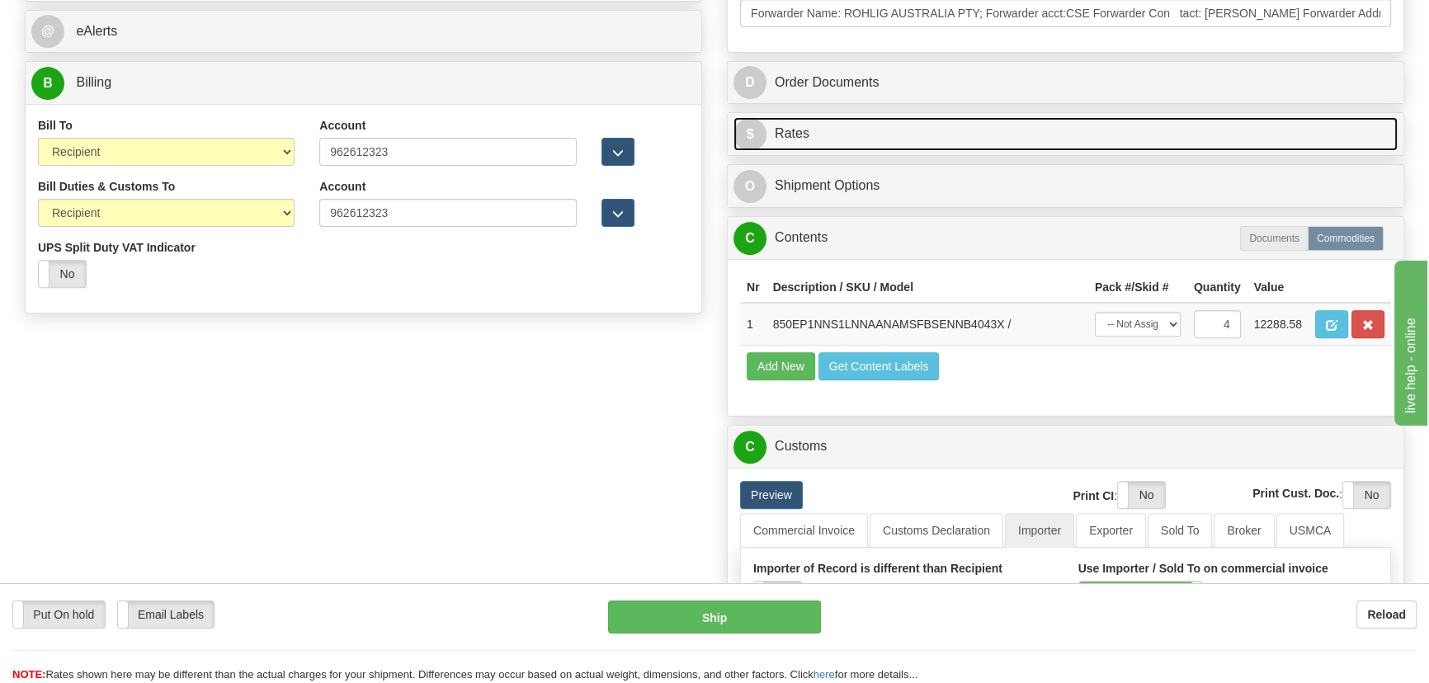
click at [1224, 131] on link "$ Rates" at bounding box center [1065, 134] width 664 height 34
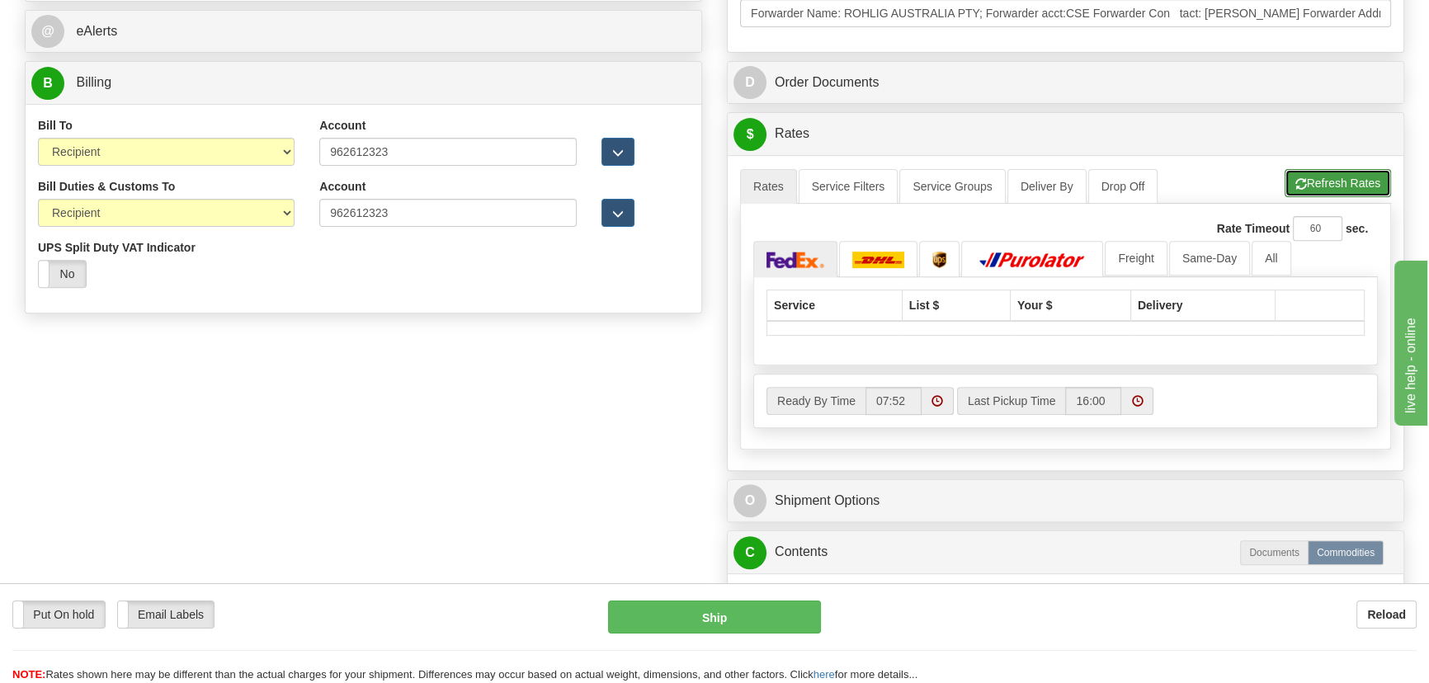
click at [1303, 181] on button "Refresh Rates" at bounding box center [1337, 183] width 106 height 28
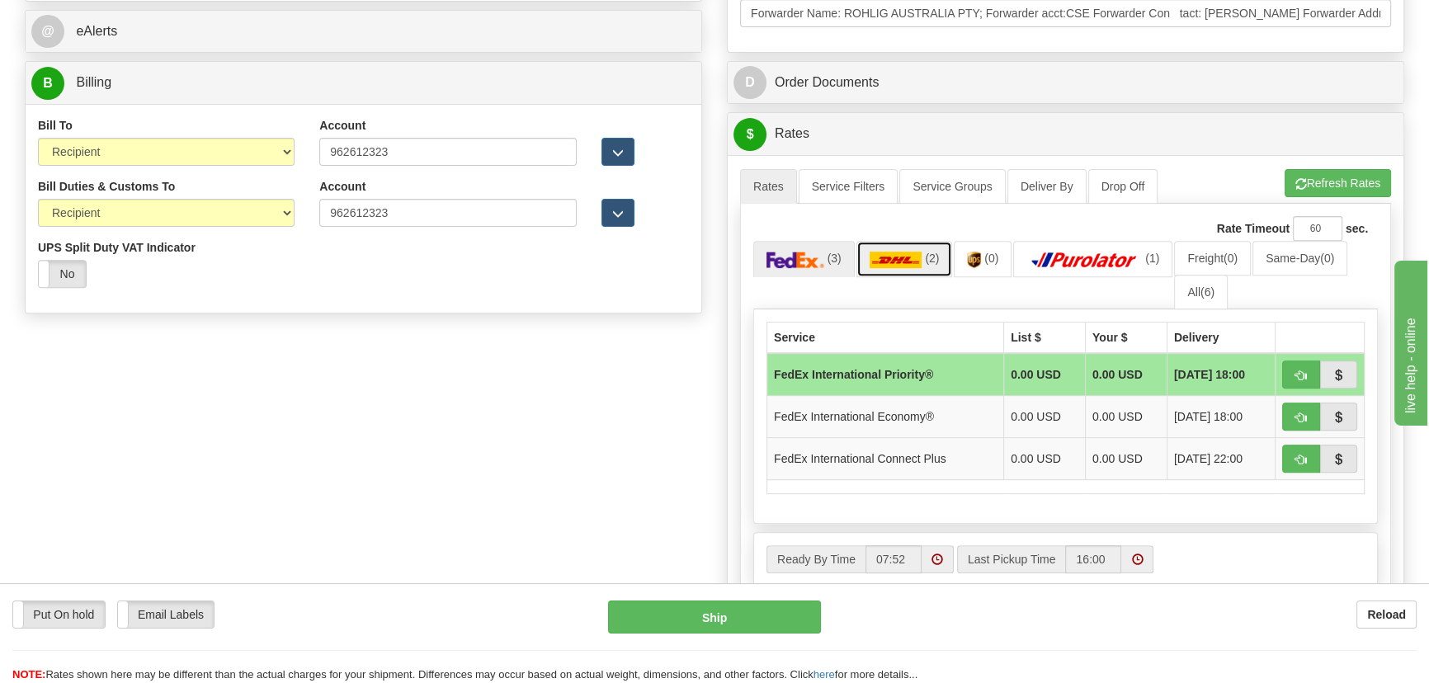
click at [921, 252] on link "(2)" at bounding box center [904, 258] width 97 height 35
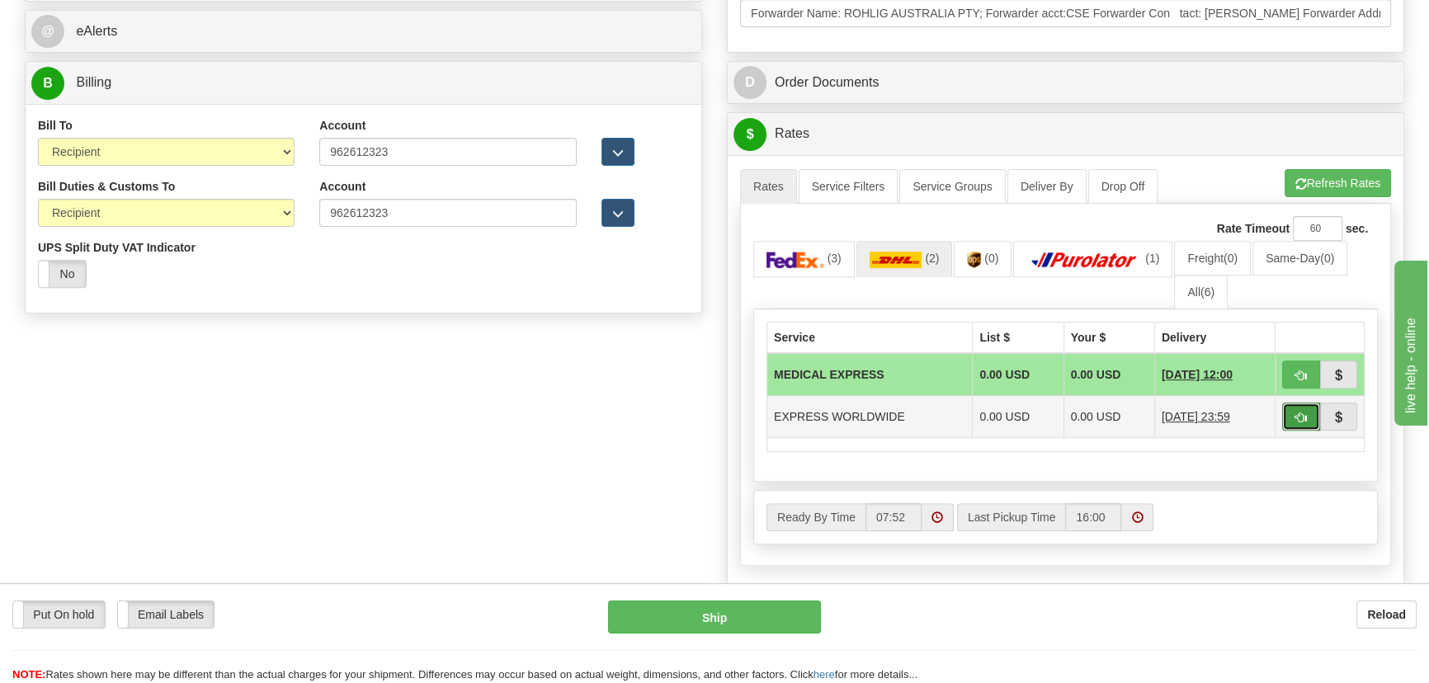
click at [1293, 410] on button "button" at bounding box center [1301, 417] width 38 height 28
type input "P"
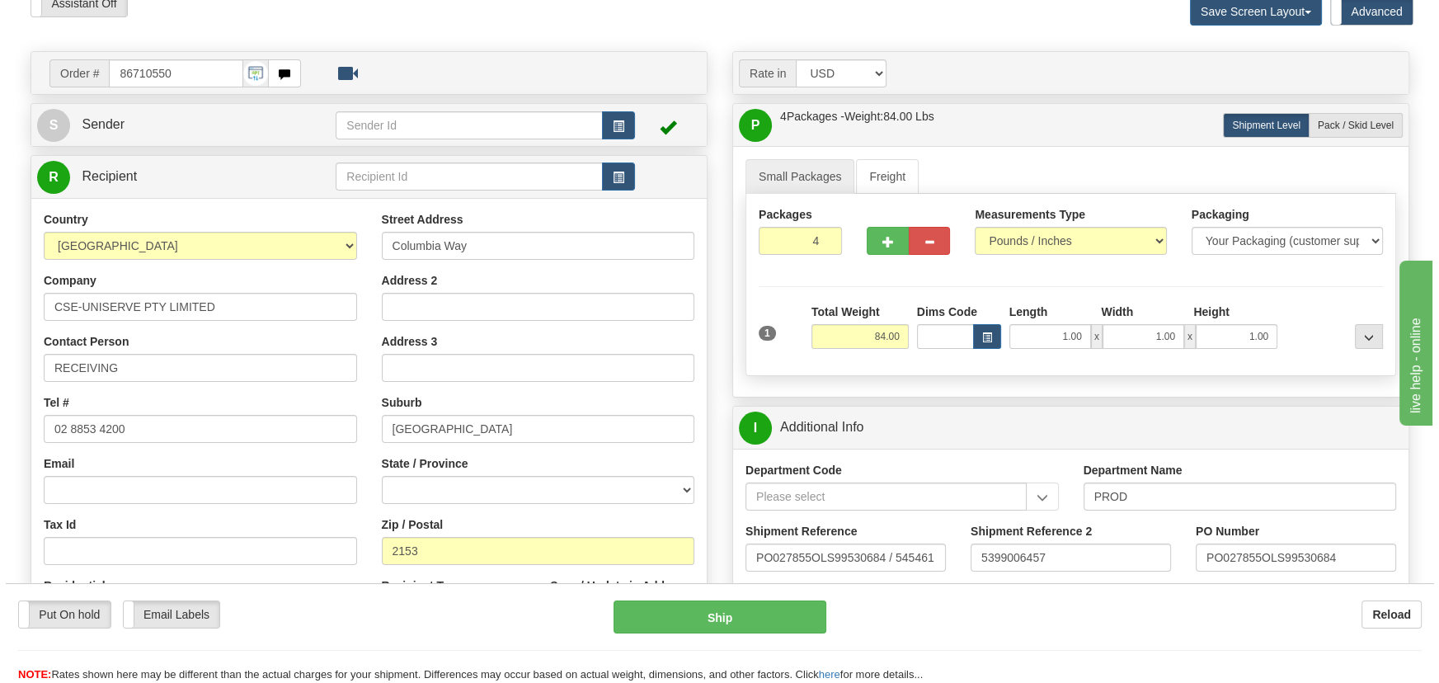
scroll to position [74, 0]
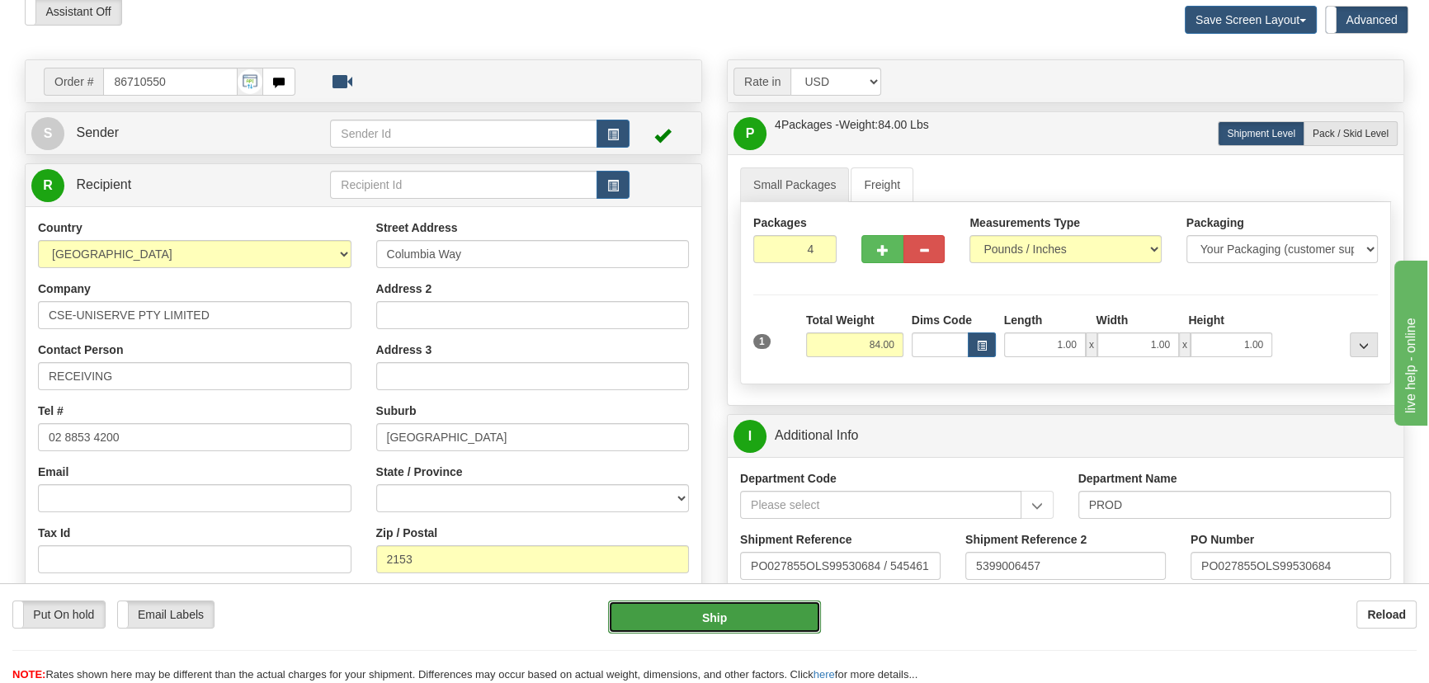
click at [781, 615] on button "Ship" at bounding box center [715, 617] width 214 height 33
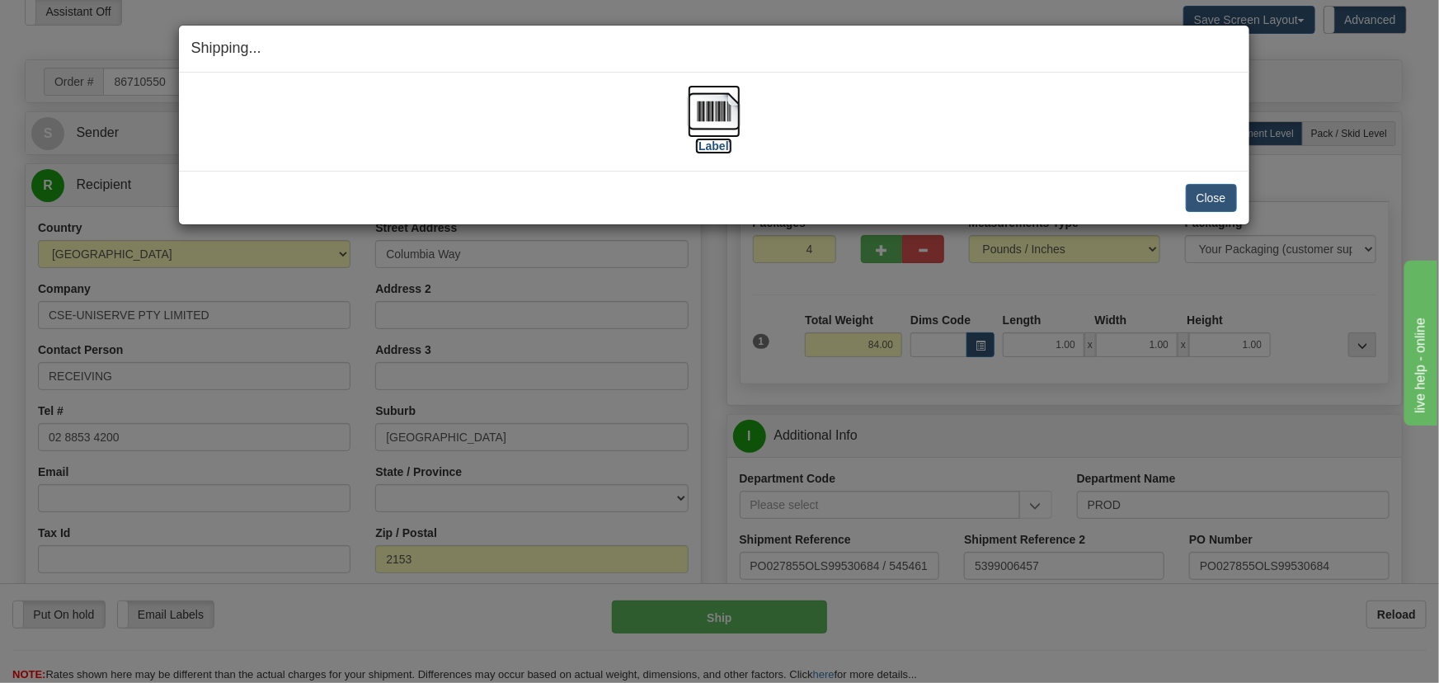
click at [709, 120] on img at bounding box center [714, 111] width 53 height 53
click at [1214, 191] on button "Close" at bounding box center [1211, 198] width 51 height 28
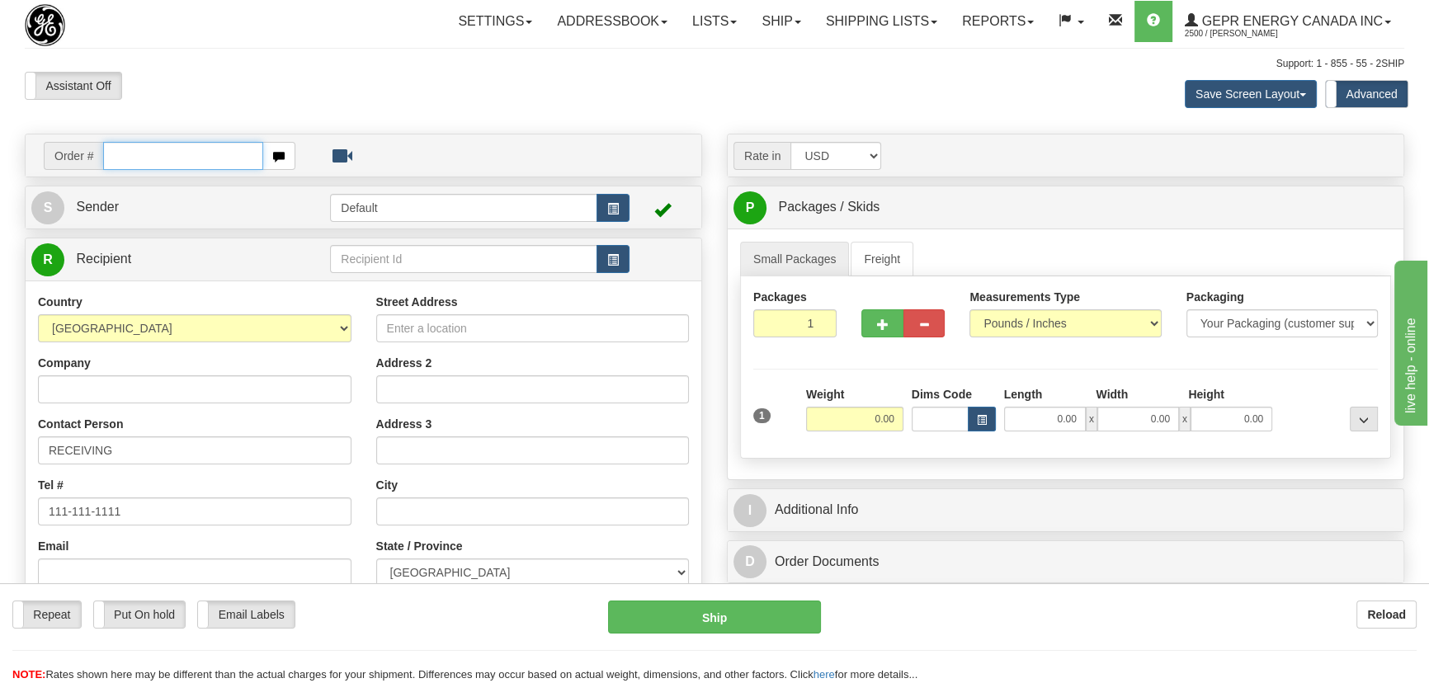
paste input "0086710354"
click at [124, 158] on input "0086710354" at bounding box center [183, 156] width 160 height 28
type input "86710354"
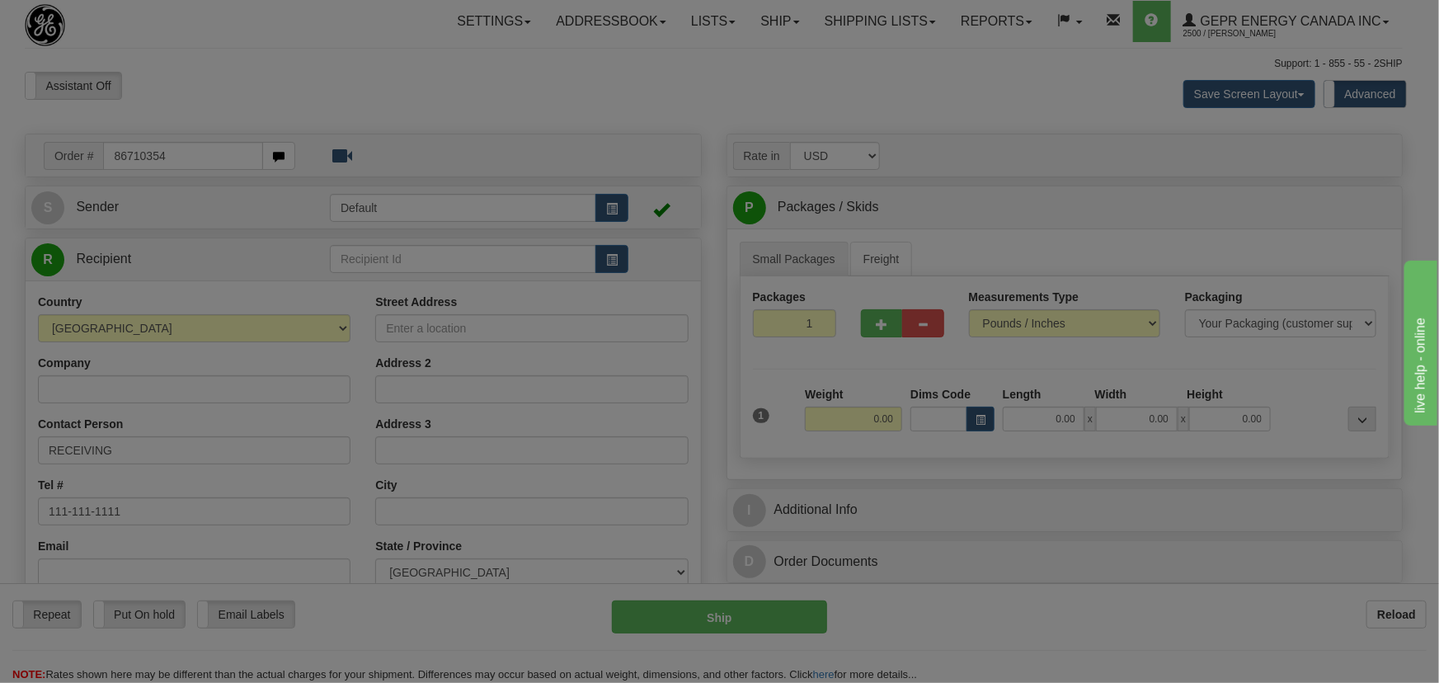
click at [365, 85] on body "Training Course Close Toggle navigation Settings Shipping Preferences New Recip…" at bounding box center [719, 341] width 1439 height 683
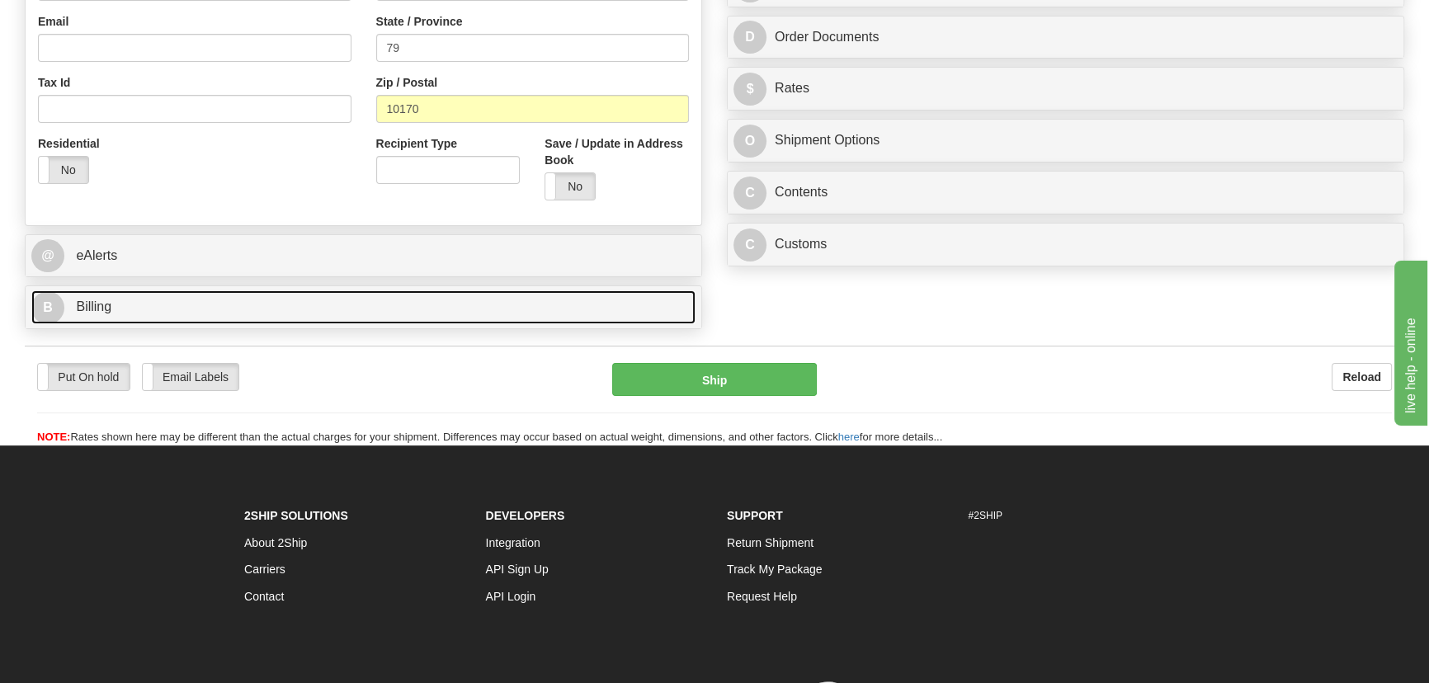
click at [297, 305] on link "B Billing" at bounding box center [363, 307] width 664 height 34
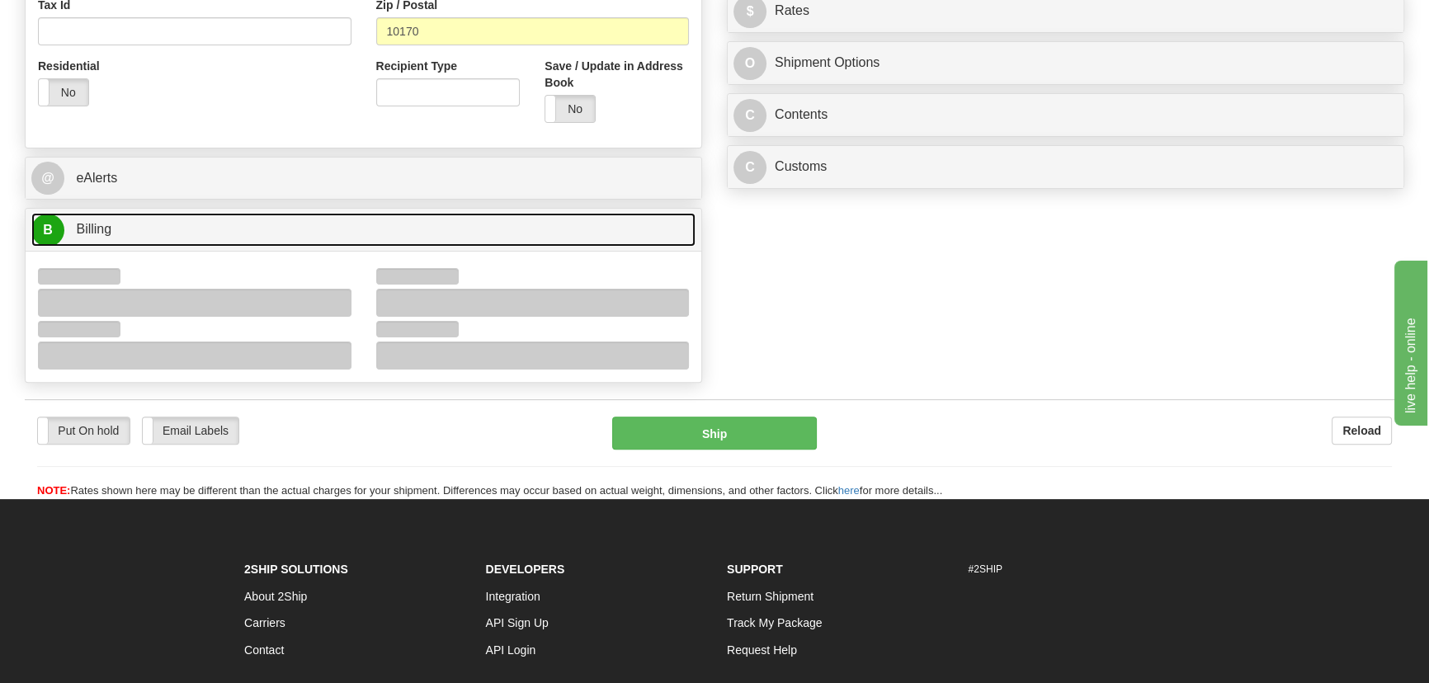
scroll to position [675, 0]
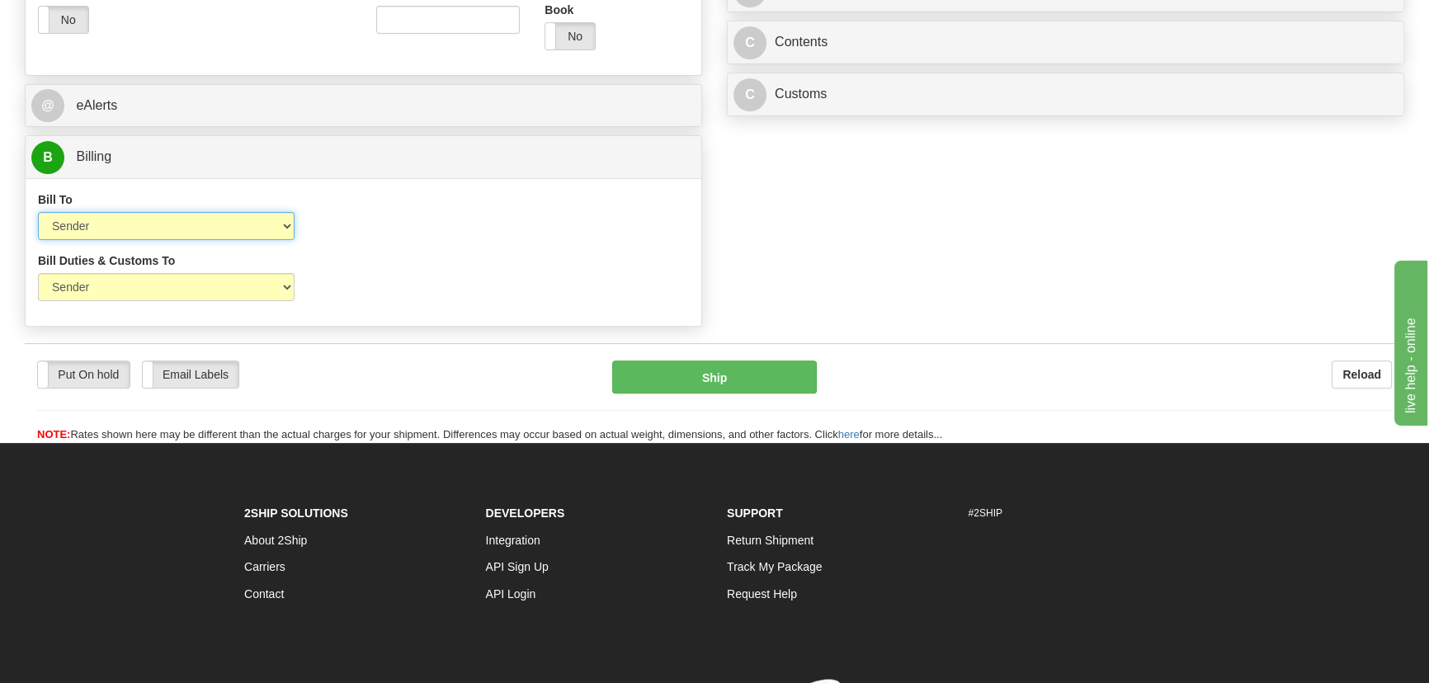
click at [148, 228] on select "Sender Recipient Third Party Collect" at bounding box center [166, 226] width 257 height 28
select select "2"
click at [38, 212] on select "Sender Recipient Third Party Collect" at bounding box center [166, 226] width 257 height 28
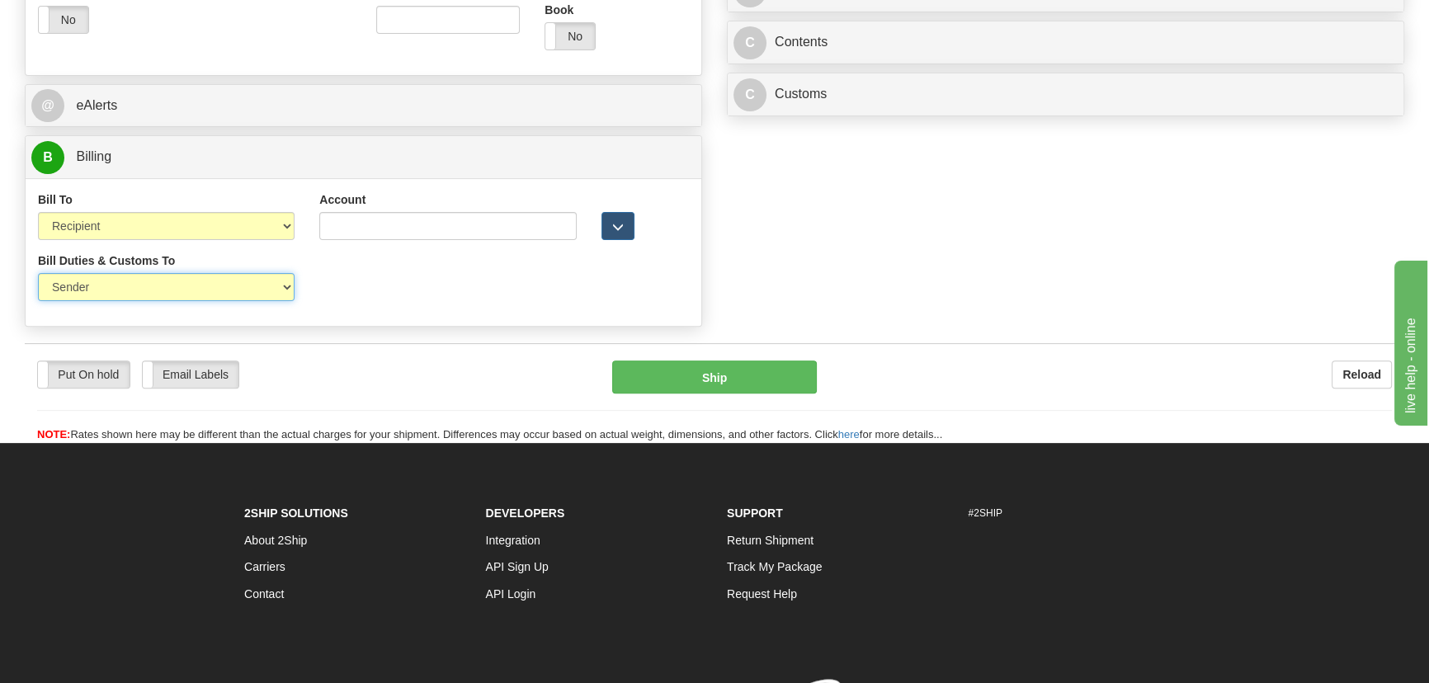
drag, startPoint x: 128, startPoint y: 290, endPoint x: 124, endPoint y: 299, distance: 10.0
click at [125, 297] on select "Sender Recipient Third Party" at bounding box center [166, 287] width 257 height 28
select select "2"
click at [38, 273] on select "Sender Recipient Third Party" at bounding box center [166, 287] width 257 height 28
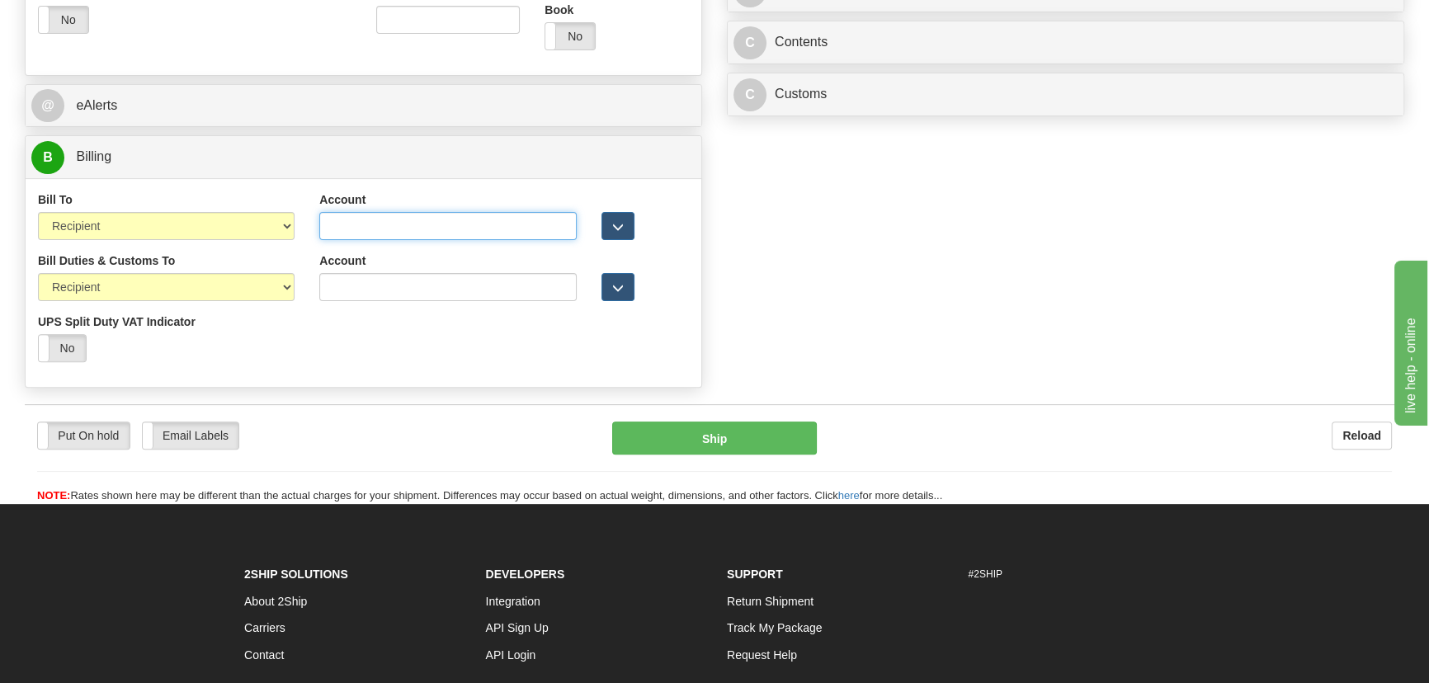
click at [368, 219] on input "Account" at bounding box center [447, 226] width 257 height 28
paste input "222055733"
type input "222055733"
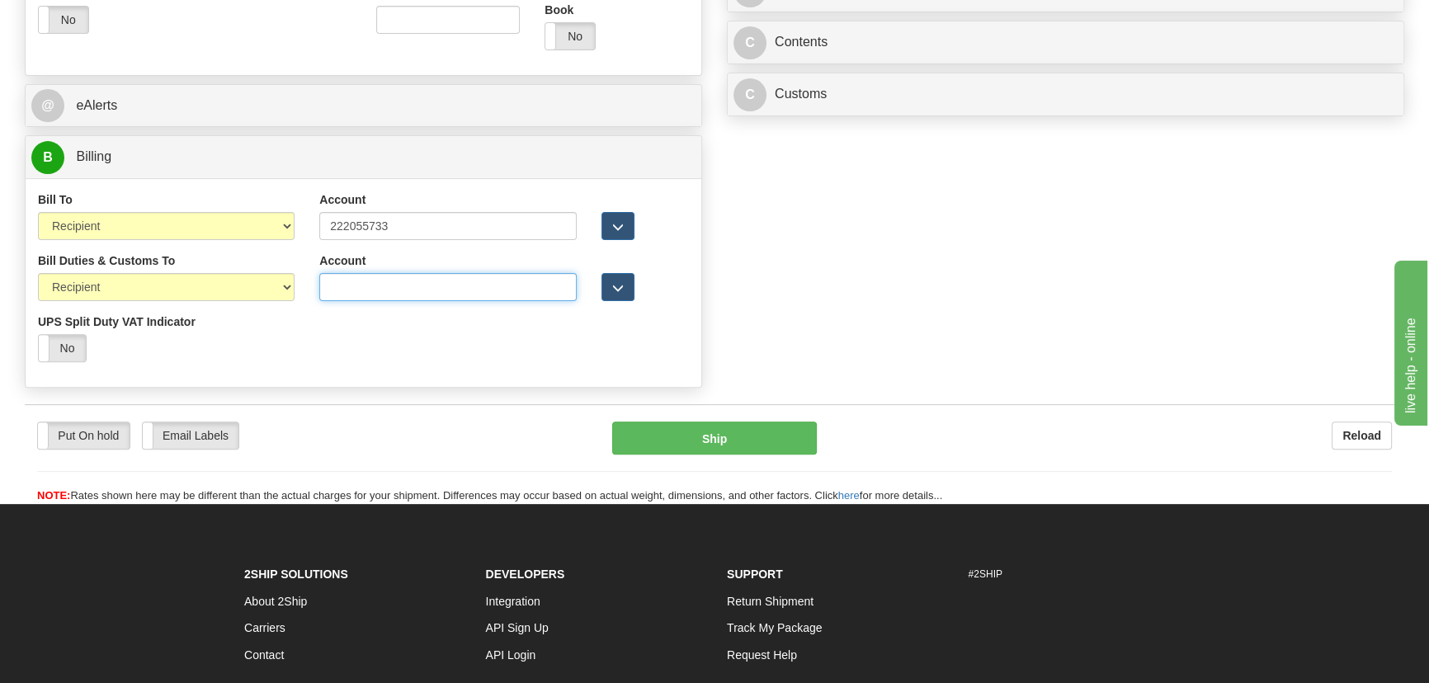
click at [340, 278] on input "Account" at bounding box center [447, 287] width 257 height 28
paste input "222055733"
type input "222055733"
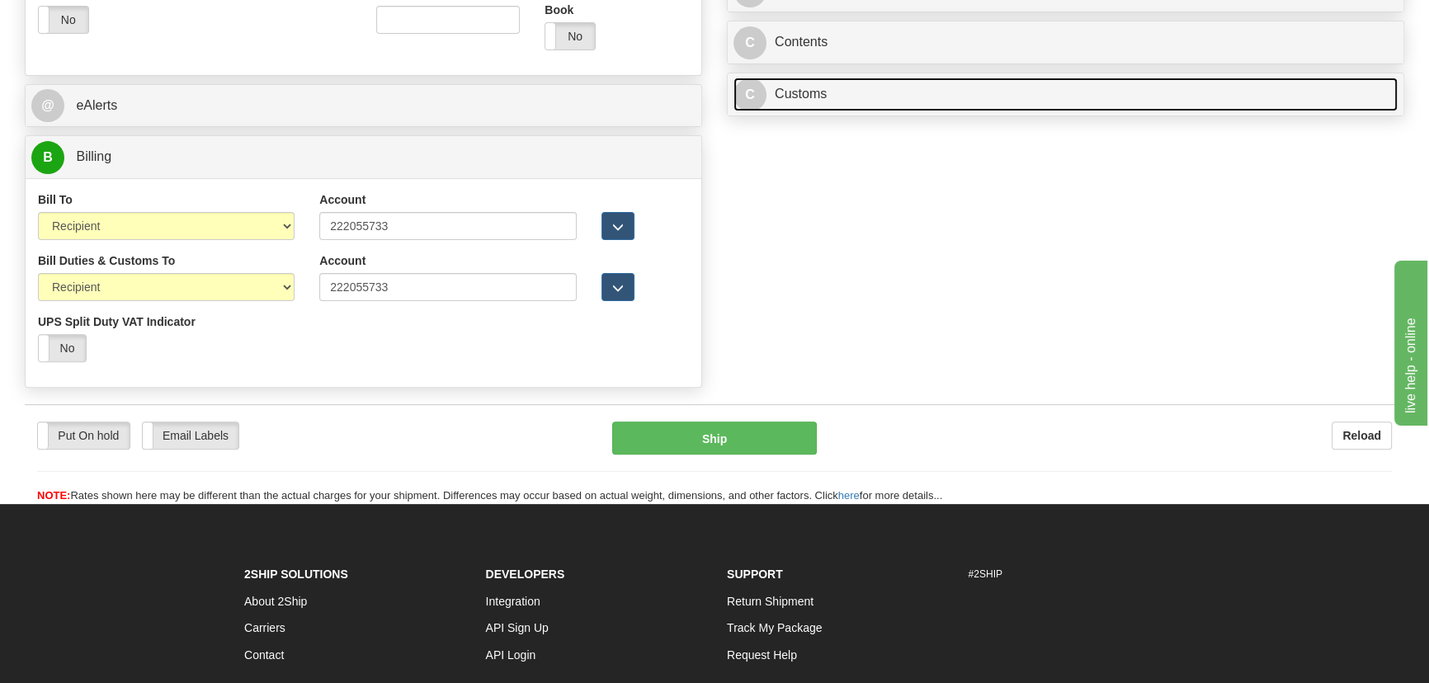
click at [931, 101] on link "C Customs" at bounding box center [1065, 95] width 664 height 34
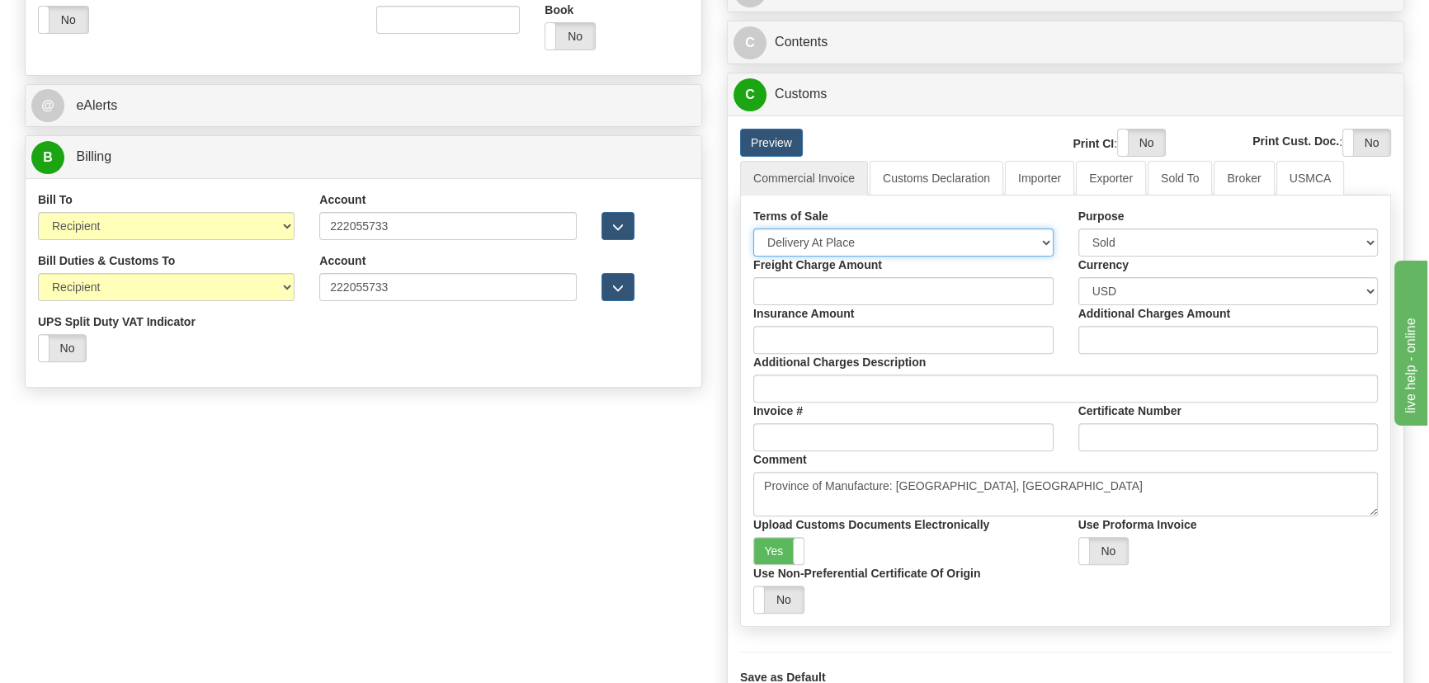
click at [901, 239] on select "Free Carrier Free On Board Ex Works Delivered Duty Unpaid Delivered Duty Paid C…" at bounding box center [903, 242] width 300 height 28
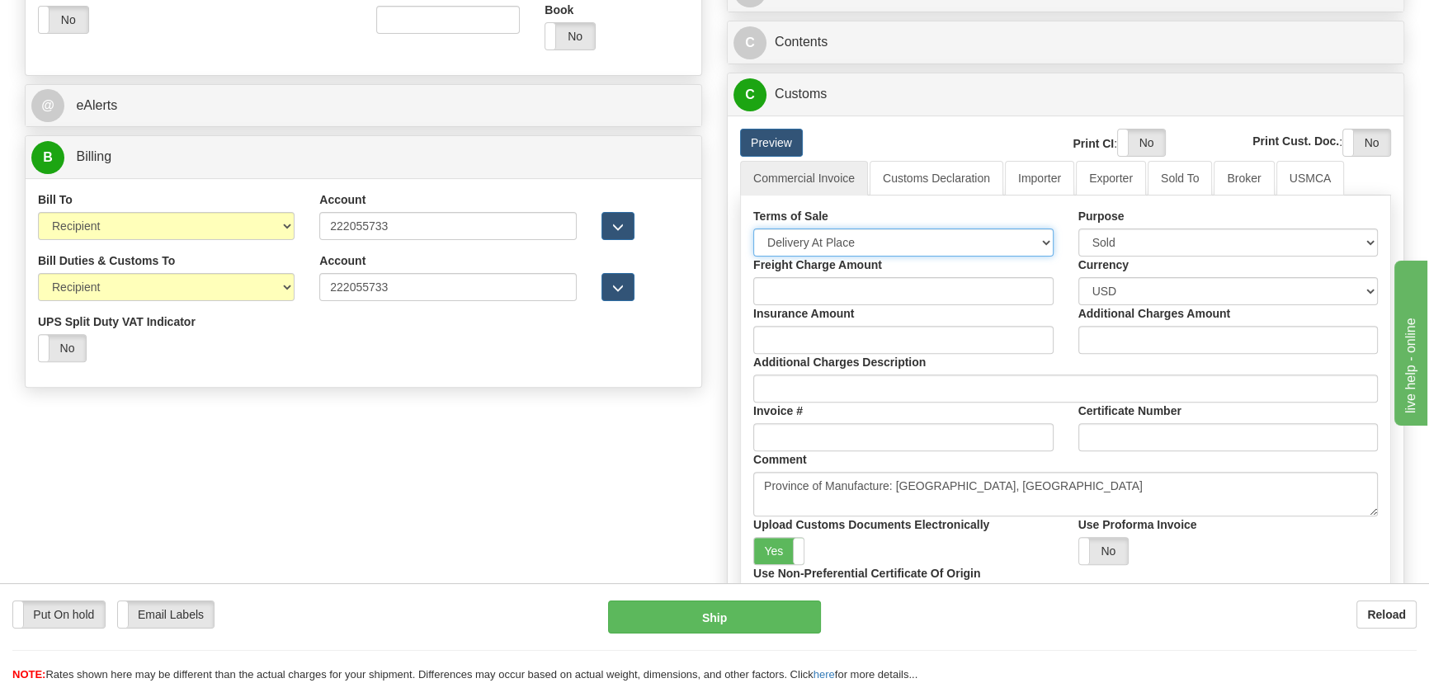
select select "7"
click at [753, 228] on select "Free Carrier Free On Board Ex Works Delivered Duty Unpaid Delivered Duty Paid C…" at bounding box center [903, 242] width 300 height 28
click at [1022, 187] on link "Importer" at bounding box center [1039, 178] width 69 height 35
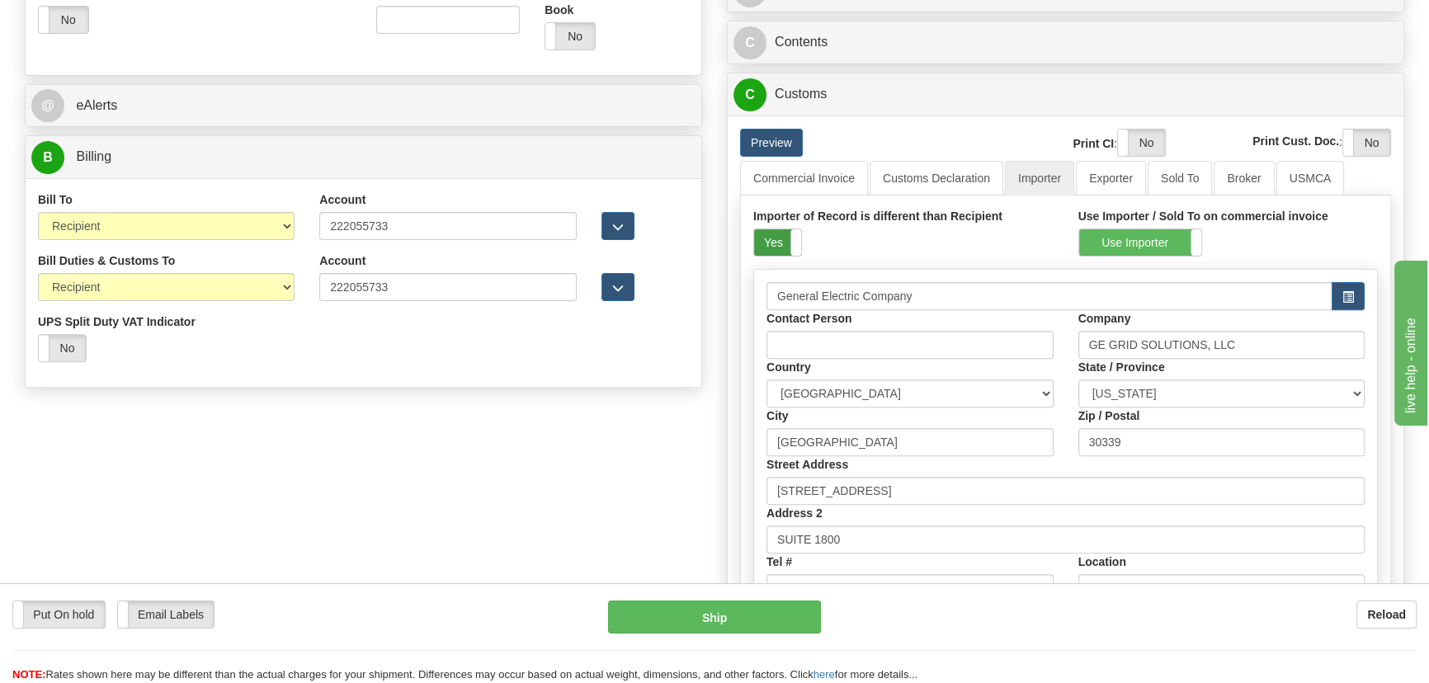
click at [775, 231] on label "Yes" at bounding box center [777, 242] width 47 height 26
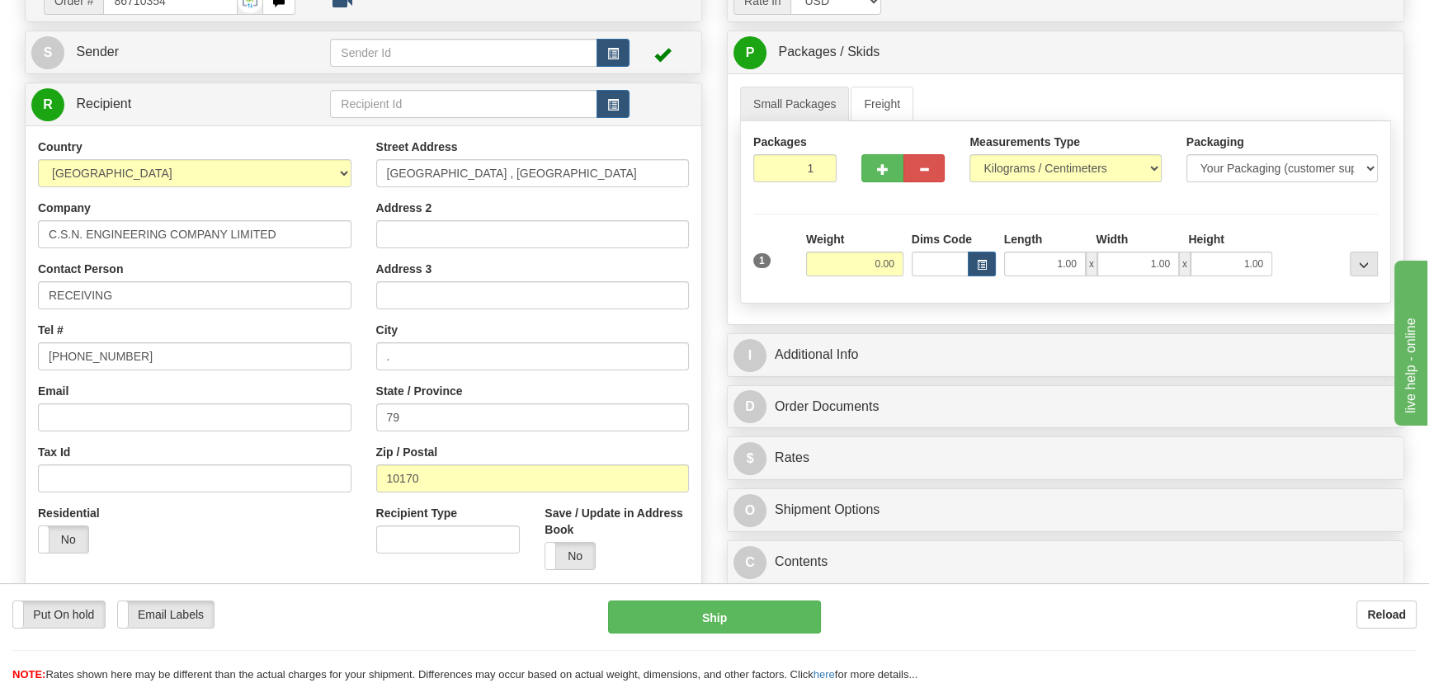
scroll to position [149, 0]
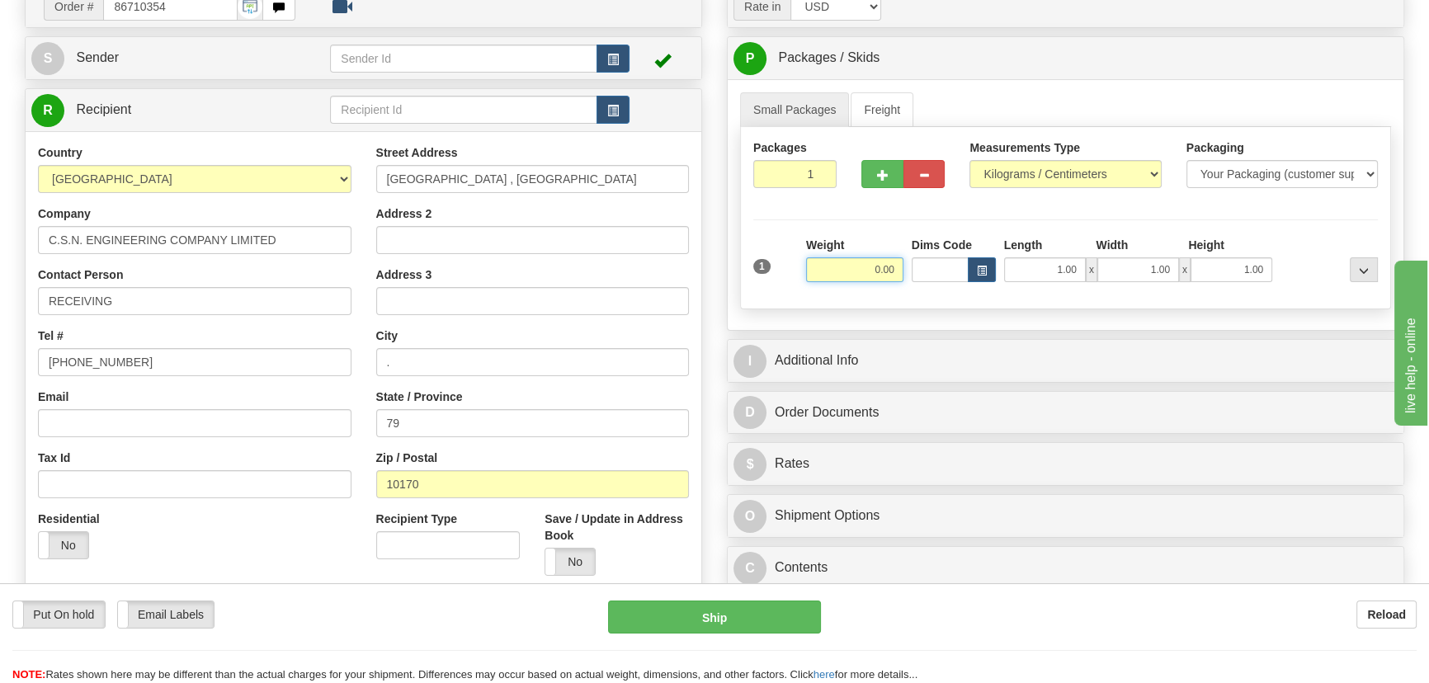
drag, startPoint x: 850, startPoint y: 270, endPoint x: 954, endPoint y: 283, distance: 104.8
click at [952, 284] on div "1 Weight 0.00 Dims Code 1.00" at bounding box center [1065, 266] width 633 height 59
type input "22.00"
click at [1081, 181] on select "Pounds / Inches Kilograms / Centimeters" at bounding box center [1064, 174] width 191 height 28
select select "0"
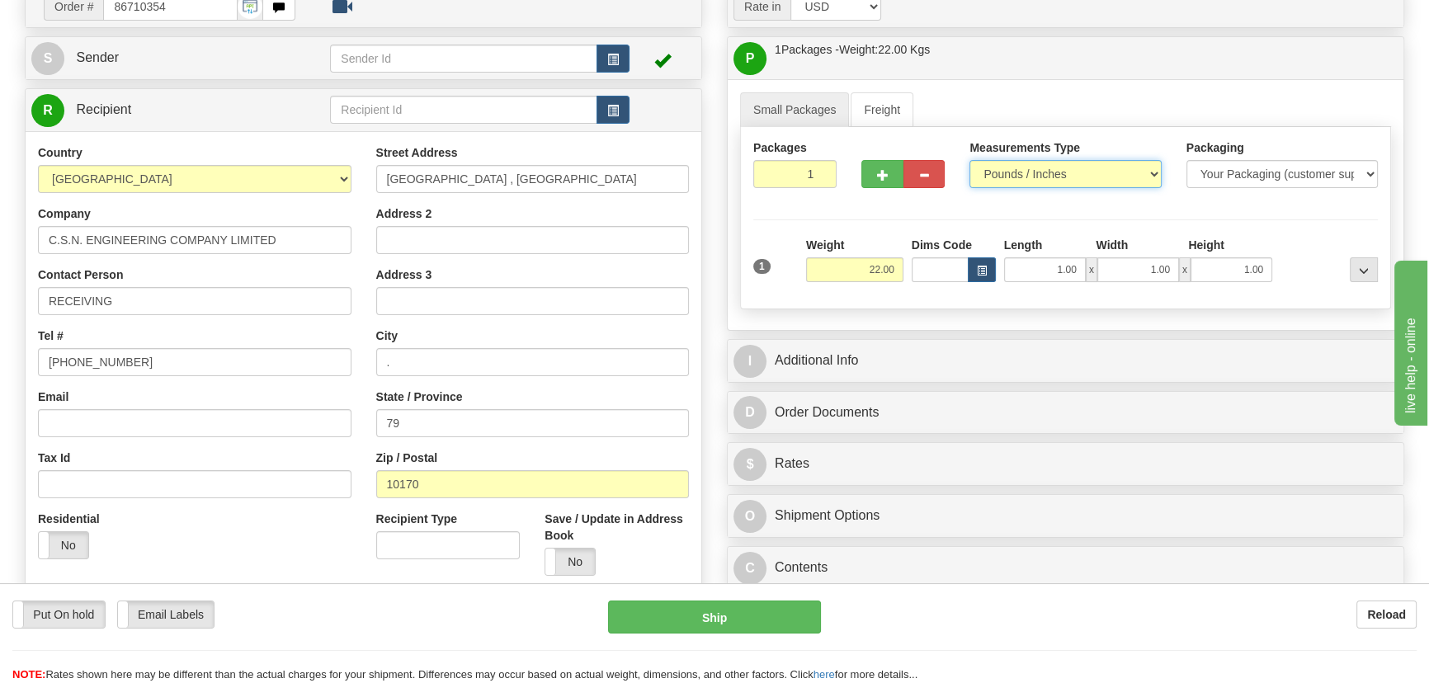
click at [969, 160] on select "Pounds / Inches Kilograms / Centimeters" at bounding box center [1064, 174] width 191 height 28
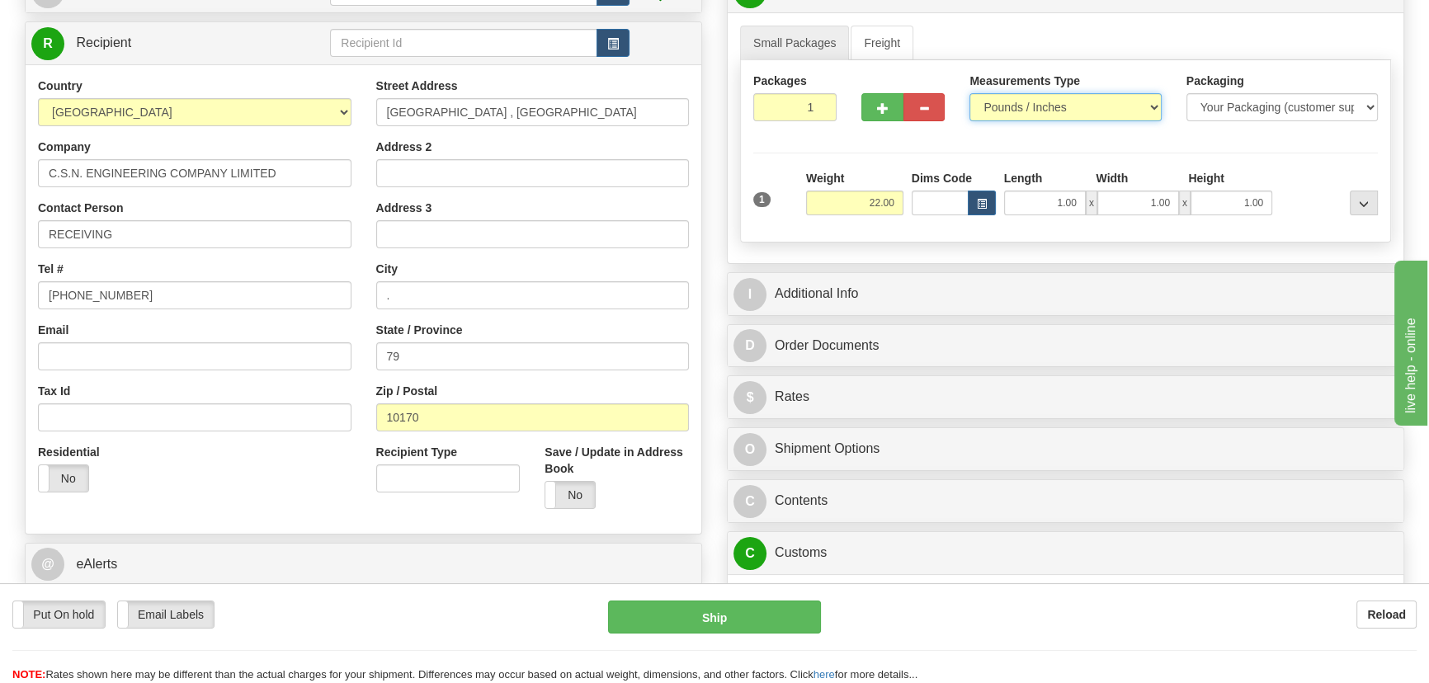
scroll to position [299, 0]
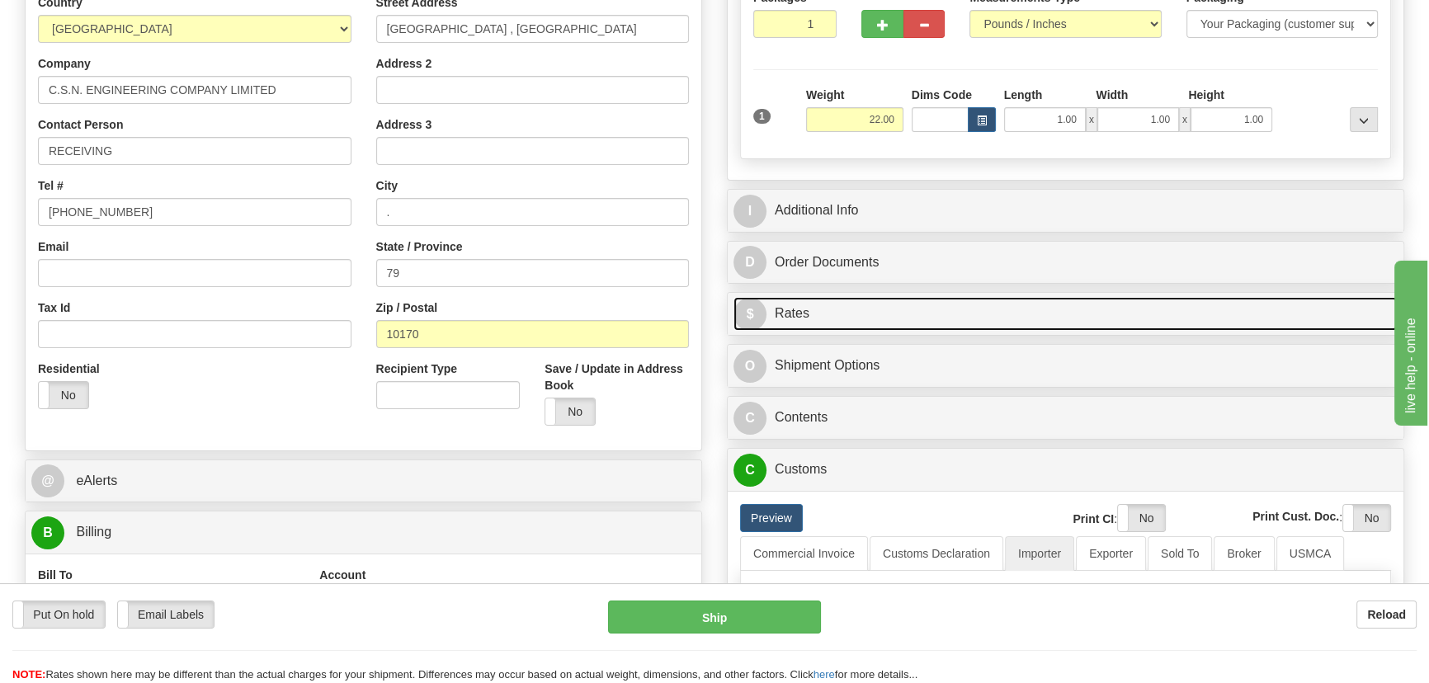
click at [996, 297] on link "$ Rates" at bounding box center [1065, 314] width 664 height 34
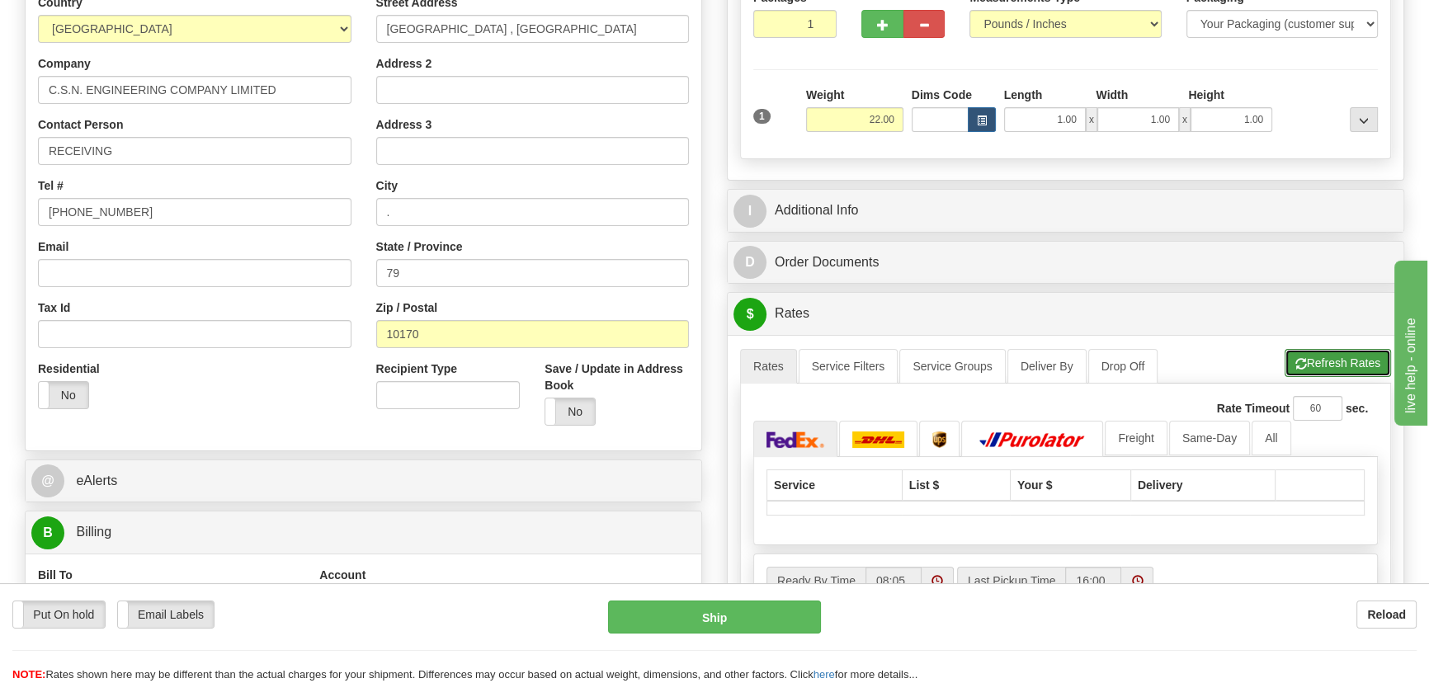
click at [1337, 366] on button "Refresh Rates" at bounding box center [1337, 363] width 106 height 28
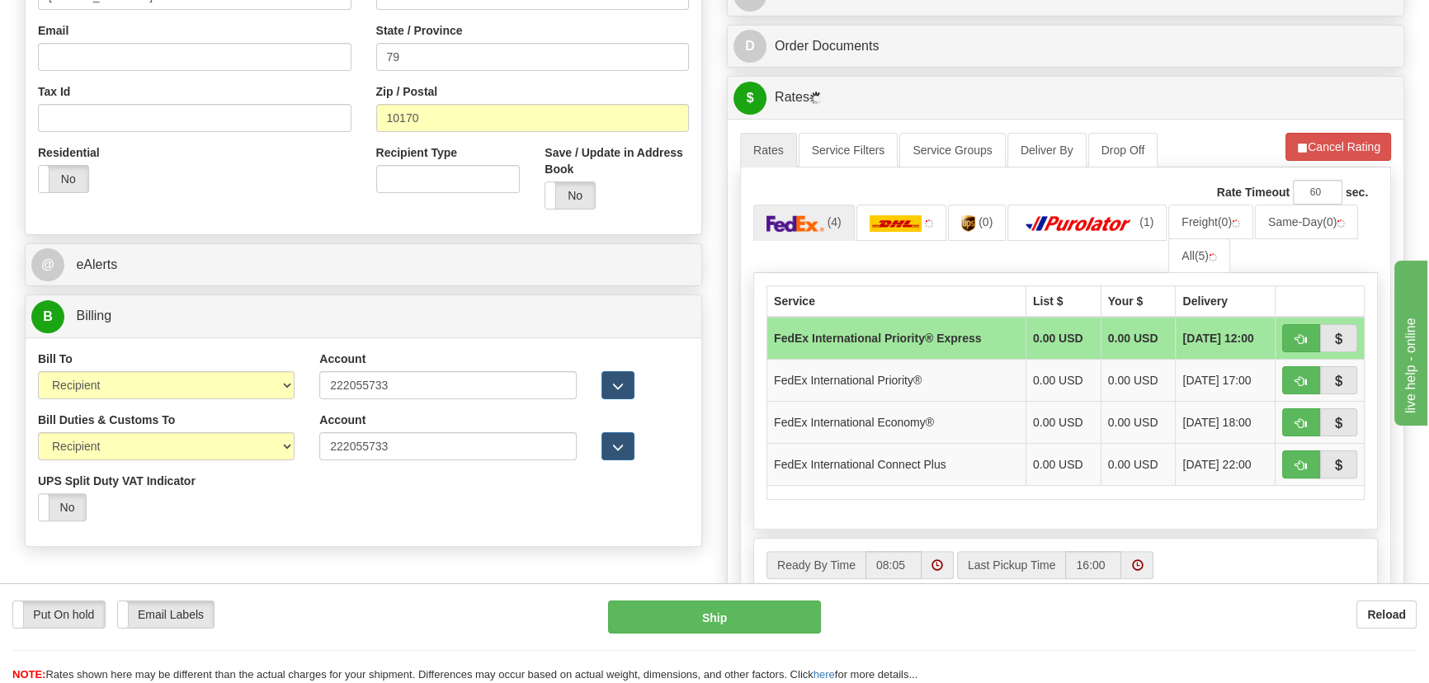
scroll to position [525, 0]
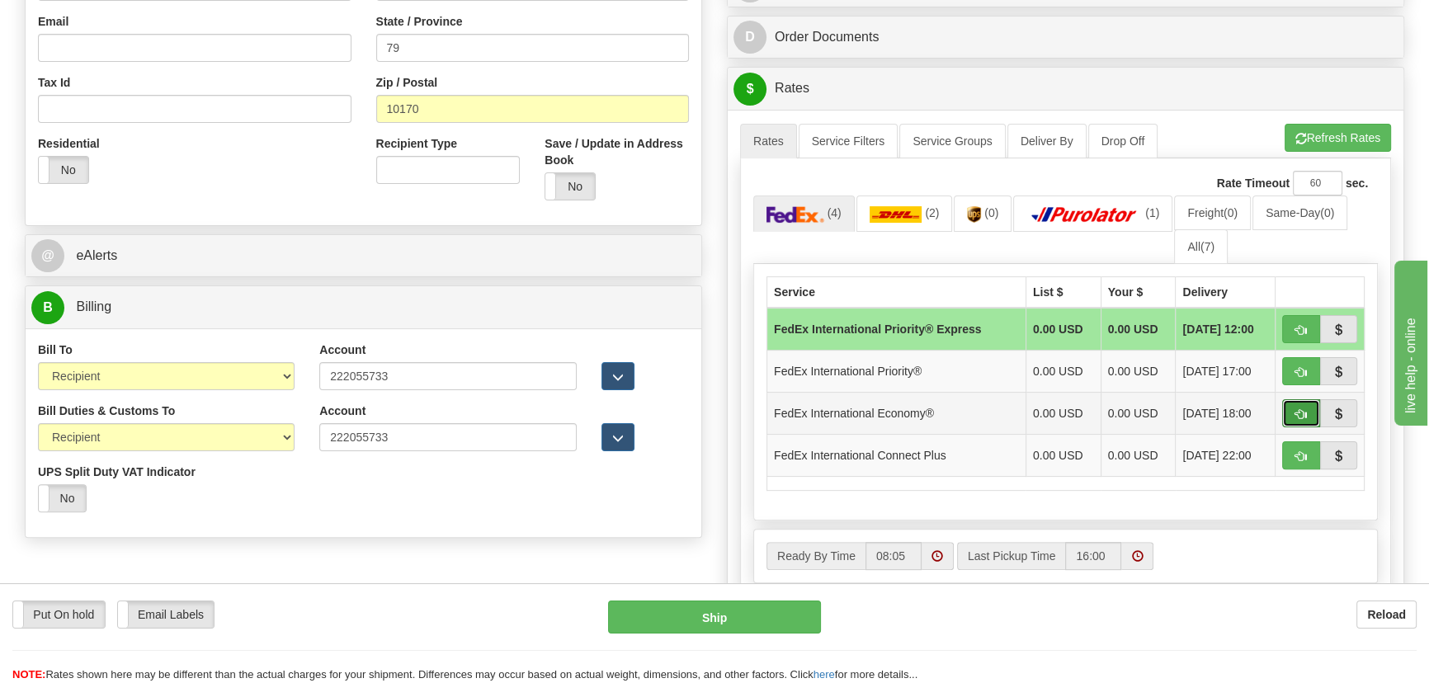
click at [1303, 410] on span "button" at bounding box center [1301, 414] width 12 height 11
type input "03"
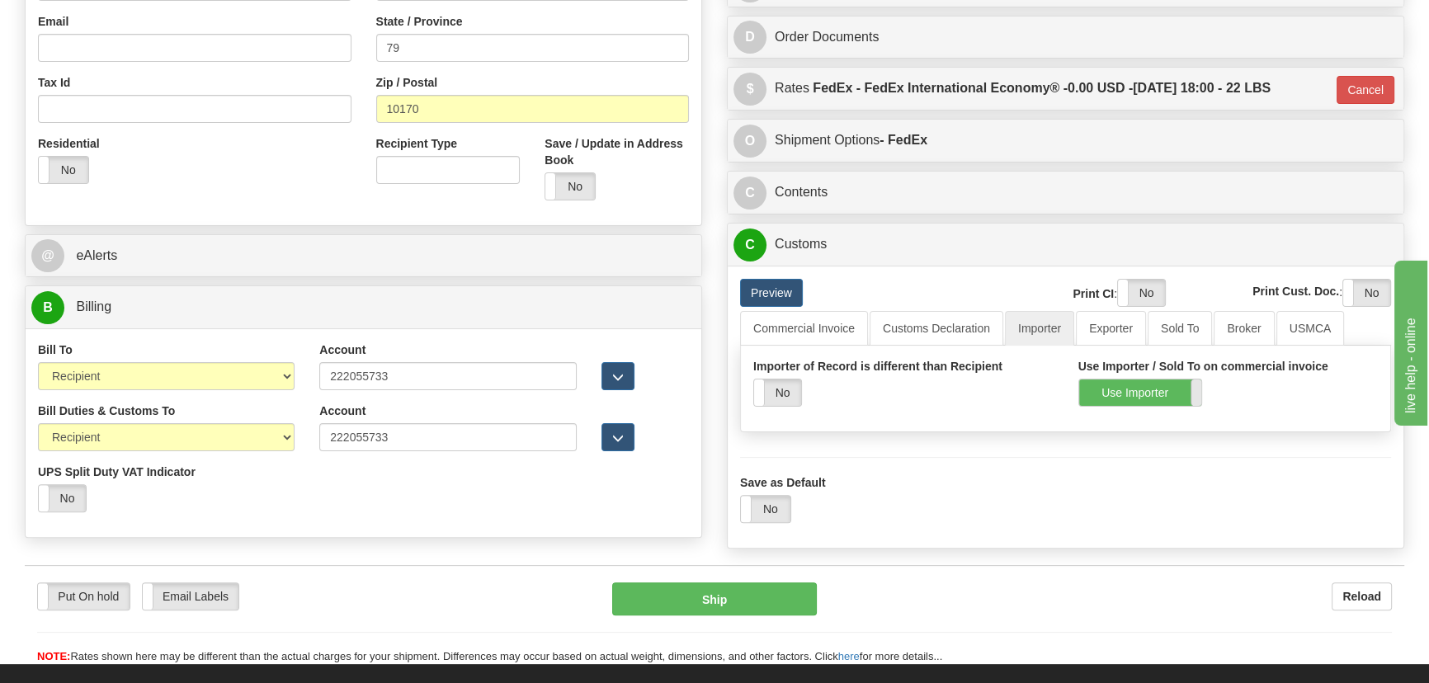
scroll to position [299, 0]
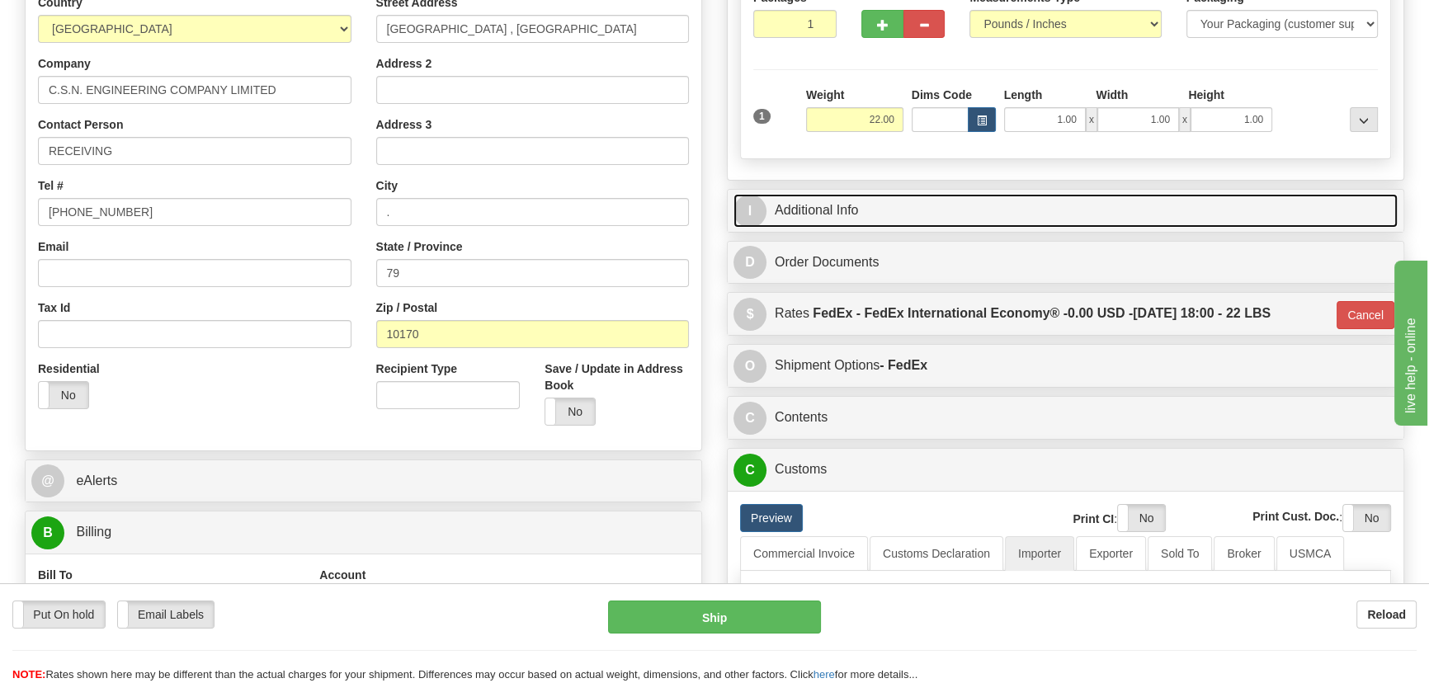
click at [1211, 207] on link "I Additional Info" at bounding box center [1065, 211] width 664 height 34
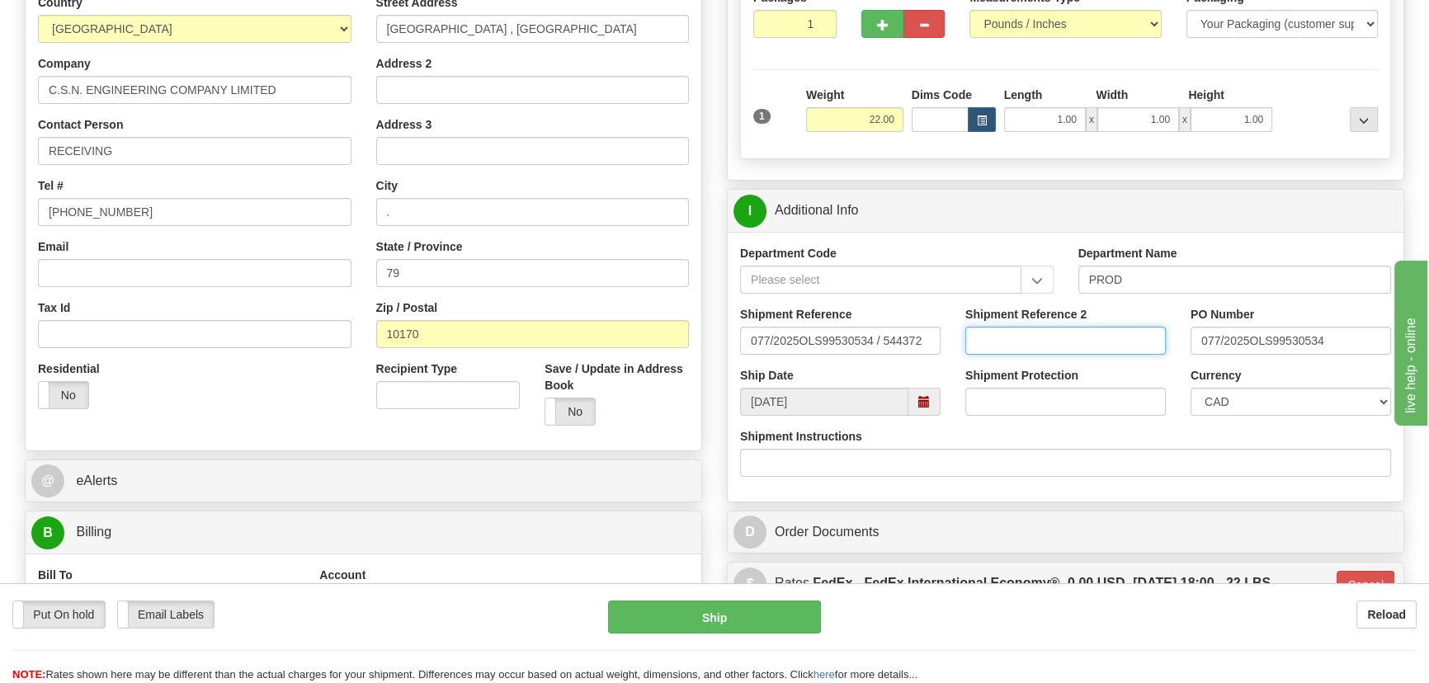
click at [1093, 348] on input "Shipment Reference 2" at bounding box center [1065, 341] width 200 height 28
paste input "5399006379"
type input "5399006379"
click at [1237, 395] on select "CAD USD EUR ZAR [PERSON_NAME] ARN AUD AUS AWG BBD BFR BGN BHD BMD BND BRC BRL C…" at bounding box center [1290, 402] width 200 height 28
select select "1"
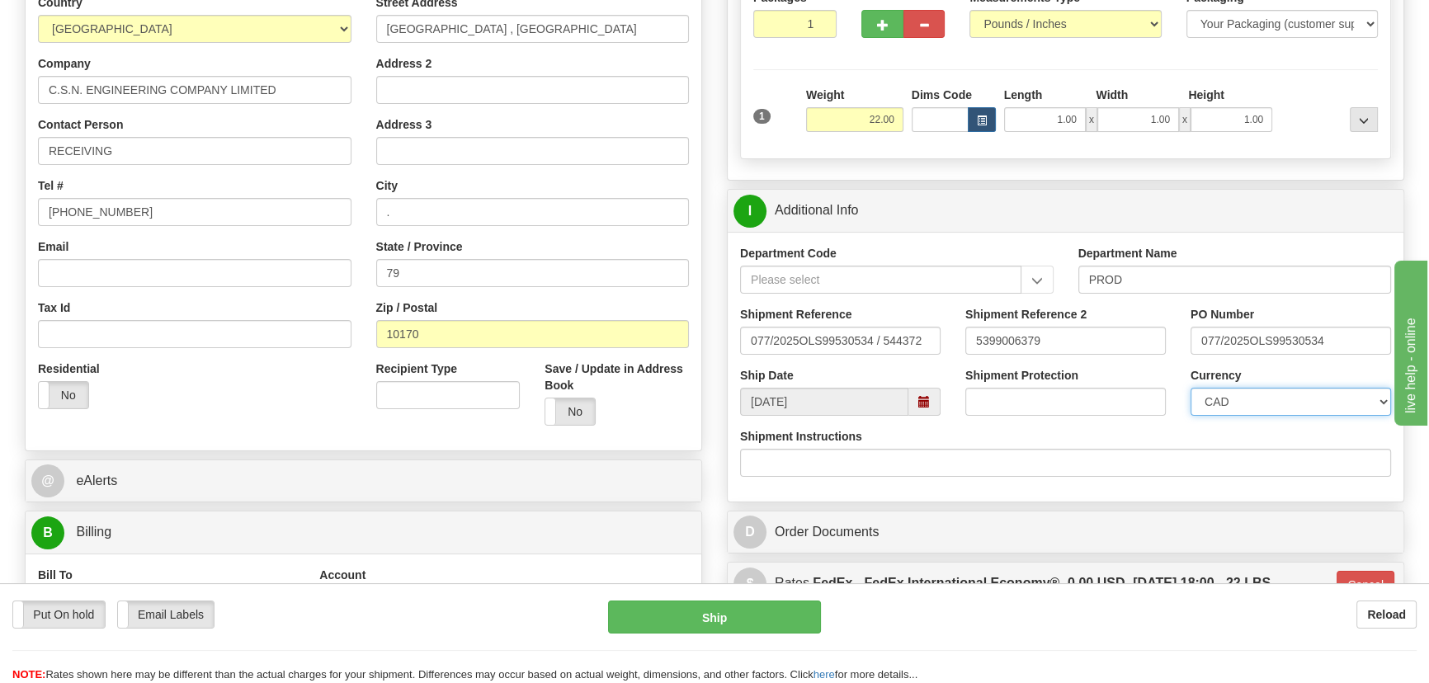
click at [1190, 388] on select "CAD USD EUR ZAR [PERSON_NAME] ARN AUD AUS AWG BBD BFR BGN BHD BMD BND BRC BRL C…" at bounding box center [1290, 402] width 200 height 28
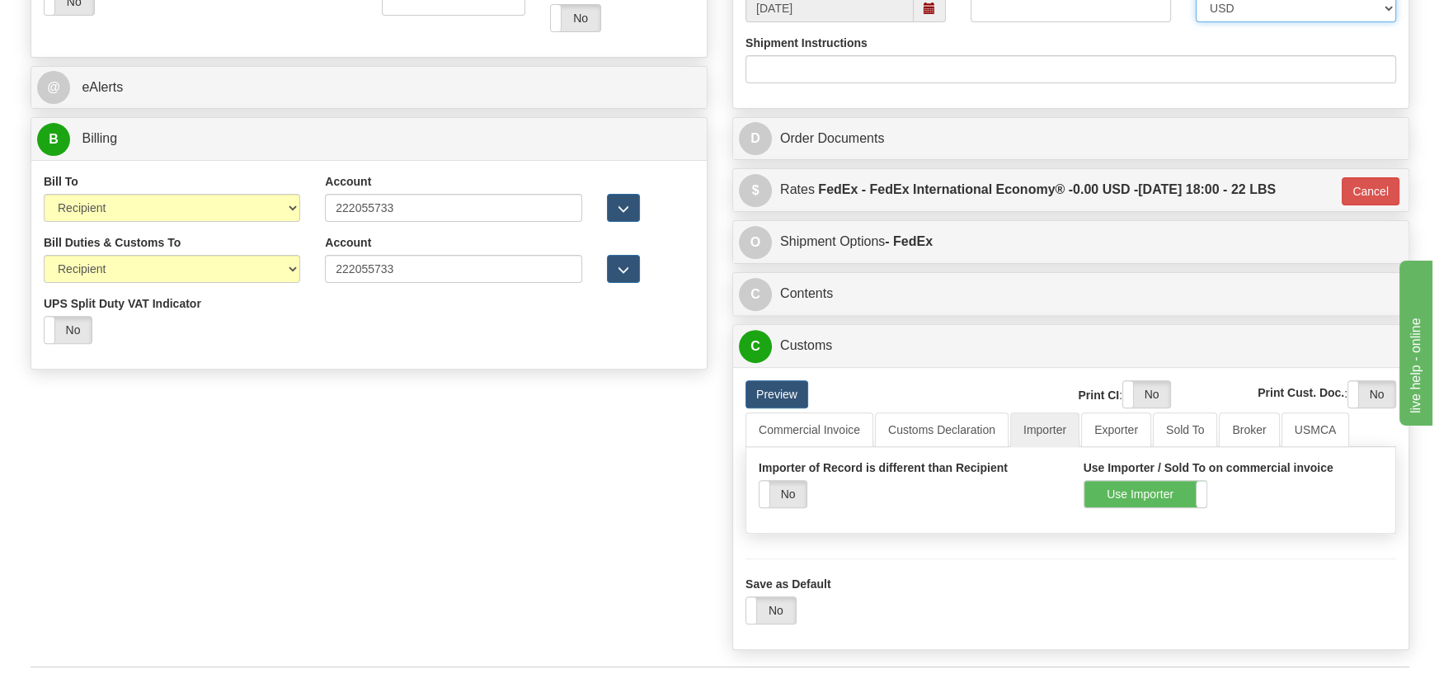
scroll to position [825, 0]
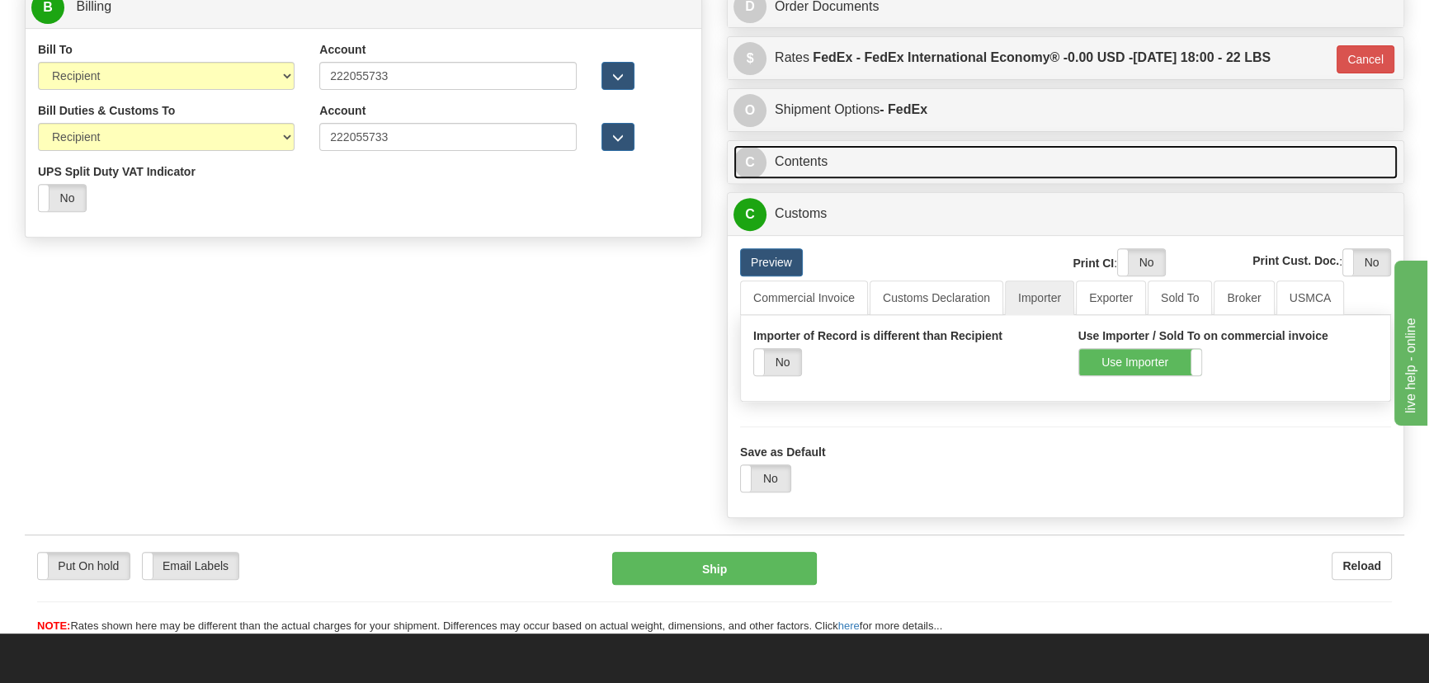
click at [1109, 163] on link "C Contents" at bounding box center [1065, 162] width 664 height 34
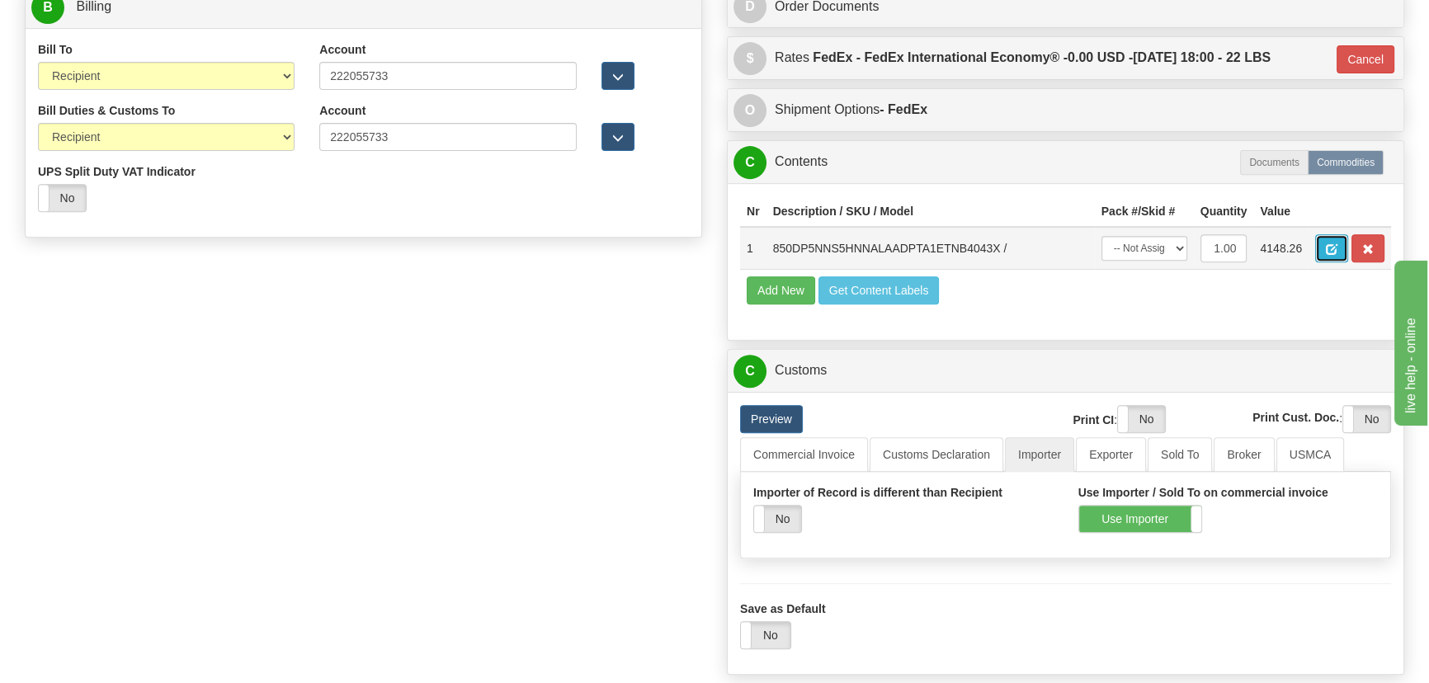
click at [1331, 245] on span "button" at bounding box center [1332, 249] width 12 height 11
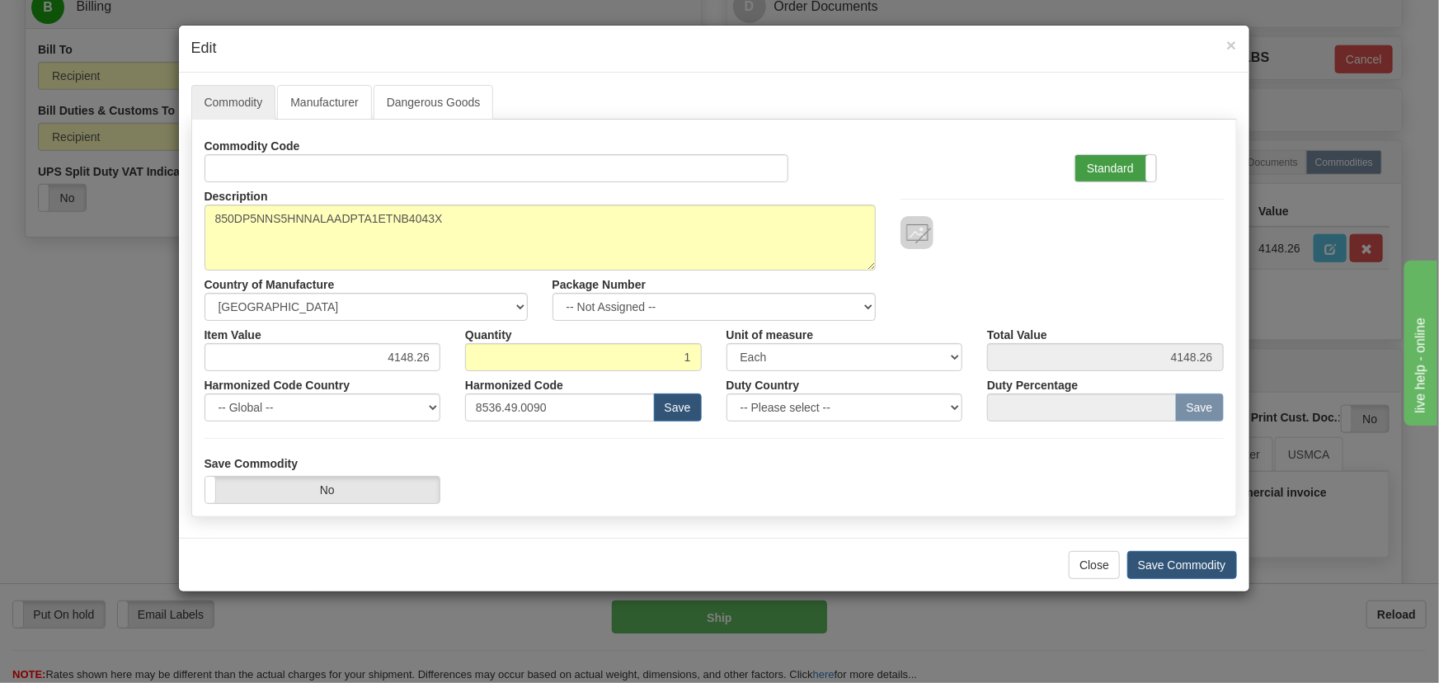
click at [1103, 165] on label "Standard" at bounding box center [1116, 168] width 81 height 26
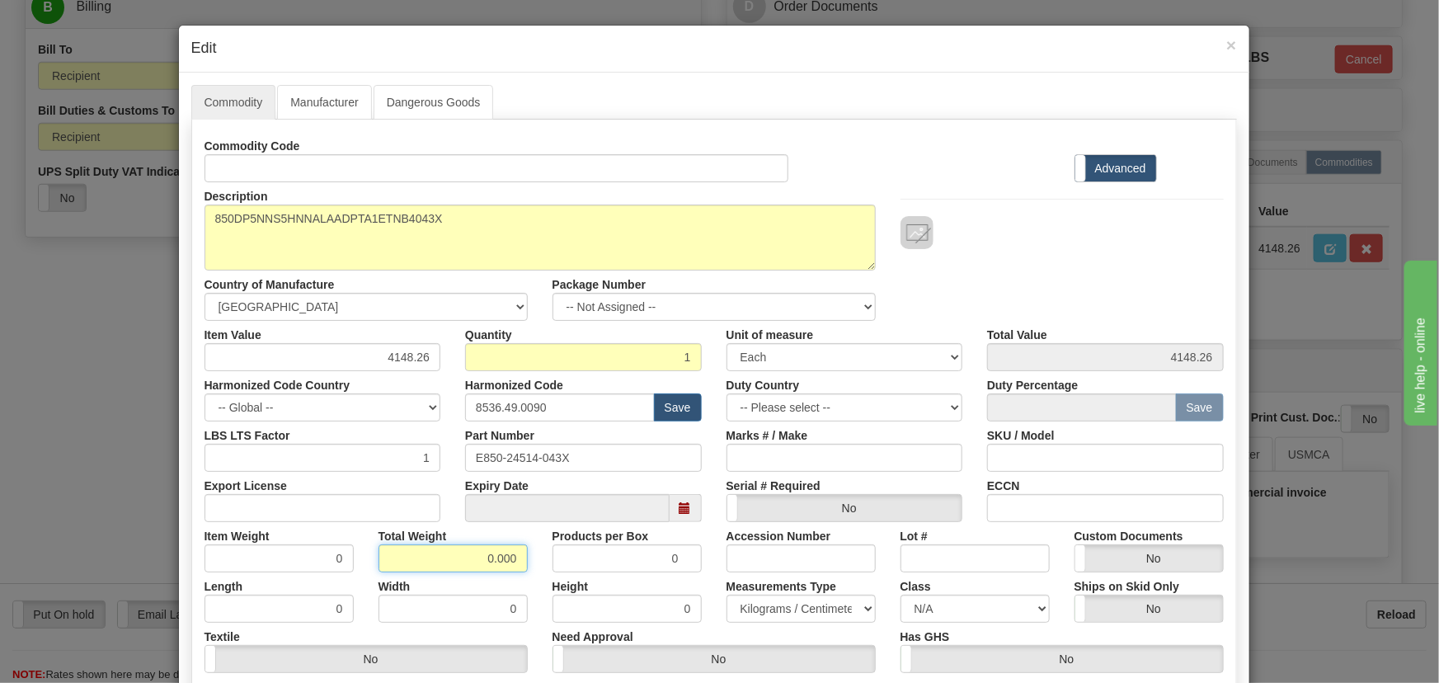
drag, startPoint x: 487, startPoint y: 558, endPoint x: 723, endPoint y: 561, distance: 235.9
click at [723, 561] on div "Item Weight 0 Total Weight 0.000 Products per Box 0 Accession Number Lot # Cust…" at bounding box center [714, 547] width 1044 height 50
type input "02"
type input "2.0000"
click at [1128, 266] on div "Description 850DP5NNS5HNNALAADPTA1ETNB4043X Country of Manufacture -- Unknown -…" at bounding box center [714, 251] width 1044 height 139
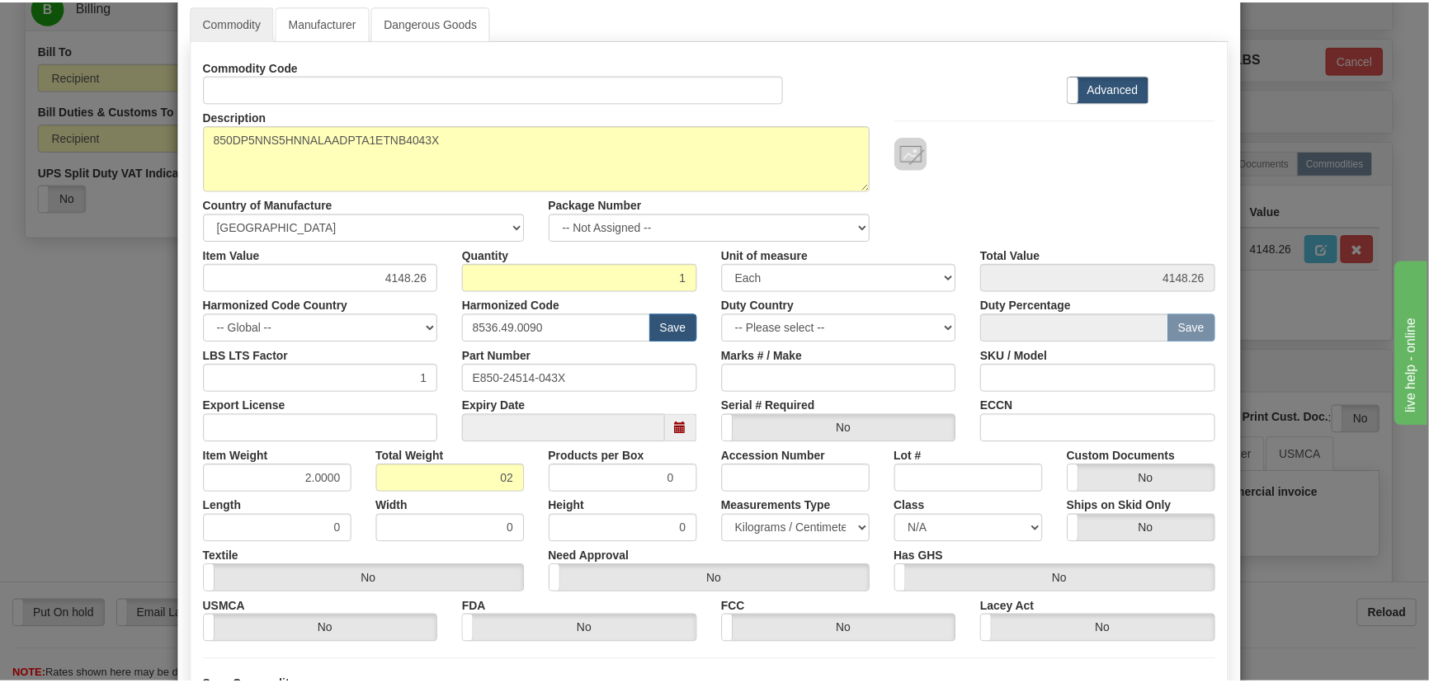
scroll to position [234, 0]
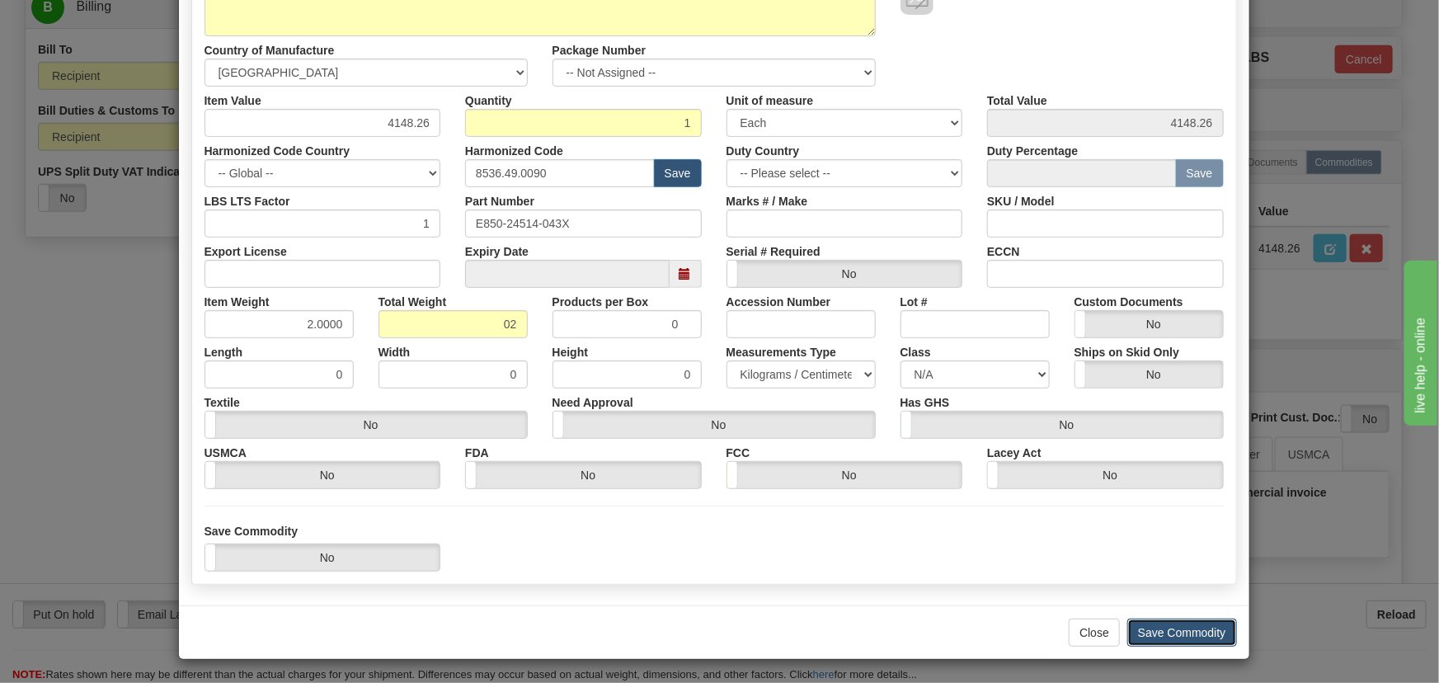
click at [1199, 627] on button "Save Commodity" at bounding box center [1183, 633] width 110 height 28
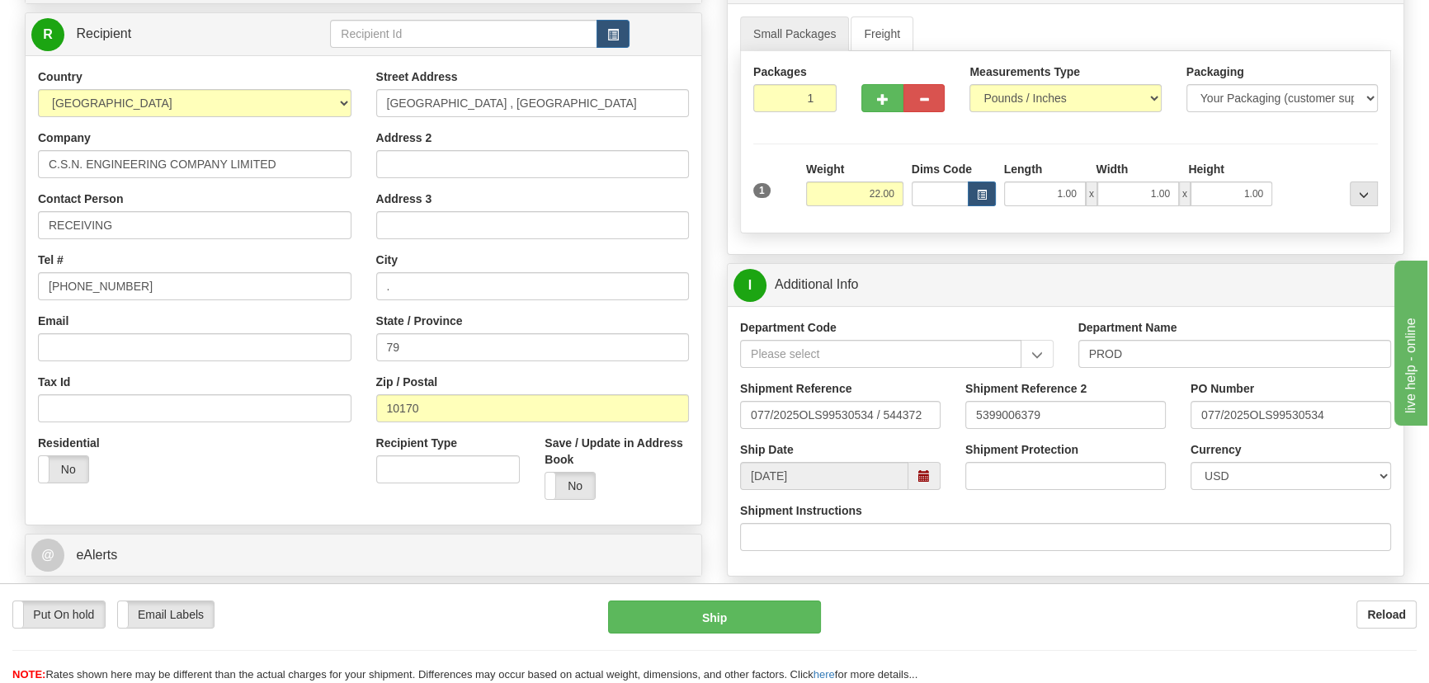
scroll to position [224, 0]
drag, startPoint x: 571, startPoint y: 113, endPoint x: 344, endPoint y: 110, distance: 226.9
click at [347, 110] on div "Country [GEOGRAPHIC_DATA] [GEOGRAPHIC_DATA] [GEOGRAPHIC_DATA] [GEOGRAPHIC_DATA]…" at bounding box center [364, 291] width 676 height 444
paste input "32 Soi Kaeo ngoen thong 34"
type input "32 Soi Kaeo ngoen thong 34"
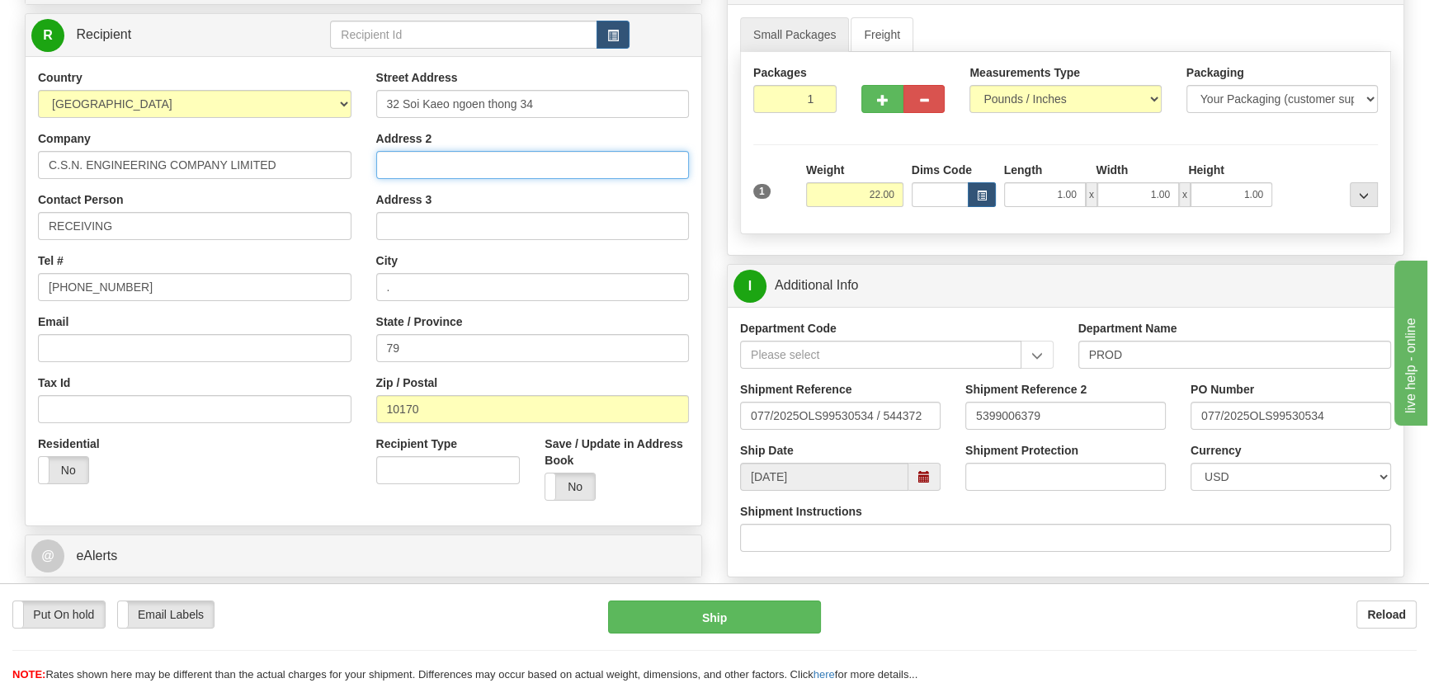
click at [422, 172] on input "Address 2" at bounding box center [532, 165] width 313 height 28
paste input "[GEOGRAPHIC_DATA], [GEOGRAPHIC_DATA]"
type input "[GEOGRAPHIC_DATA], [GEOGRAPHIC_DATA]"
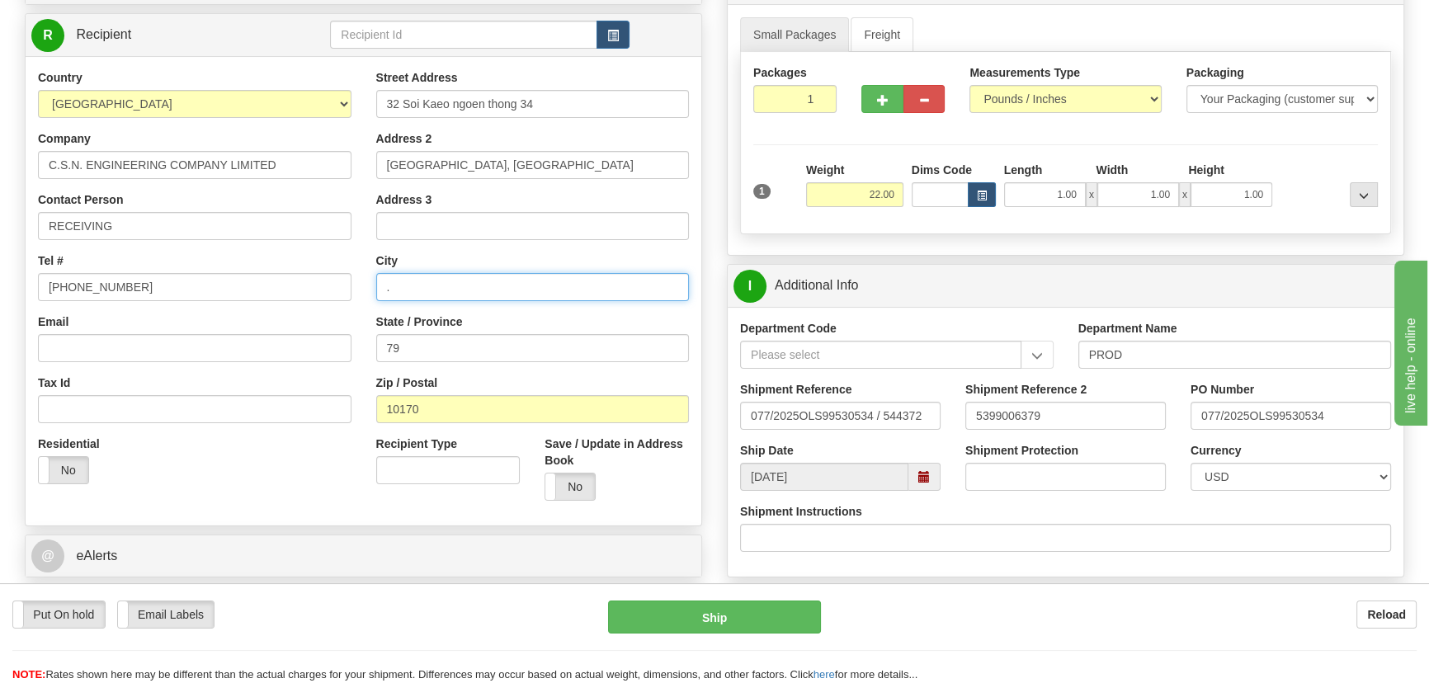
click at [424, 279] on input "." at bounding box center [532, 287] width 313 height 28
paste input "[GEOGRAPHIC_DATA]"
click at [387, 287] on input ".Bangkok" at bounding box center [532, 287] width 313 height 28
click at [392, 291] on input ".Bangkok" at bounding box center [532, 287] width 313 height 28
type input "Bangkok"
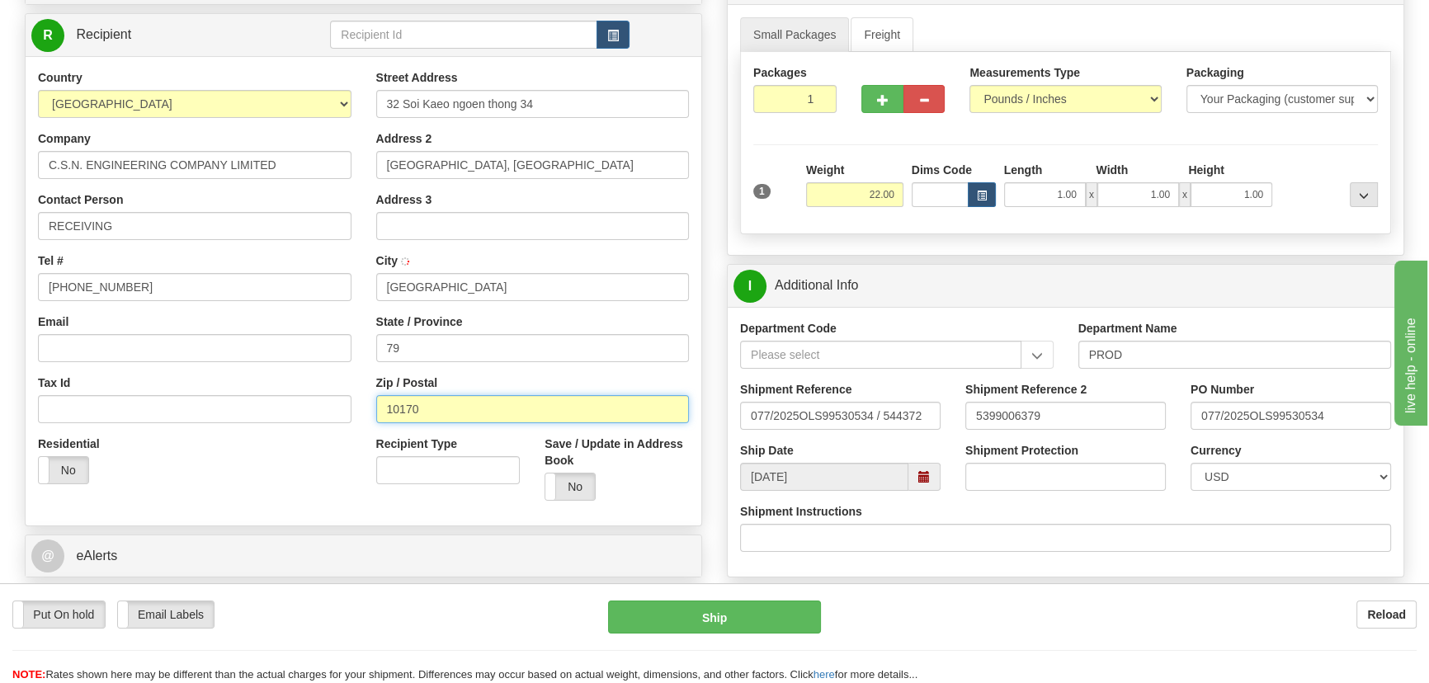
drag, startPoint x: 469, startPoint y: 412, endPoint x: 283, endPoint y: 414, distance: 186.4
click at [281, 413] on div "Country AFGHANISTAN ALAND ISLANDS ALBANIA ALGERIA AMERICAN SAMOA ANDORRA ANGOLA…" at bounding box center [364, 291] width 676 height 444
click at [308, 459] on div "Residential Yes No" at bounding box center [195, 466] width 338 height 61
click at [403, 411] on input "Zip / Postal" at bounding box center [532, 409] width 313 height 28
paste input "Bangkok"
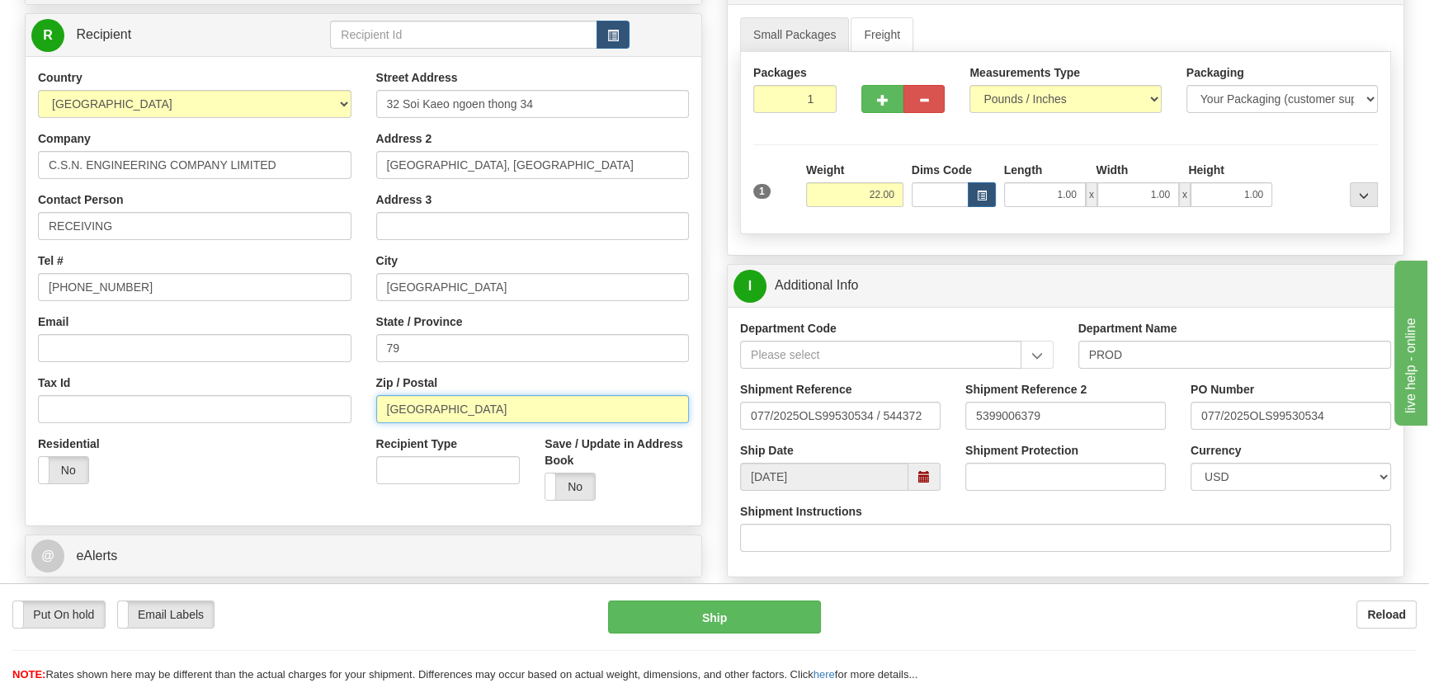
drag, startPoint x: 442, startPoint y: 418, endPoint x: 290, endPoint y: 441, distance: 154.3
click at [294, 417] on div "Country AFGHANISTAN ALAND ISLANDS ALBANIA ALGERIA AMERICAN SAMOA ANDORRA ANGOLA…" at bounding box center [364, 291] width 676 height 444
paste input "10170"
type input "10170"
click at [289, 476] on div "Residential Yes No" at bounding box center [195, 466] width 338 height 61
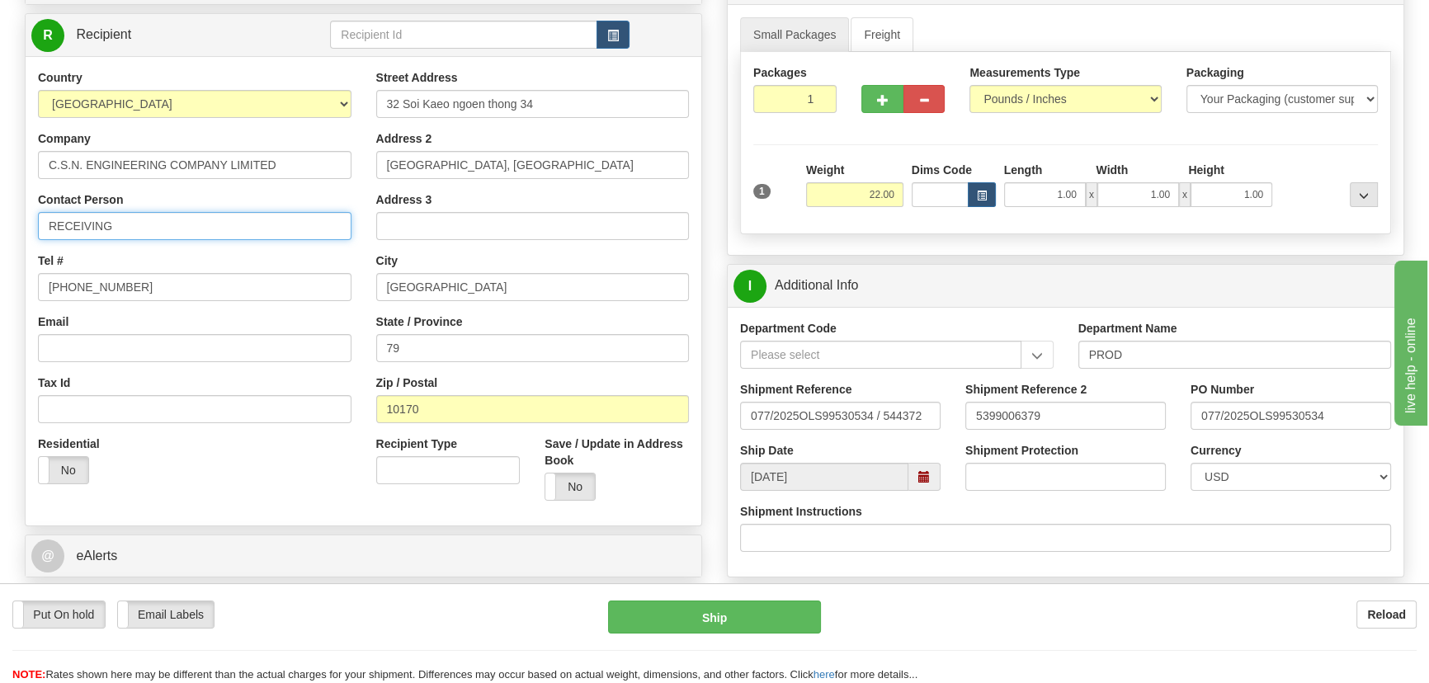
click at [211, 231] on input "RECEIVING" at bounding box center [194, 226] width 313 height 28
paste input "Namfon Pattarawadee Sanyoch"
type input "RECEIVING/Namfon Pattarawadee Sanyoch"
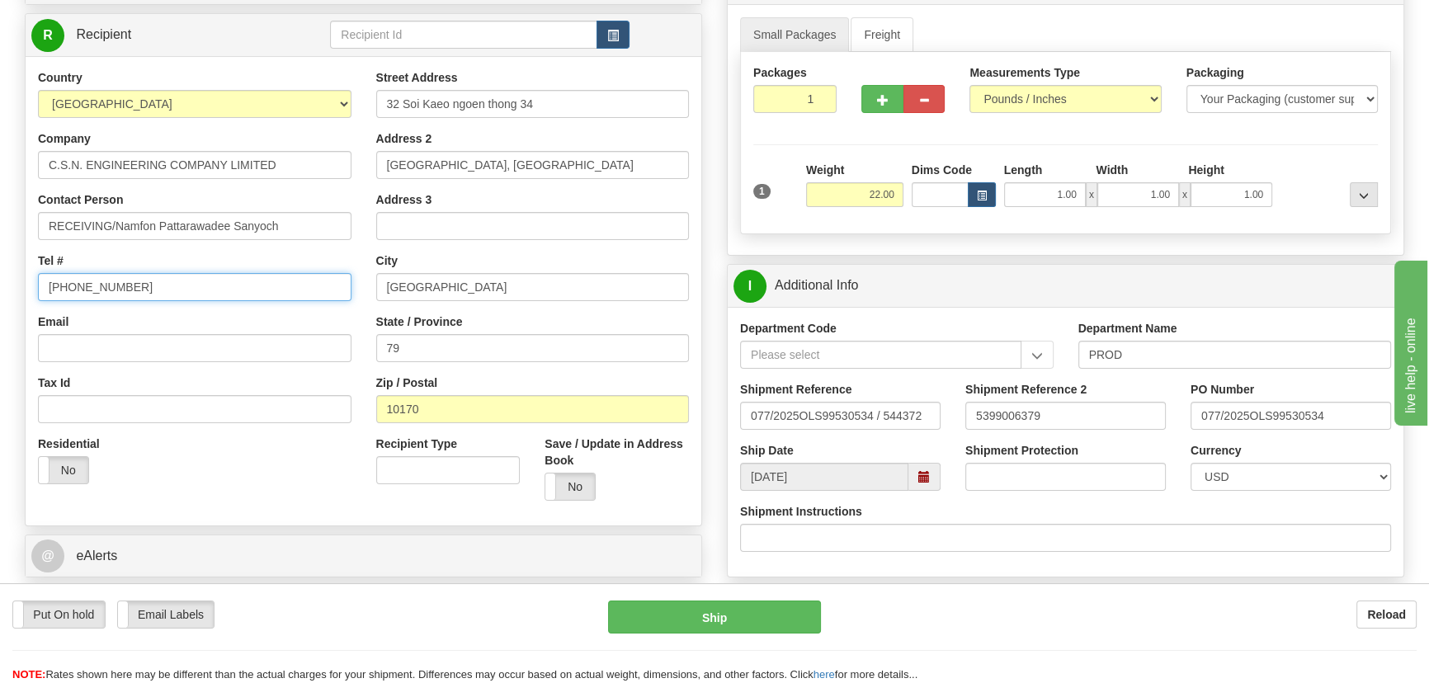
drag, startPoint x: 182, startPoint y: 286, endPoint x: 24, endPoint y: 309, distance: 159.9
click at [0, 290] on div "Toggle navigation Settings Shipping Preferences Fields Preferences New" at bounding box center [714, 572] width 1429 height 1592
paste input "+66 (0) 2 881 4528"
type input "+66 (0) 2 881 4528"
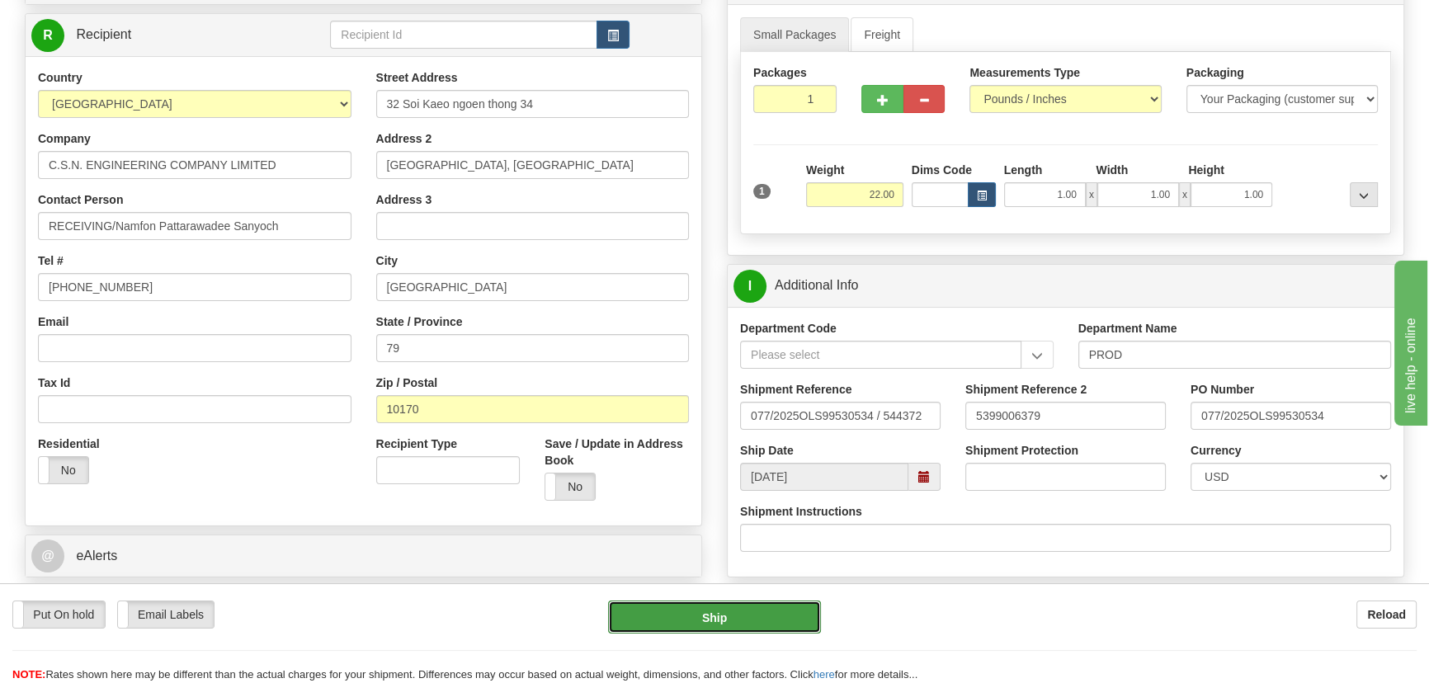
click at [783, 619] on button "Ship" at bounding box center [715, 617] width 214 height 33
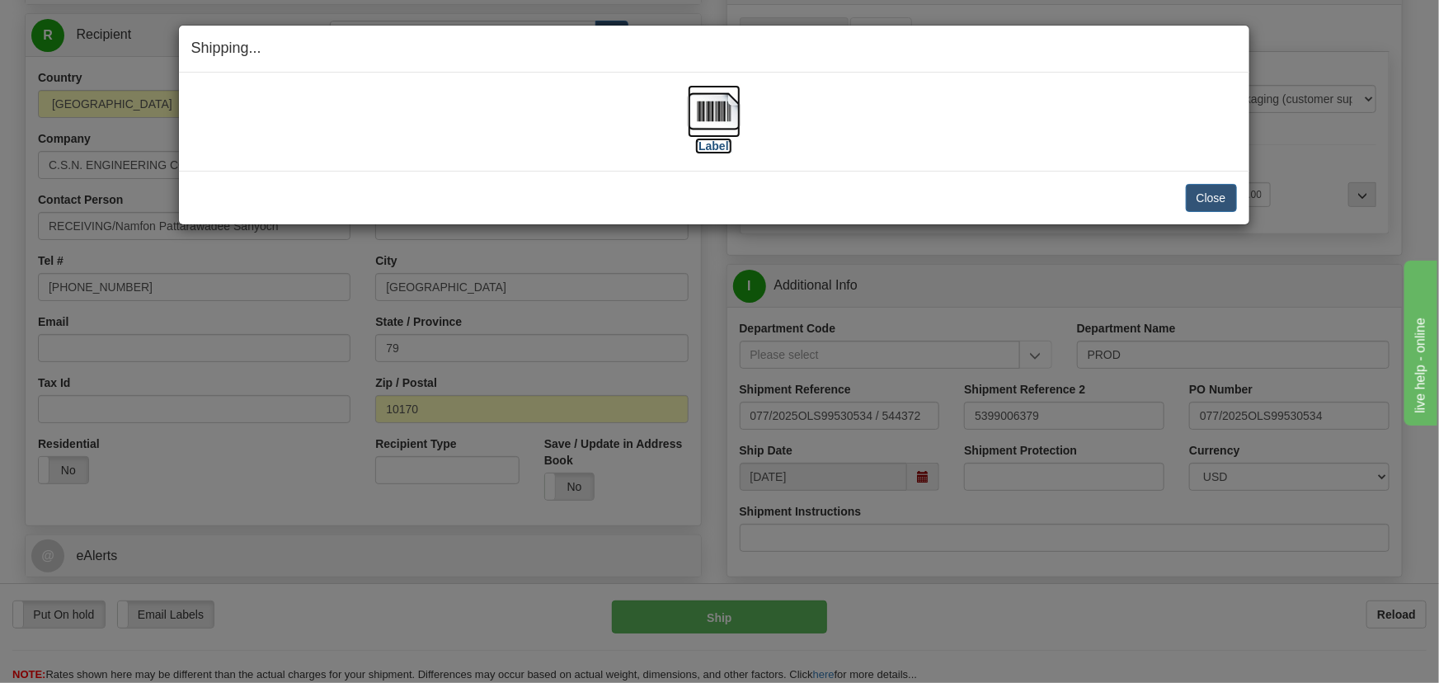
click at [725, 119] on img at bounding box center [714, 111] width 53 height 53
click at [1209, 192] on button "Close" at bounding box center [1211, 198] width 51 height 28
